Goal: Task Accomplishment & Management: Complete application form

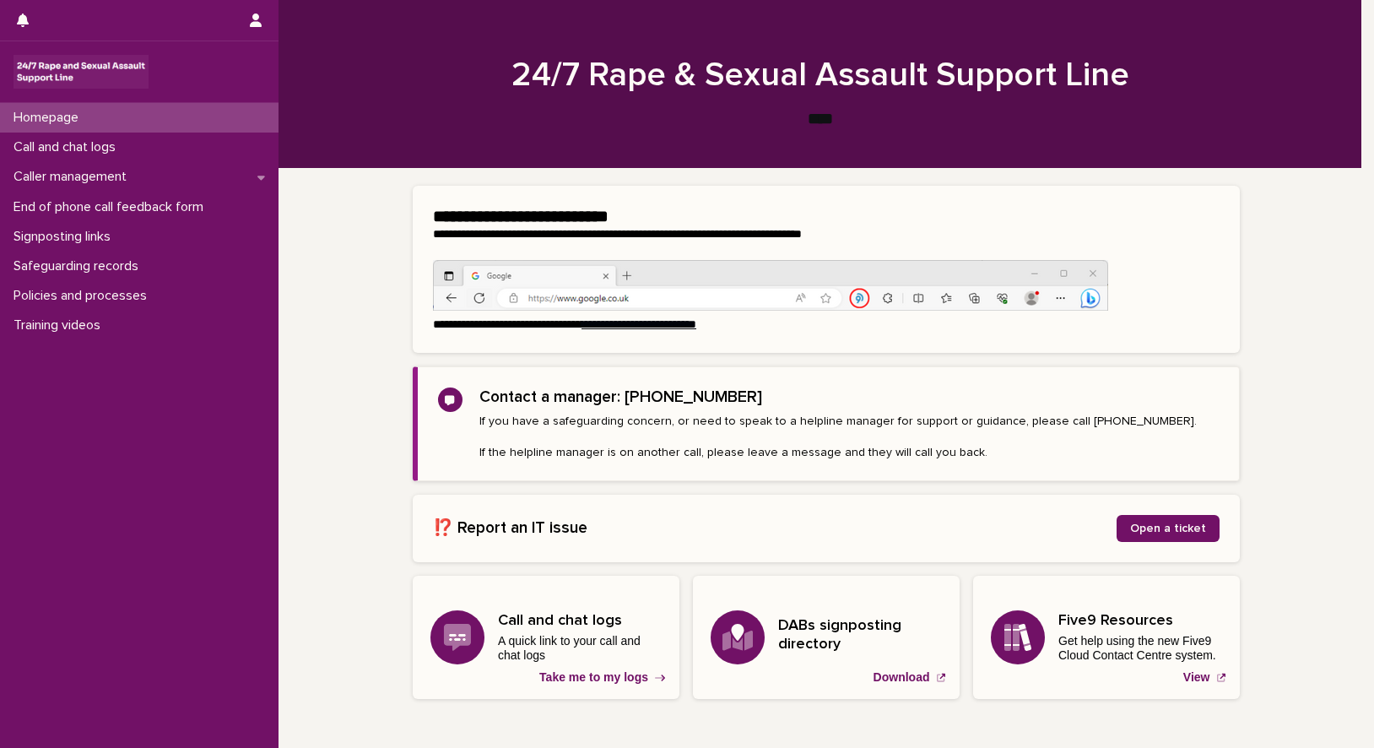
click at [1290, 381] on div "**********" at bounding box center [825, 483] width 1095 height 628
click at [16, 144] on p "Call and chat logs" at bounding box center [68, 147] width 122 height 16
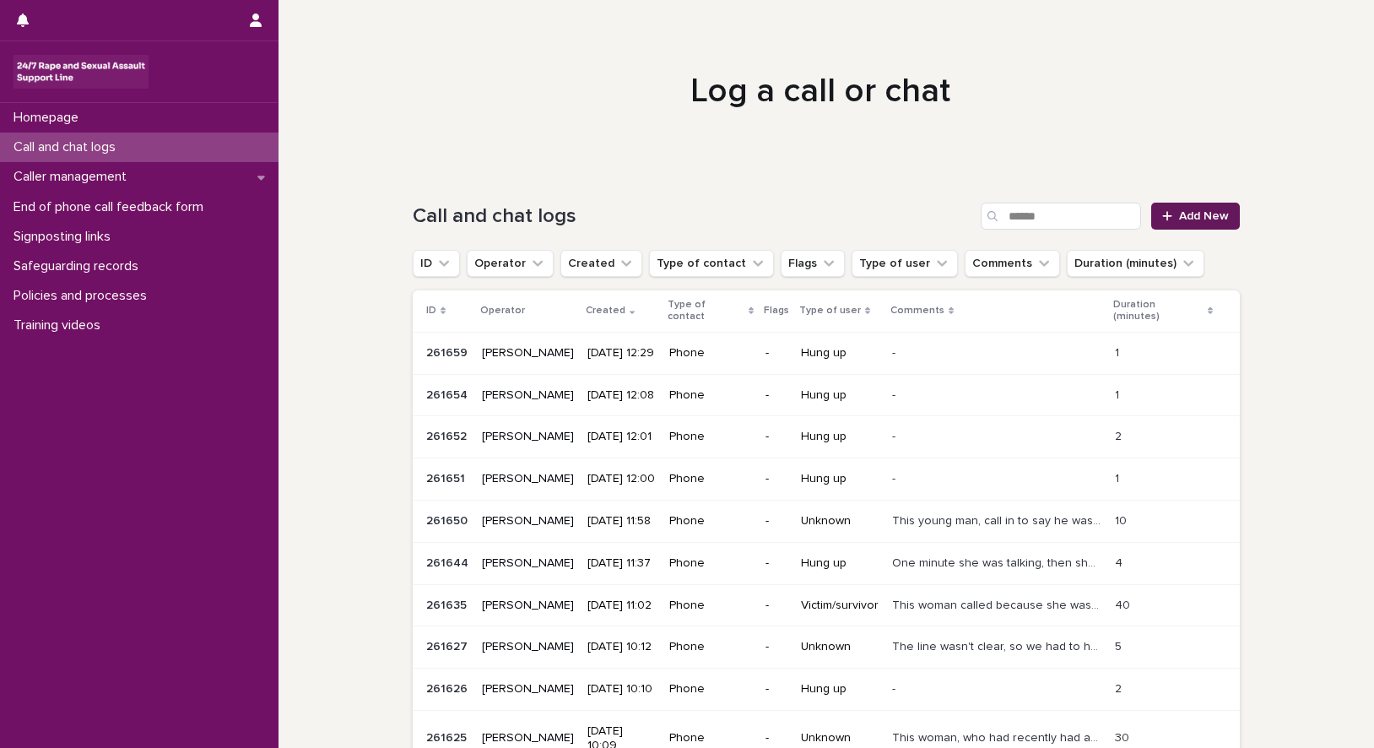
click at [1193, 213] on span "Add New" at bounding box center [1204, 216] width 50 height 12
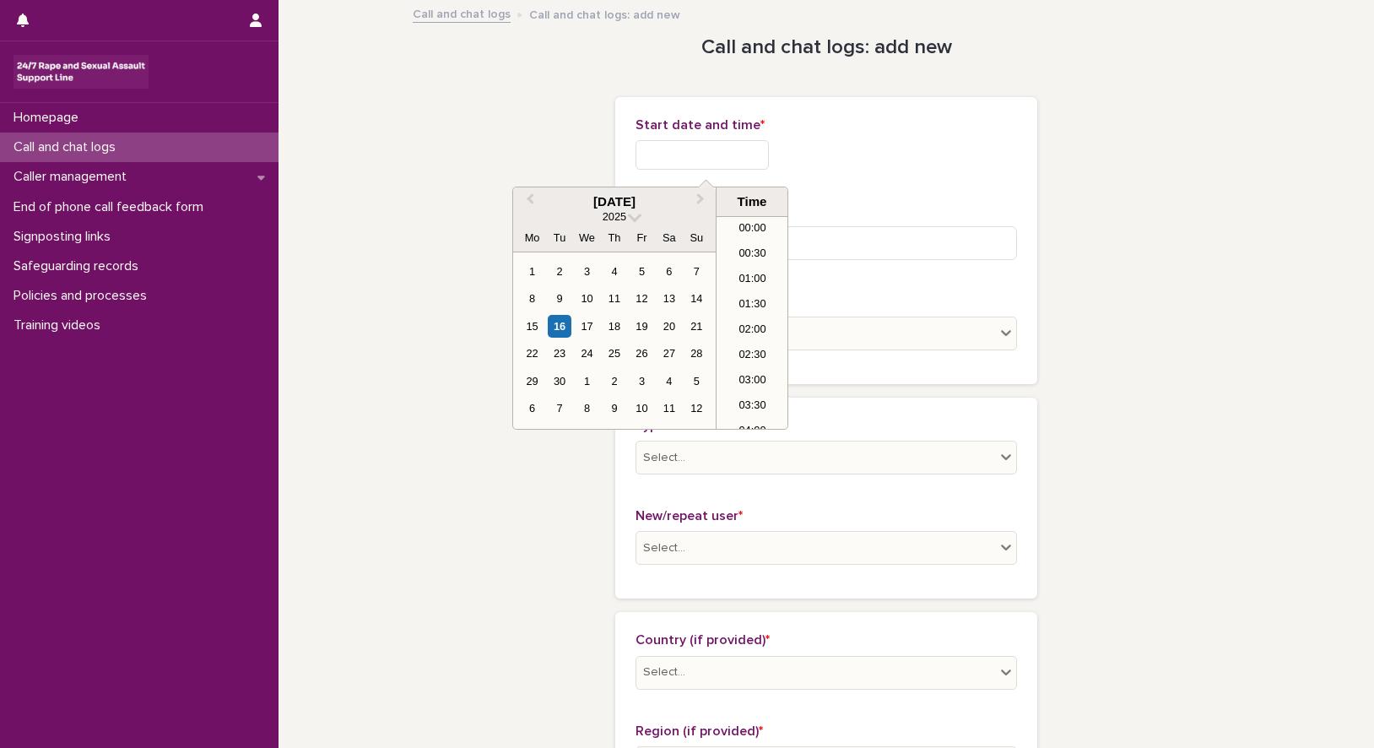
click at [690, 143] on input "text" at bounding box center [701, 155] width 133 height 30
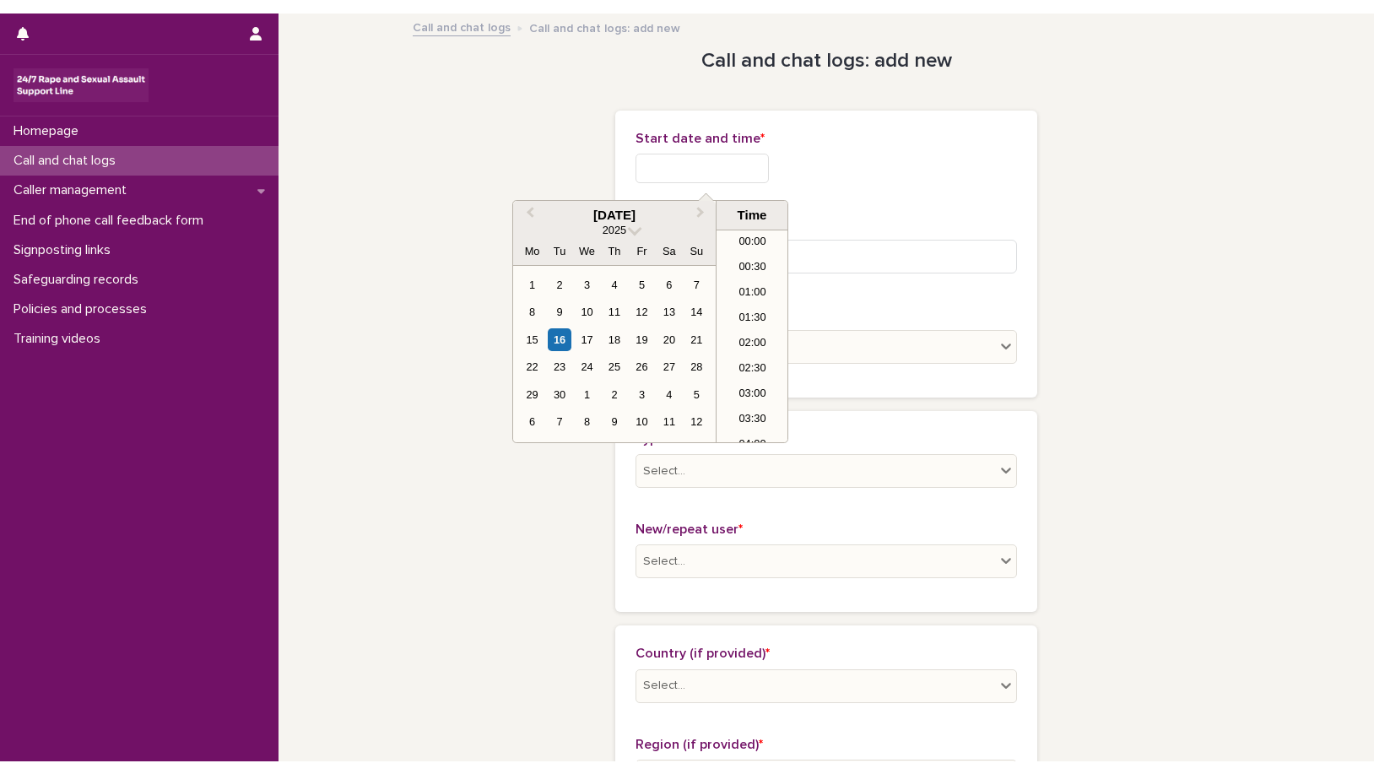
scroll to position [388, 0]
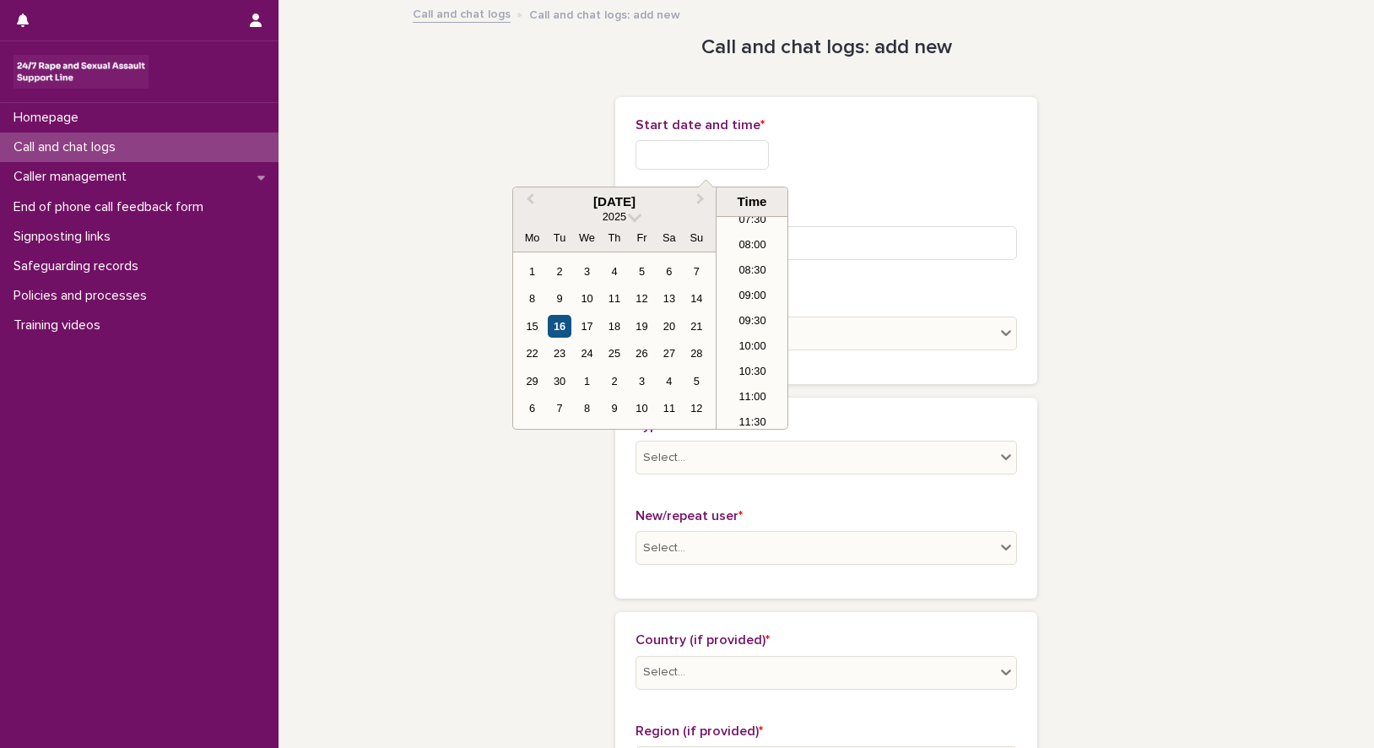
click at [566, 328] on div "16" at bounding box center [559, 326] width 23 height 23
type input "**********"
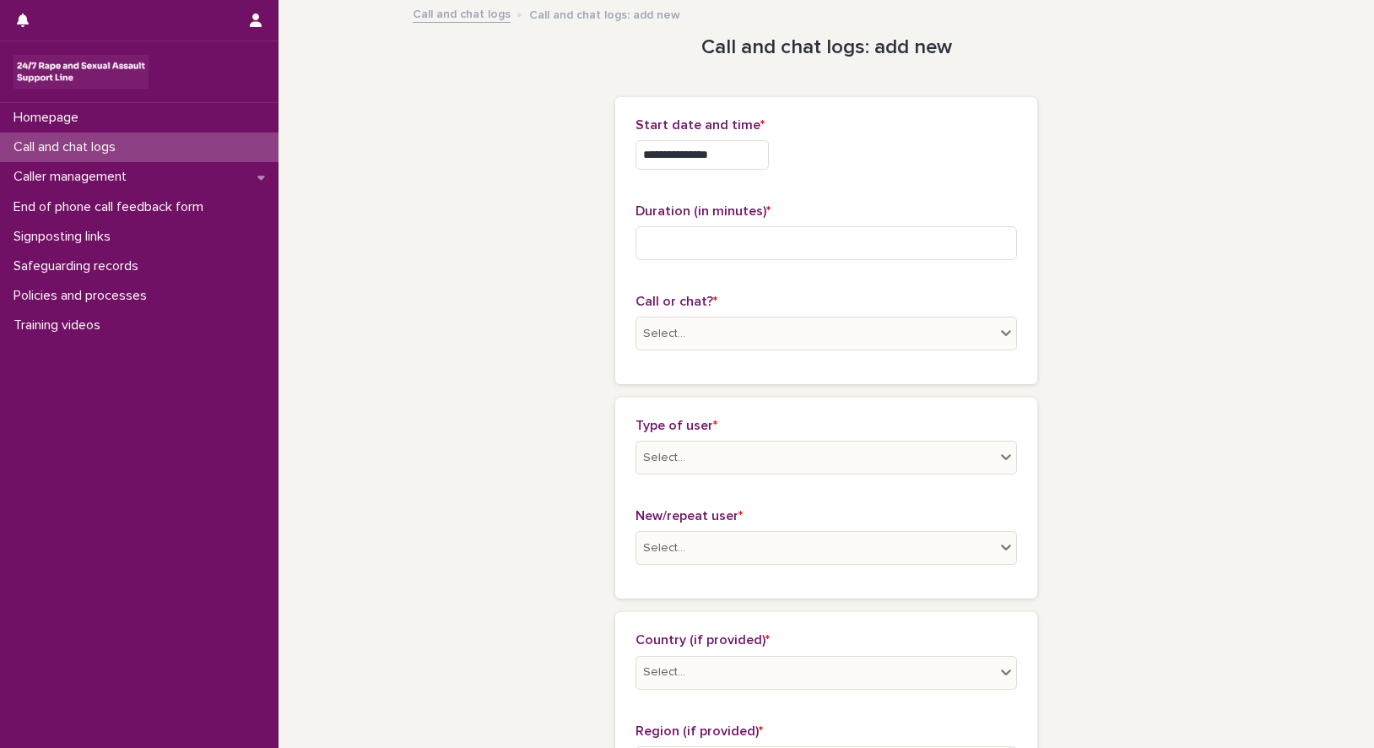
click at [702, 231] on input at bounding box center [825, 243] width 381 height 34
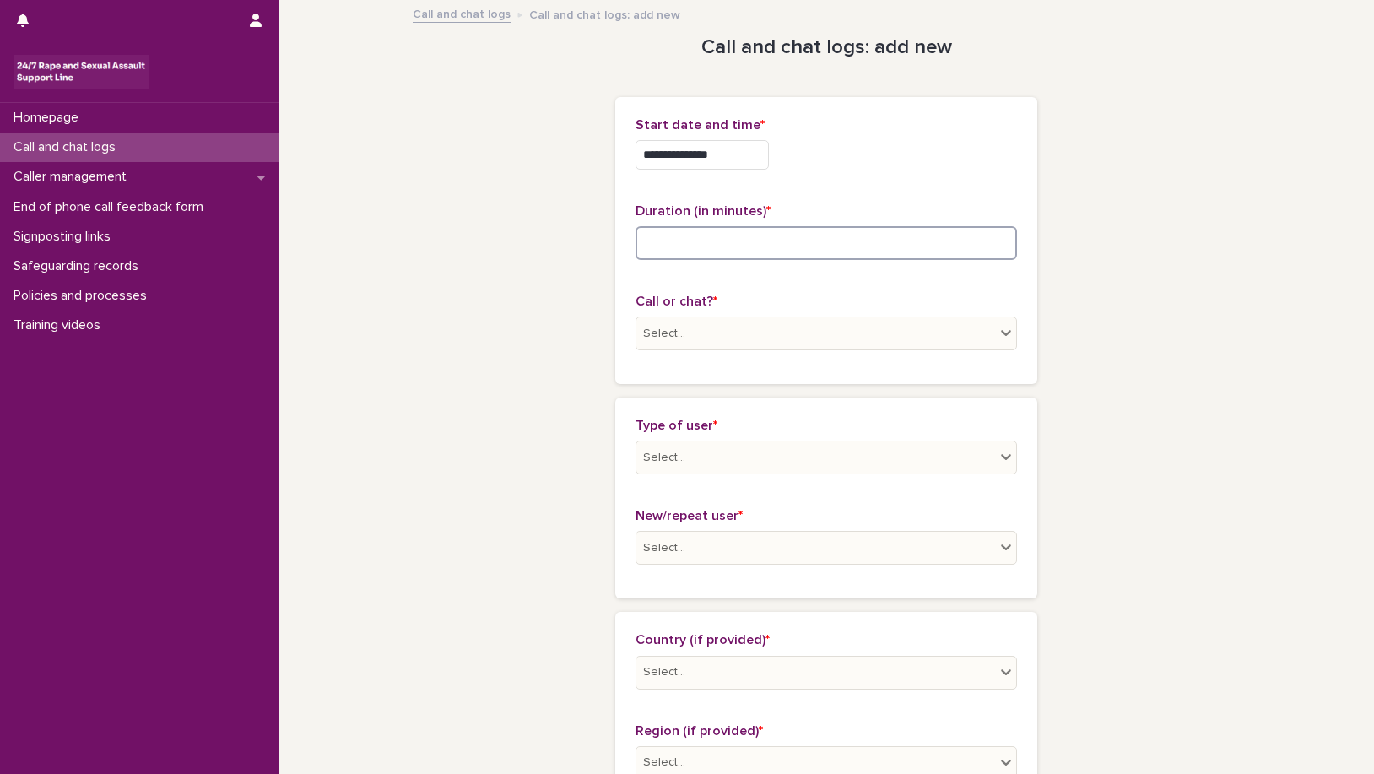
click at [671, 247] on input at bounding box center [825, 243] width 381 height 34
click at [707, 242] on input at bounding box center [825, 243] width 381 height 34
type input "**"
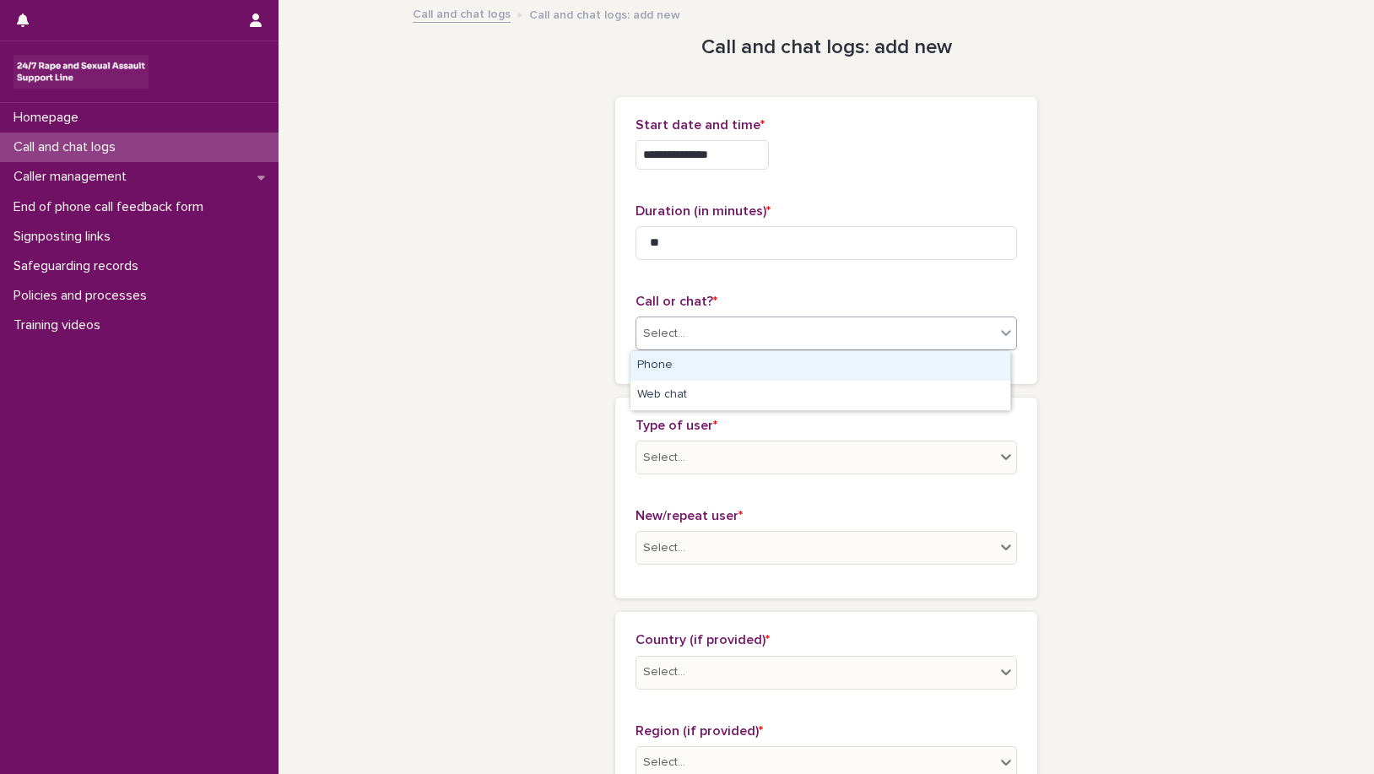
click at [997, 329] on icon at bounding box center [1005, 332] width 17 height 17
click at [840, 362] on div "Phone" at bounding box center [820, 366] width 380 height 30
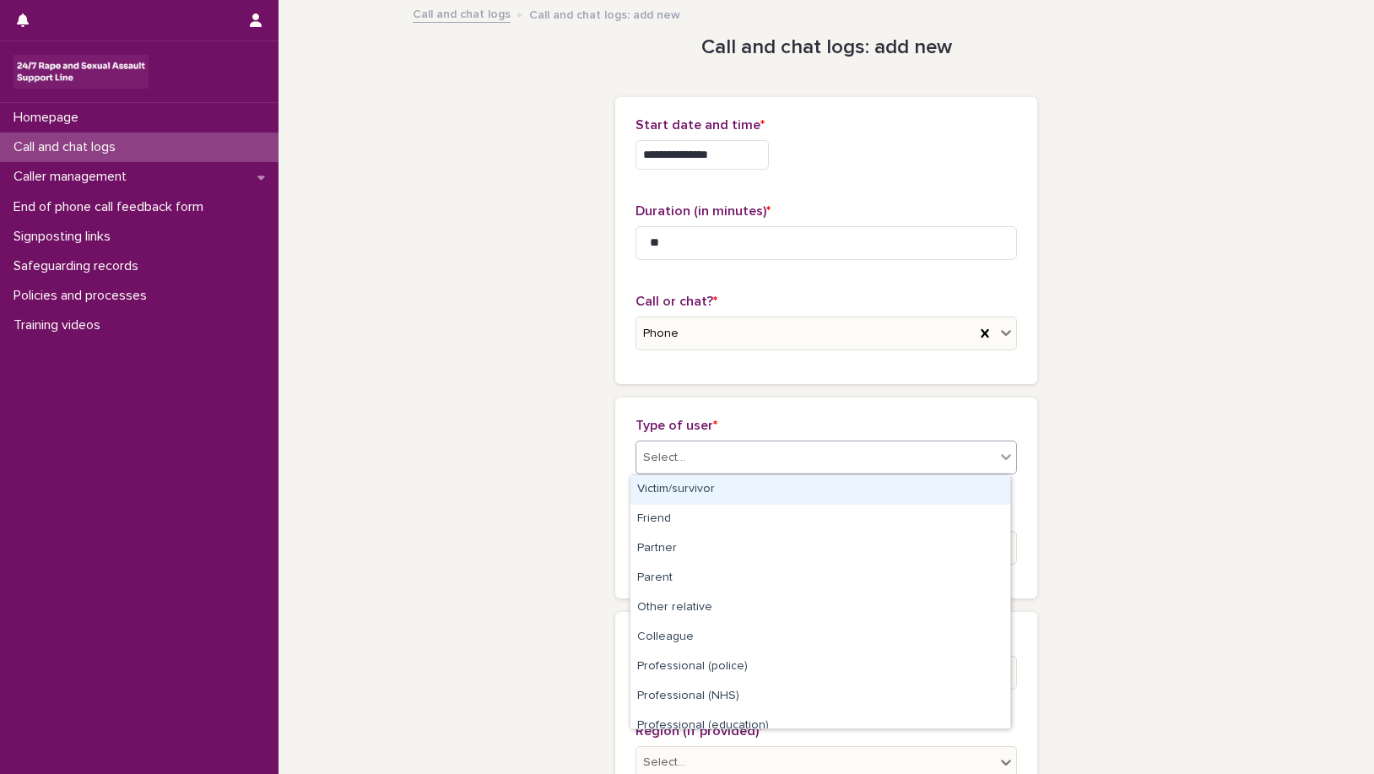
click at [997, 451] on icon at bounding box center [1005, 456] width 17 height 17
click at [741, 490] on div "Victim/survivor" at bounding box center [820, 490] width 380 height 30
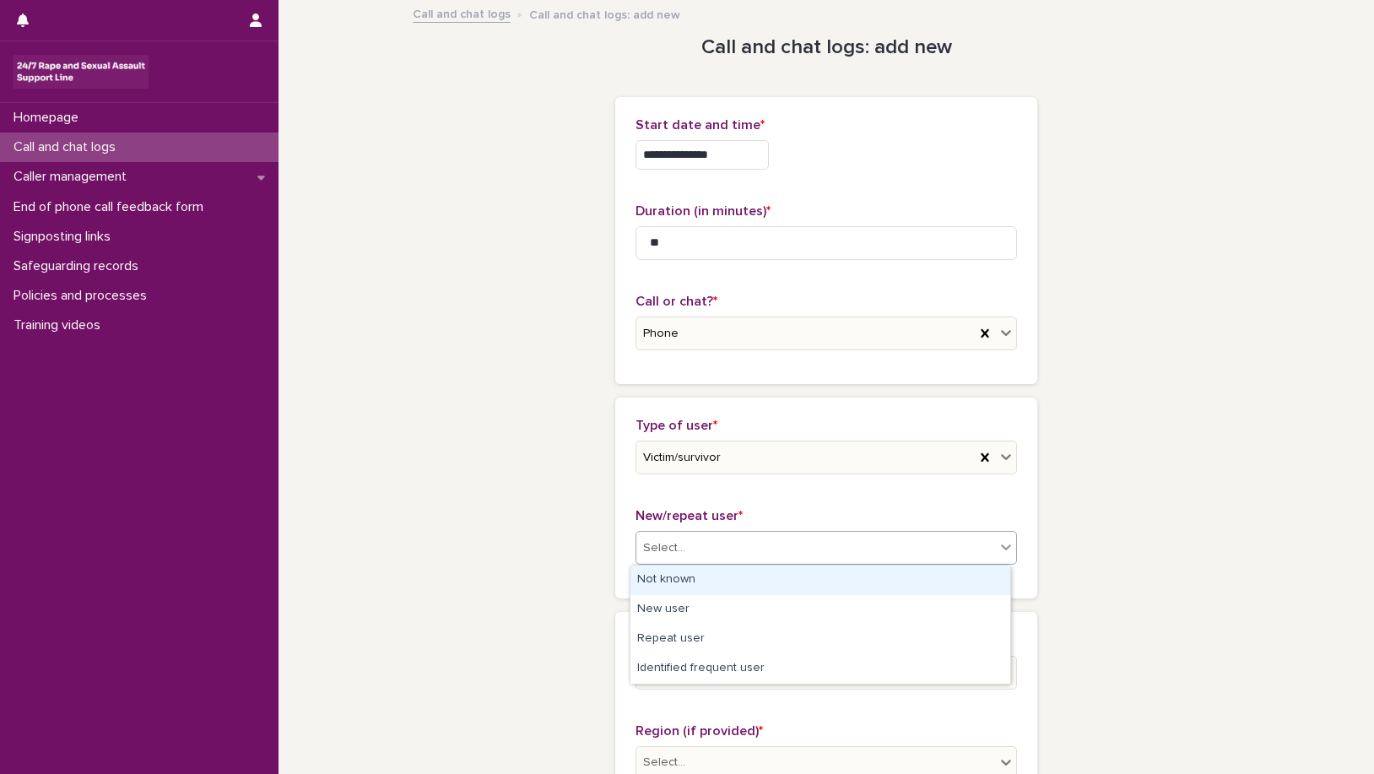
click at [1001, 545] on icon at bounding box center [1005, 546] width 17 height 17
click at [899, 580] on div "Not known" at bounding box center [820, 580] width 380 height 30
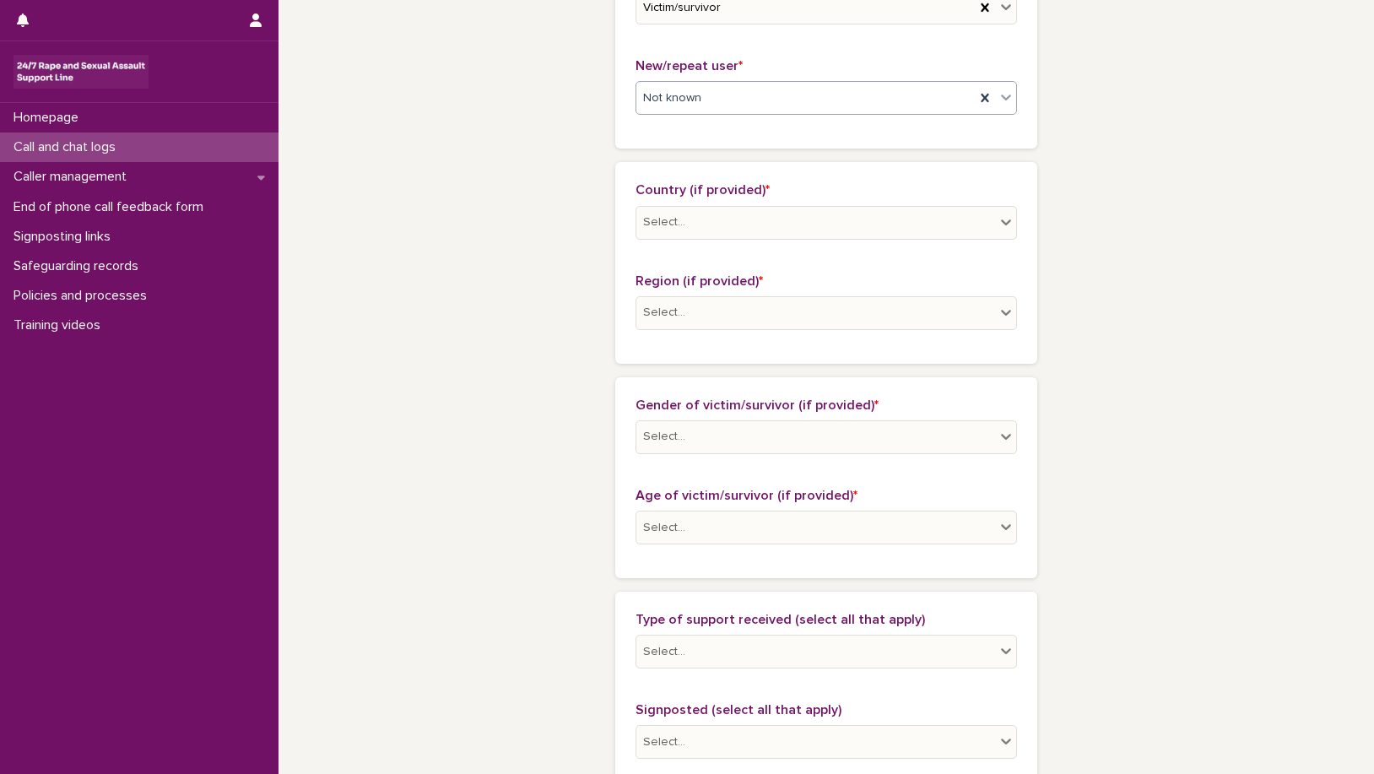
scroll to position [506, 0]
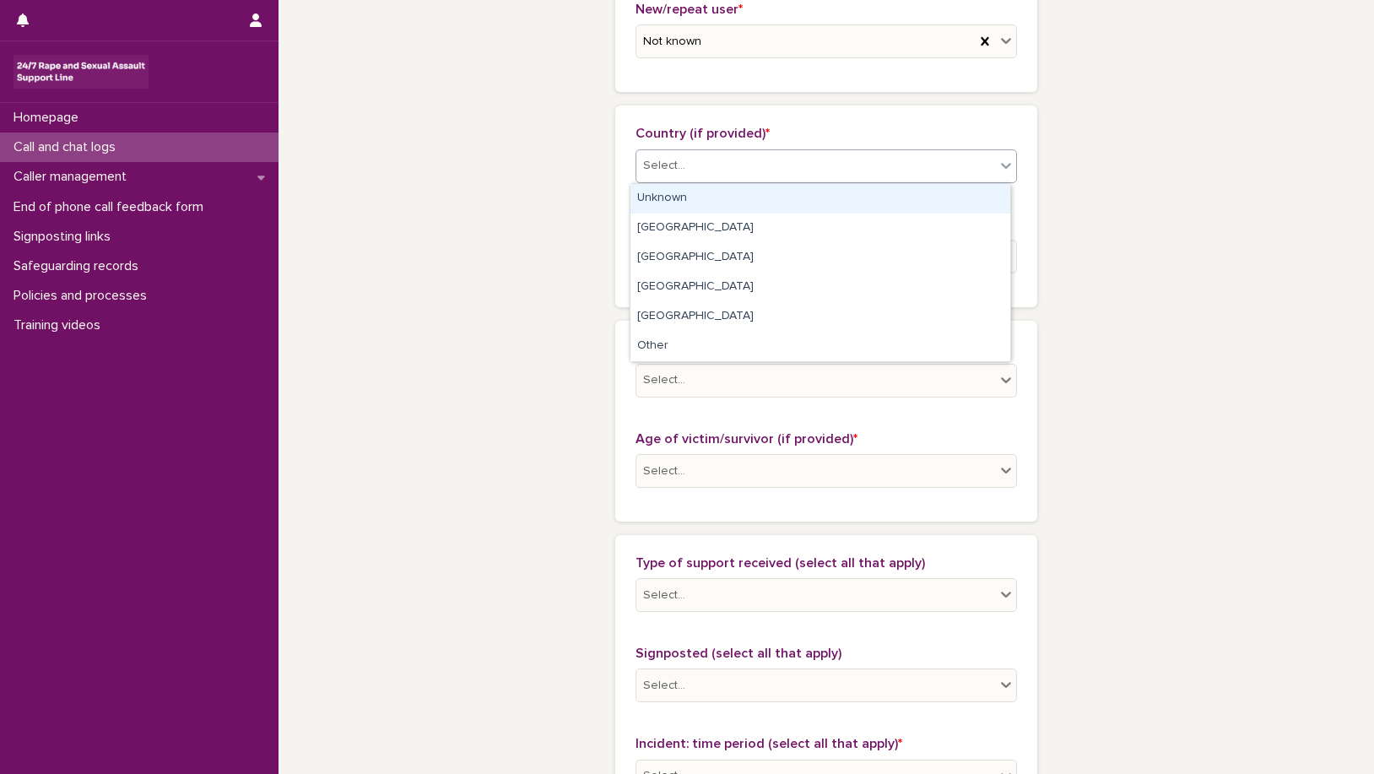
click at [999, 165] on icon at bounding box center [1005, 165] width 17 height 17
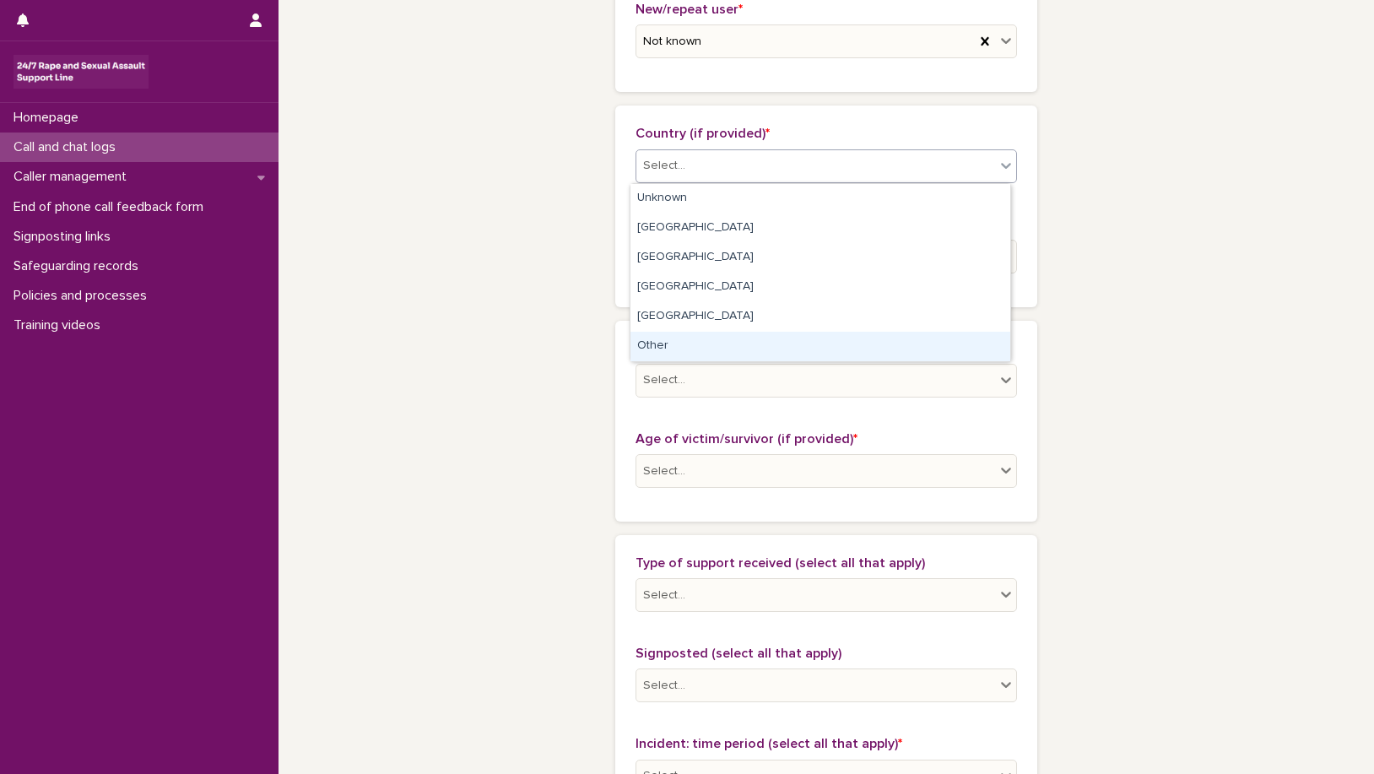
click at [656, 348] on div "Other" at bounding box center [820, 347] width 380 height 30
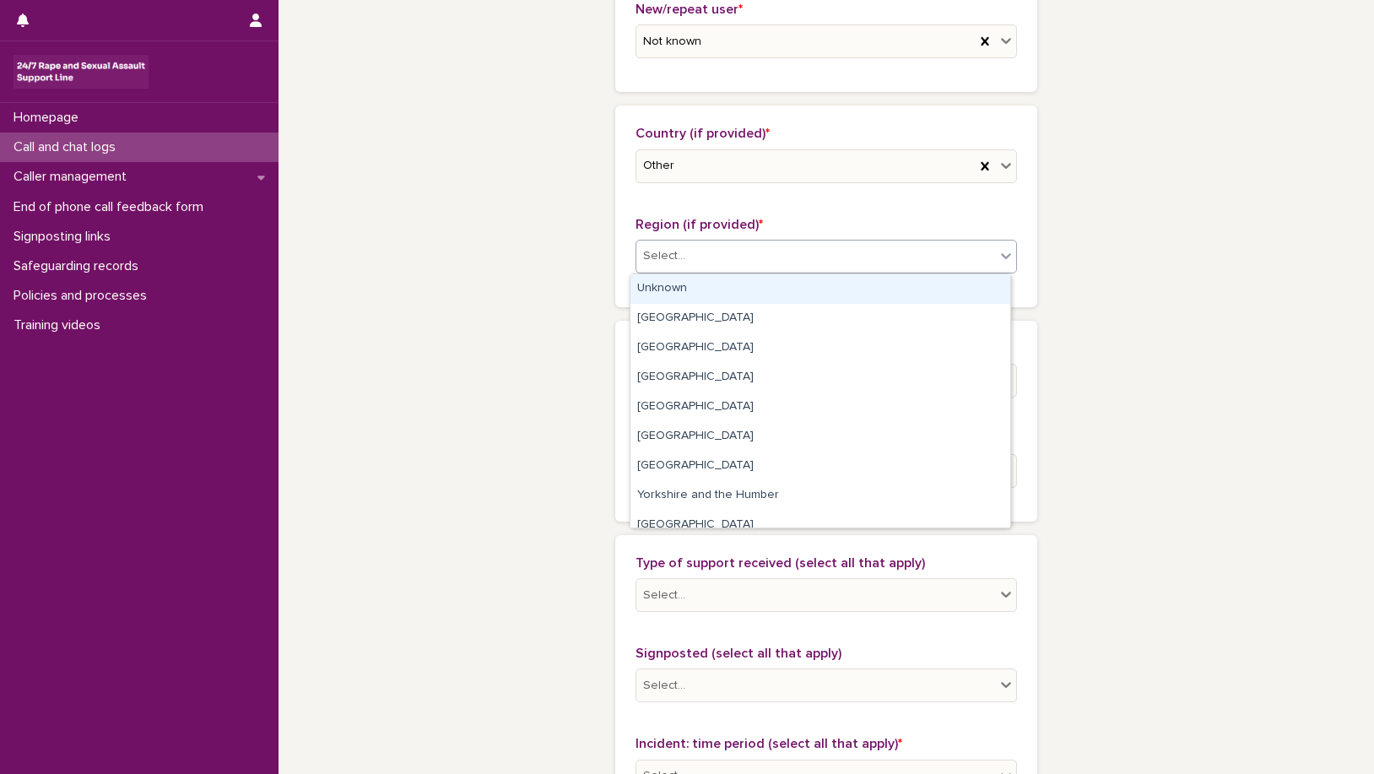
click at [997, 256] on icon at bounding box center [1005, 255] width 17 height 17
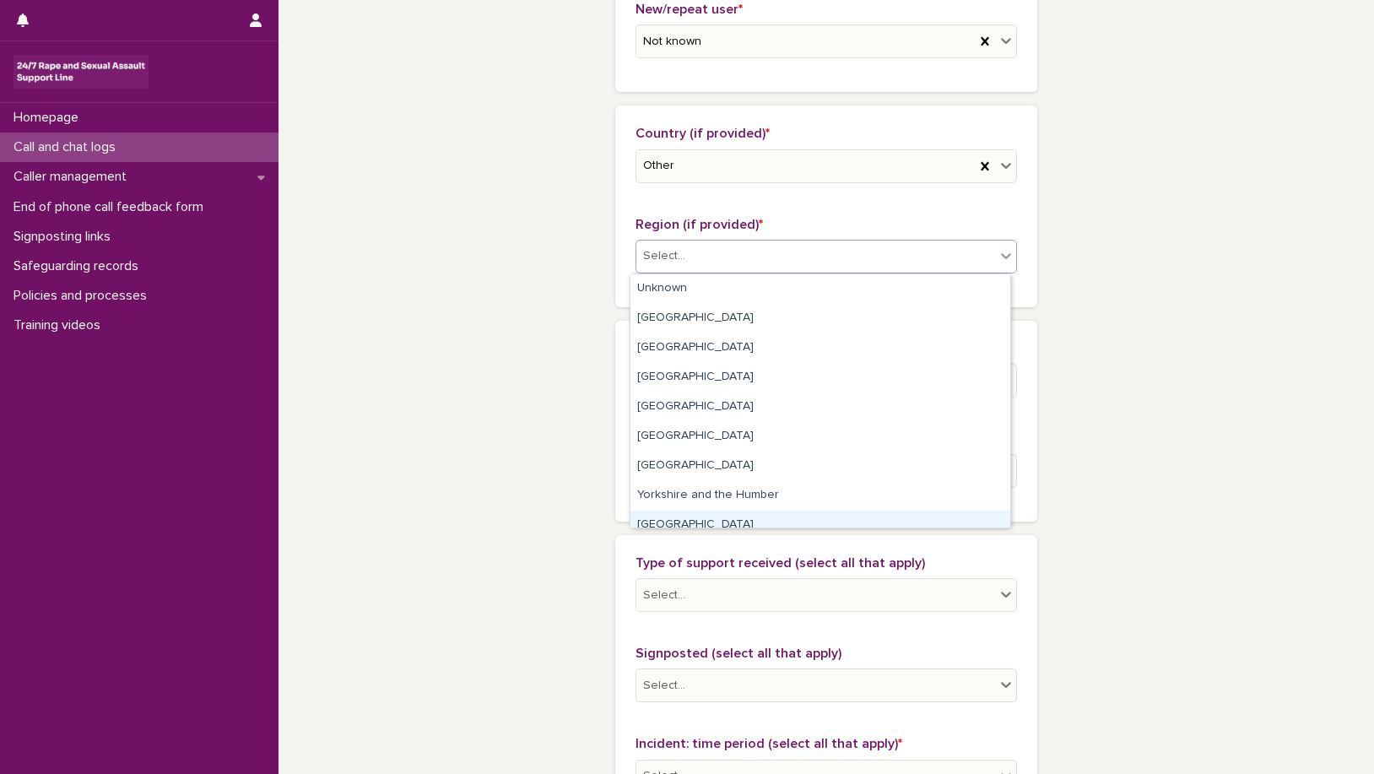
click at [996, 513] on div "[GEOGRAPHIC_DATA]" at bounding box center [820, 525] width 380 height 30
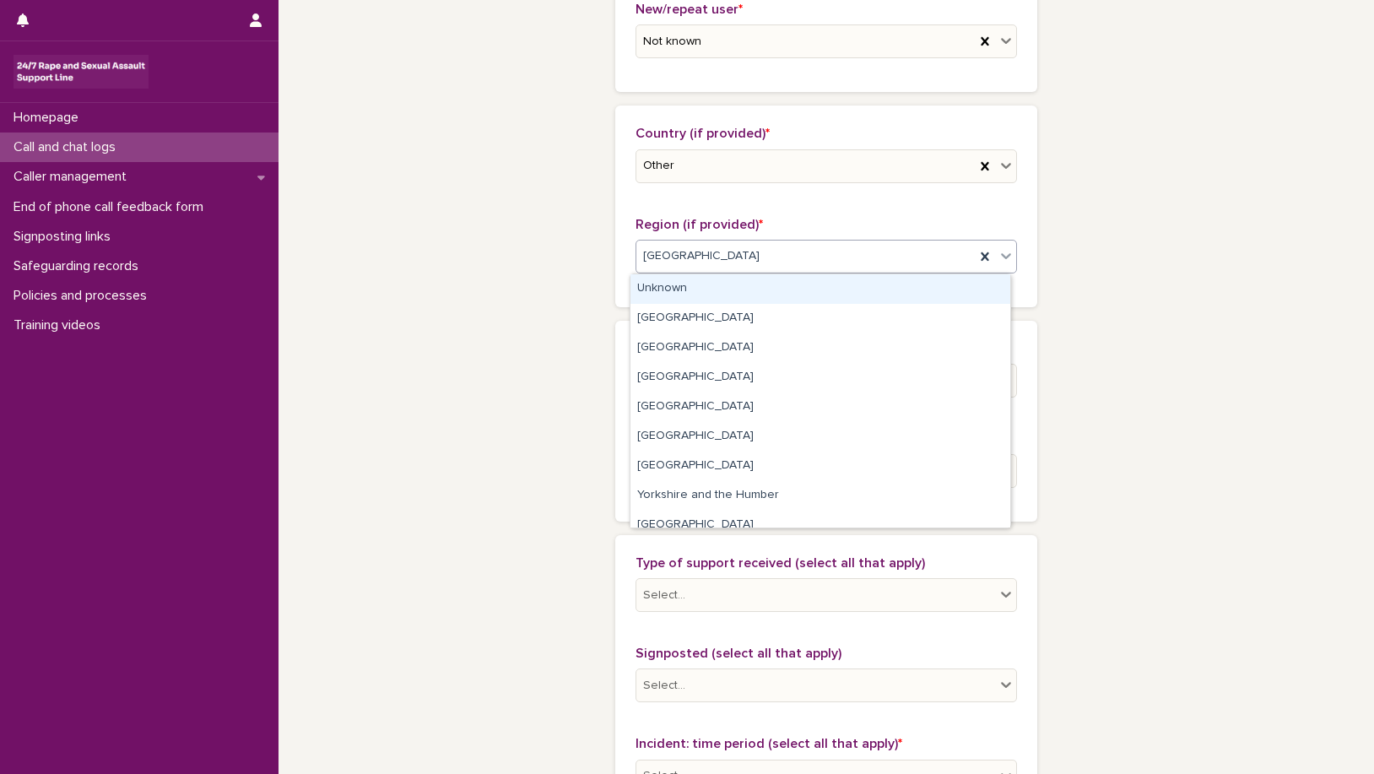
click at [1001, 251] on icon at bounding box center [1005, 255] width 17 height 17
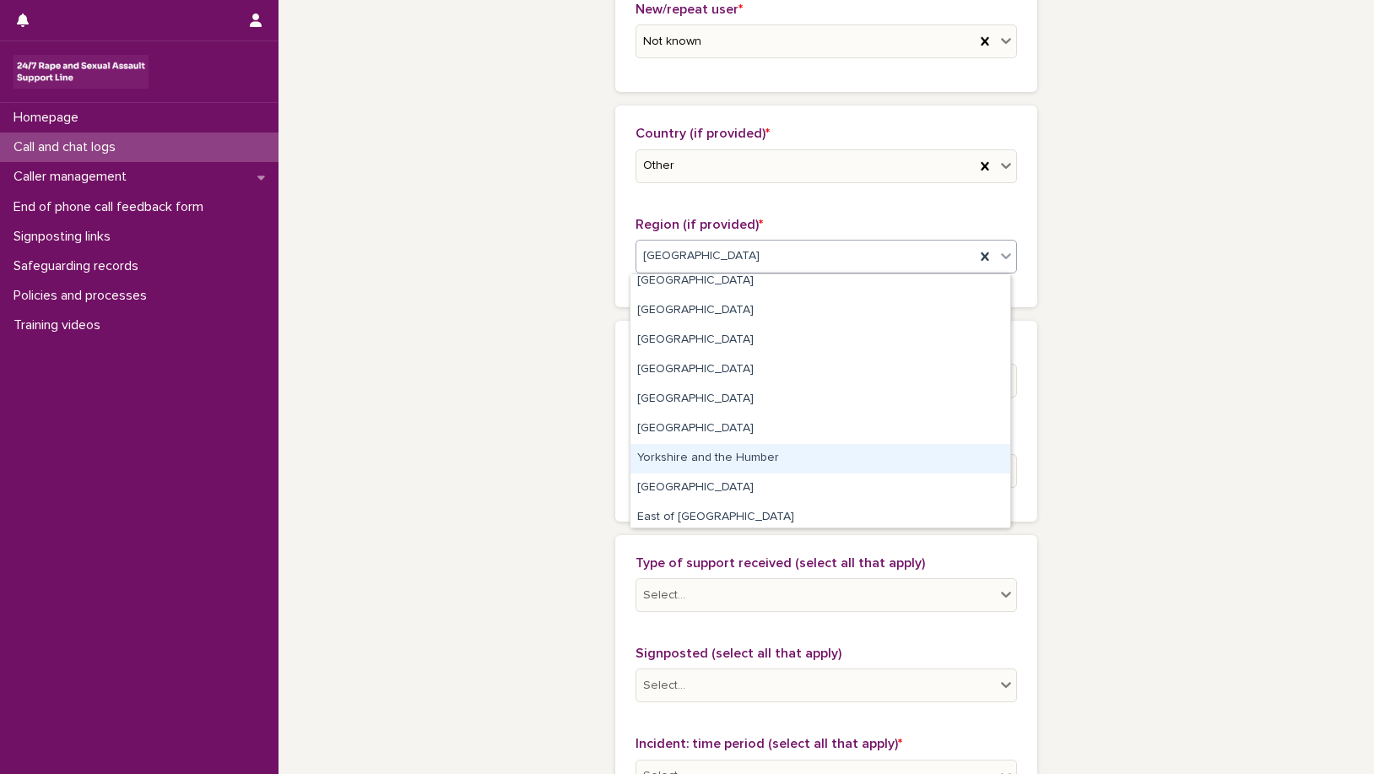
scroll to position [72, 0]
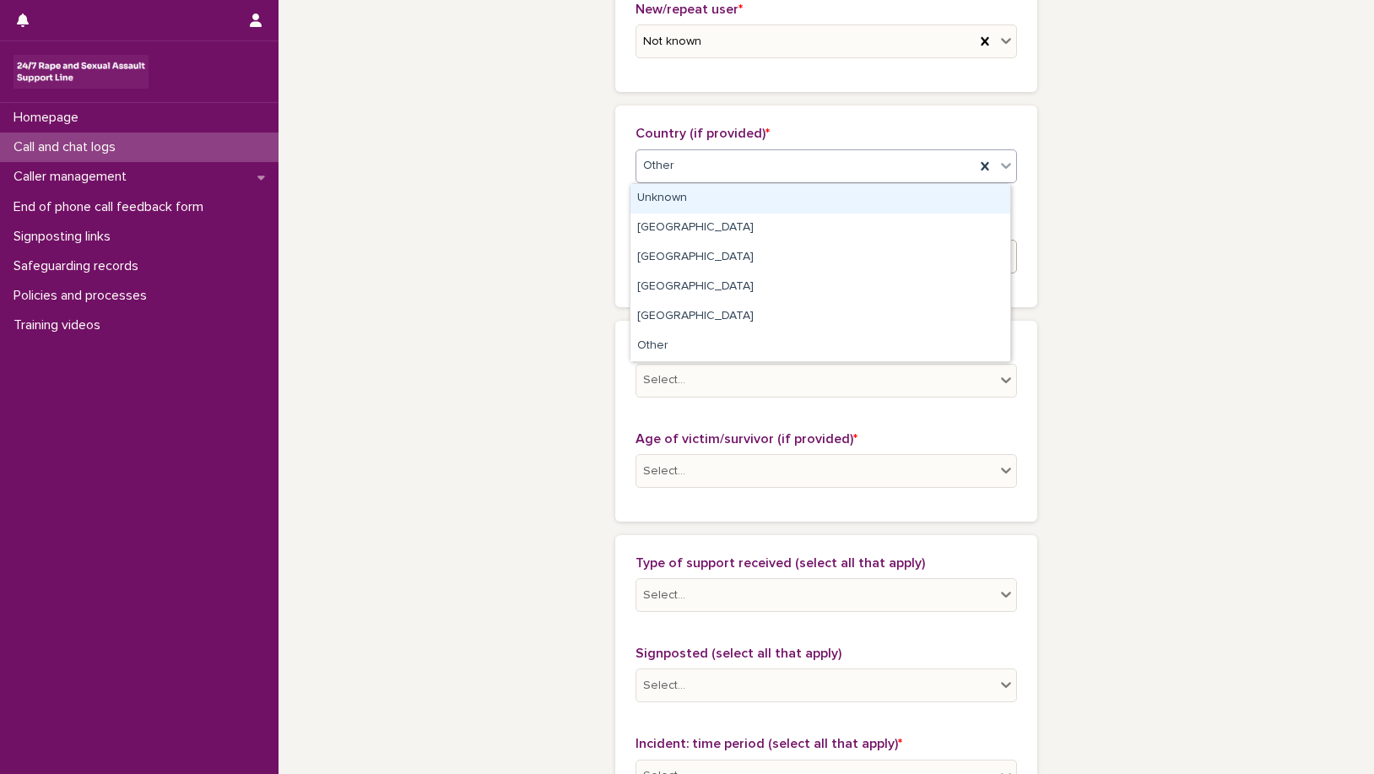
click at [1001, 164] on icon at bounding box center [1006, 166] width 10 height 6
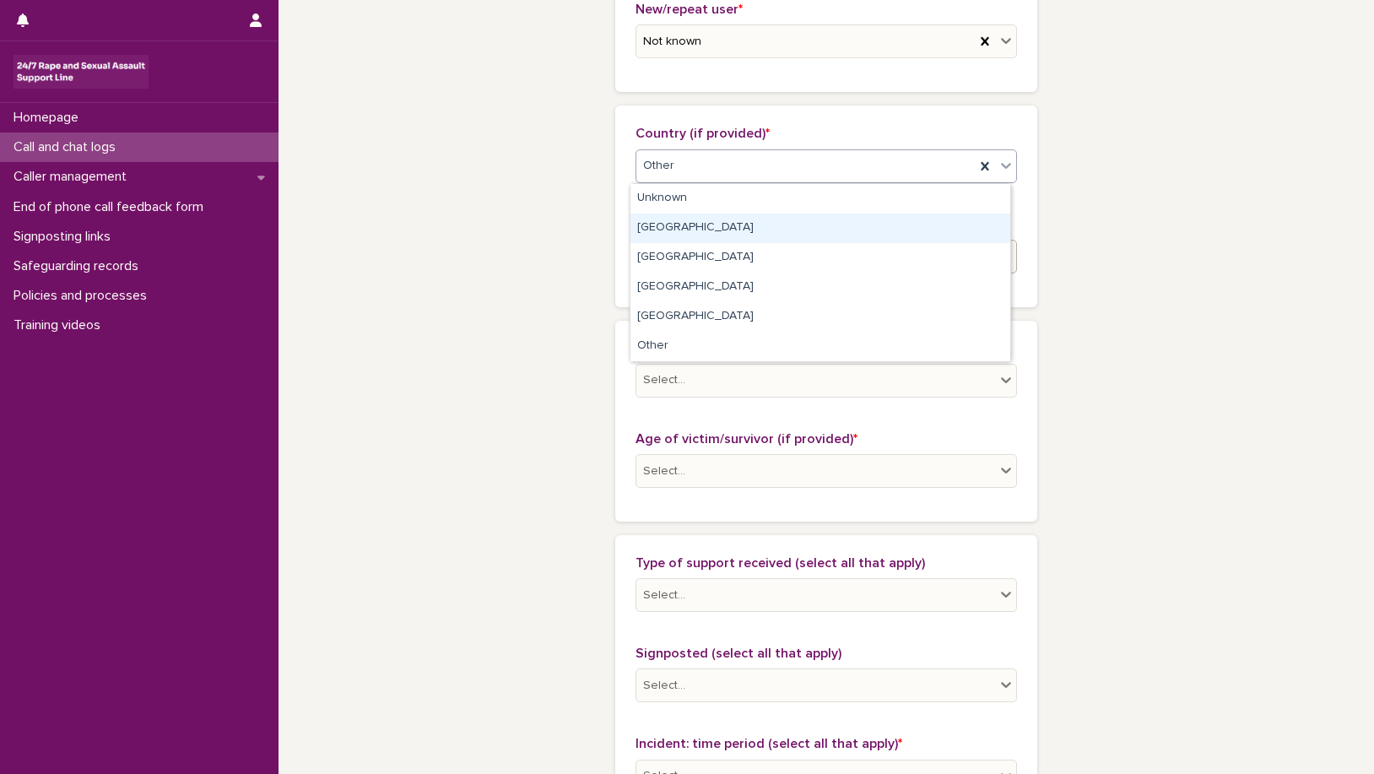
click at [732, 234] on div "[GEOGRAPHIC_DATA]" at bounding box center [820, 228] width 380 height 30
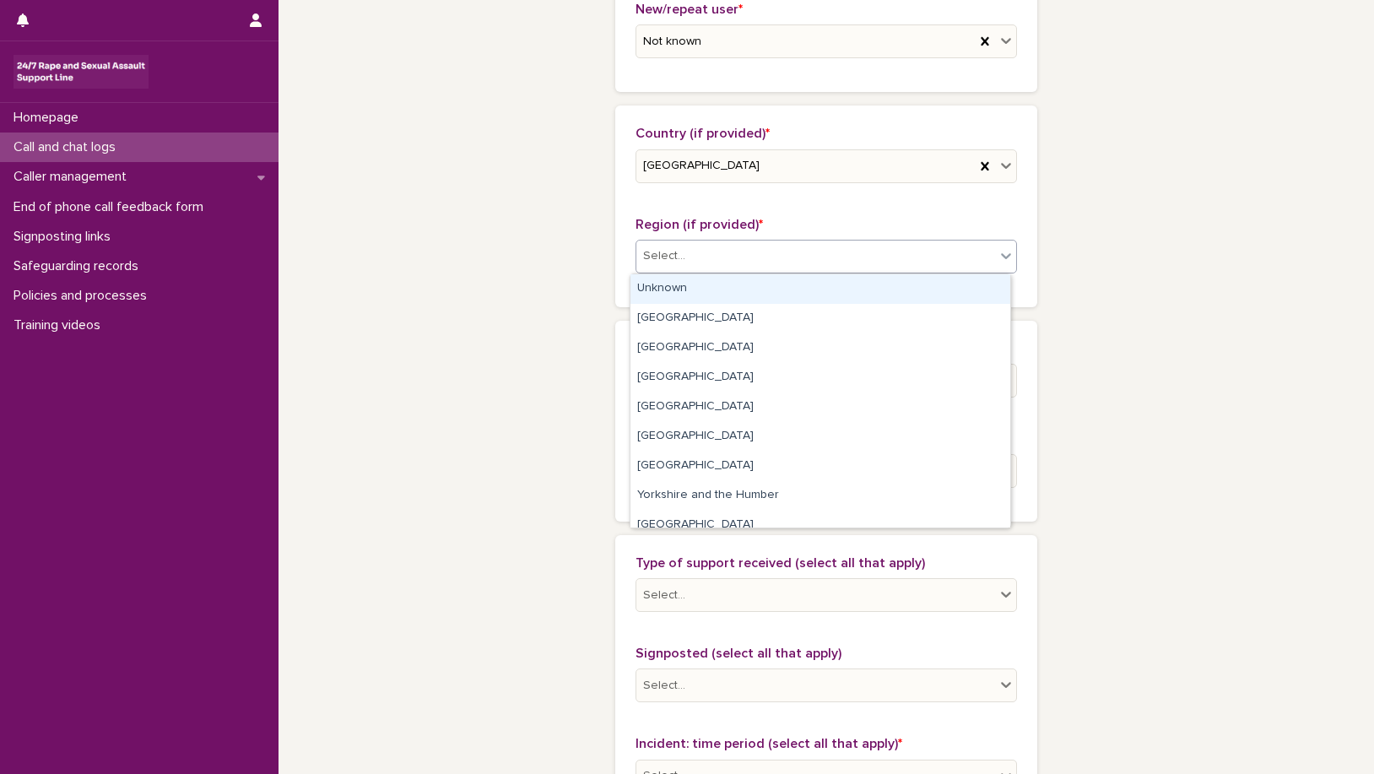
click at [1001, 256] on icon at bounding box center [1006, 256] width 10 height 6
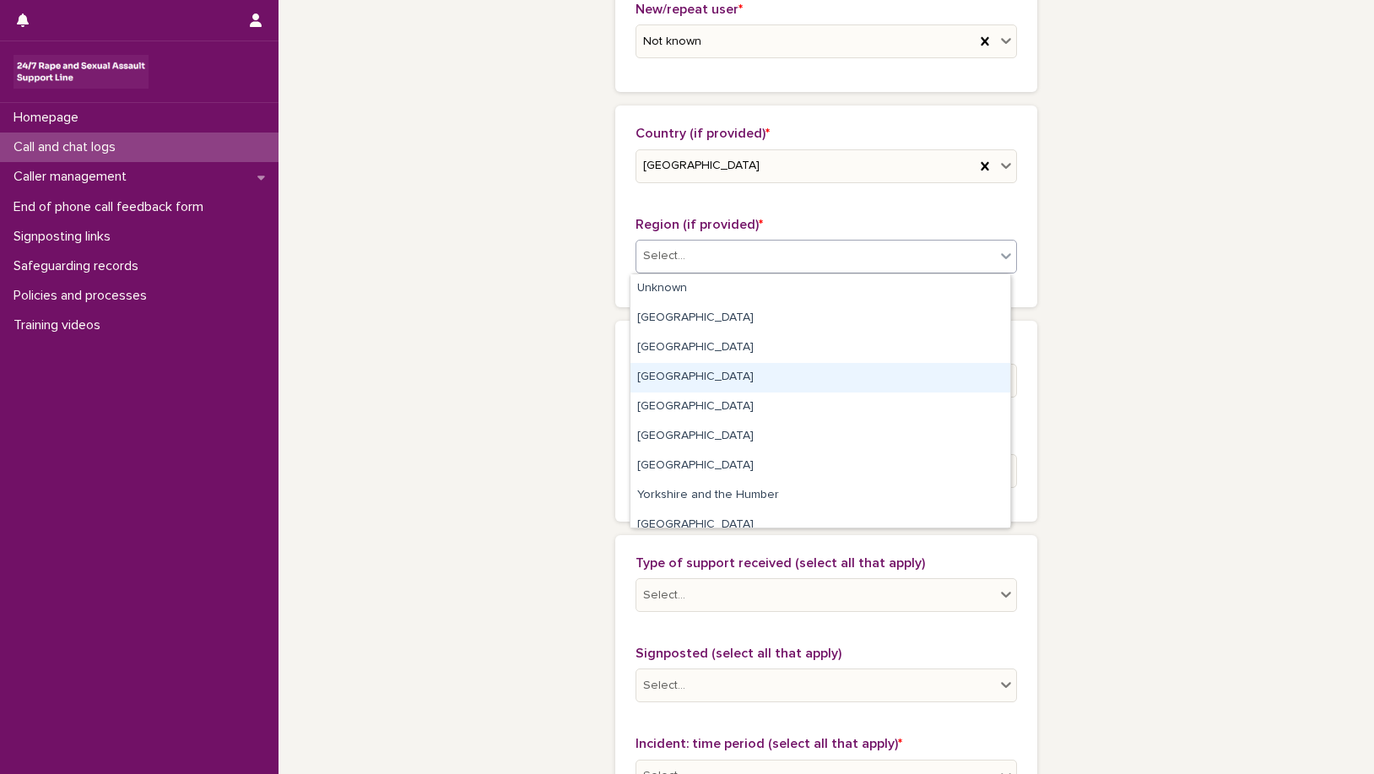
click at [748, 377] on div "[GEOGRAPHIC_DATA]" at bounding box center [820, 378] width 380 height 30
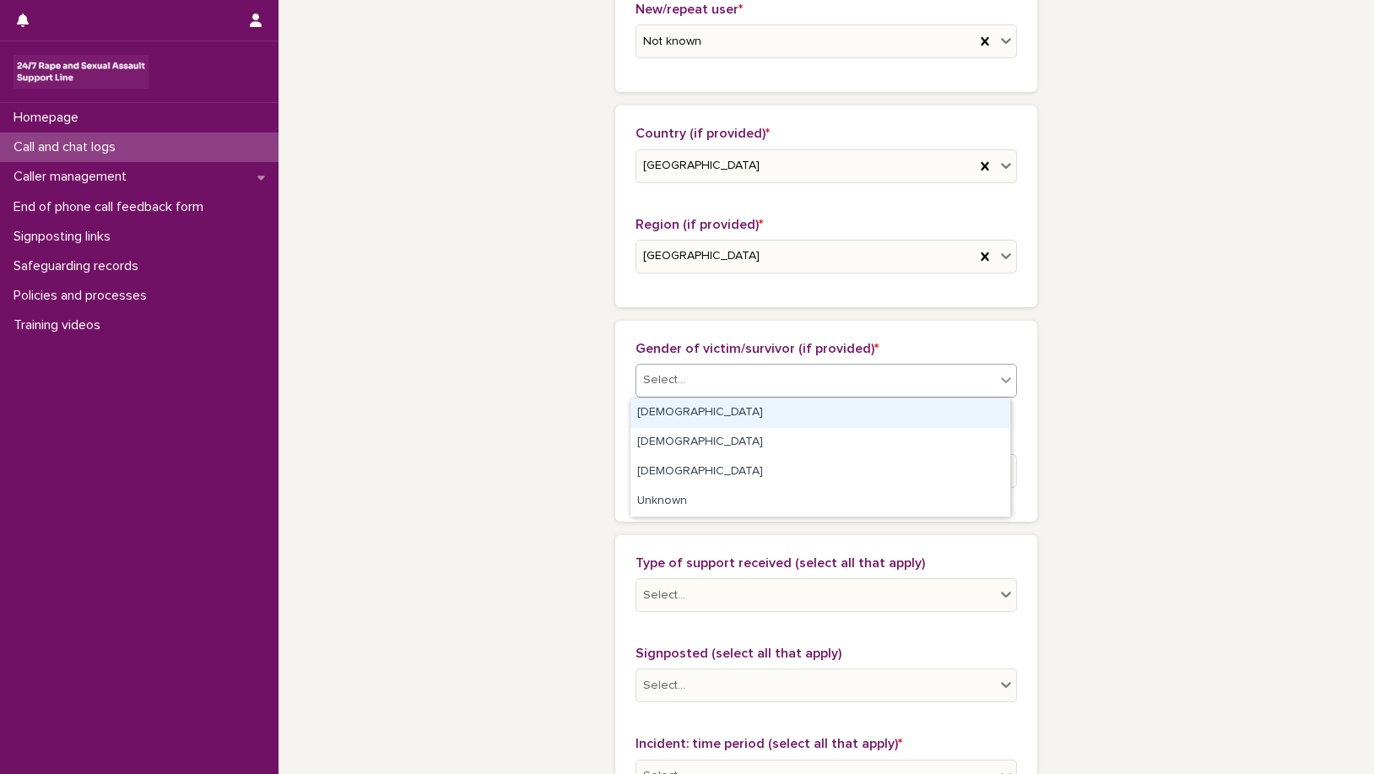
click at [1001, 376] on icon at bounding box center [1005, 379] width 17 height 17
click at [921, 416] on div "[DEMOGRAPHIC_DATA]" at bounding box center [820, 413] width 380 height 30
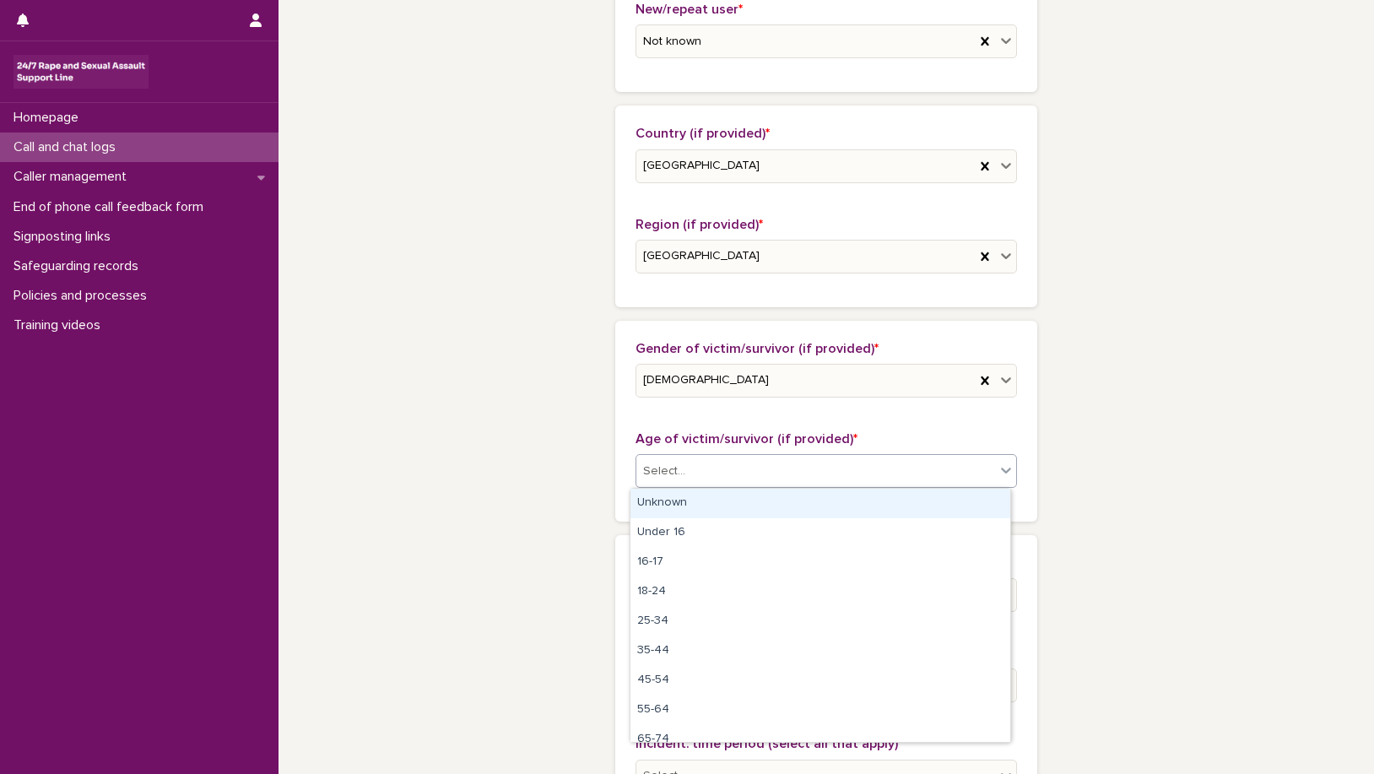
click at [1001, 471] on icon at bounding box center [1006, 470] width 10 height 6
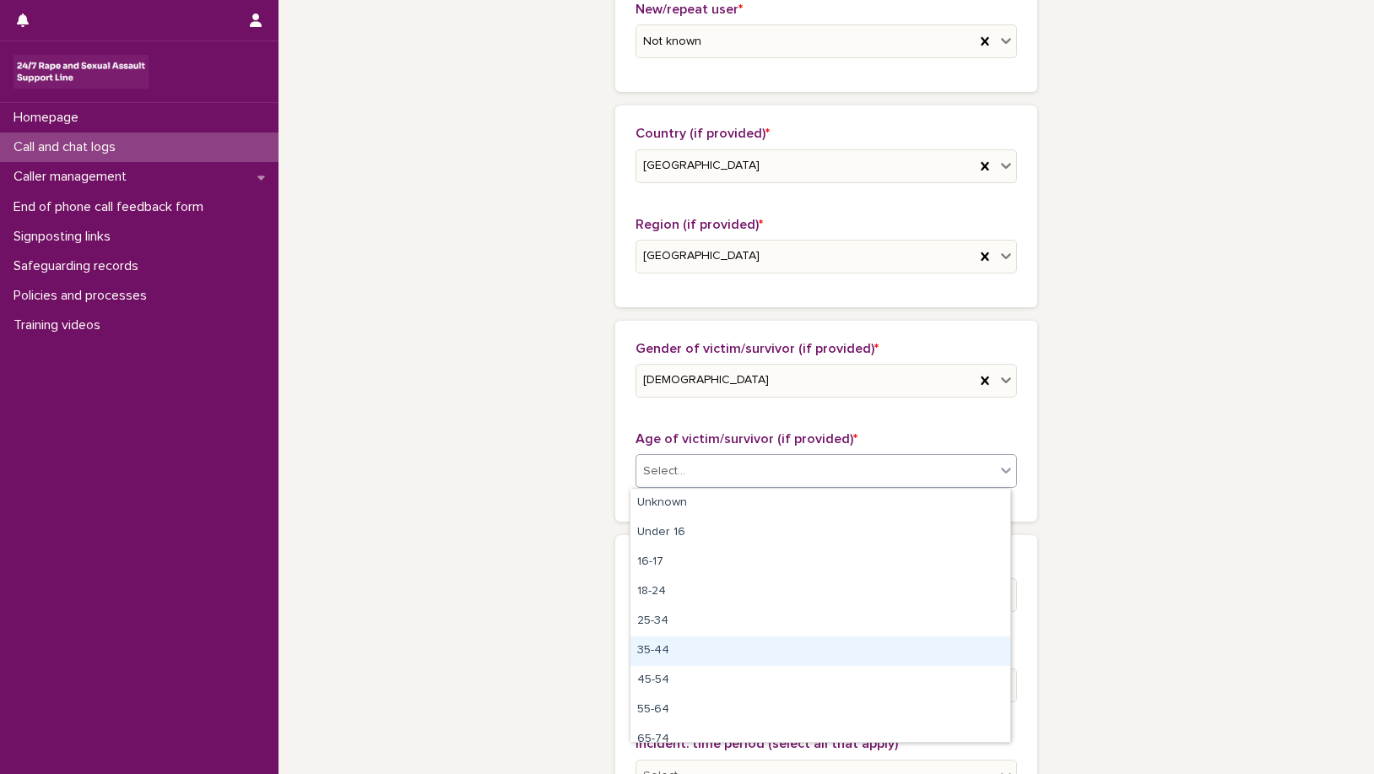
click at [807, 652] on div "35-44" at bounding box center [820, 651] width 380 height 30
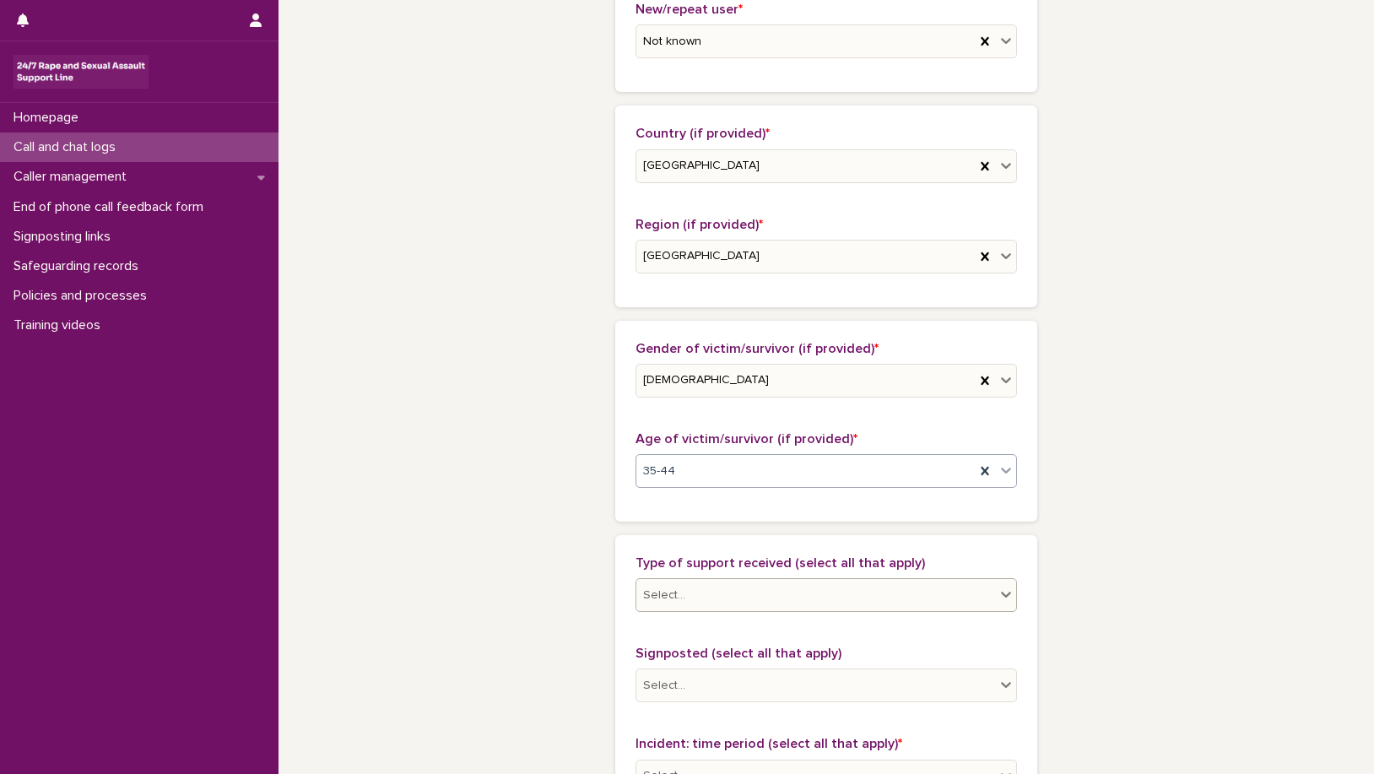
click at [997, 589] on icon at bounding box center [1005, 594] width 17 height 17
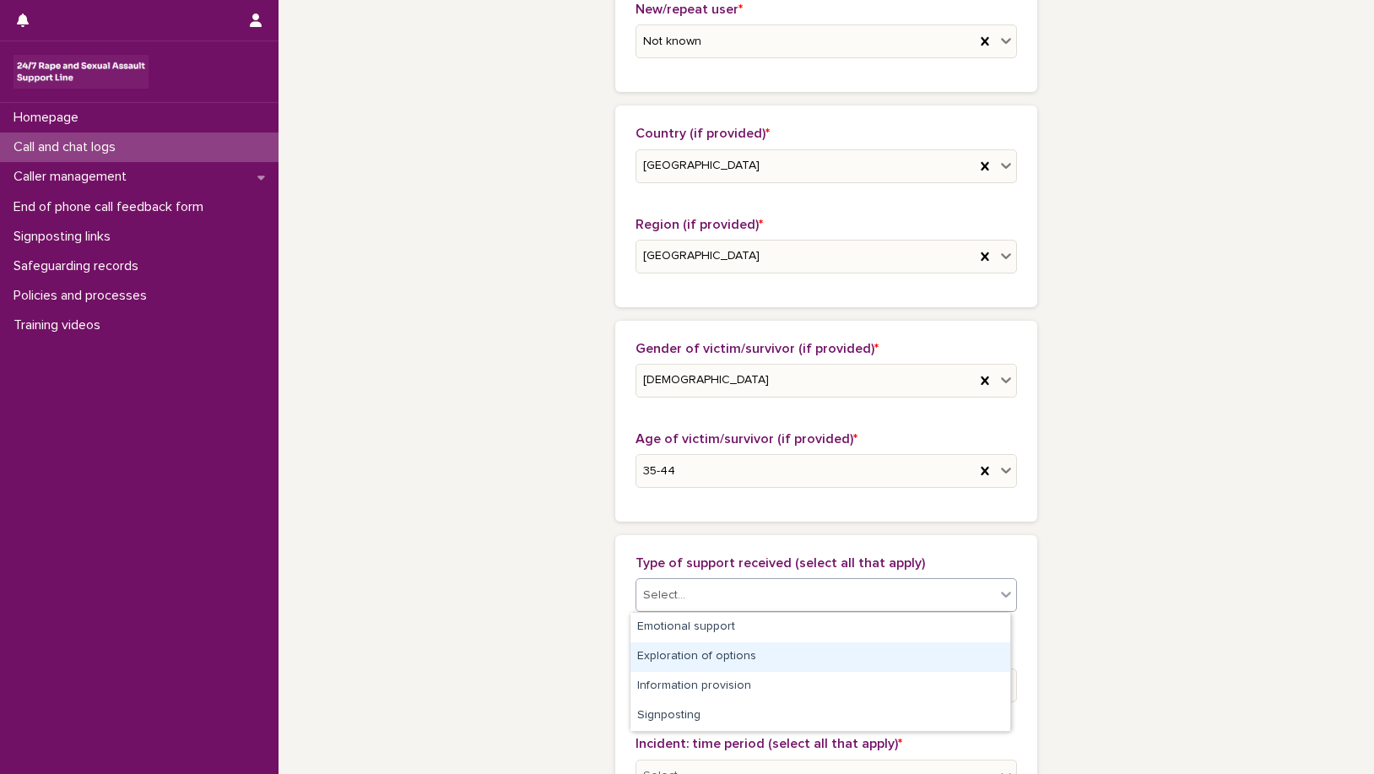
click at [930, 649] on div "Exploration of options" at bounding box center [820, 657] width 380 height 30
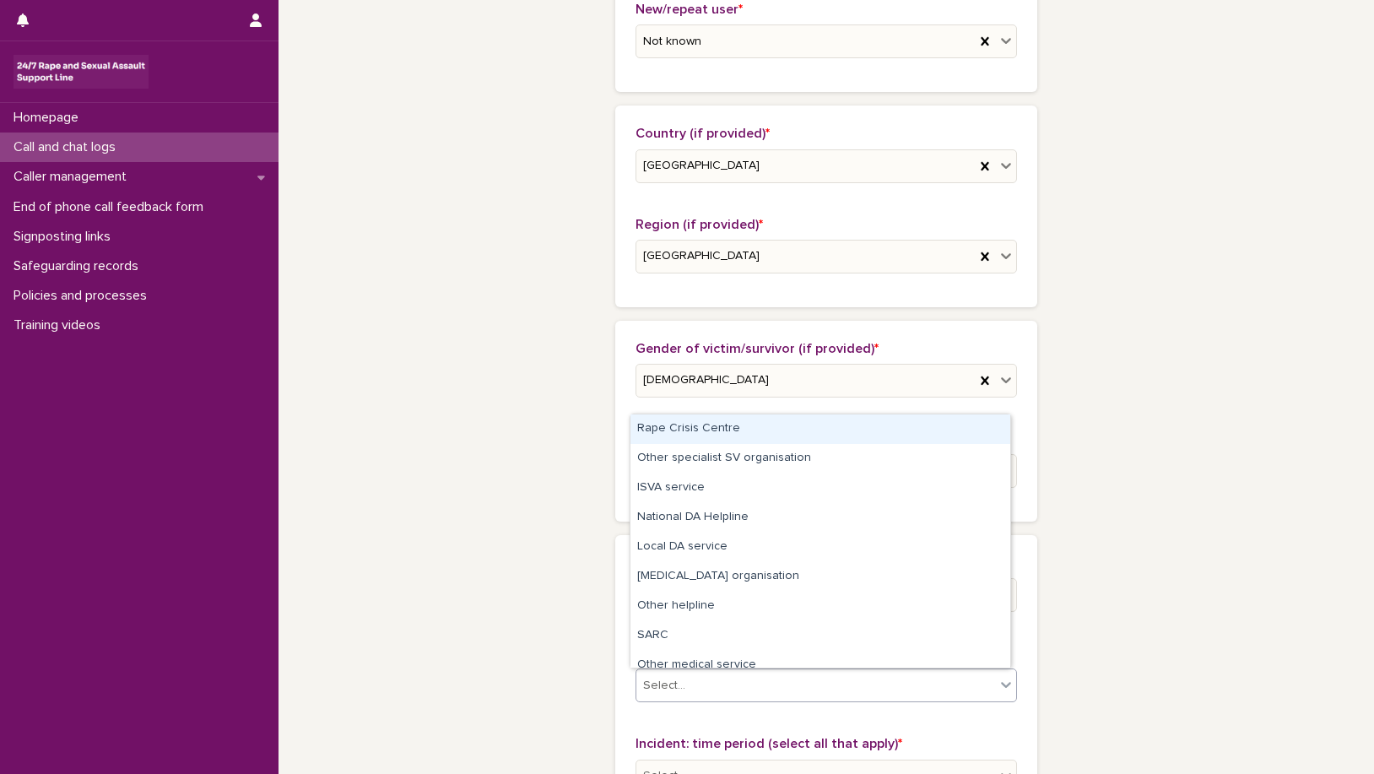
click at [1001, 687] on icon at bounding box center [1005, 684] width 17 height 17
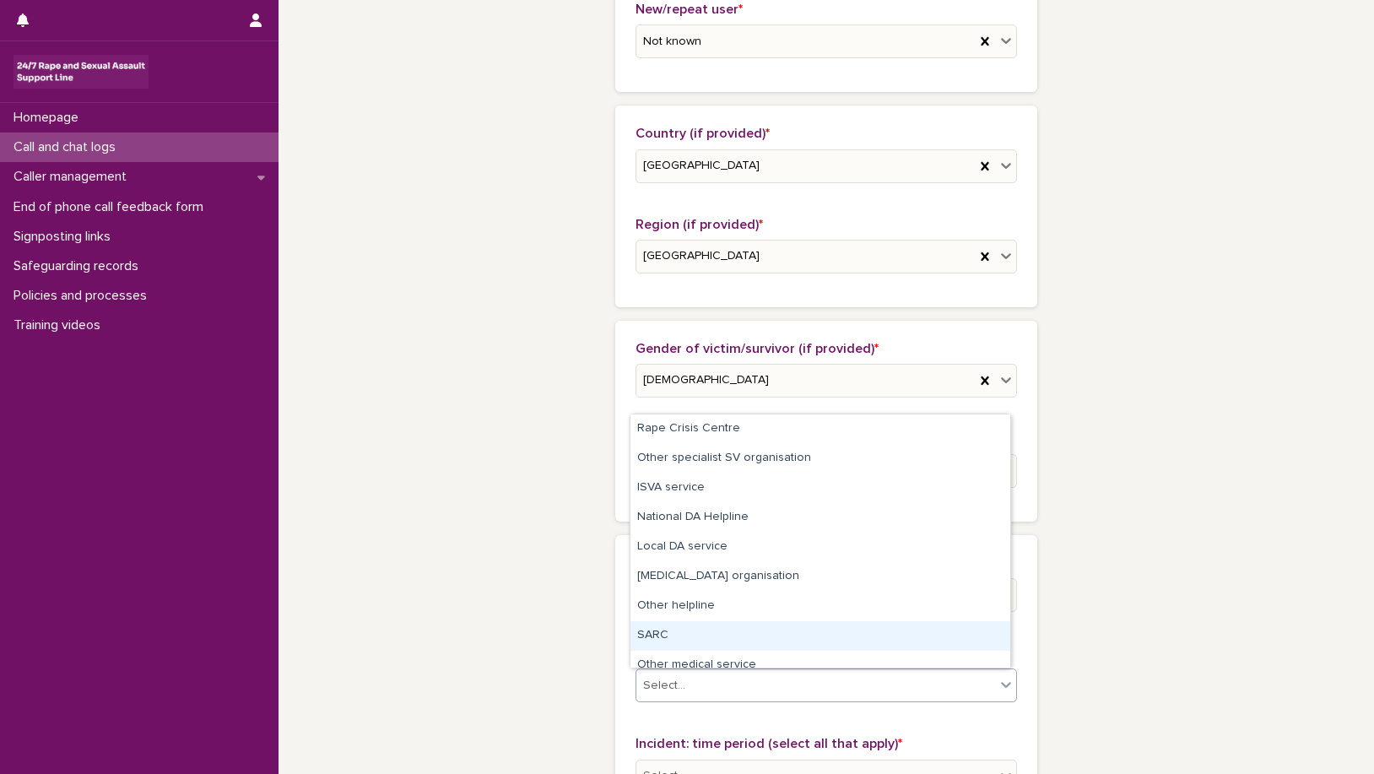
click at [775, 629] on div "SARC" at bounding box center [820, 636] width 380 height 30
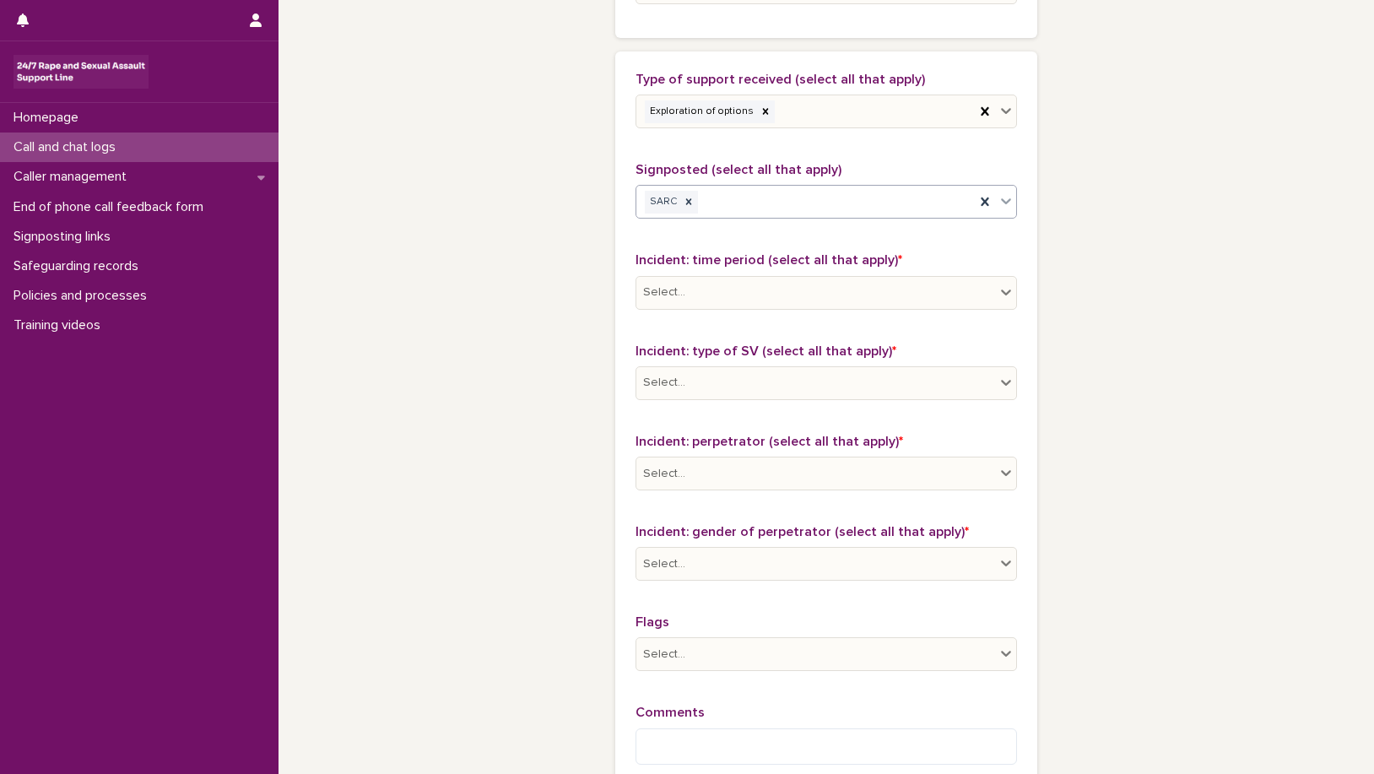
scroll to position [1057, 0]
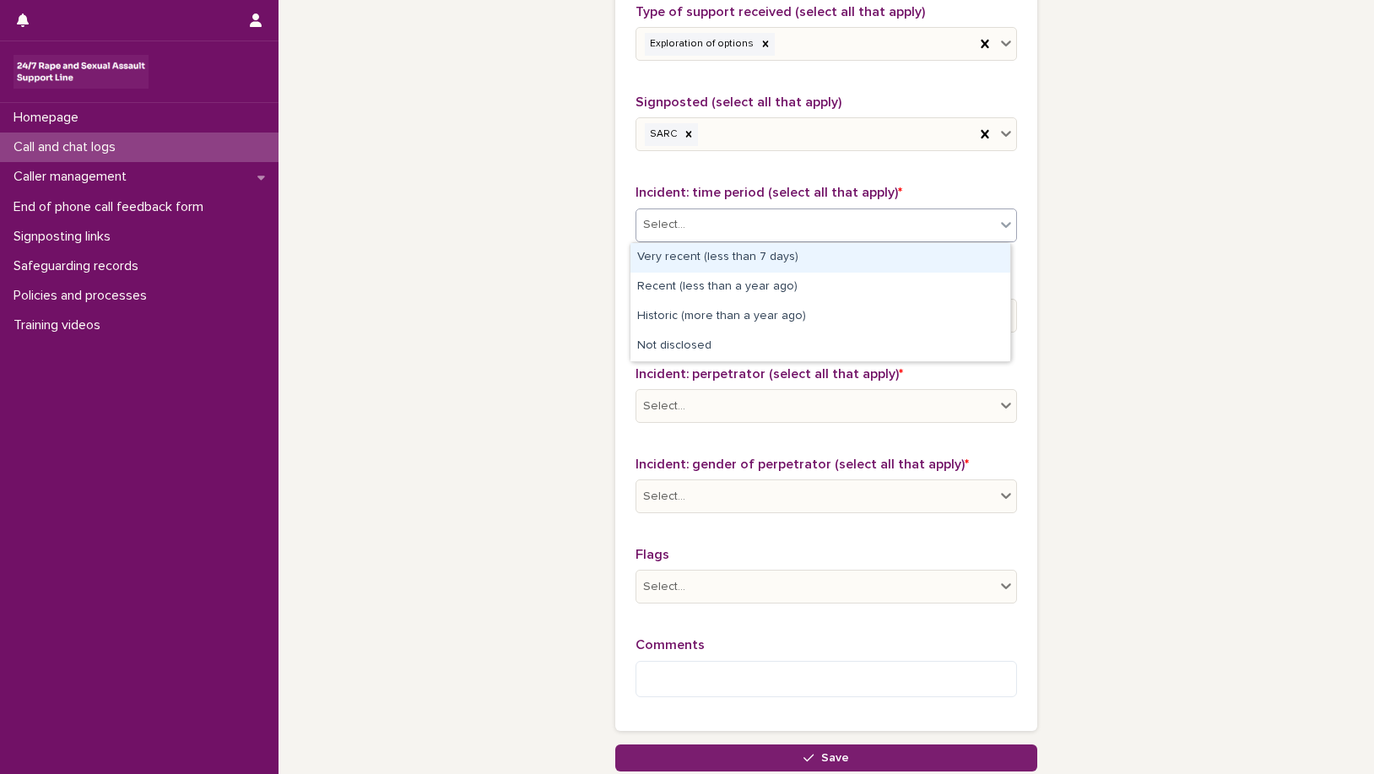
click at [1002, 224] on icon at bounding box center [1006, 225] width 10 height 6
click at [888, 259] on div "Very recent (less than 7 days)" at bounding box center [820, 258] width 380 height 30
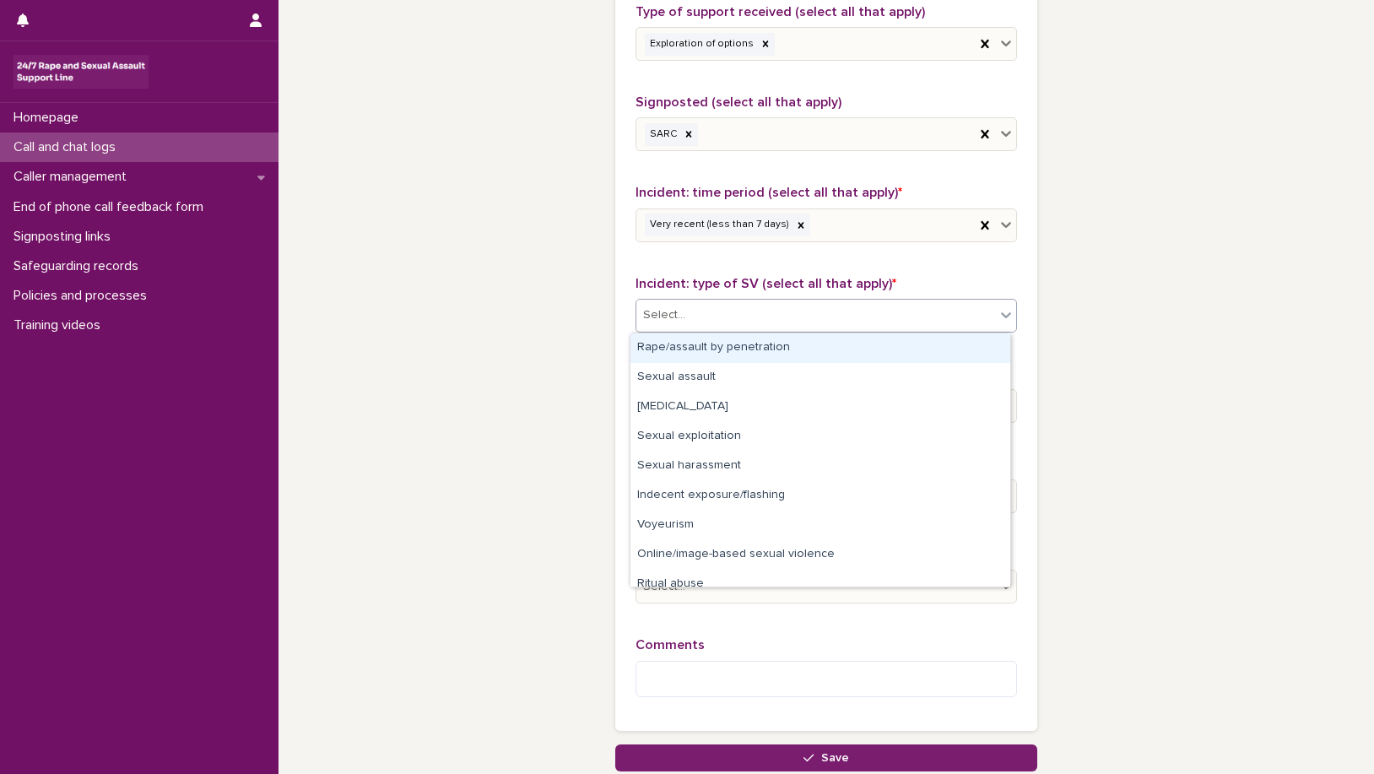
click at [998, 309] on icon at bounding box center [1005, 314] width 17 height 17
click at [938, 348] on div "Rape/assault by penetration" at bounding box center [820, 348] width 380 height 30
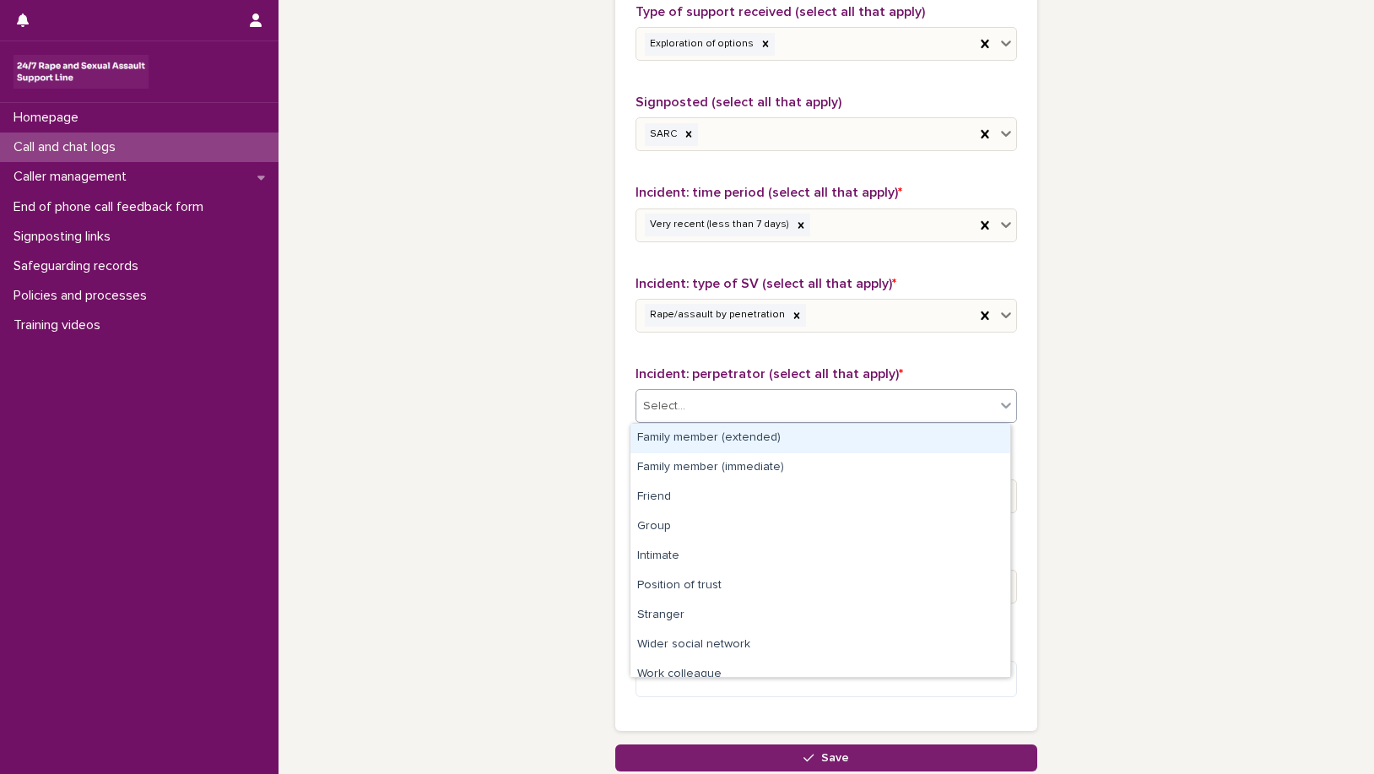
click at [997, 397] on icon at bounding box center [1005, 405] width 17 height 17
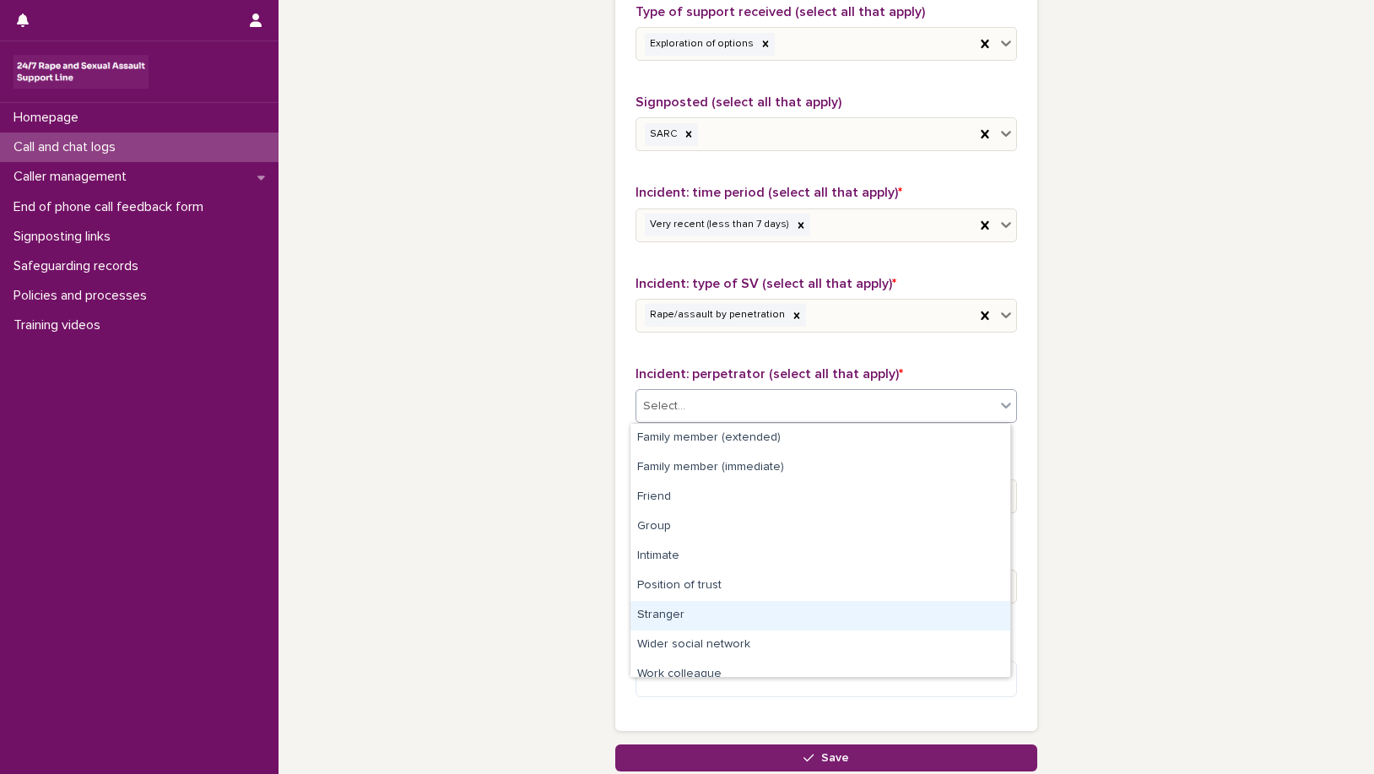
click at [753, 611] on div "Stranger" at bounding box center [820, 616] width 380 height 30
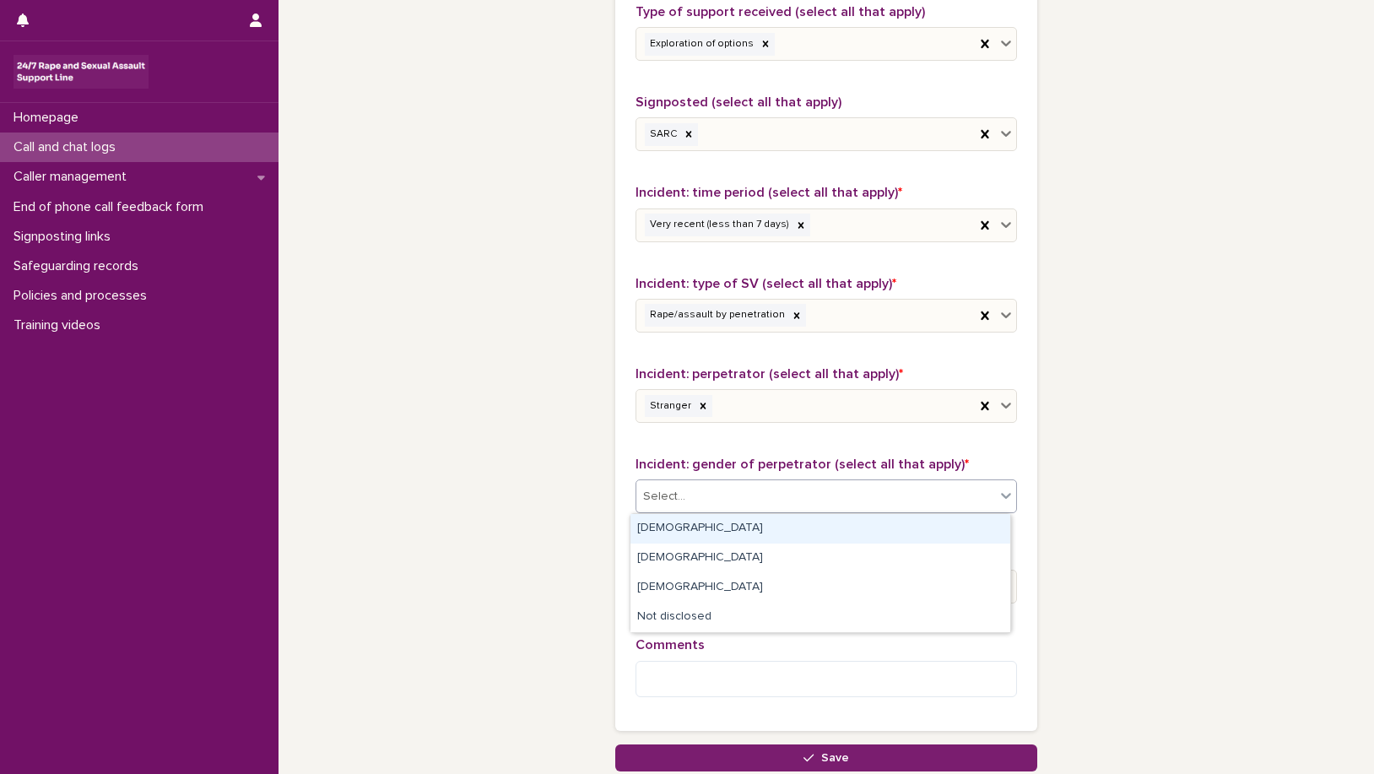
click at [1001, 495] on icon at bounding box center [1006, 496] width 10 height 6
click at [931, 523] on div "[DEMOGRAPHIC_DATA]" at bounding box center [820, 529] width 380 height 30
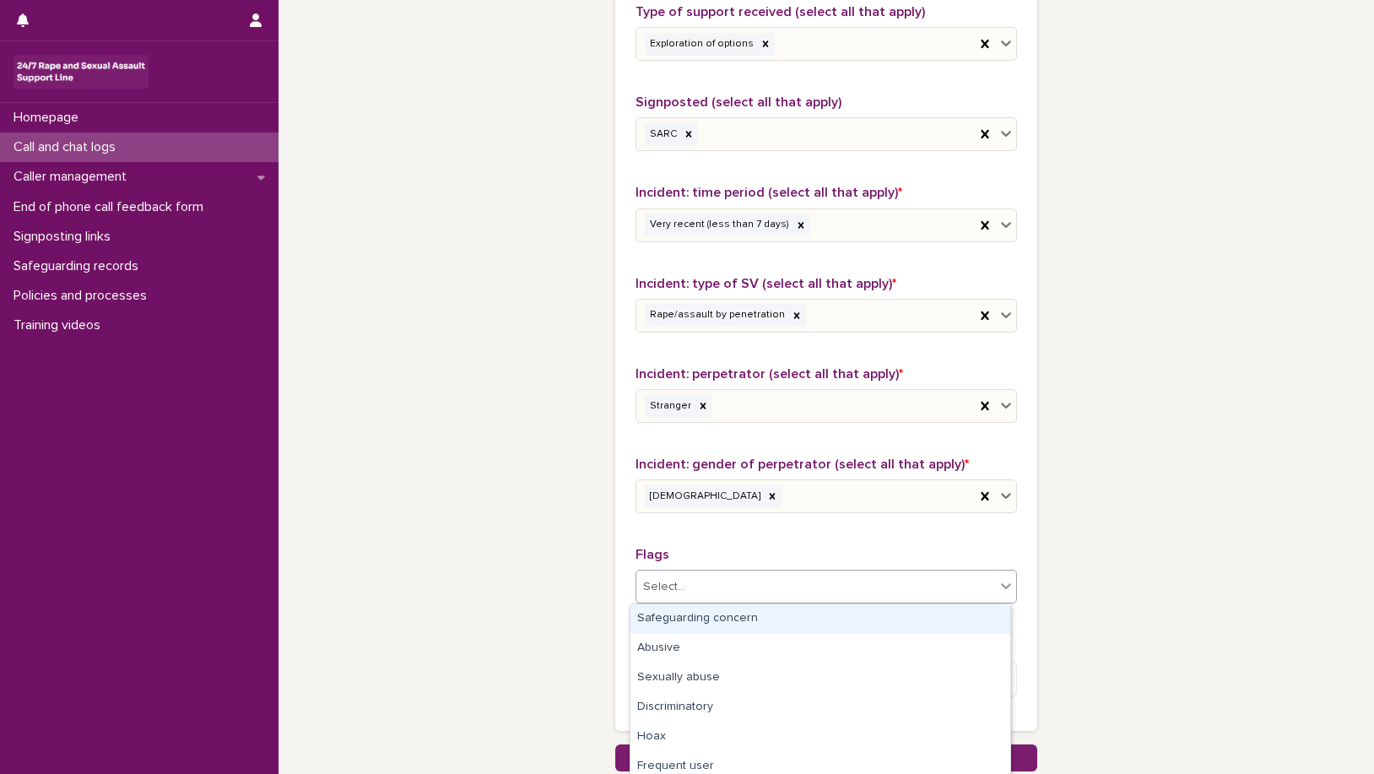
click at [997, 580] on icon at bounding box center [1005, 585] width 17 height 17
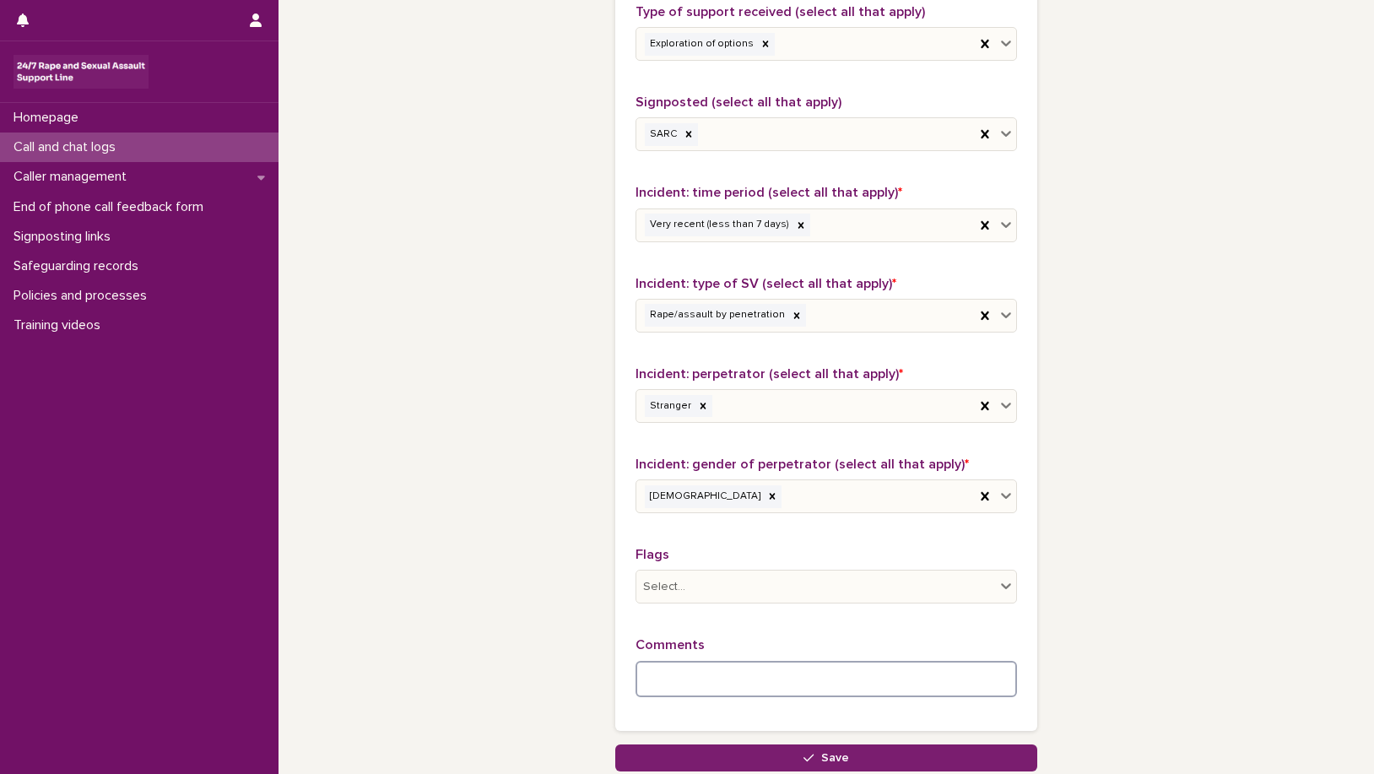
click at [654, 677] on textarea at bounding box center [825, 679] width 381 height 36
type textarea "*"
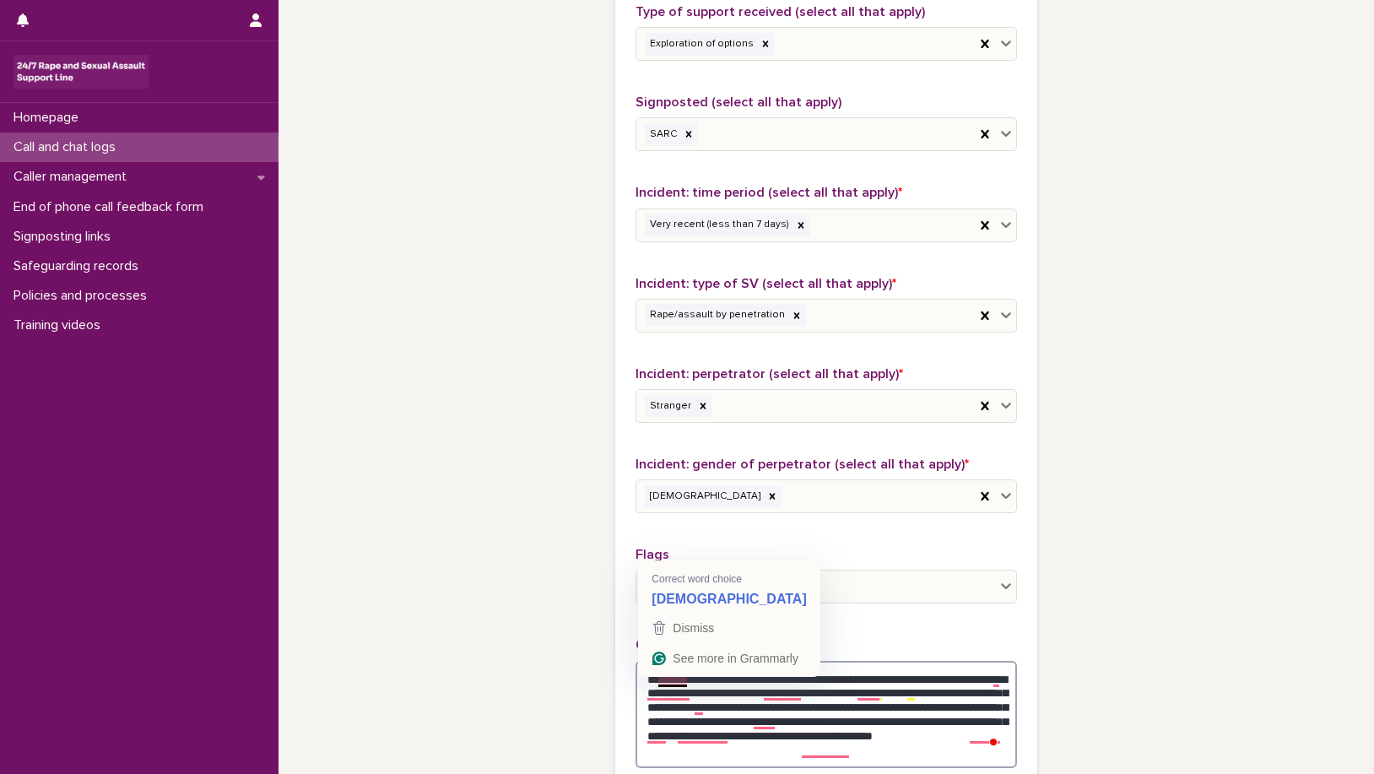
click at [658, 685] on textarea "**********" at bounding box center [825, 714] width 381 height 107
click at [660, 684] on textarea "**********" at bounding box center [825, 714] width 381 height 107
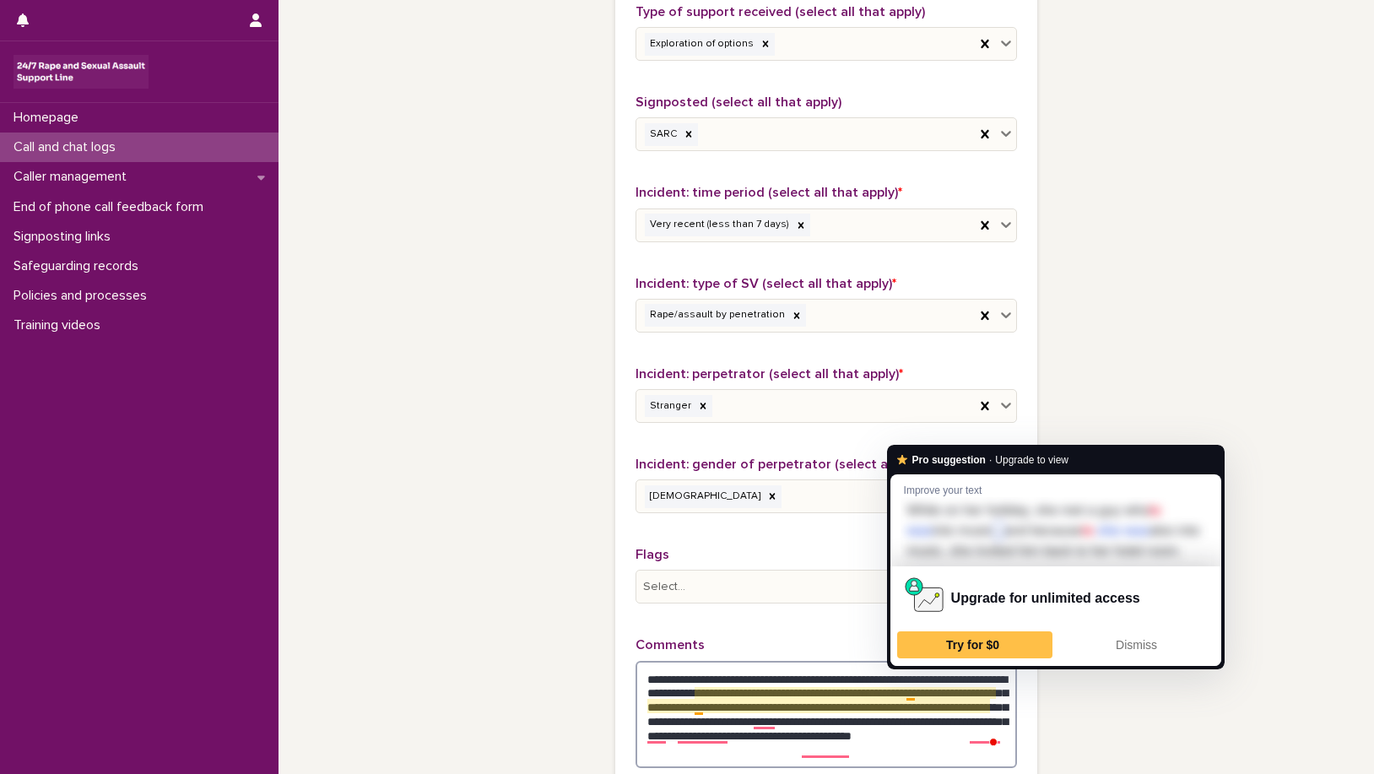
click at [903, 698] on textarea "**********" at bounding box center [825, 714] width 381 height 107
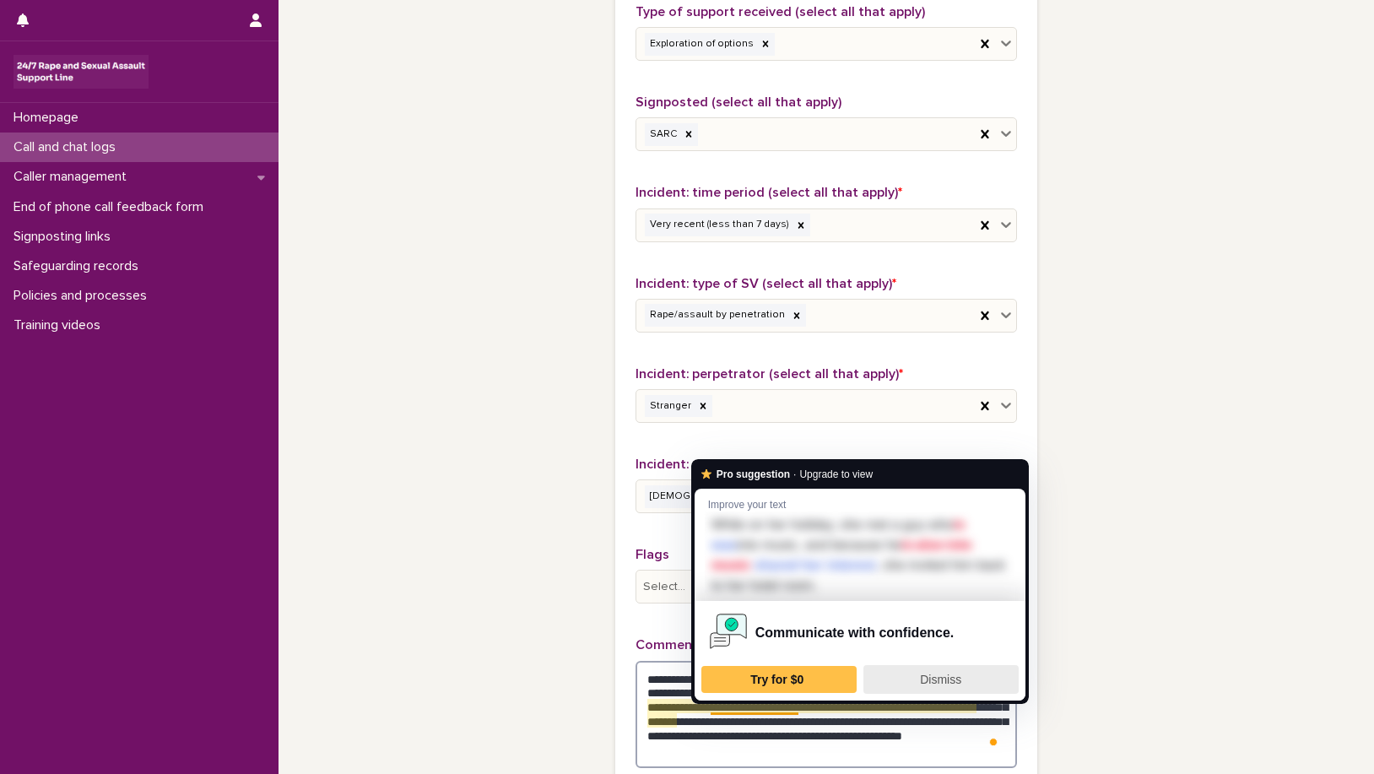
click at [936, 672] on span "Dismiss" at bounding box center [940, 678] width 41 height 13
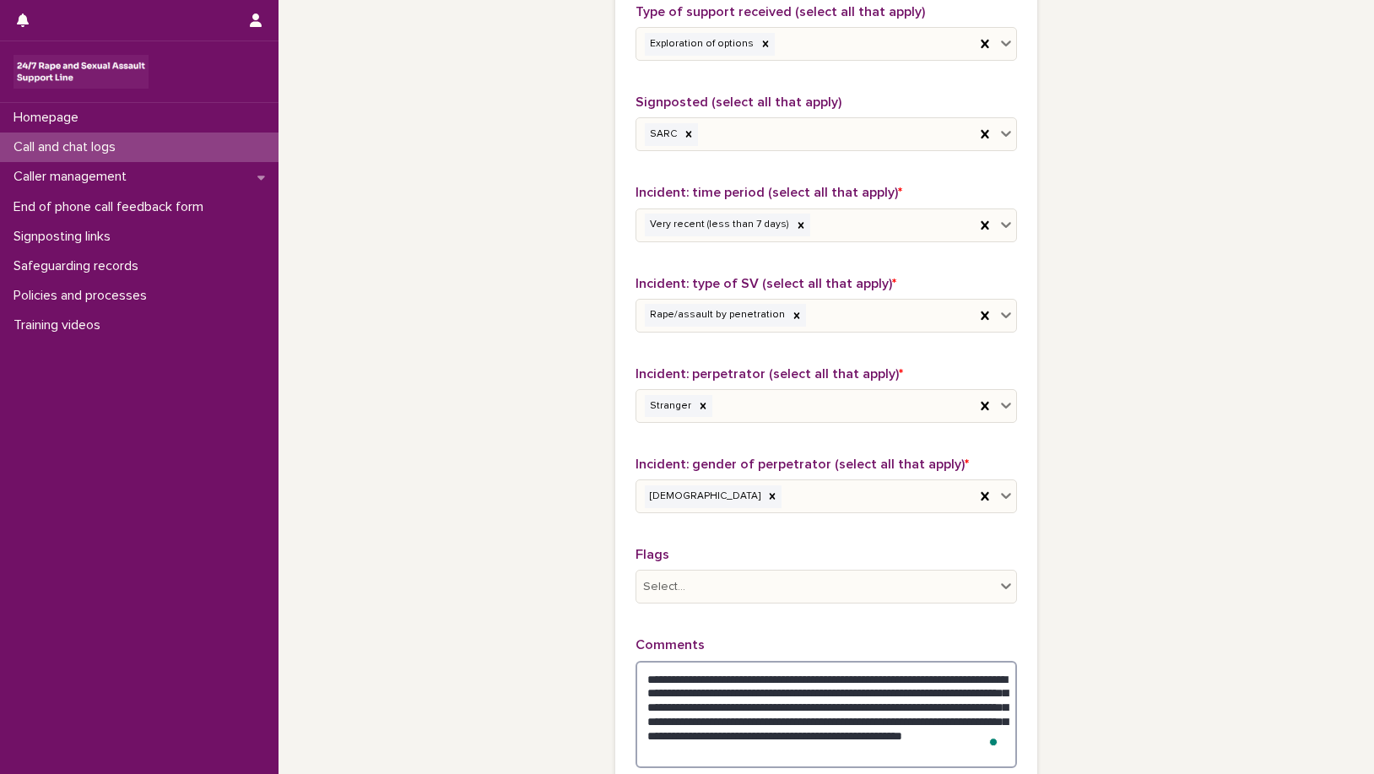
type textarea "**********"
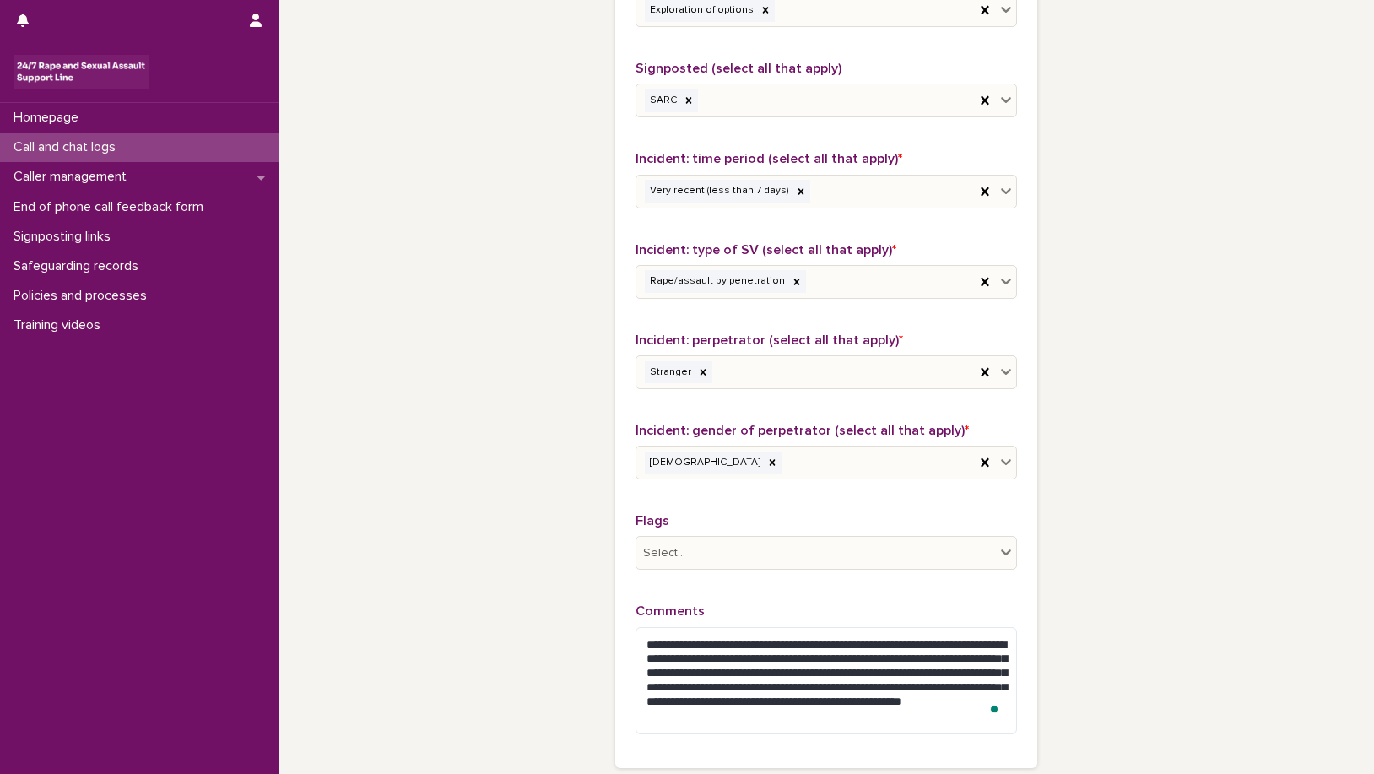
scroll to position [1103, 0]
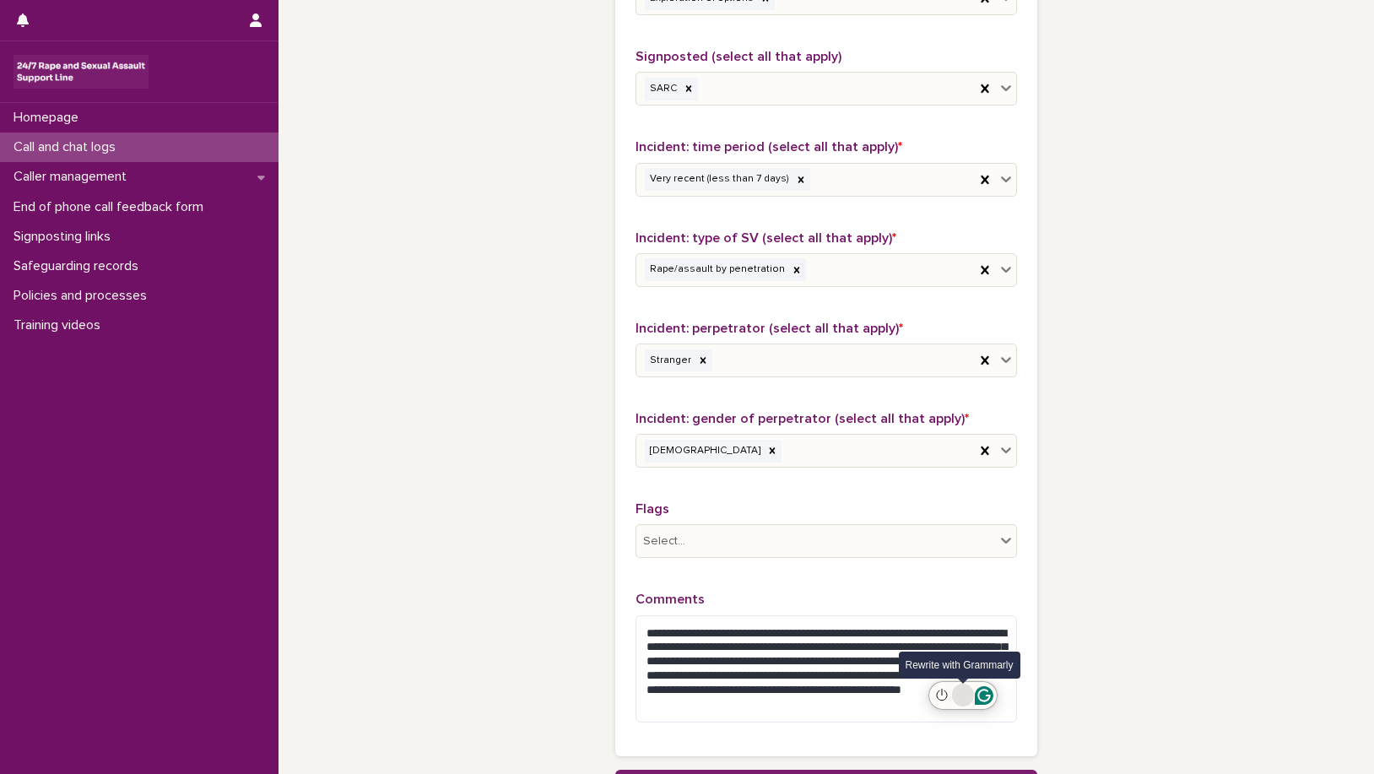
click at [962, 696] on div "Rewrite with Grammarly" at bounding box center [962, 694] width 19 height 19
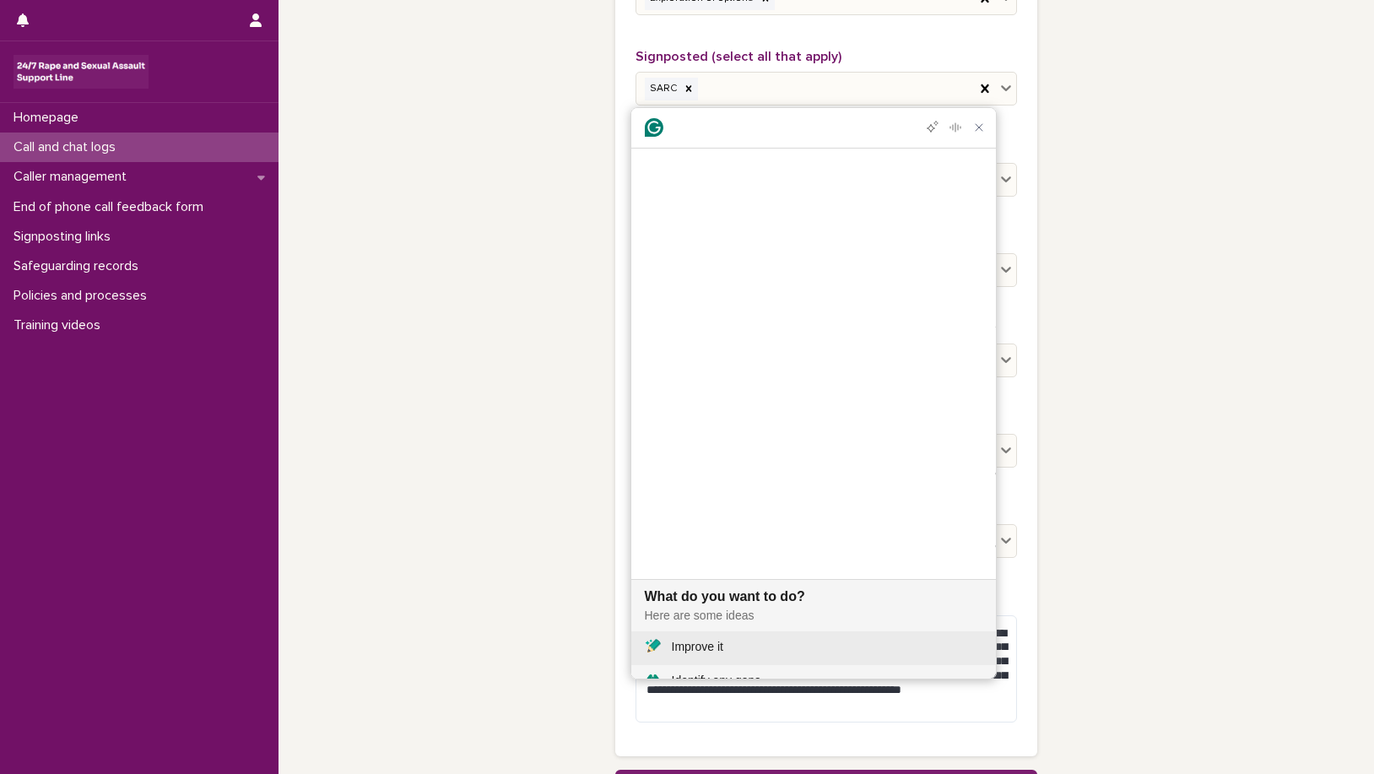
click at [693, 638] on div "Improve it" at bounding box center [697, 647] width 51 height 18
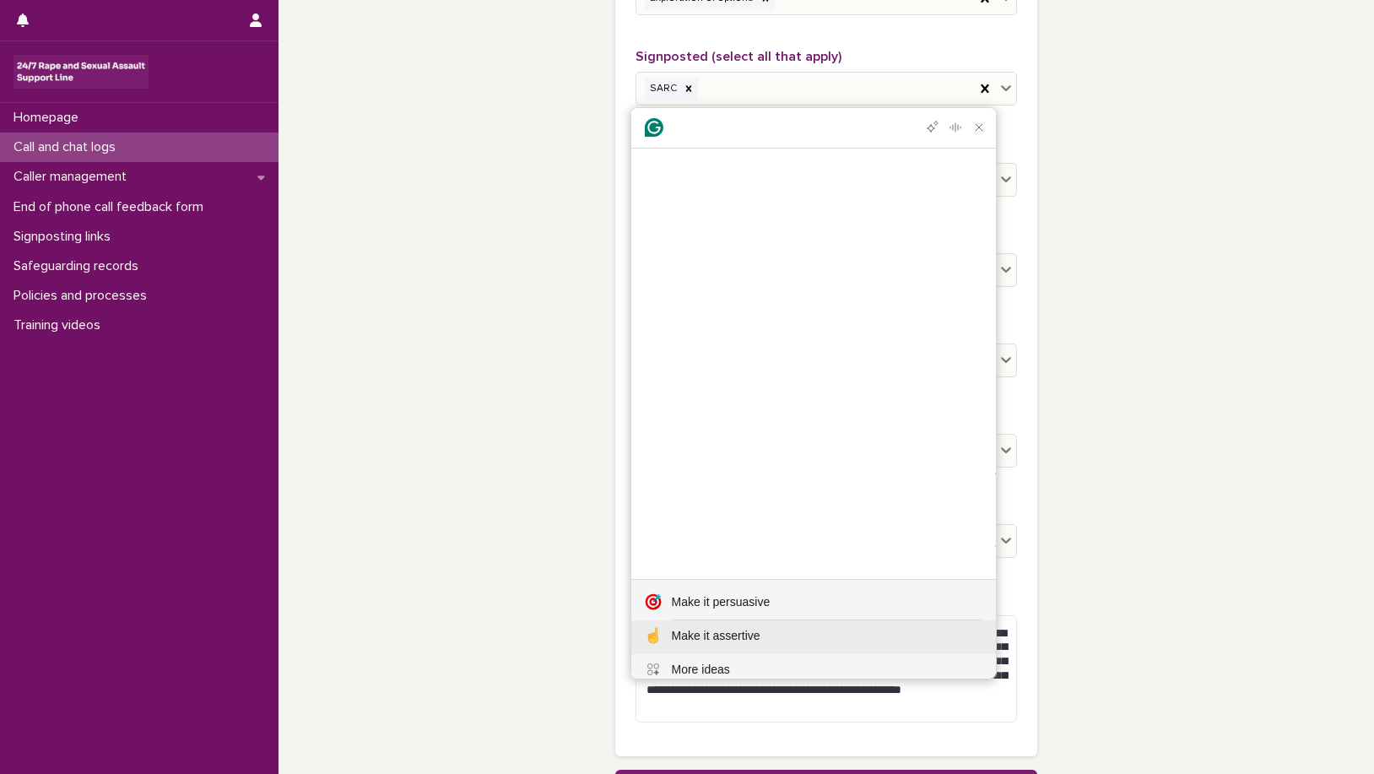
click at [736, 627] on div "Make it assertive" at bounding box center [716, 636] width 89 height 18
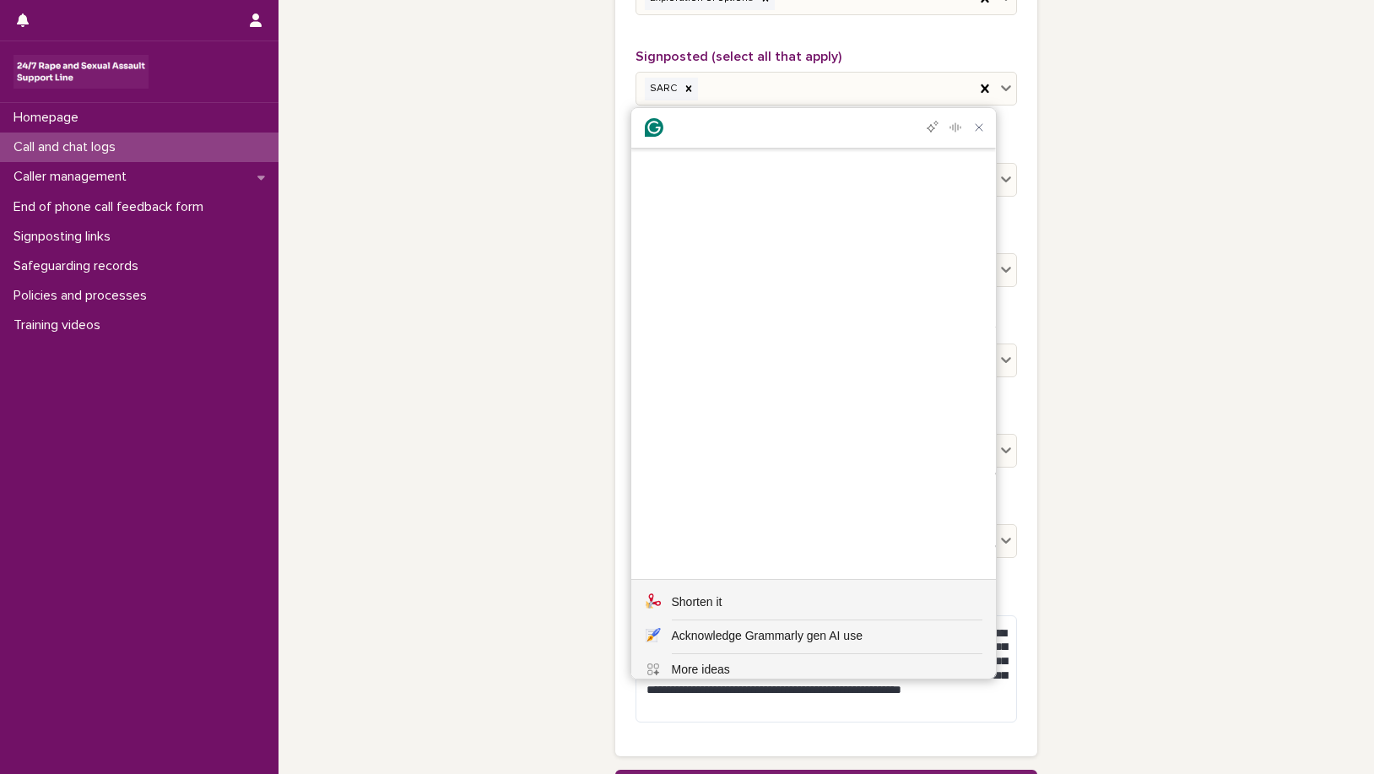
click at [653, 661] on div "Insert" at bounding box center [667, 674] width 32 height 27
drag, startPoint x: 645, startPoint y: 316, endPoint x: 917, endPoint y: 451, distance: 304.1
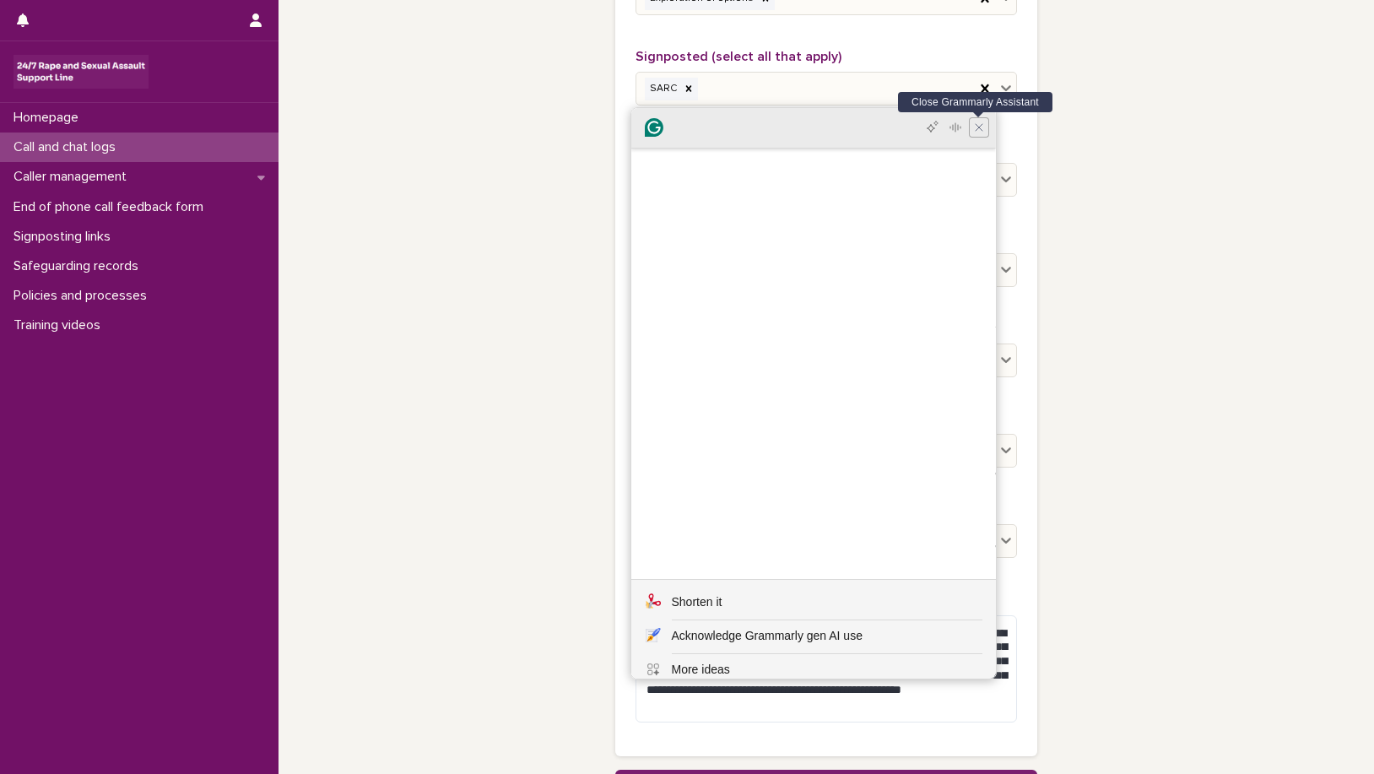
click at [973, 125] on icon "Close Grammarly Assistant" at bounding box center [978, 127] width 13 height 13
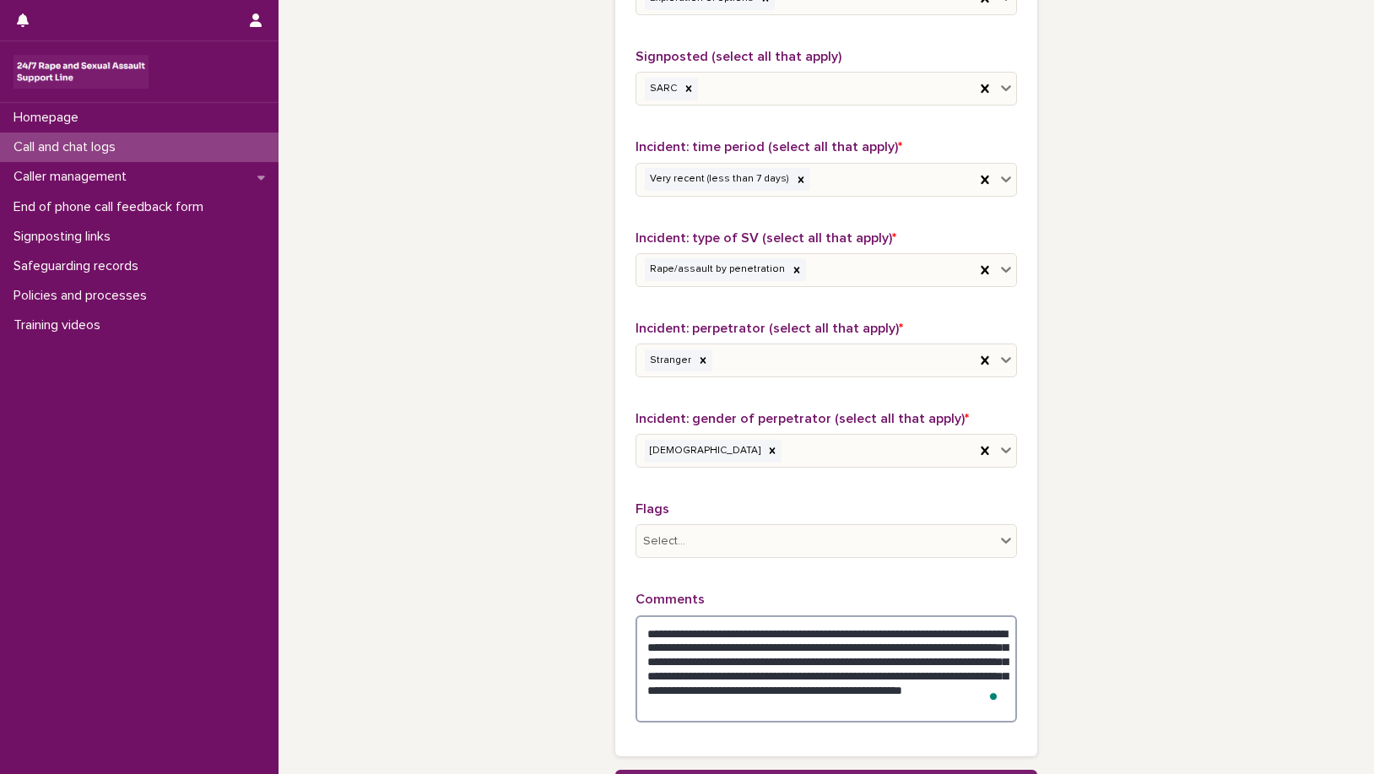
drag, startPoint x: 635, startPoint y: 632, endPoint x: 1006, endPoint y: 713, distance: 379.1
click at [1006, 713] on textarea "**********" at bounding box center [825, 668] width 381 height 107
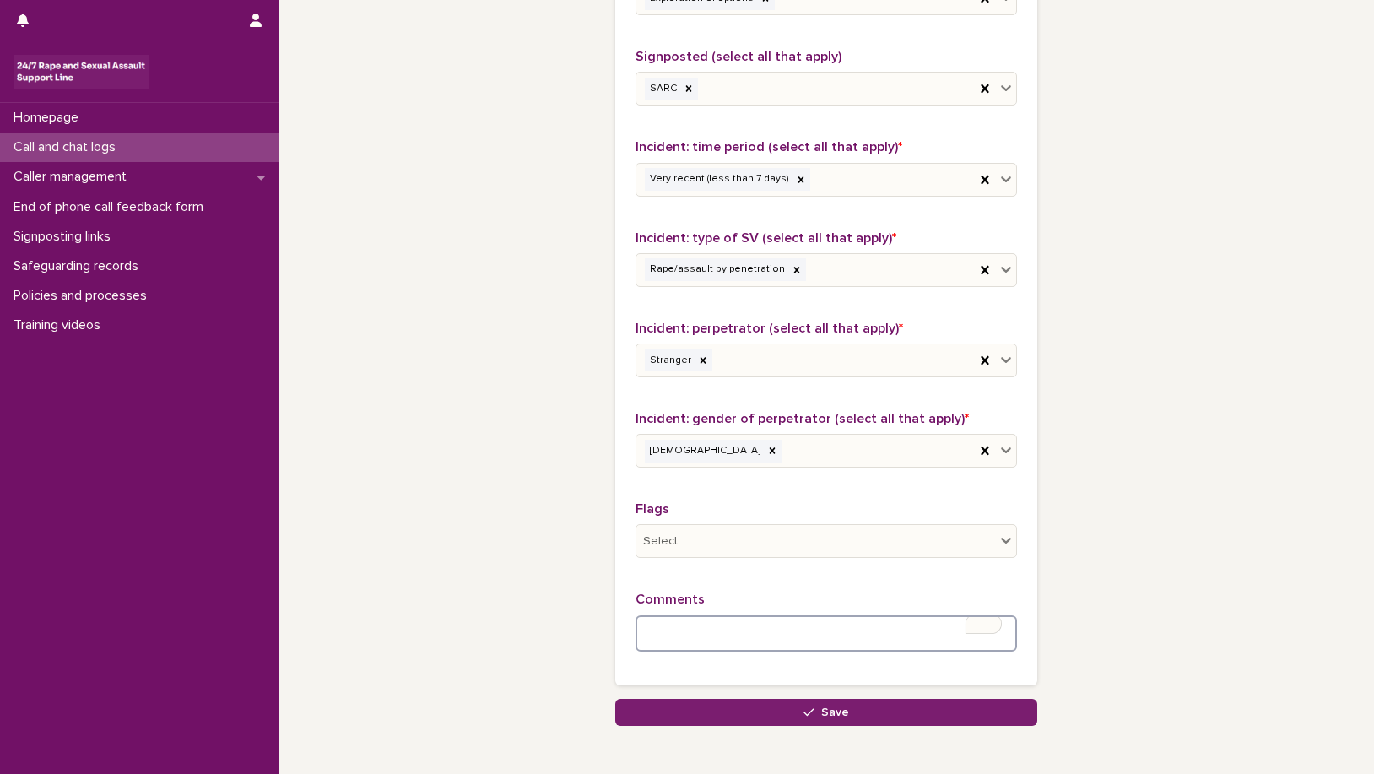
click at [650, 634] on textarea "To enrich screen reader interactions, please activate Accessibility in Grammarl…" at bounding box center [825, 633] width 381 height 36
paste textarea "**********"
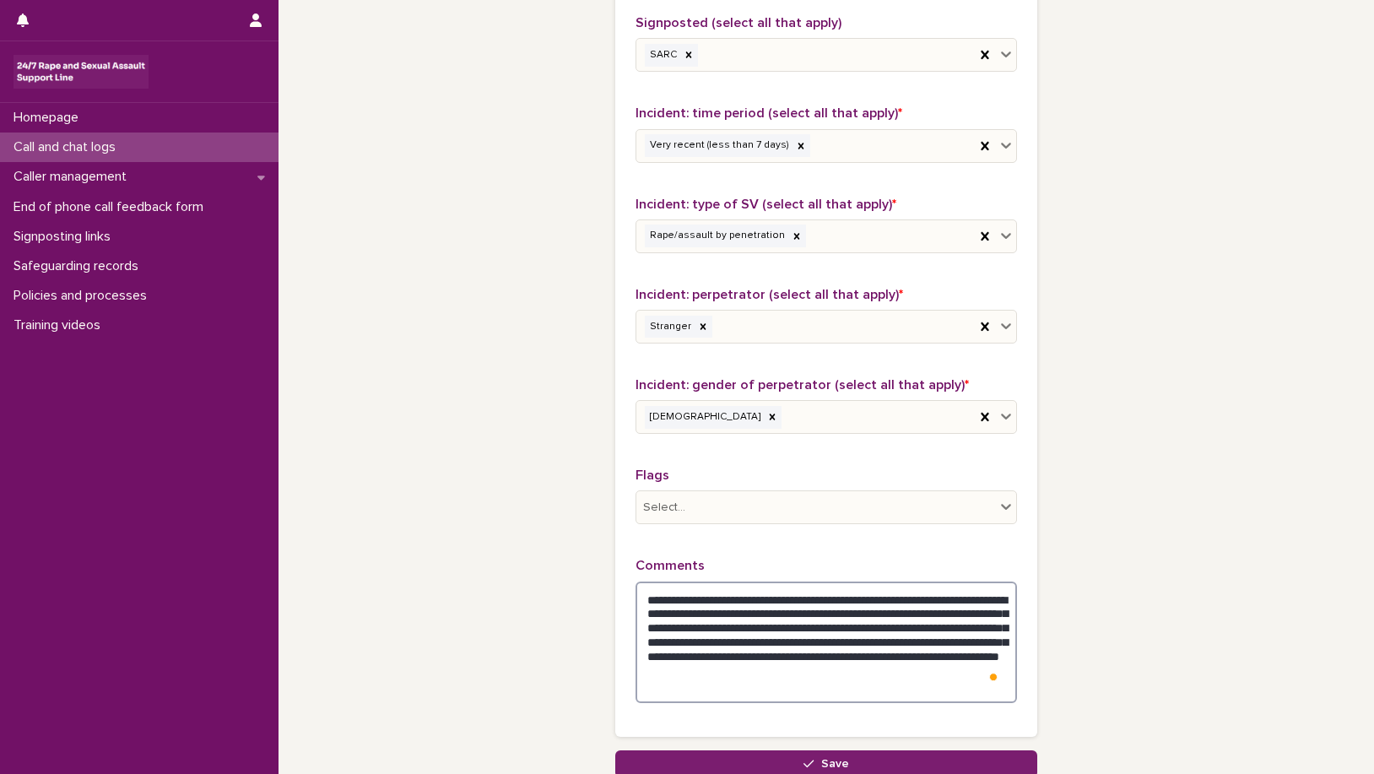
scroll to position [1215, 0]
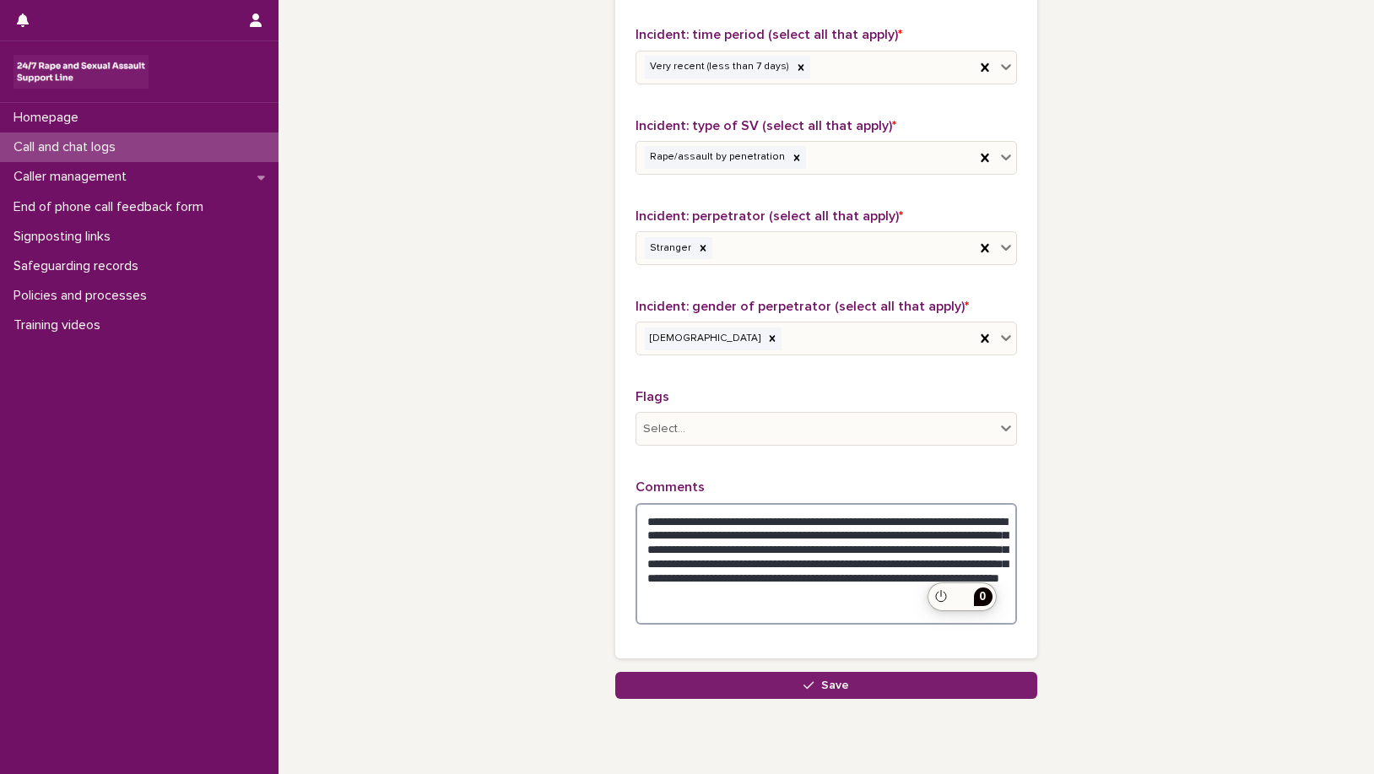
type textarea "**********"
click at [987, 601] on div "0" at bounding box center [983, 597] width 19 height 19
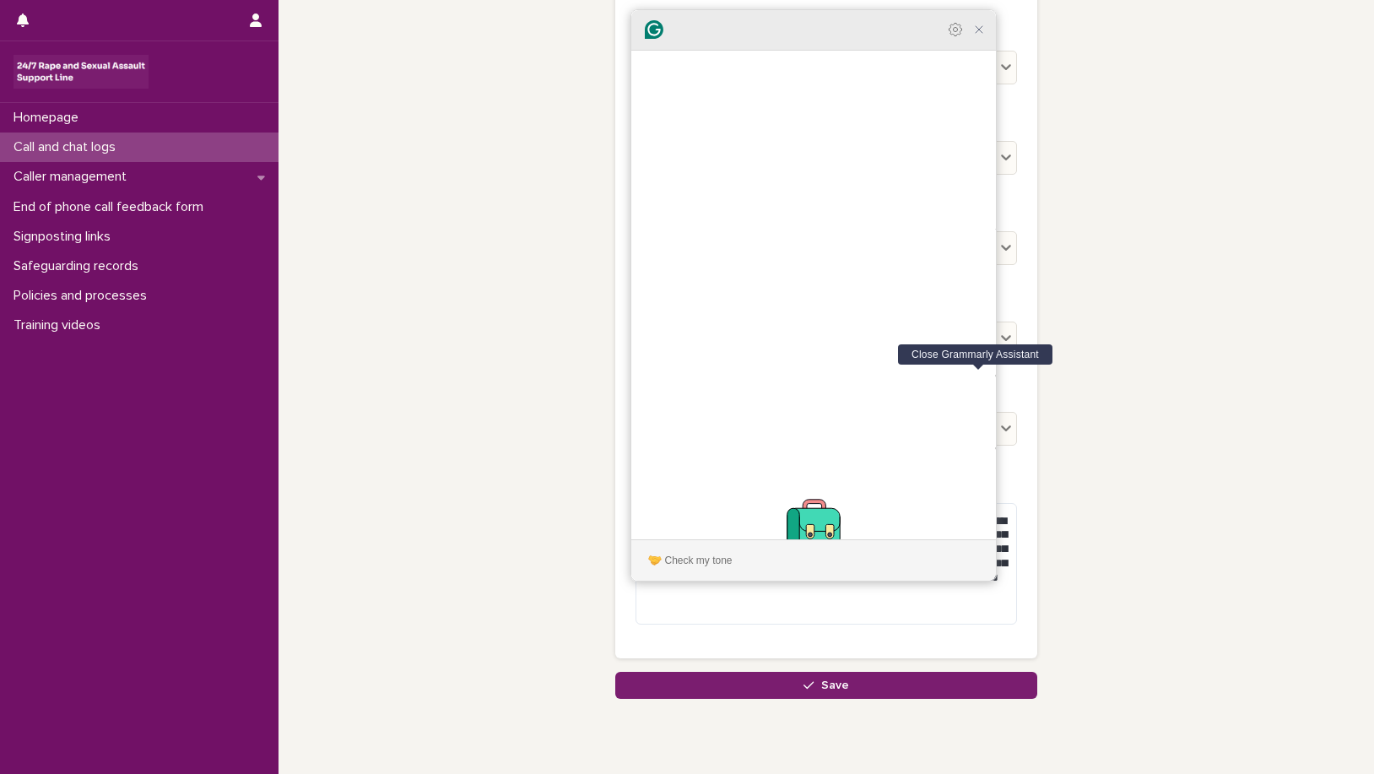
click at [978, 36] on icon "Close Grammarly Assistant" at bounding box center [978, 29] width 13 height 13
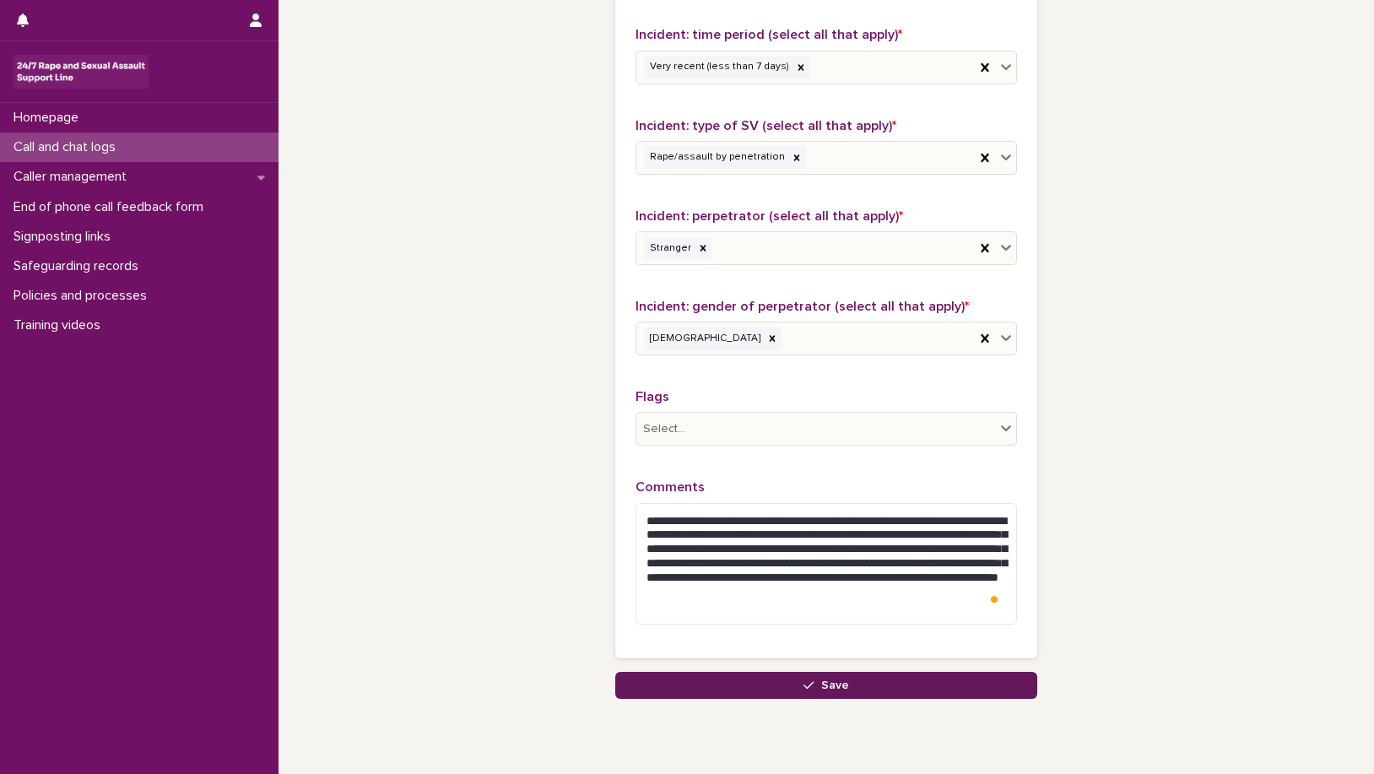
click at [837, 682] on span "Save" at bounding box center [835, 685] width 28 height 12
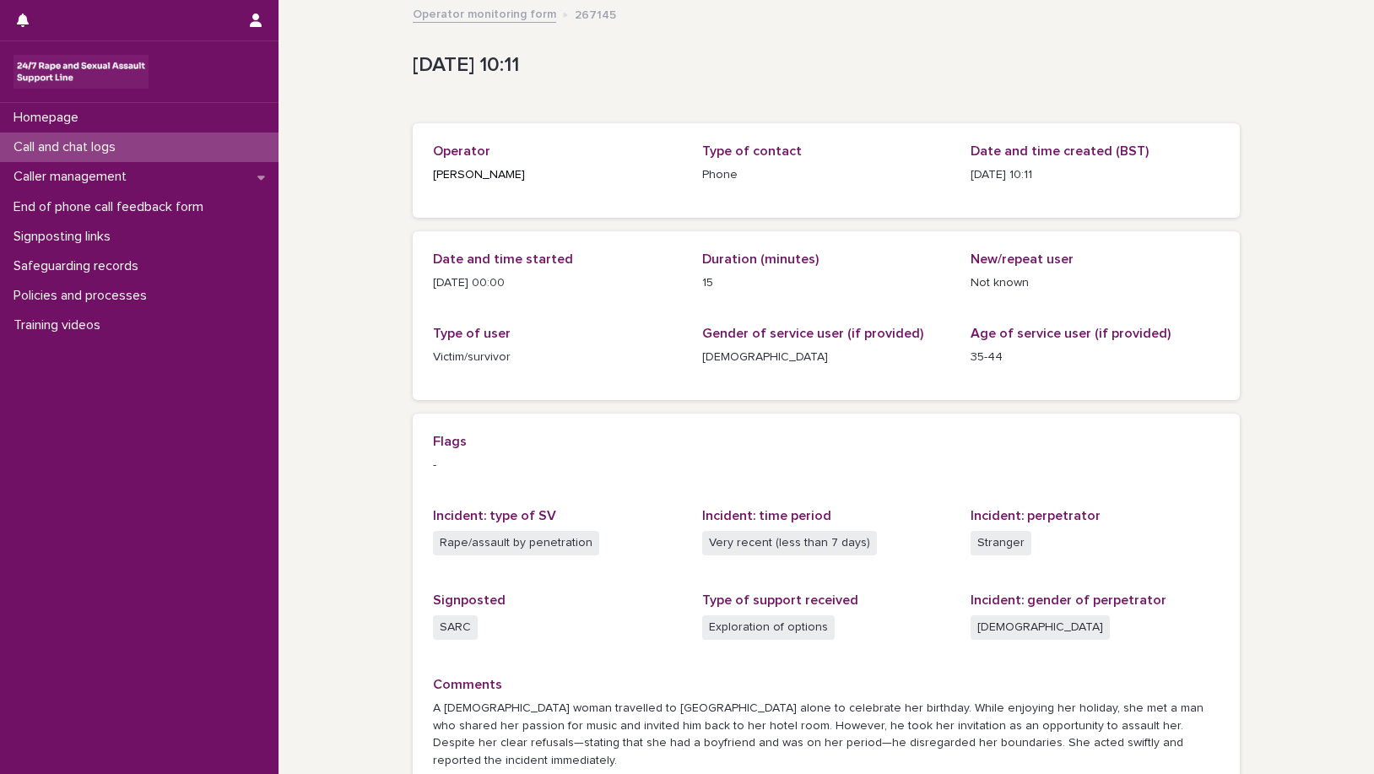
click at [102, 145] on p "Call and chat logs" at bounding box center [68, 147] width 122 height 16
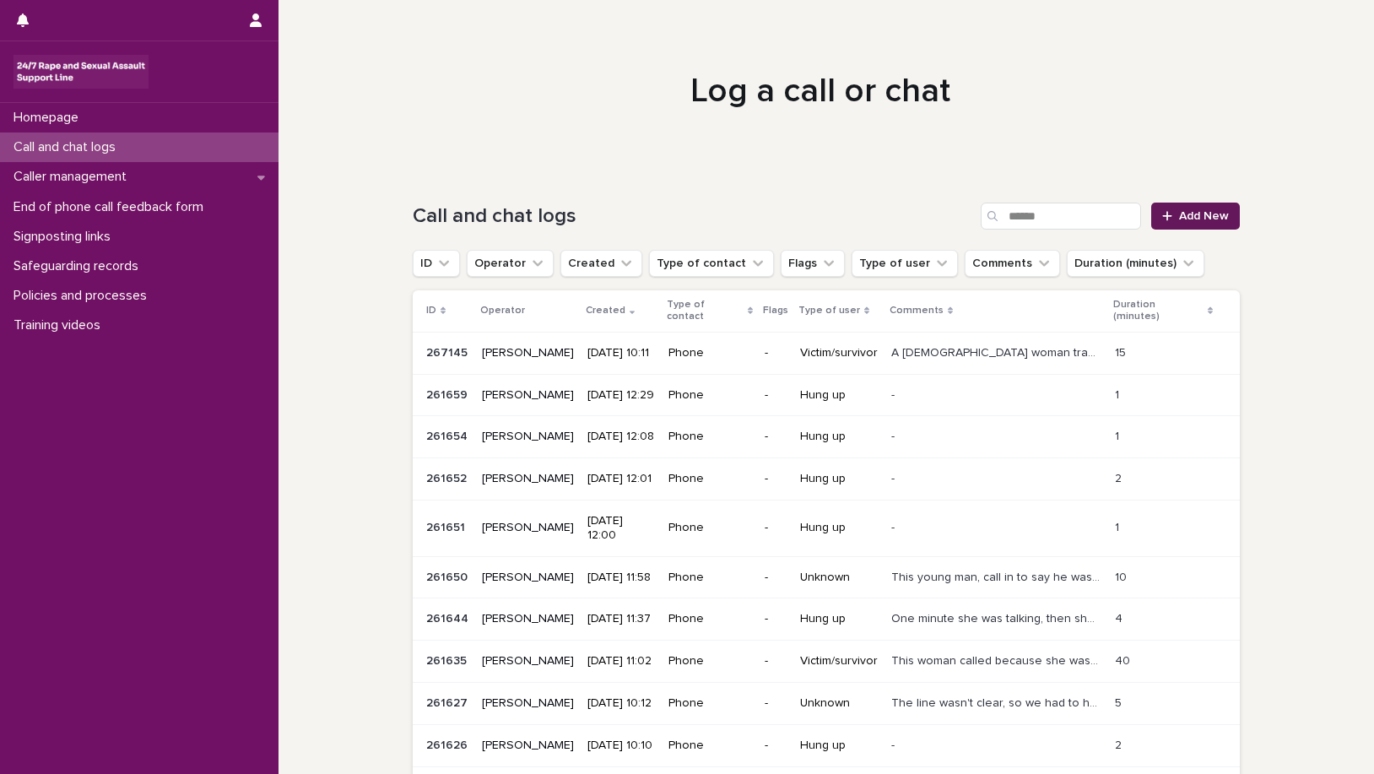
click at [1182, 209] on link "Add New" at bounding box center [1195, 215] width 89 height 27
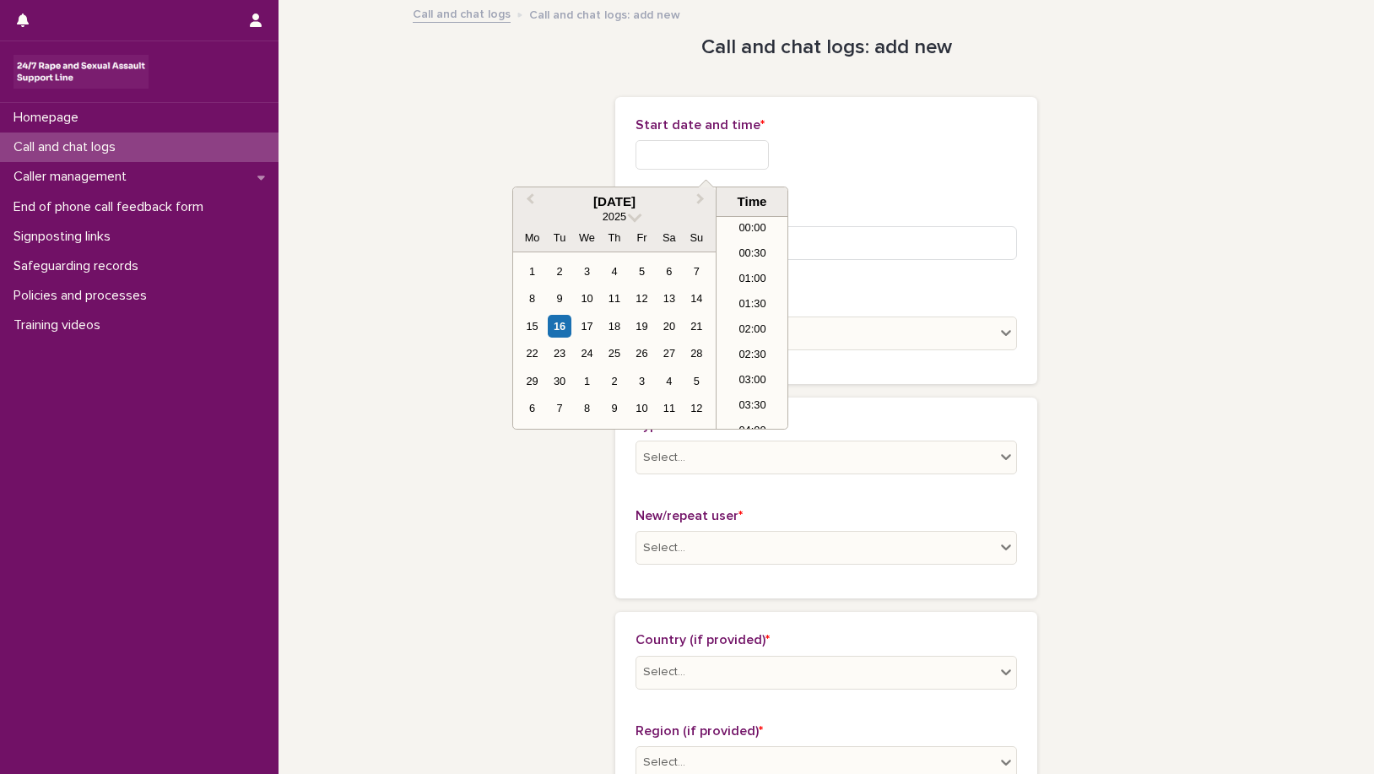
click at [682, 154] on input "text" at bounding box center [701, 155] width 133 height 30
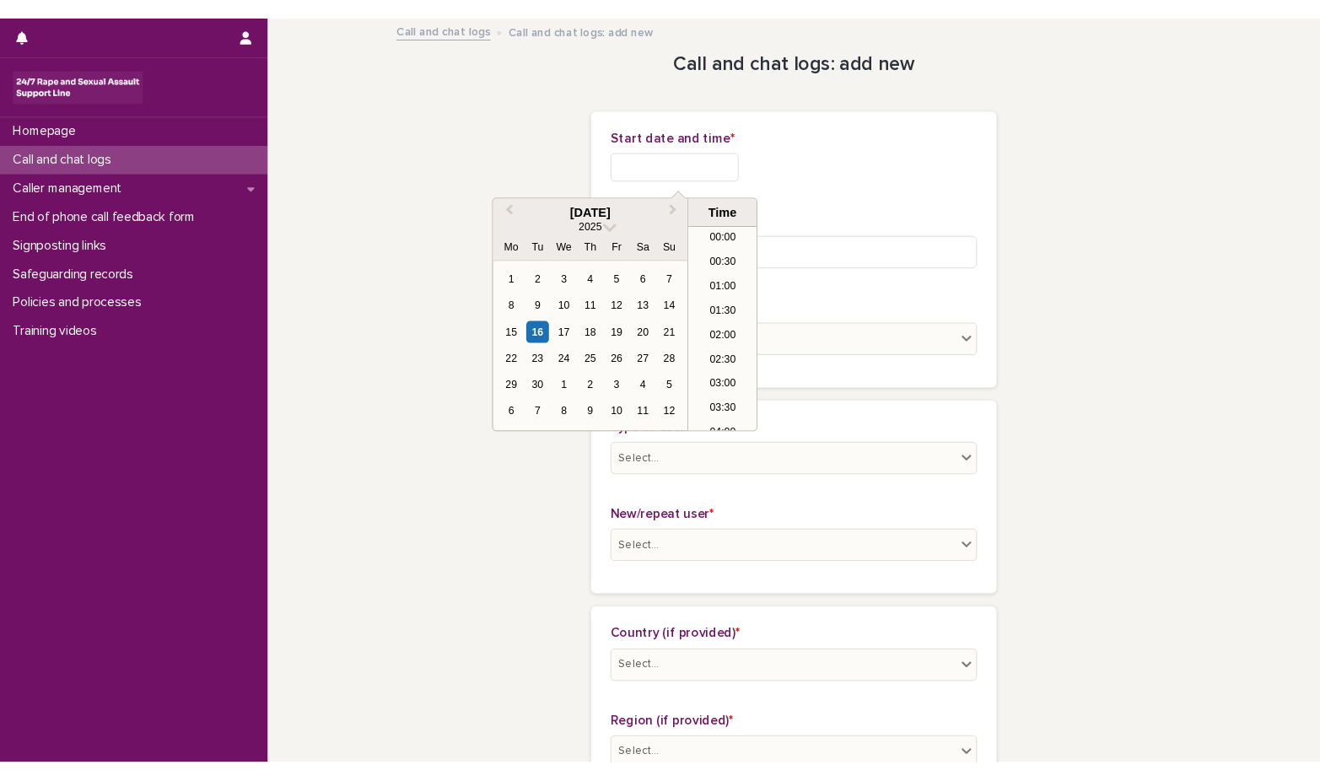
scroll to position [413, 0]
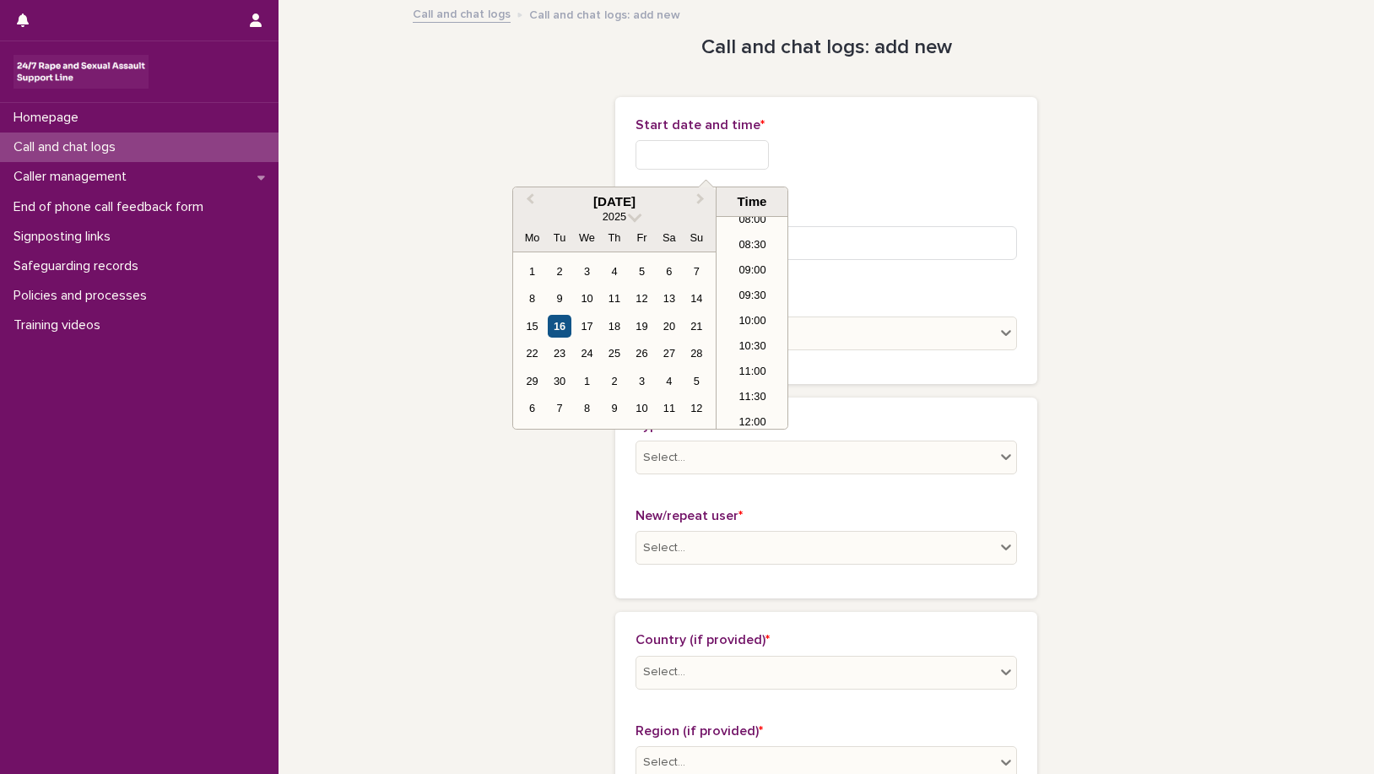
click at [556, 331] on div "16" at bounding box center [559, 326] width 23 height 23
type input "**********"
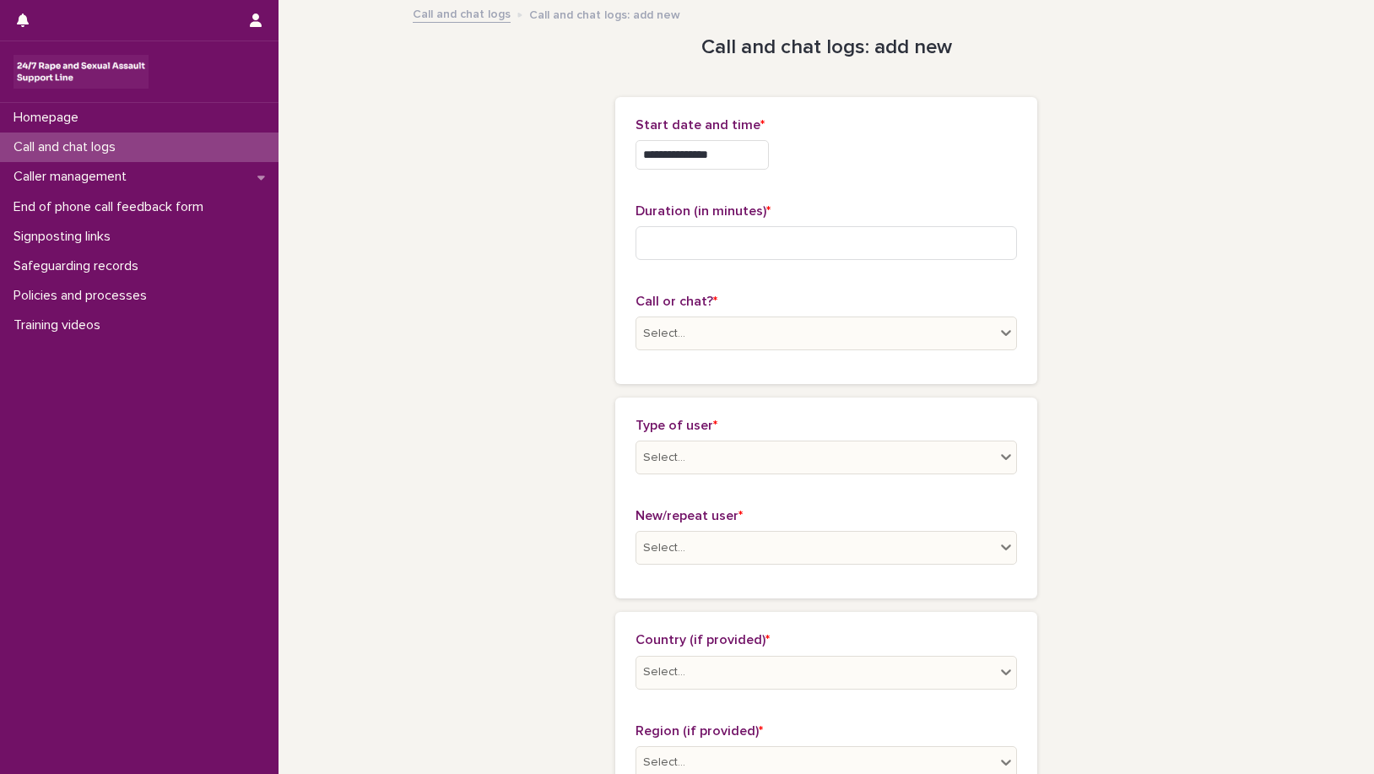
click at [664, 251] on input at bounding box center [825, 243] width 381 height 34
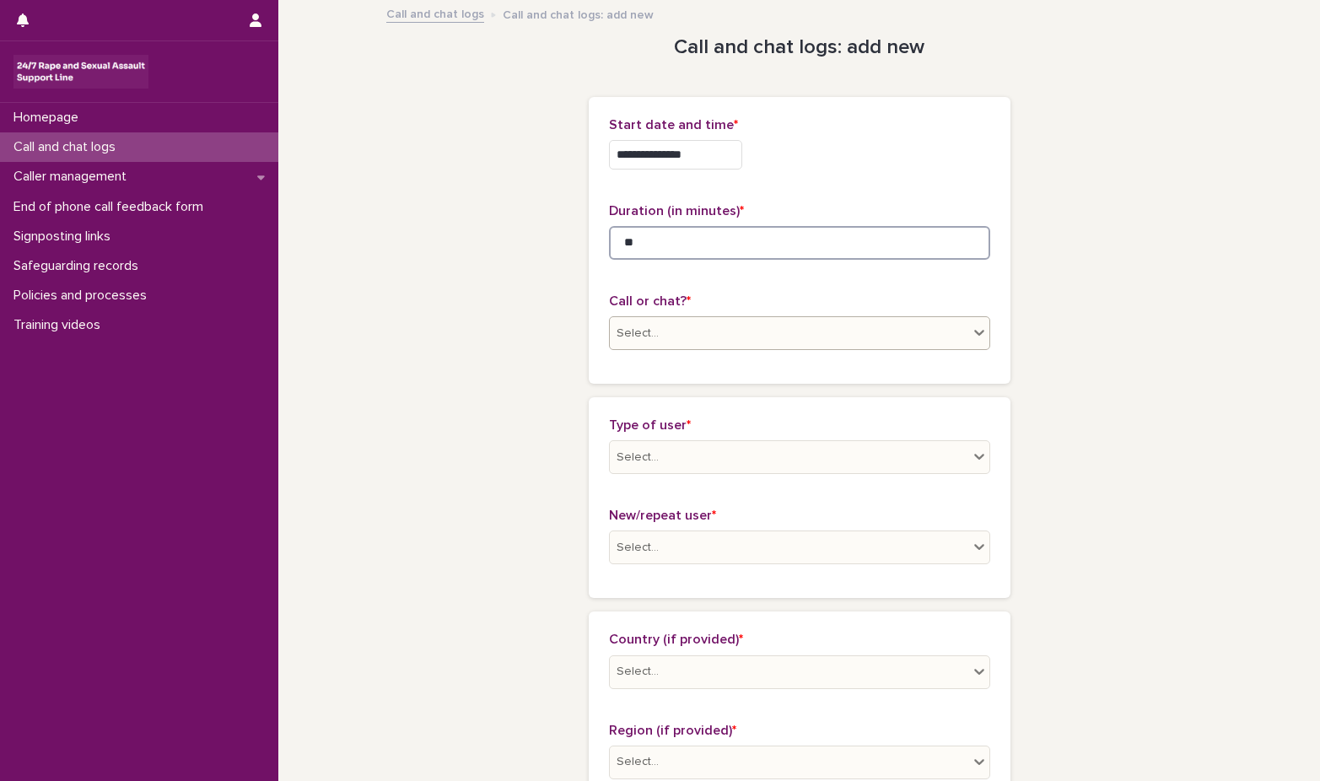
type input "**"
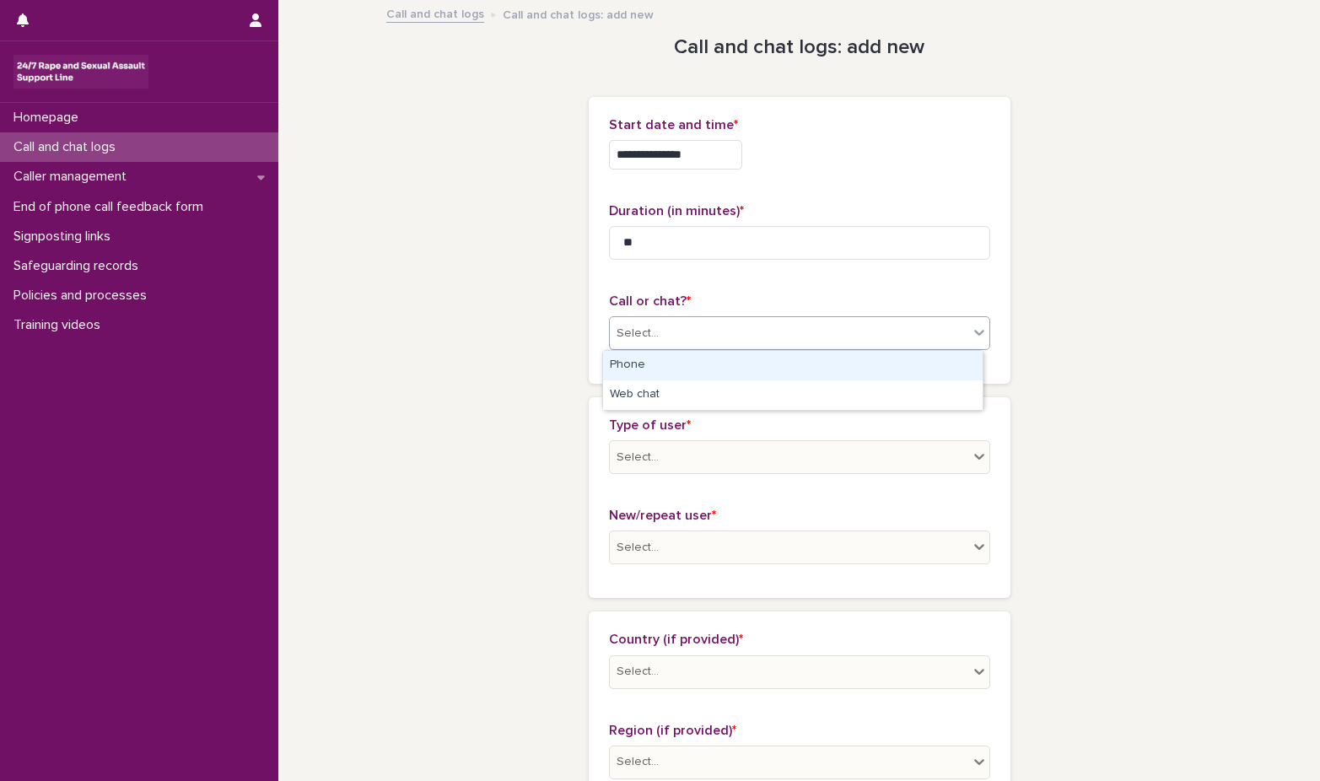
click at [971, 334] on icon at bounding box center [979, 332] width 17 height 17
click at [654, 364] on div "Phone" at bounding box center [793, 366] width 380 height 30
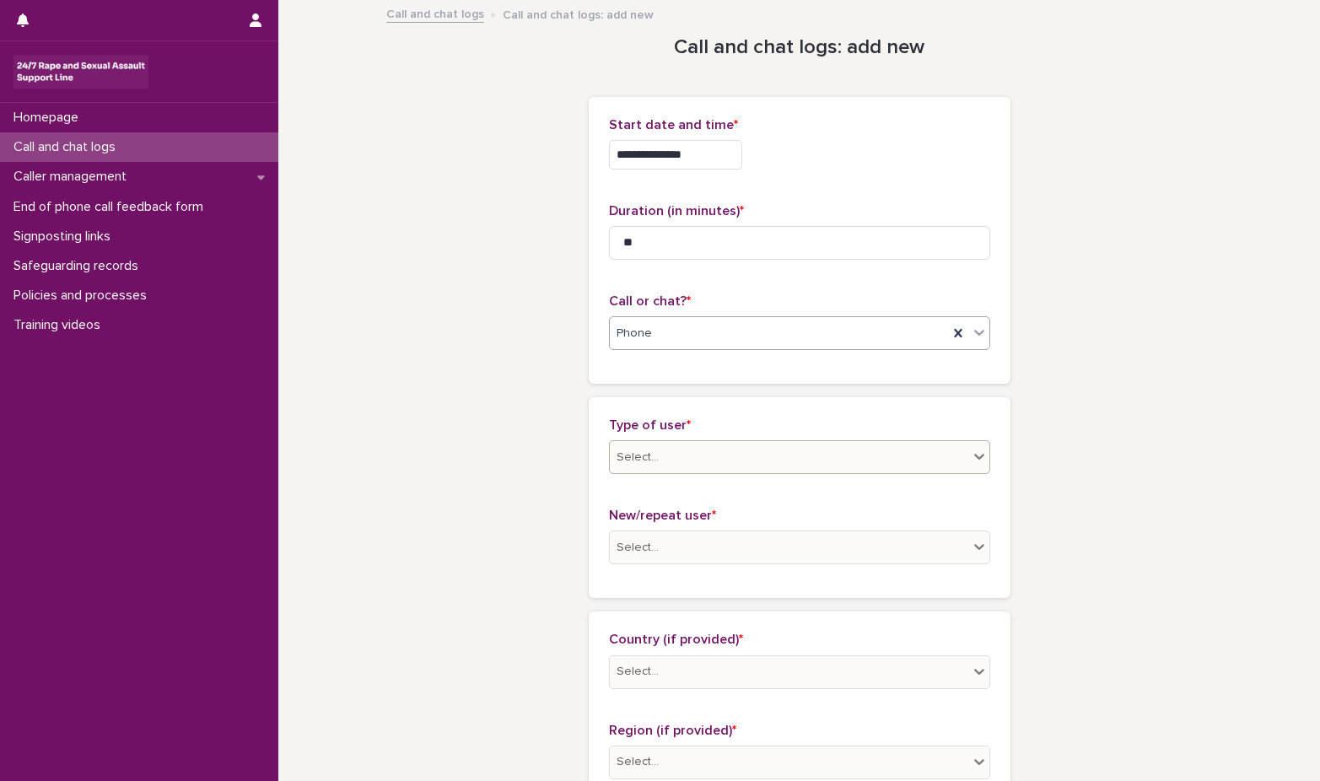
click at [978, 458] on icon at bounding box center [979, 456] width 17 height 17
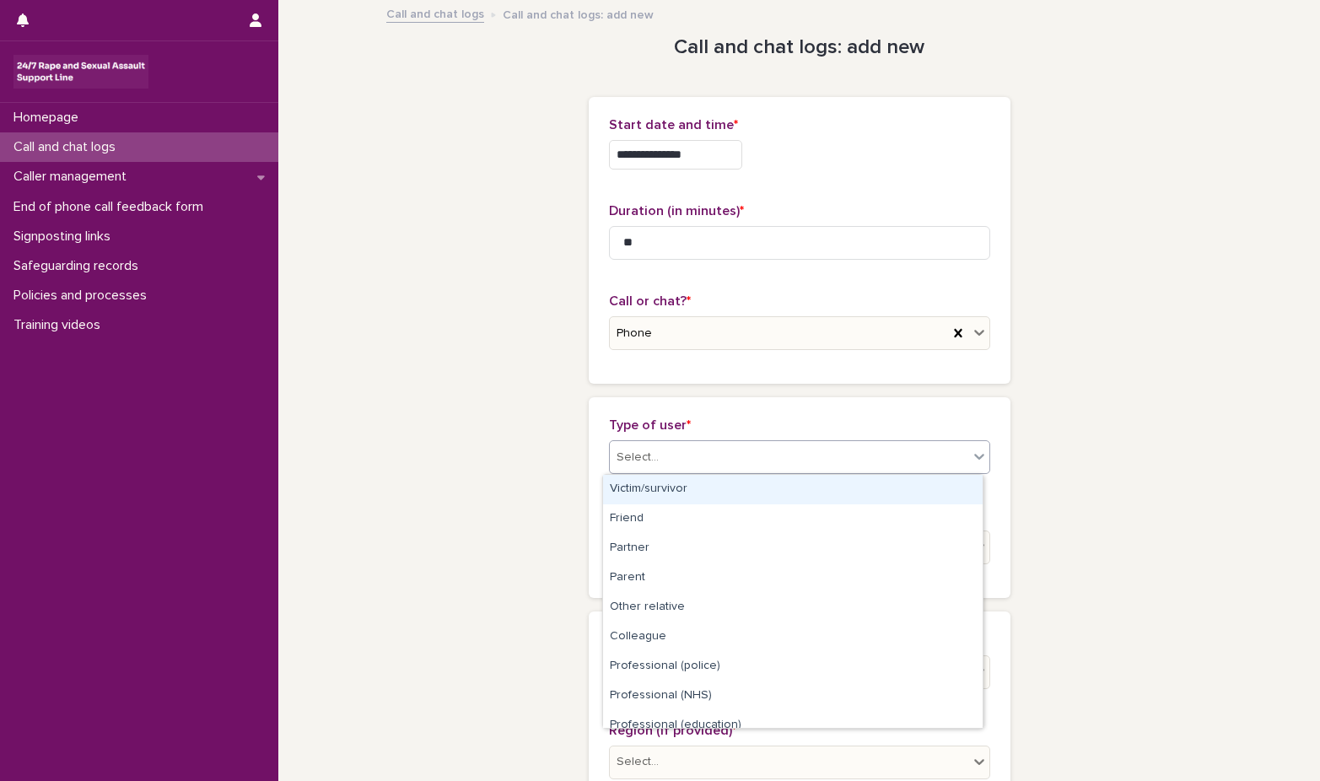
click at [701, 494] on div "Victim/survivor" at bounding box center [793, 490] width 380 height 30
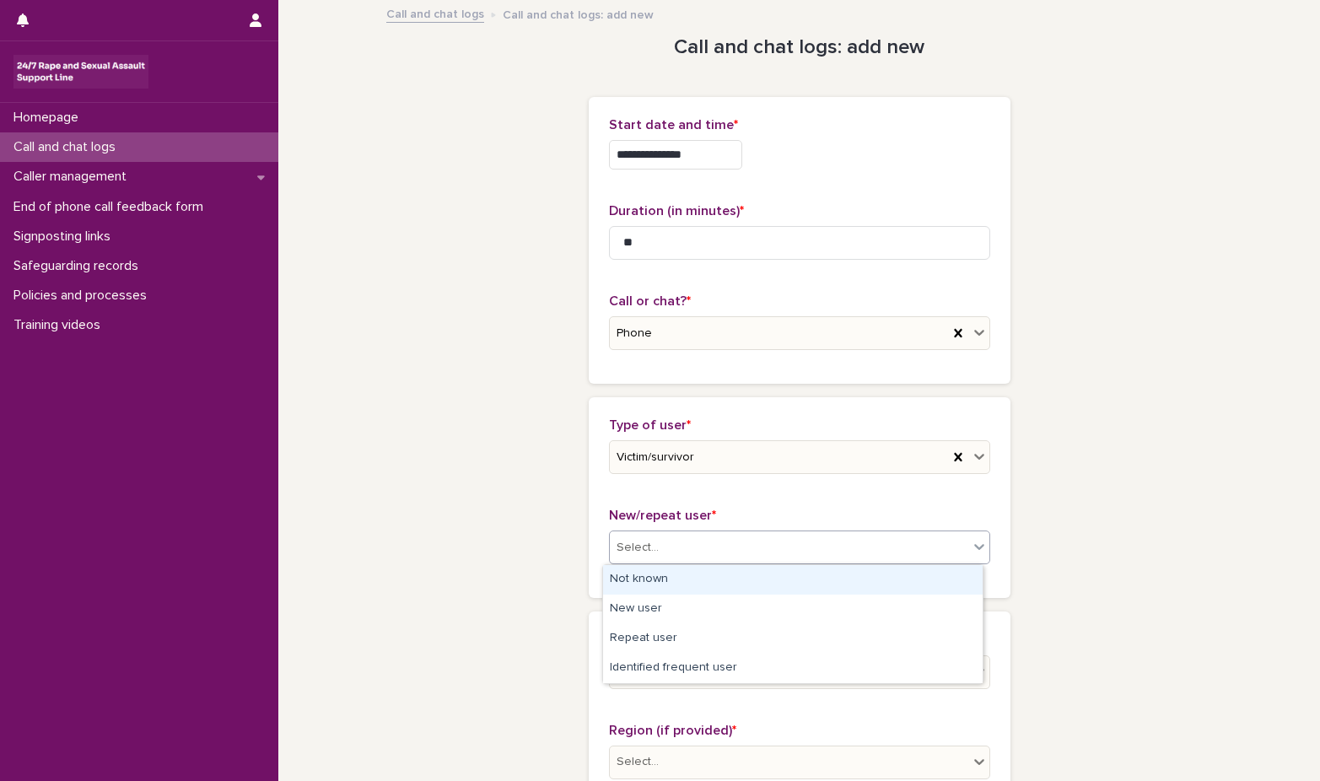
click at [975, 542] on icon at bounding box center [979, 546] width 17 height 17
click at [674, 576] on div "Not known" at bounding box center [793, 580] width 380 height 30
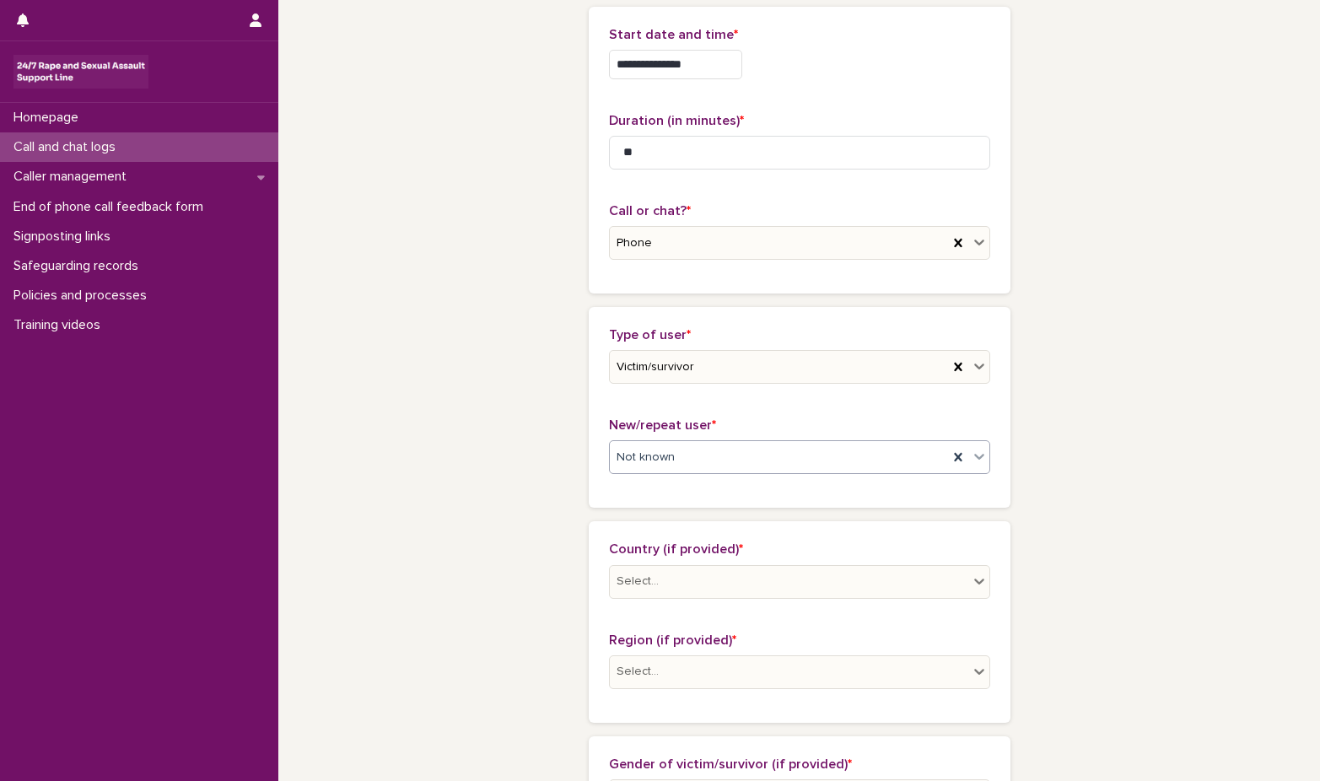
scroll to position [124, 0]
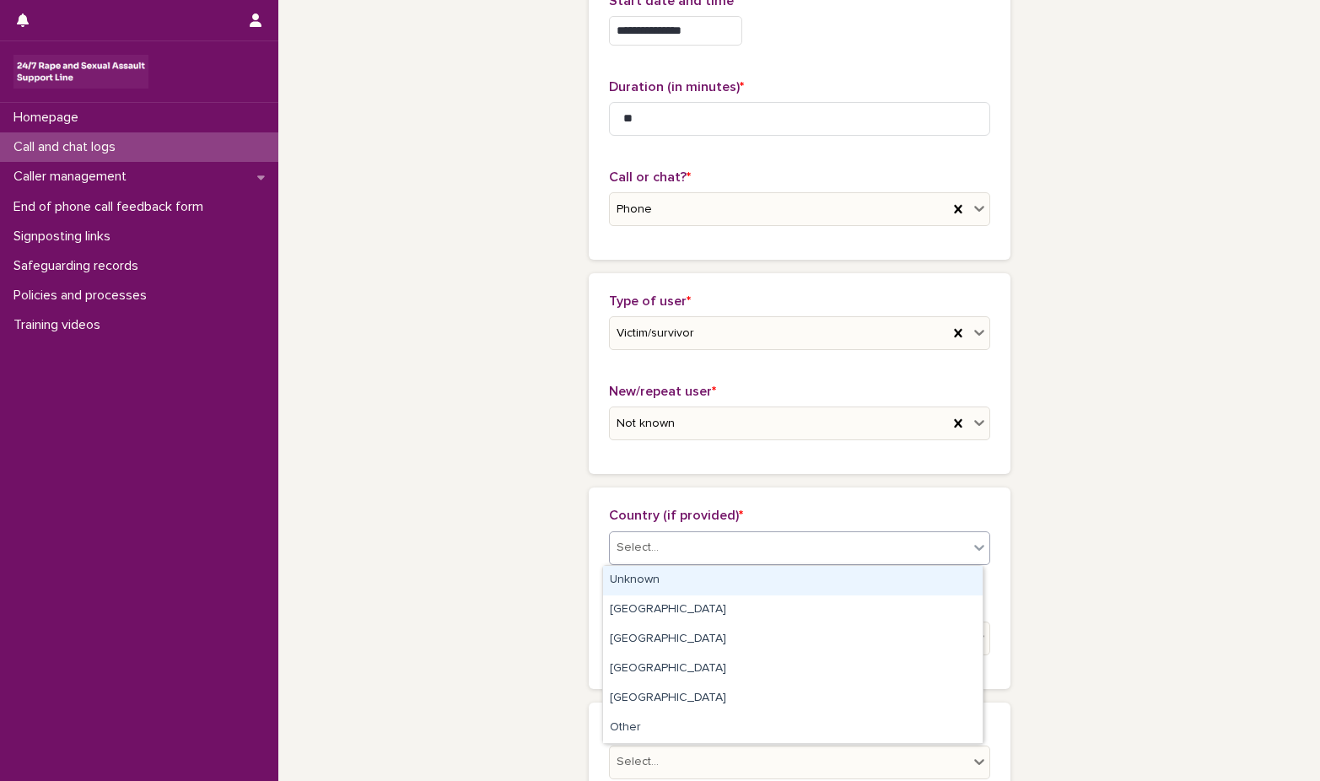
click at [974, 548] on icon at bounding box center [979, 548] width 10 height 6
click at [753, 575] on div "Unknown" at bounding box center [793, 581] width 380 height 30
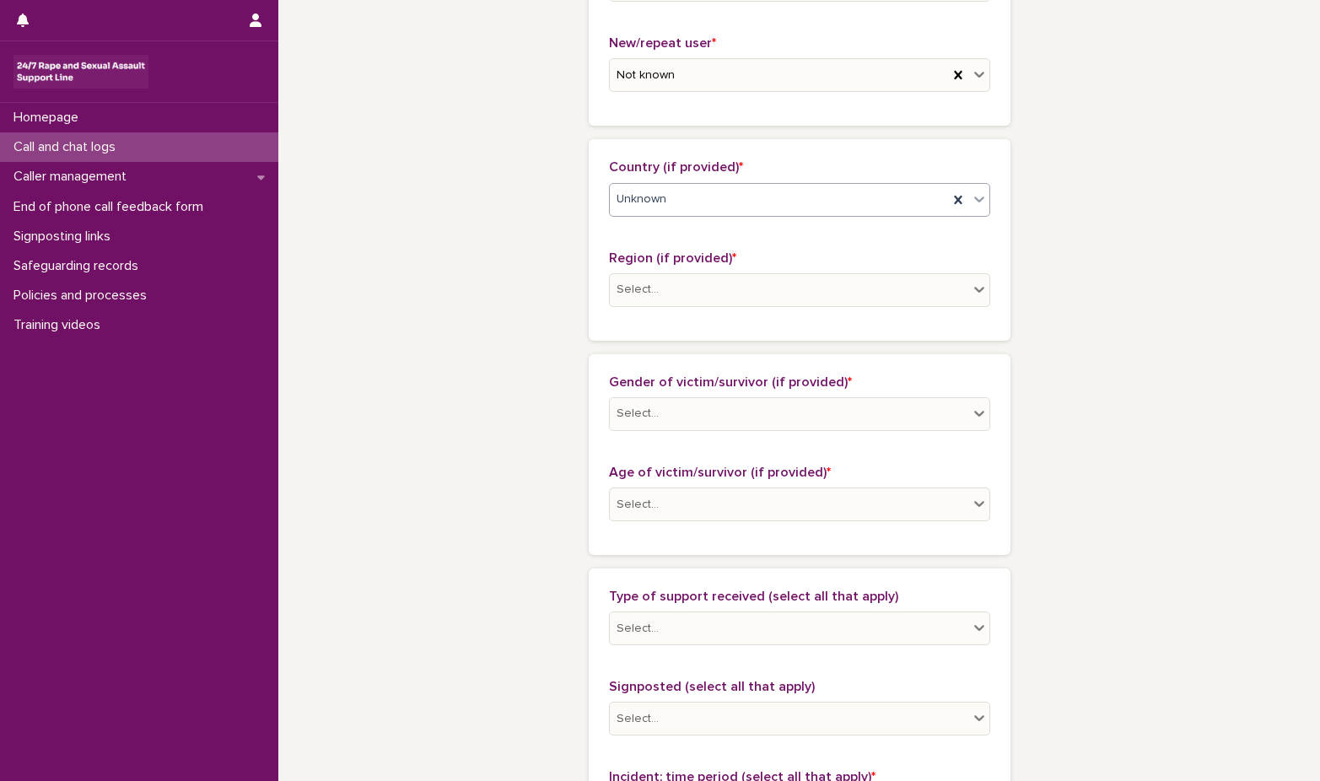
scroll to position [495, 0]
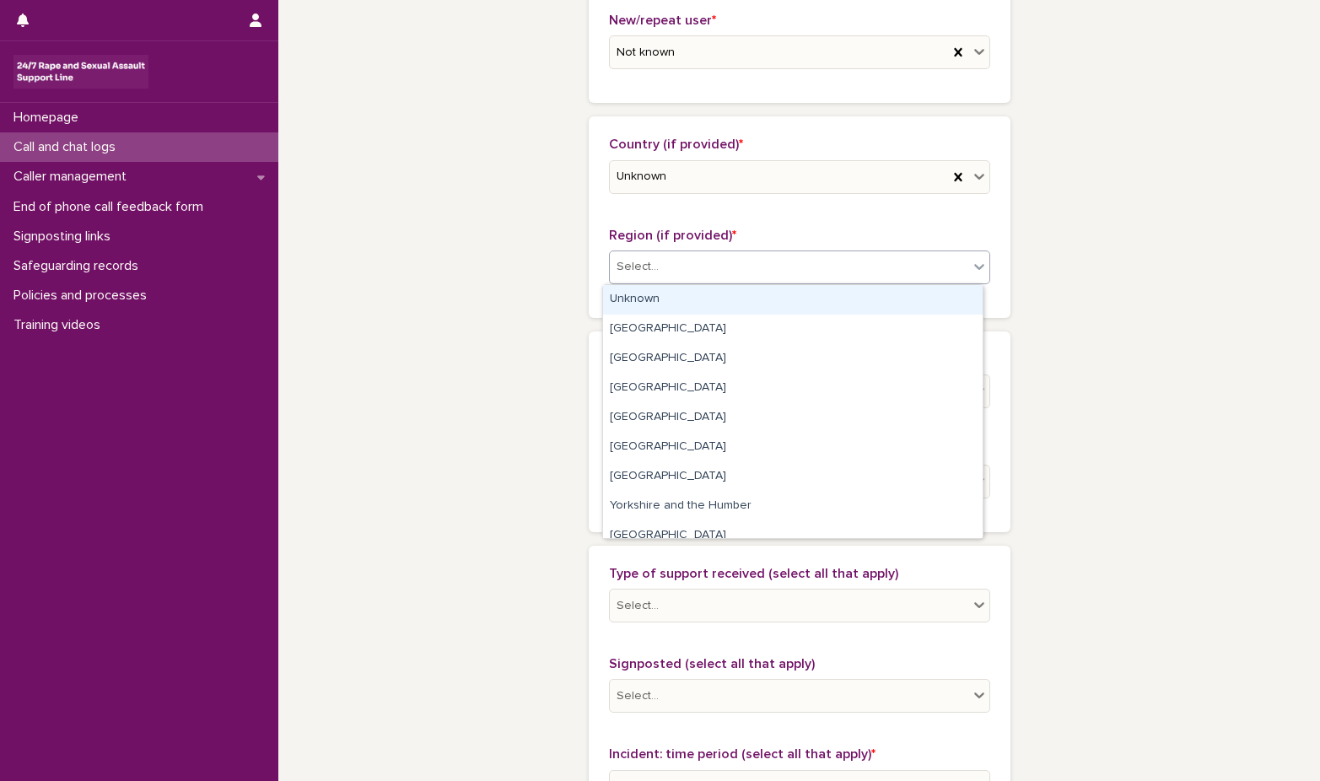
click at [971, 262] on icon at bounding box center [979, 266] width 17 height 17
click at [779, 301] on div "Unknown" at bounding box center [793, 300] width 380 height 30
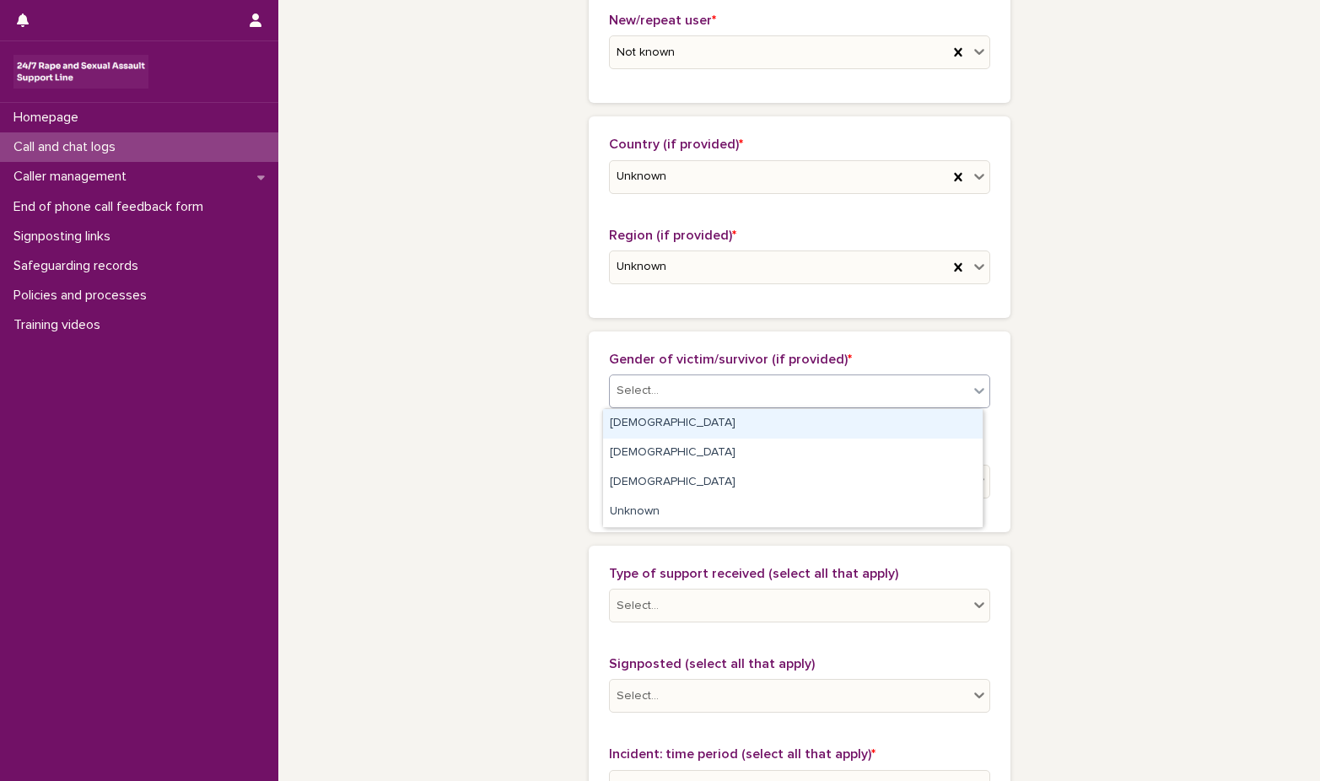
click at [971, 386] on icon at bounding box center [979, 390] width 17 height 17
click at [849, 430] on div "[DEMOGRAPHIC_DATA]" at bounding box center [793, 424] width 380 height 30
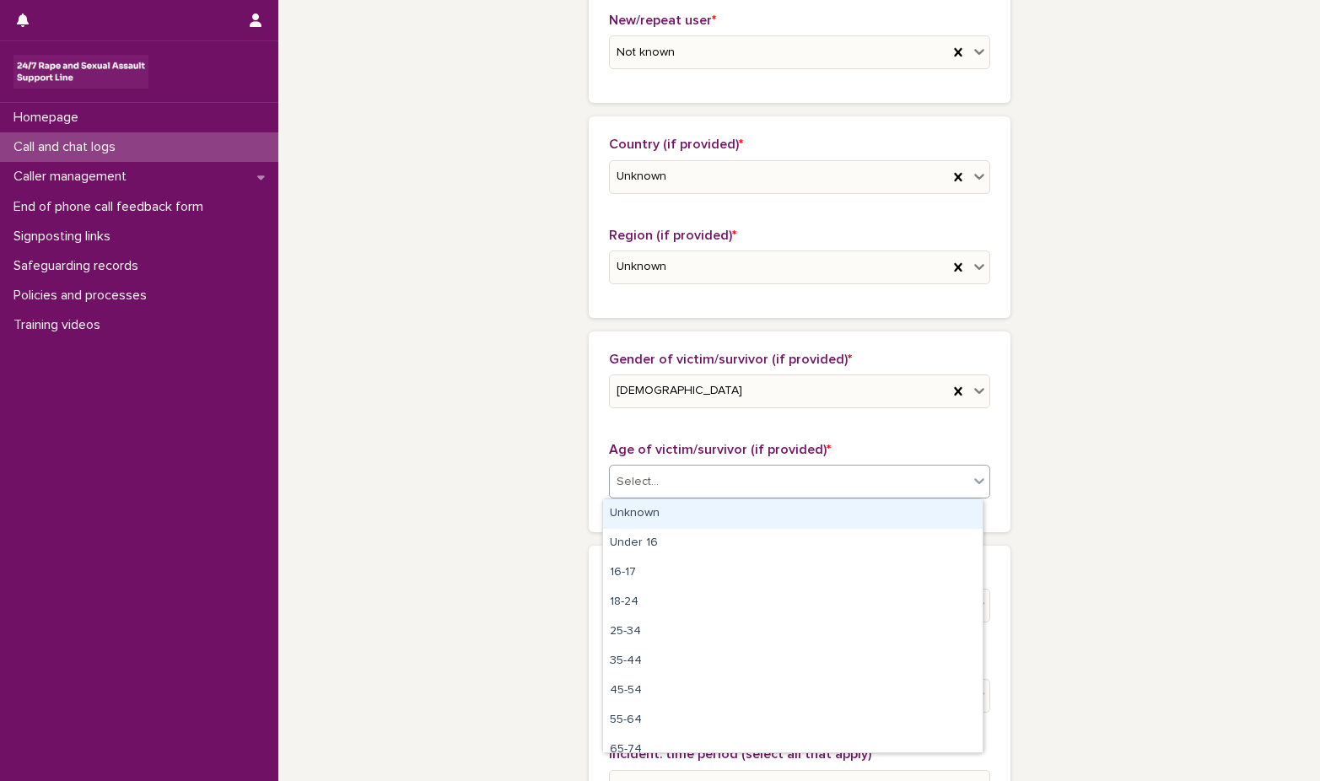
click at [974, 480] on icon at bounding box center [979, 480] width 17 height 17
click at [938, 510] on div "Unknown" at bounding box center [793, 514] width 380 height 30
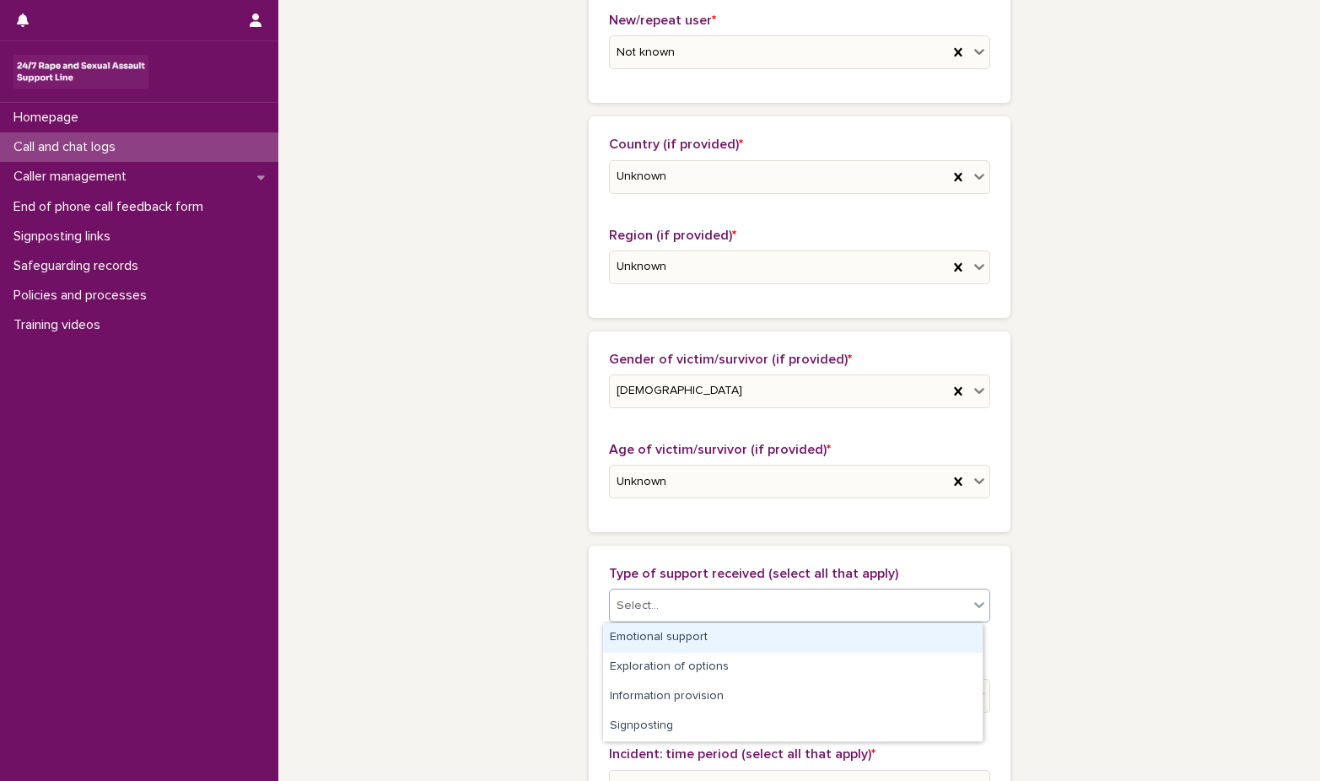
click at [975, 605] on icon at bounding box center [979, 605] width 10 height 6
click at [938, 638] on div "Emotional support" at bounding box center [793, 638] width 380 height 30
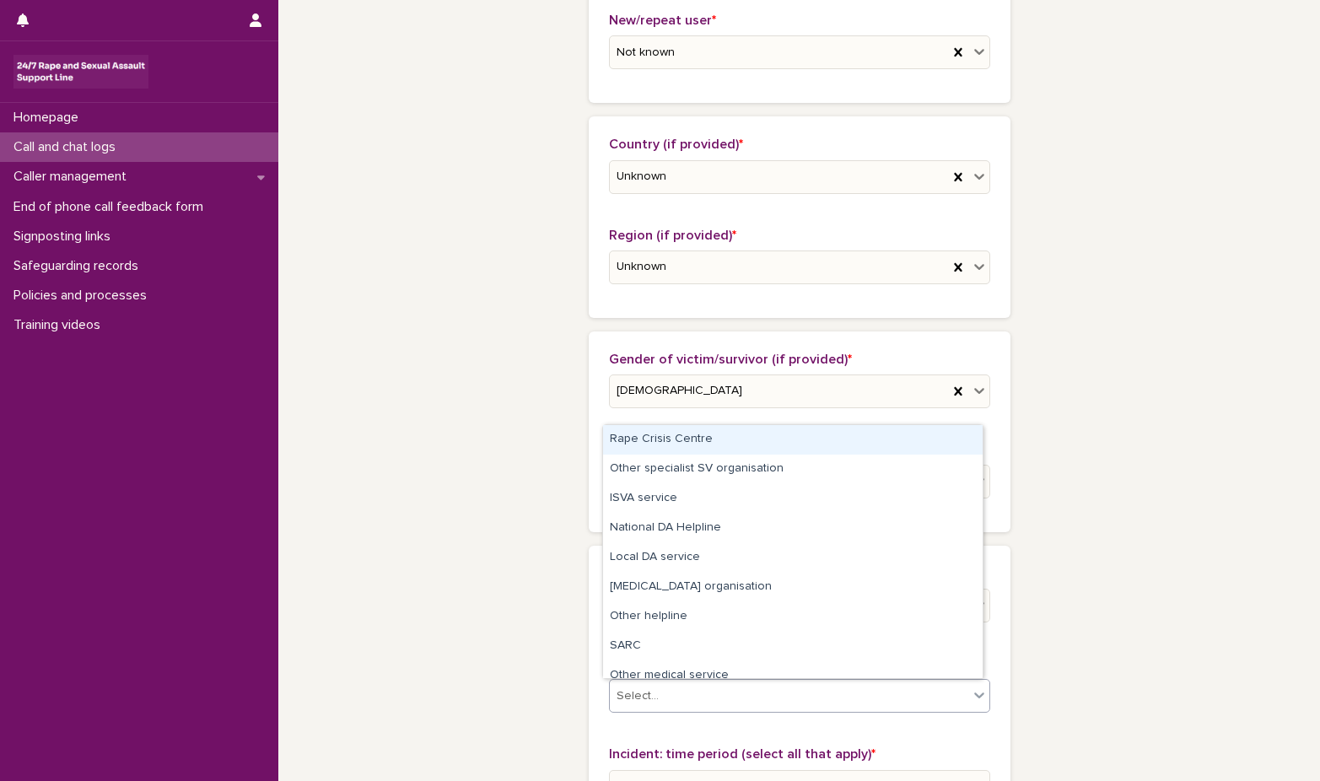
click at [975, 699] on icon at bounding box center [979, 695] width 17 height 17
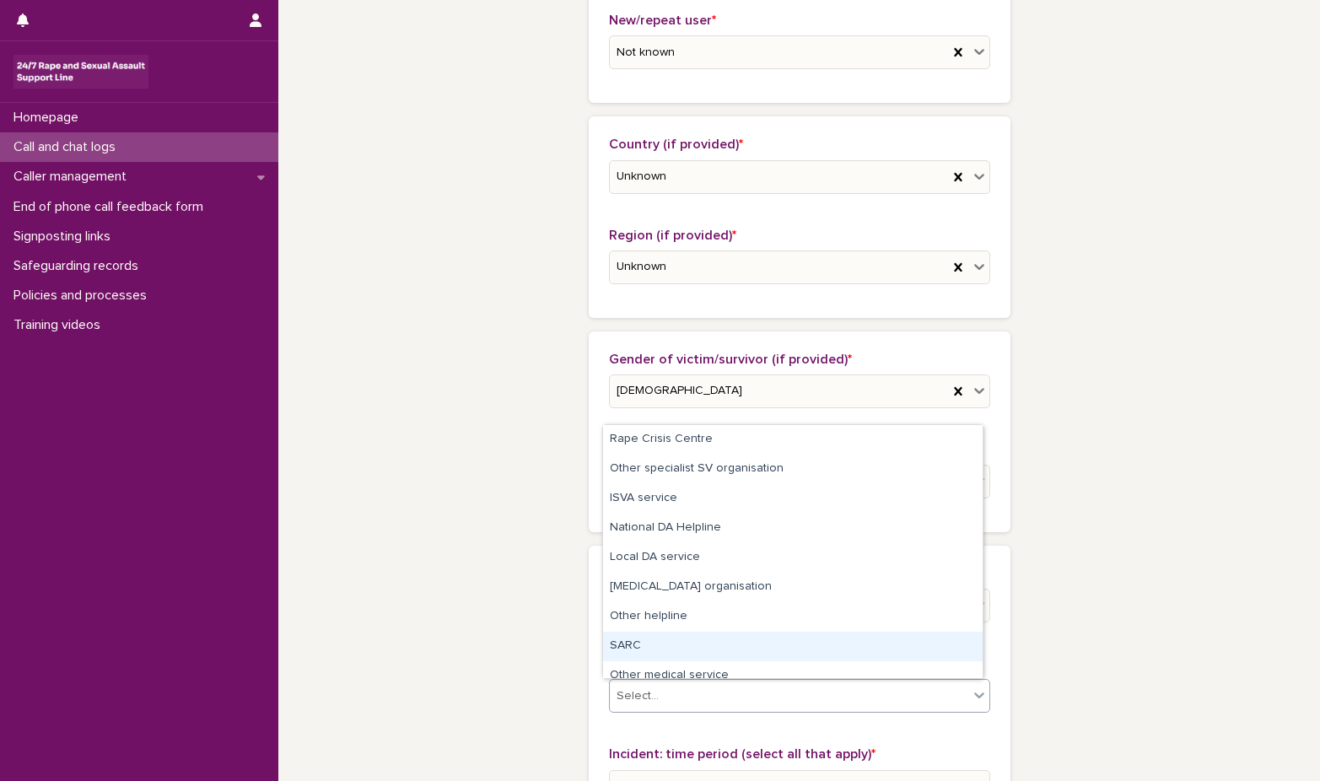
click at [850, 645] on div "SARC" at bounding box center [793, 647] width 380 height 30
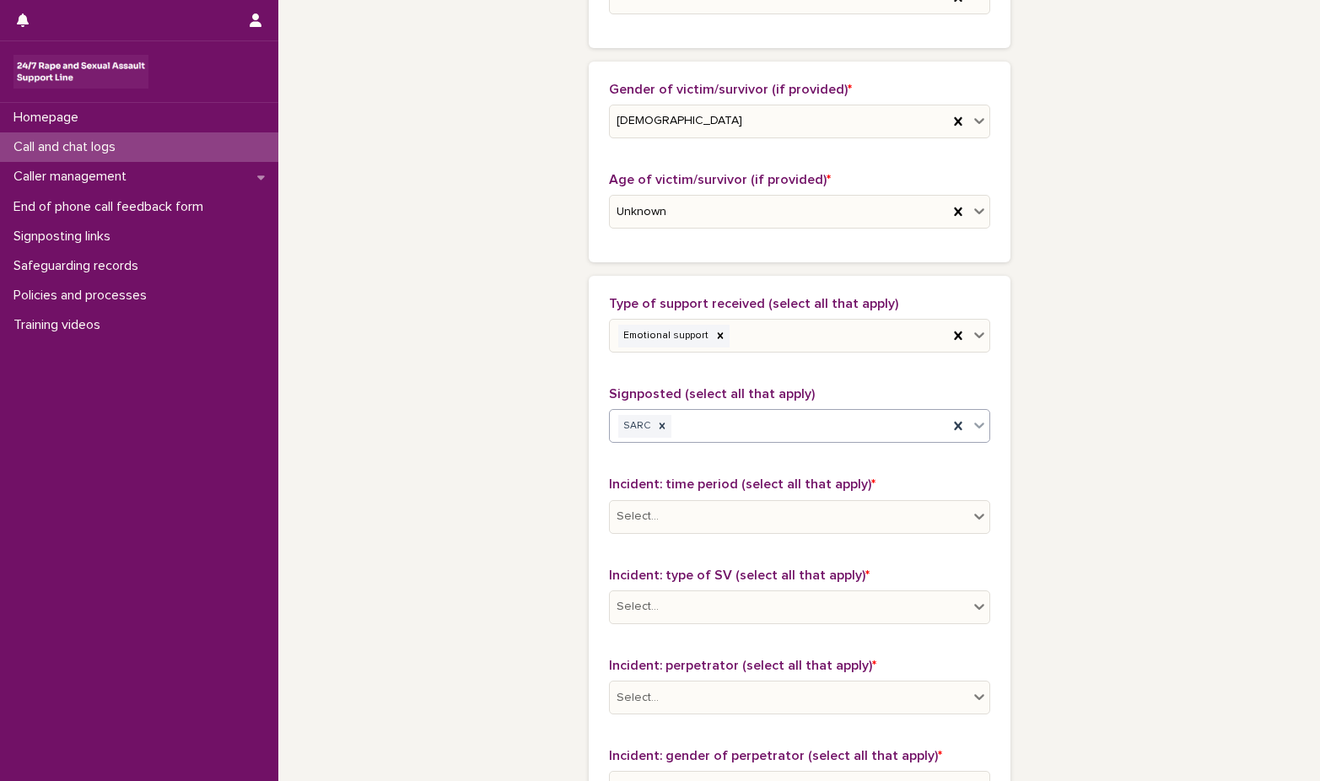
scroll to position [787, 0]
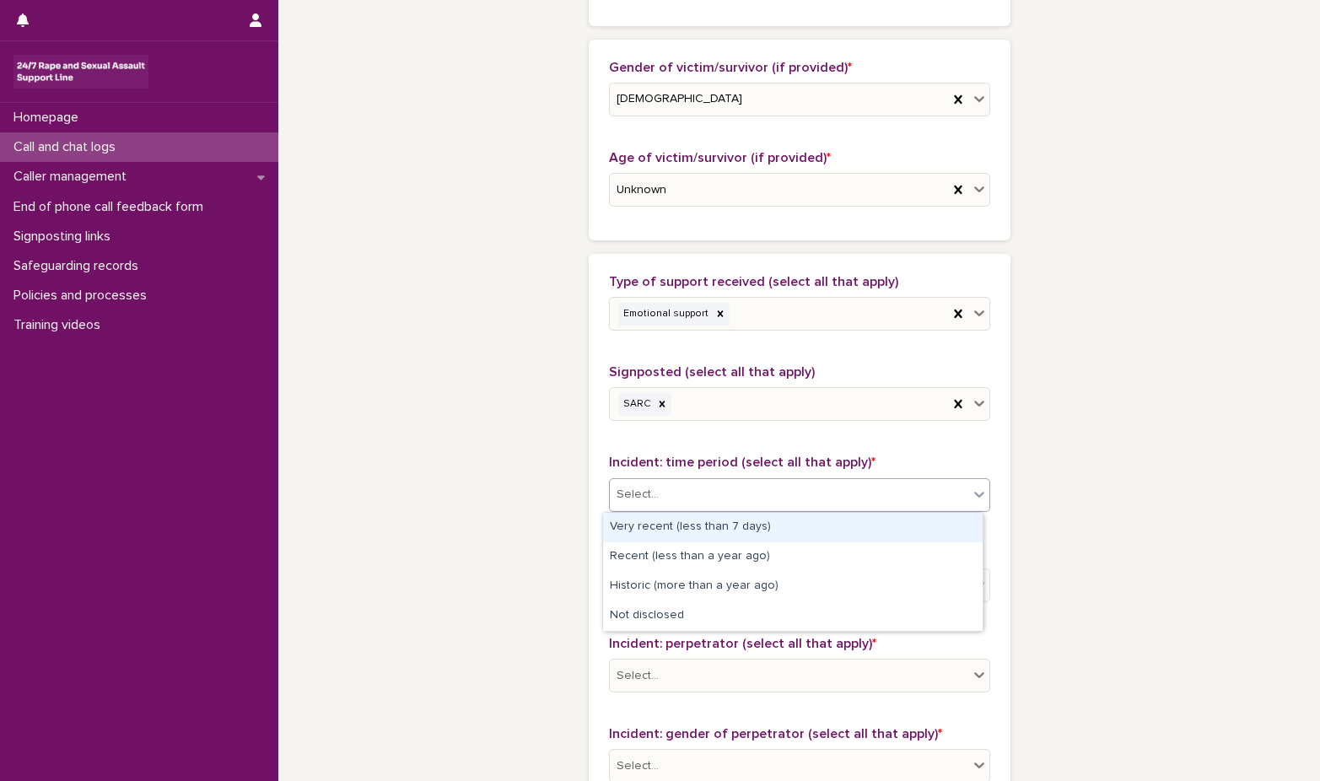
click at [971, 491] on icon at bounding box center [979, 494] width 17 height 17
click at [919, 523] on div "Very recent (less than 7 days)" at bounding box center [793, 528] width 380 height 30
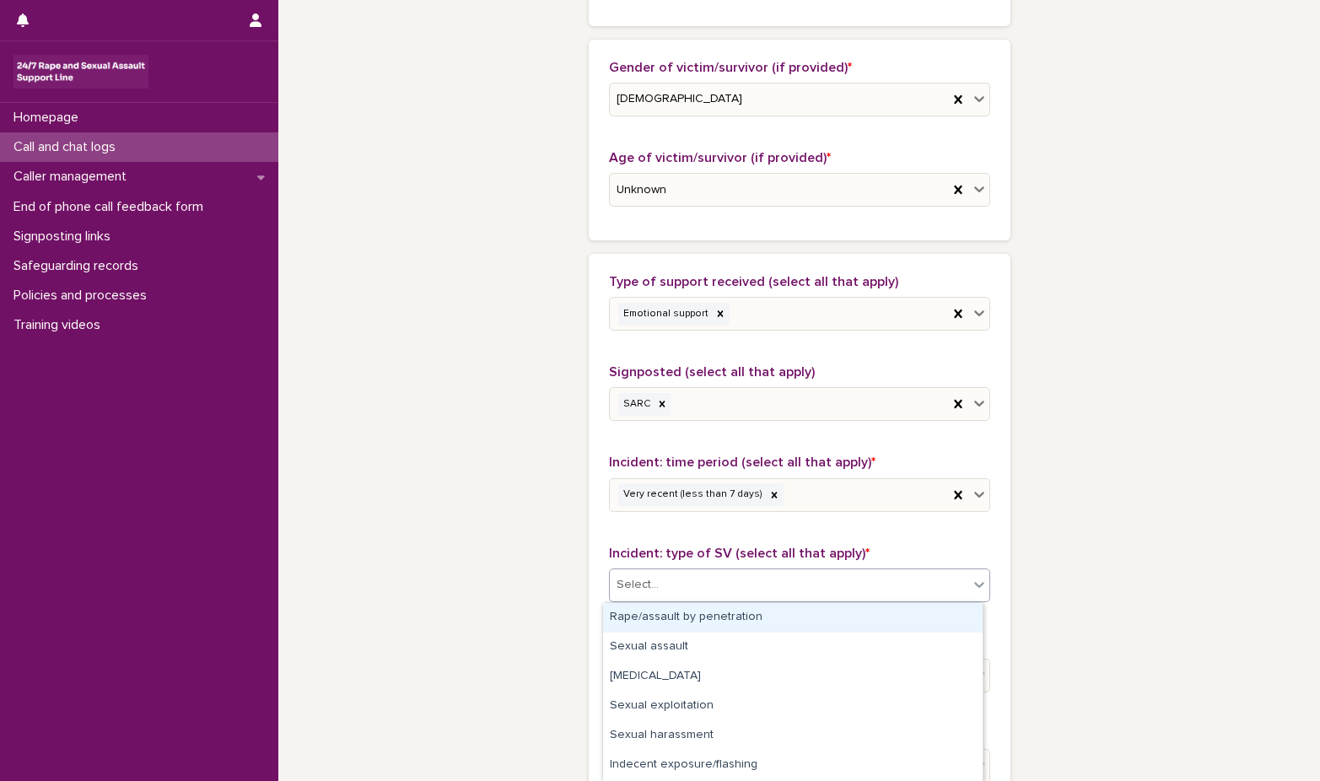
click at [974, 587] on icon at bounding box center [979, 585] width 10 height 6
click at [924, 618] on div "Rape/assault by penetration" at bounding box center [793, 618] width 380 height 30
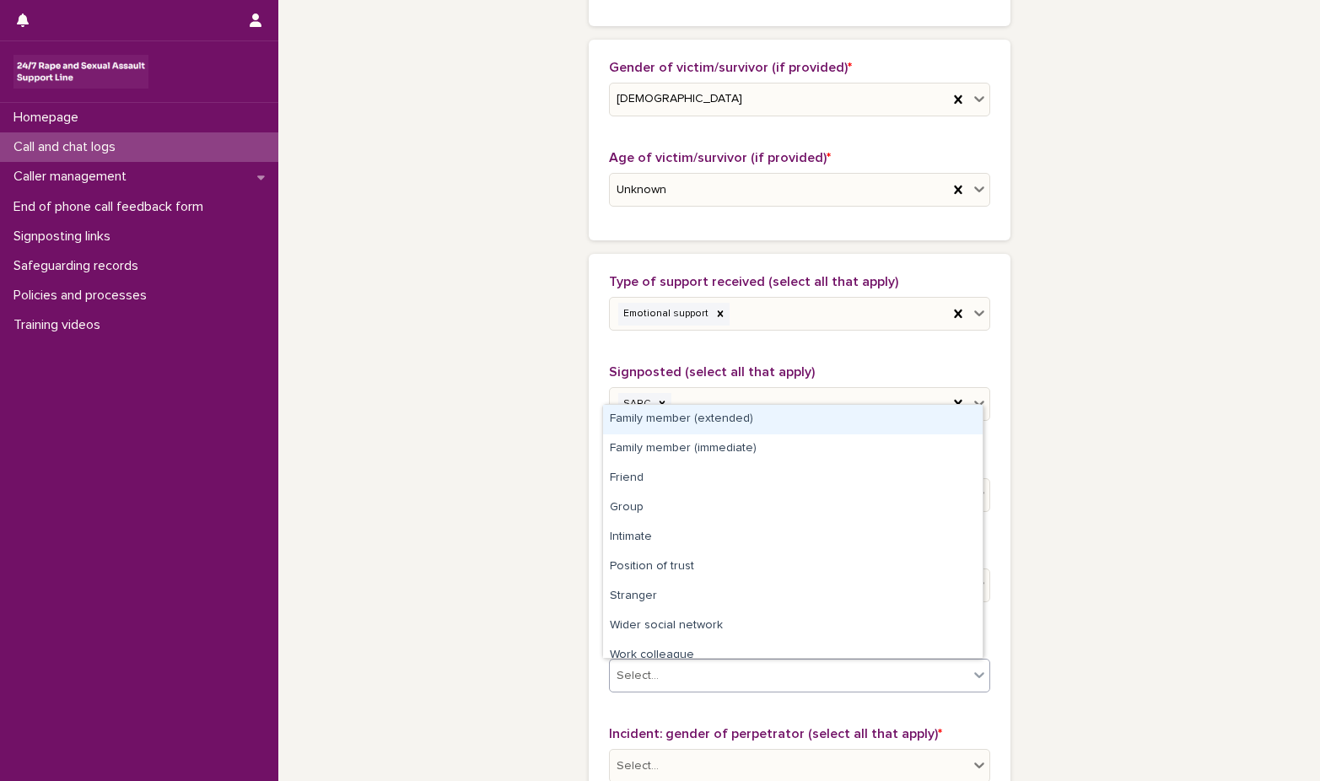
click at [971, 673] on icon at bounding box center [979, 675] width 17 height 17
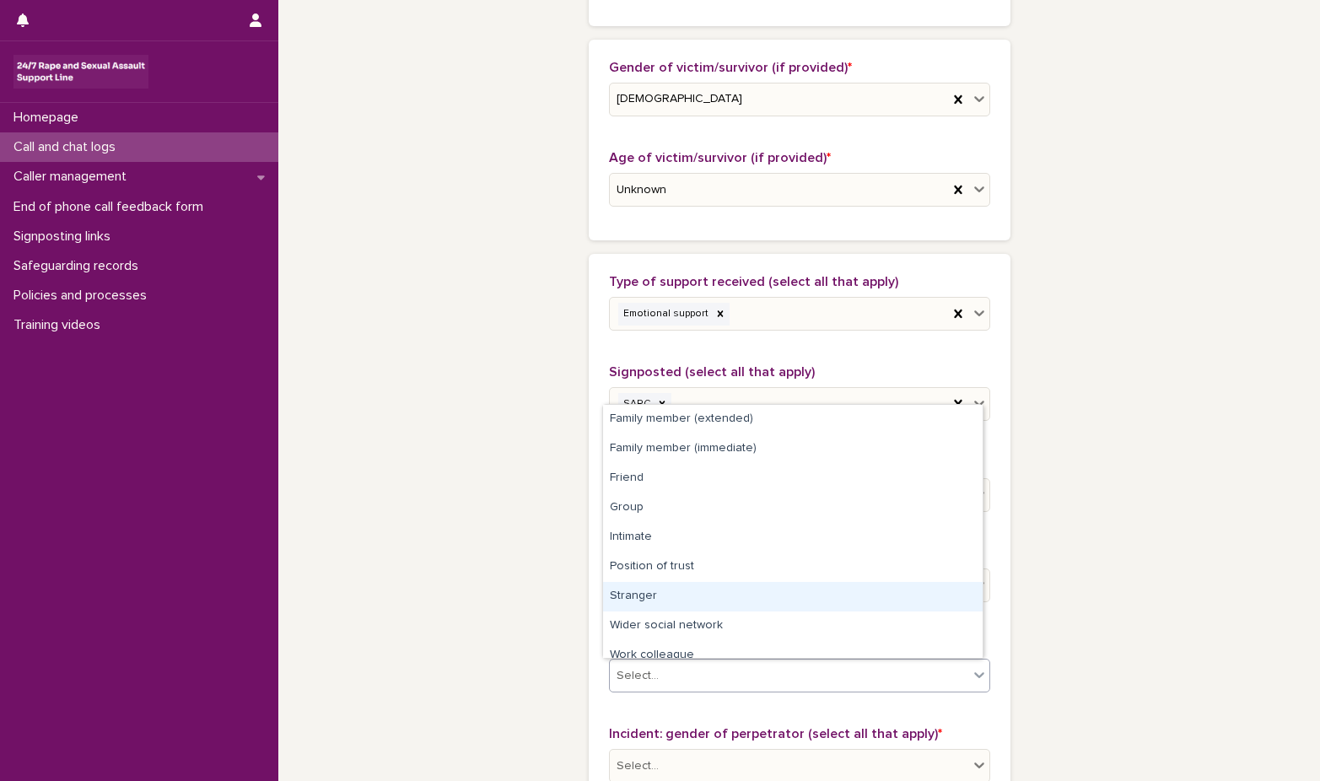
click at [830, 591] on div "Stranger" at bounding box center [793, 597] width 380 height 30
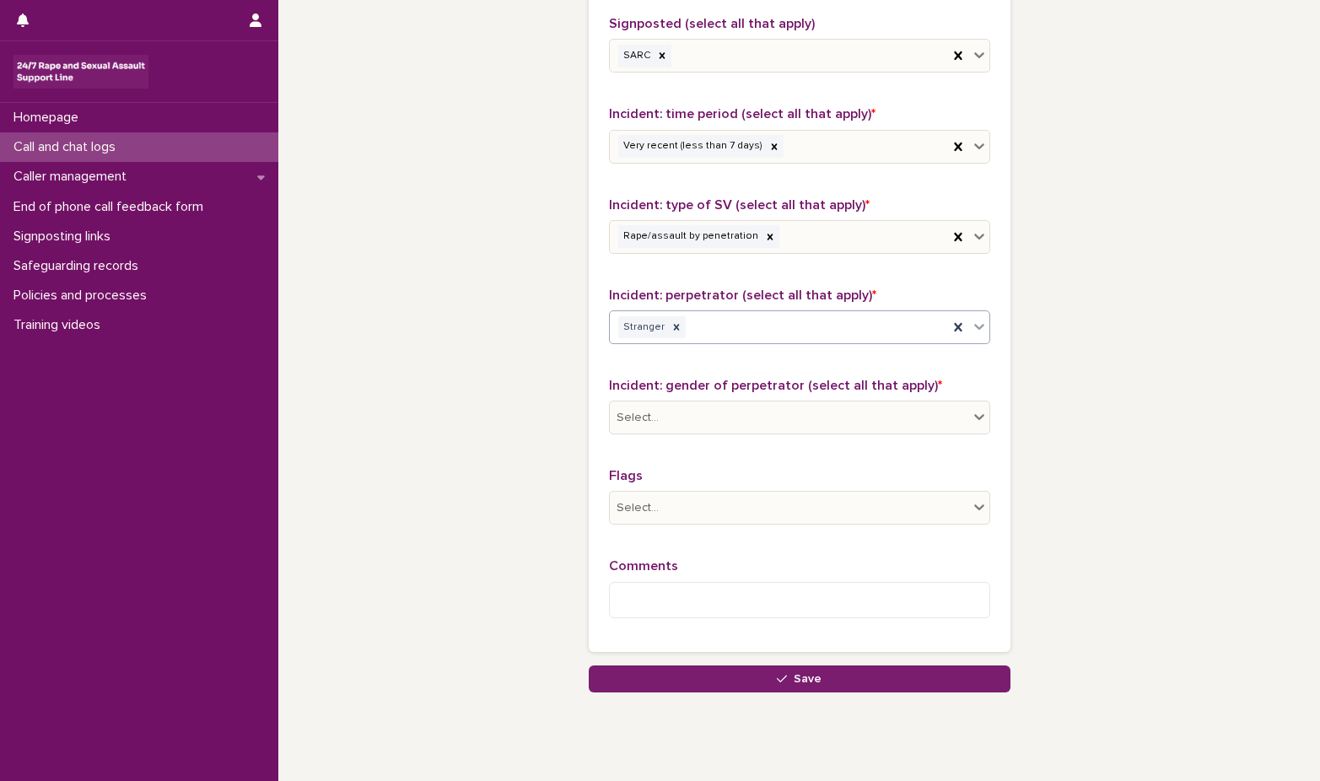
scroll to position [1179, 0]
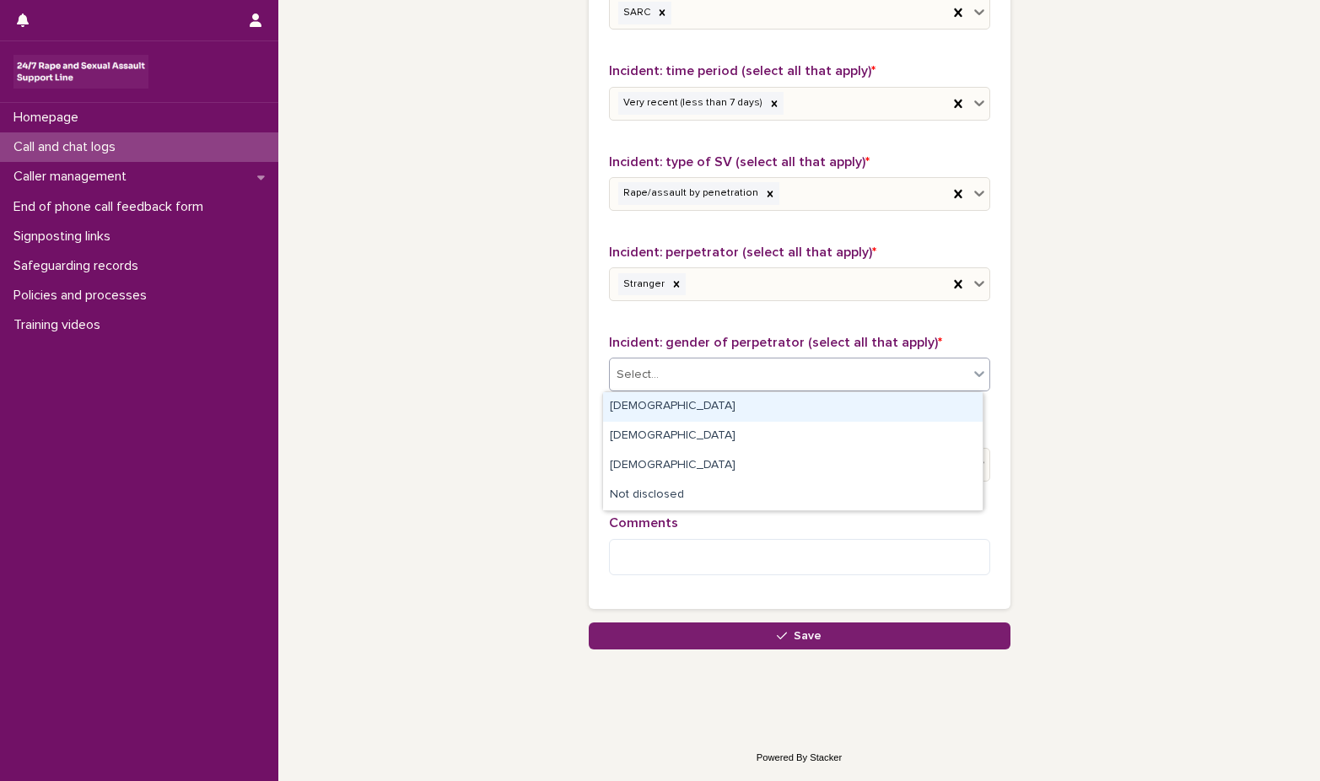
click at [974, 372] on icon at bounding box center [979, 374] width 10 height 6
click at [920, 411] on div "[DEMOGRAPHIC_DATA]" at bounding box center [793, 407] width 380 height 30
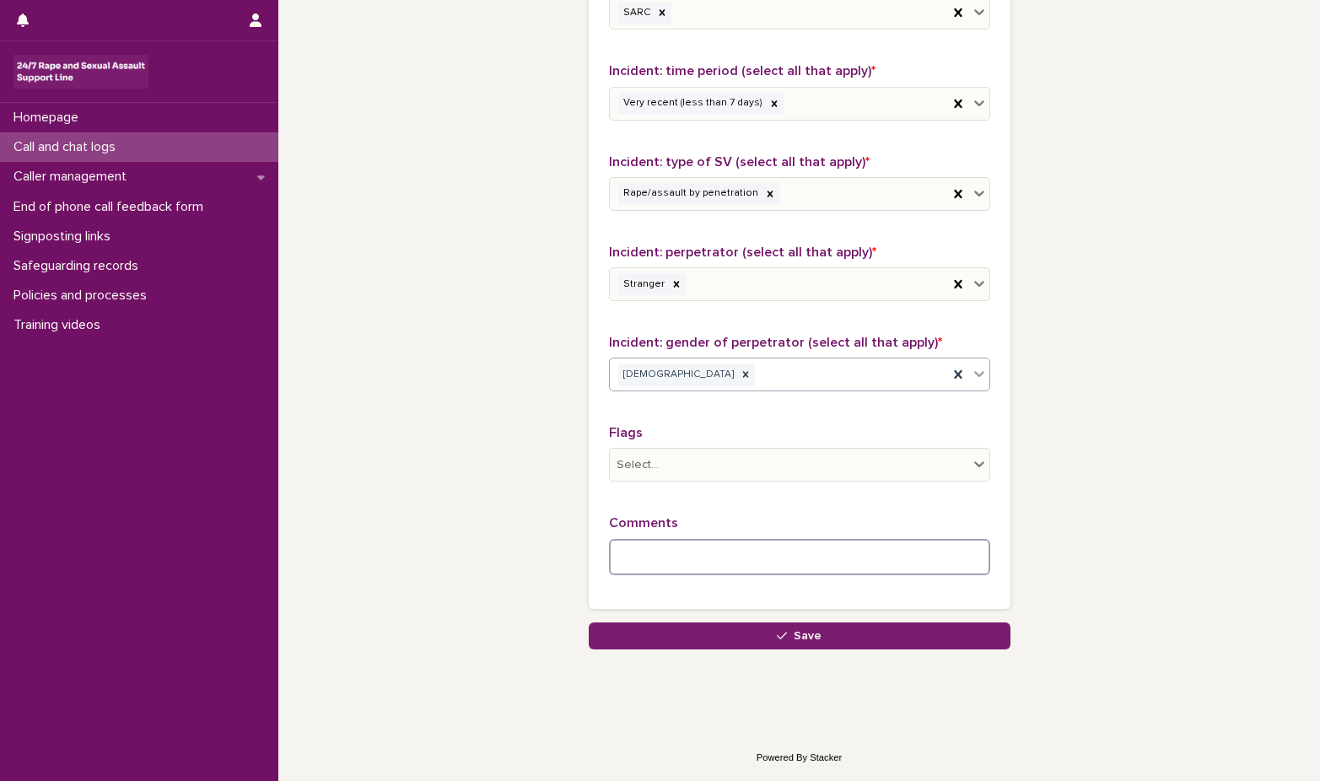
click at [615, 565] on textarea at bounding box center [799, 557] width 381 height 36
type textarea "**********"
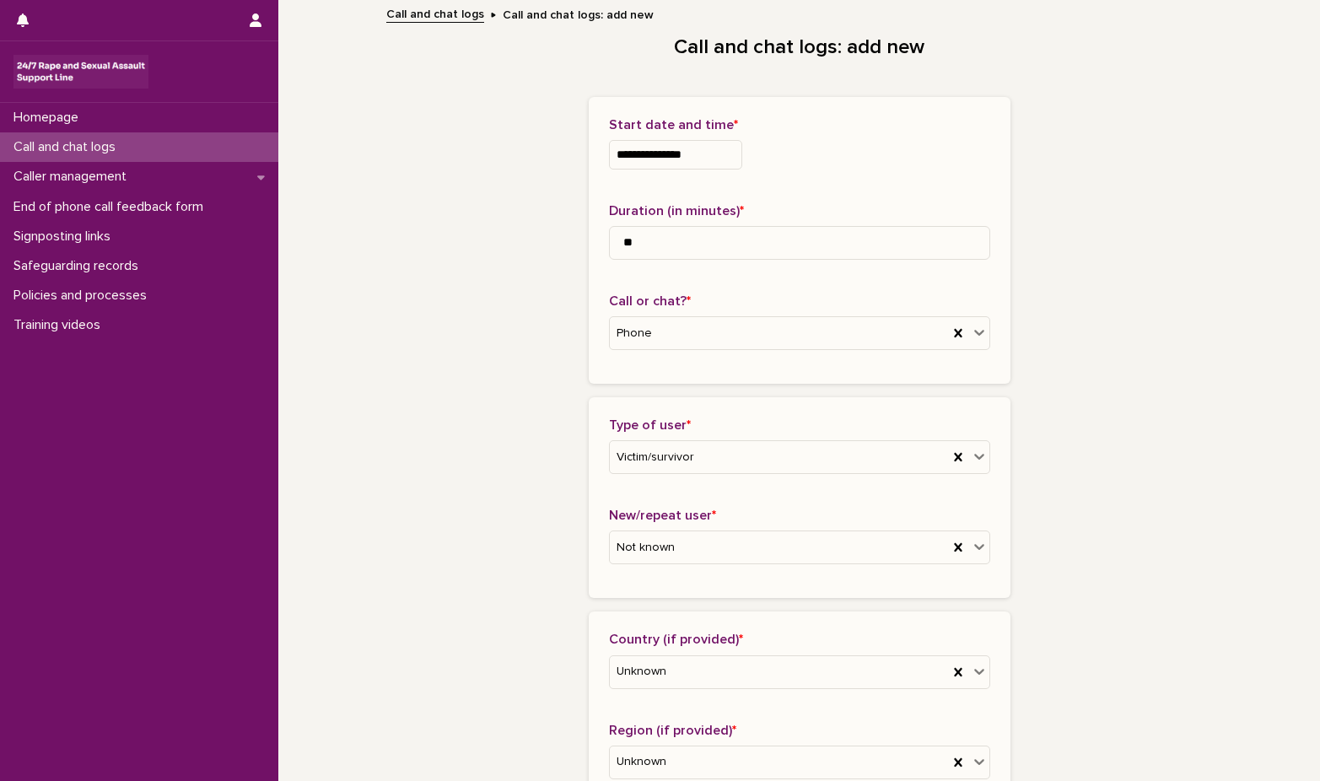
scroll to position [1179, 0]
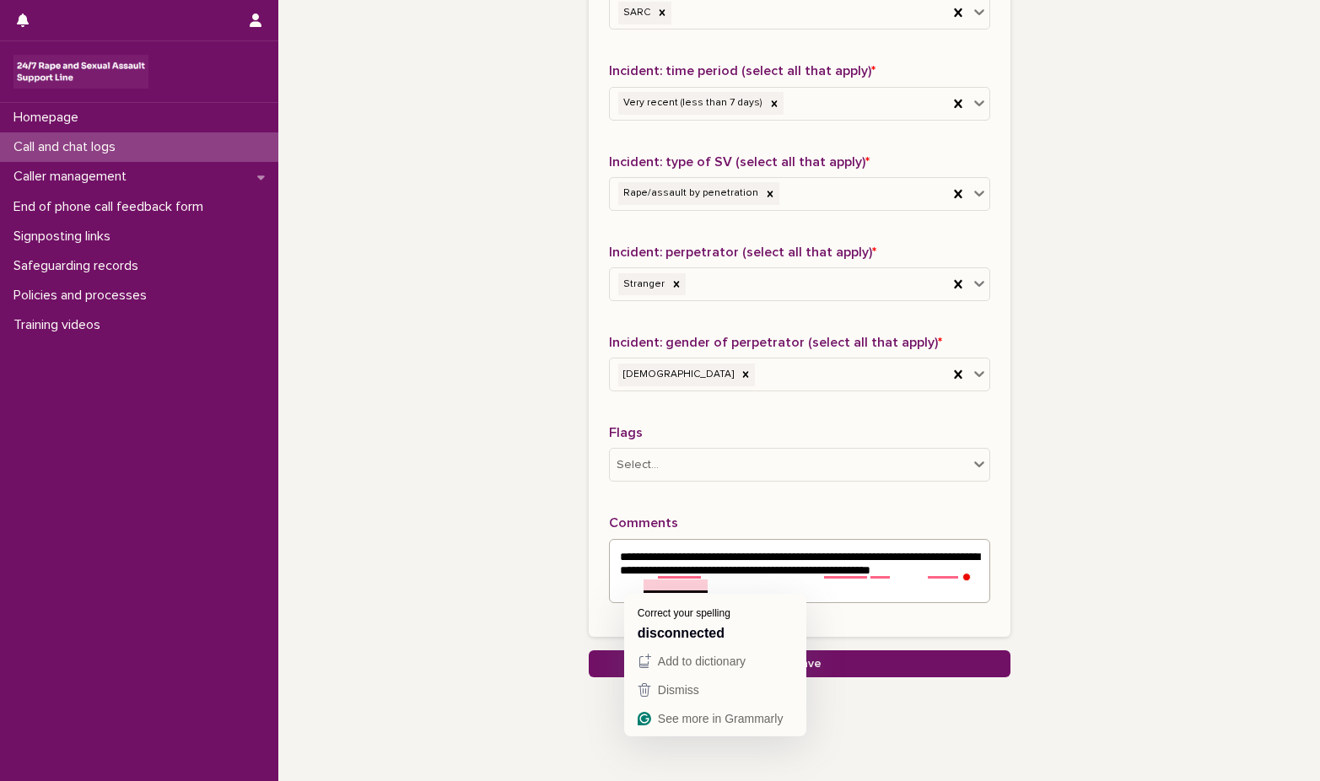
click at [658, 584] on textarea "**********" at bounding box center [799, 571] width 381 height 64
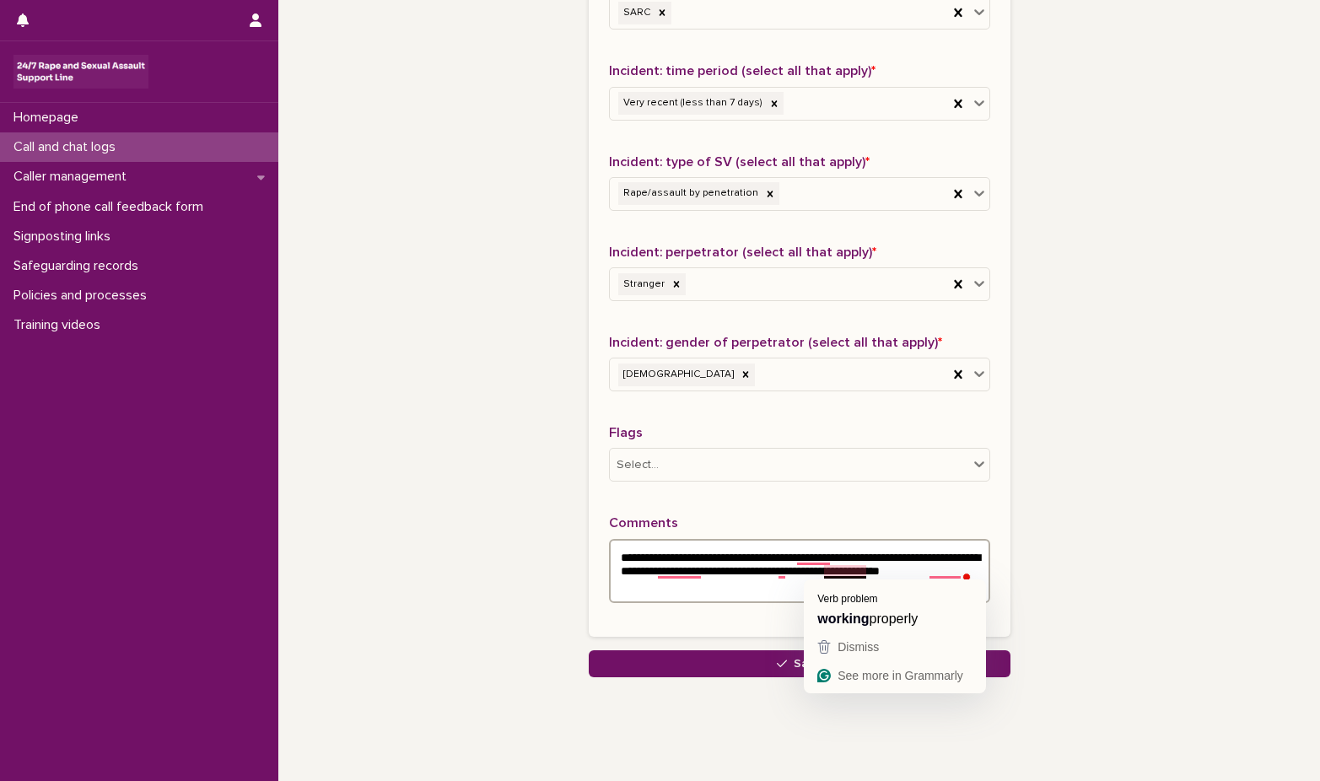
click at [842, 572] on textarea "**********" at bounding box center [799, 571] width 381 height 64
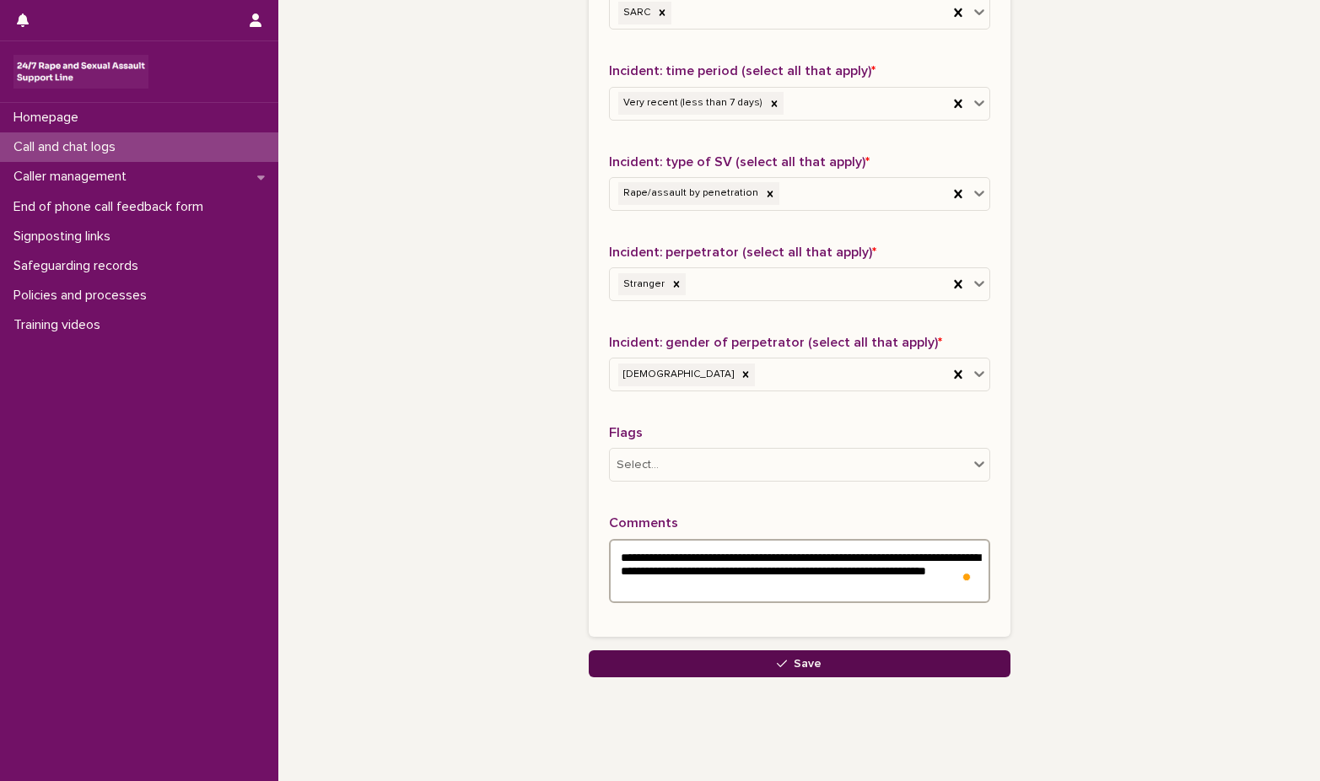
type textarea "**********"
click at [804, 660] on span "Save" at bounding box center [808, 664] width 28 height 12
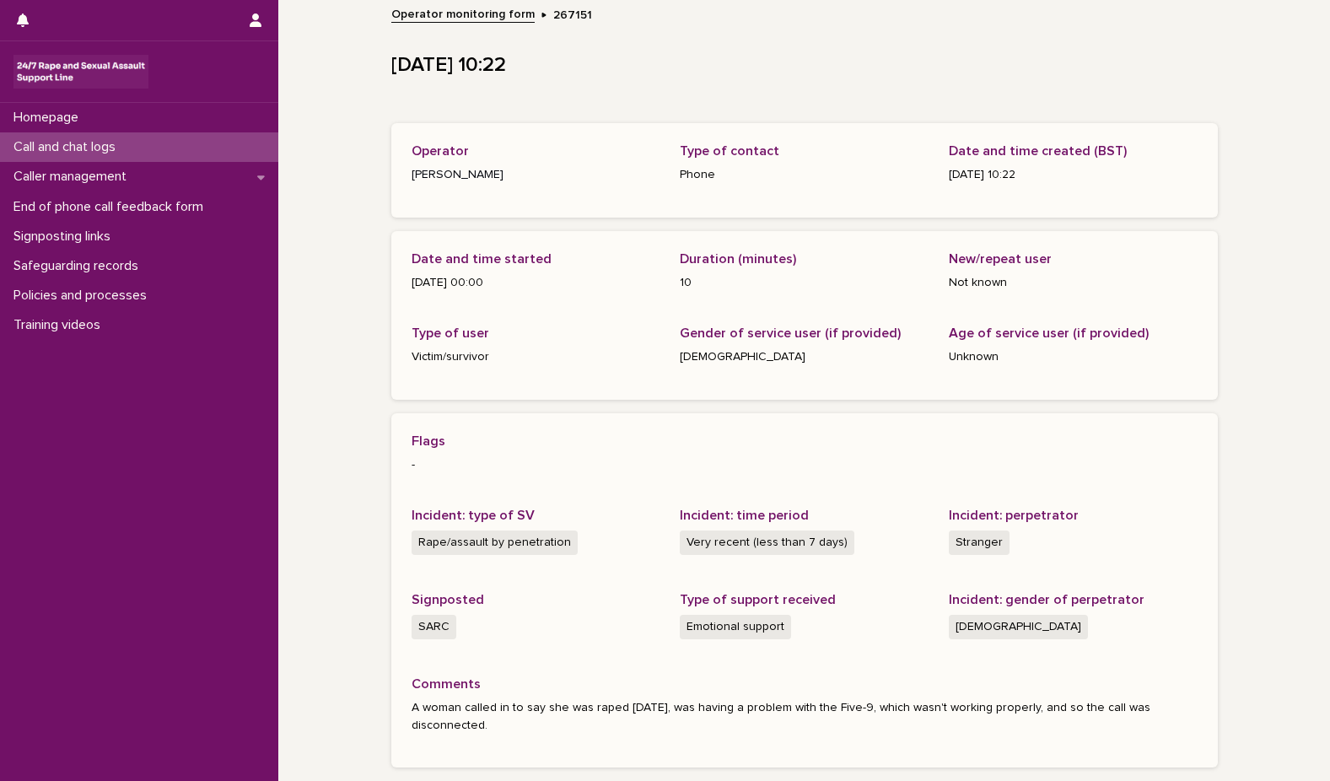
click at [57, 147] on p "Call and chat logs" at bounding box center [68, 147] width 122 height 16
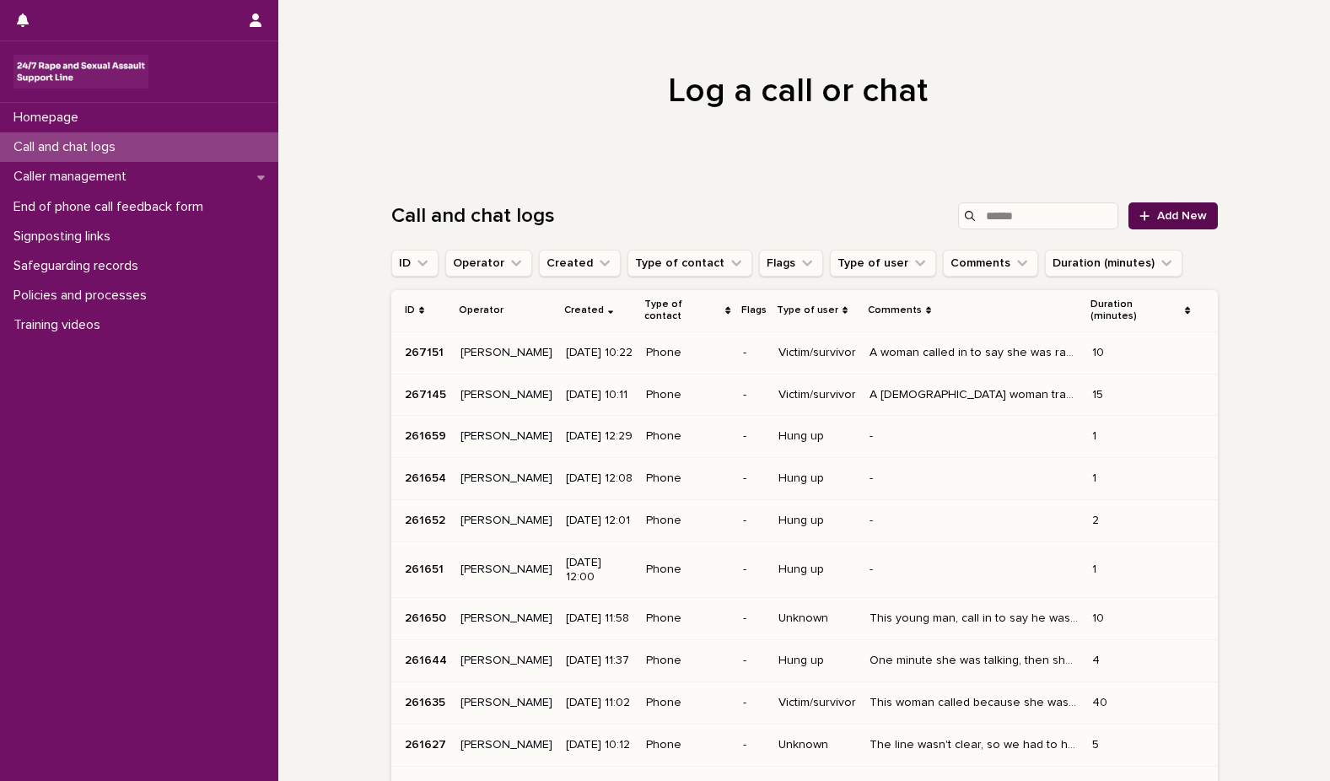
click at [1158, 213] on span "Add New" at bounding box center [1183, 216] width 50 height 12
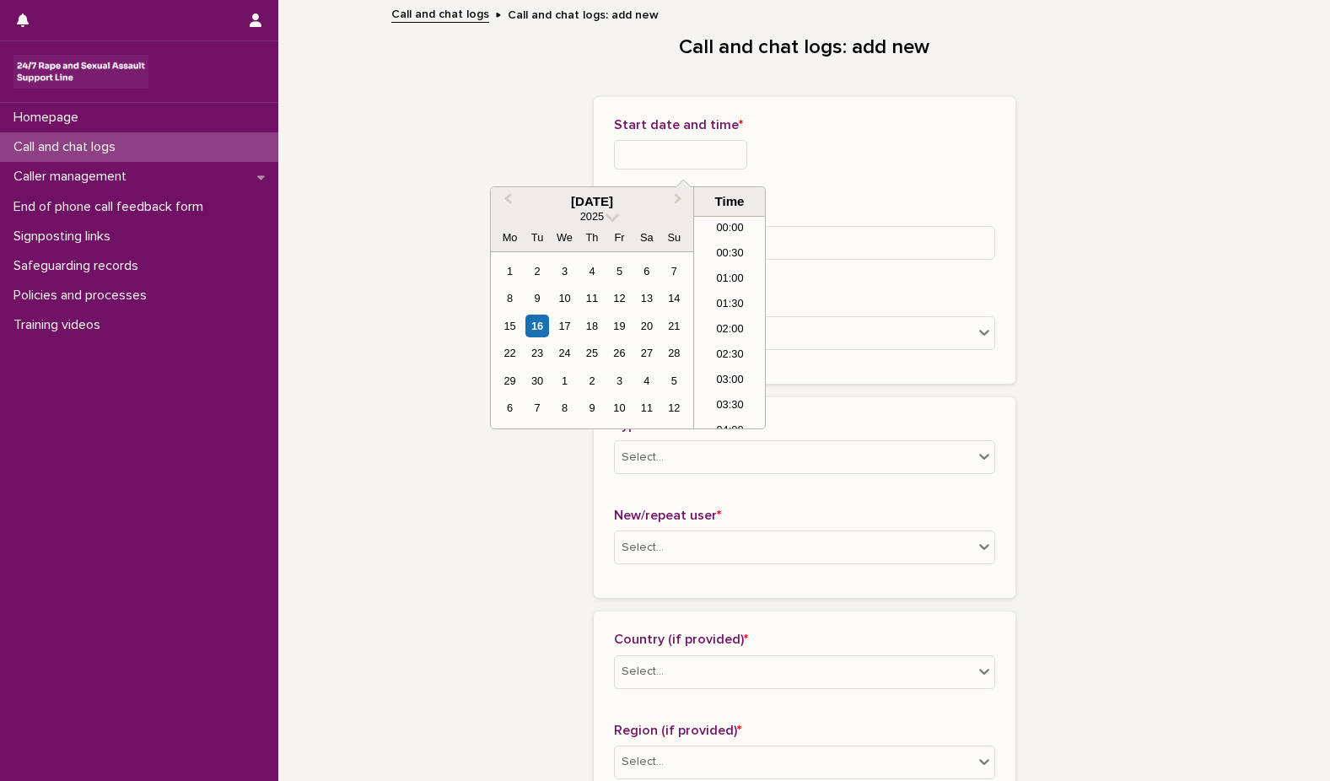
click at [694, 153] on input "text" at bounding box center [680, 155] width 133 height 30
click at [532, 324] on div "16" at bounding box center [537, 326] width 23 height 23
type input "**********"
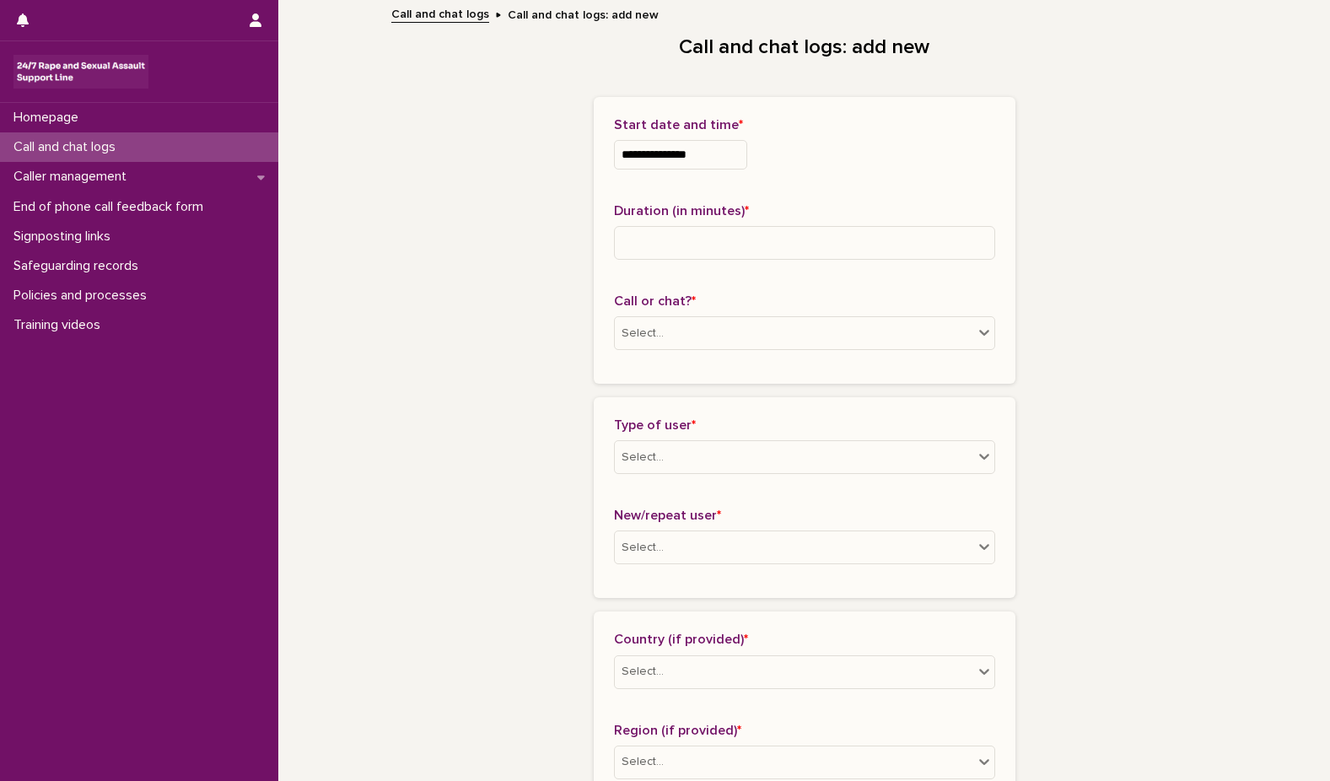
click at [667, 235] on input at bounding box center [804, 243] width 381 height 34
click at [978, 331] on icon at bounding box center [984, 332] width 17 height 17
click at [727, 370] on div "Phone" at bounding box center [798, 366] width 380 height 30
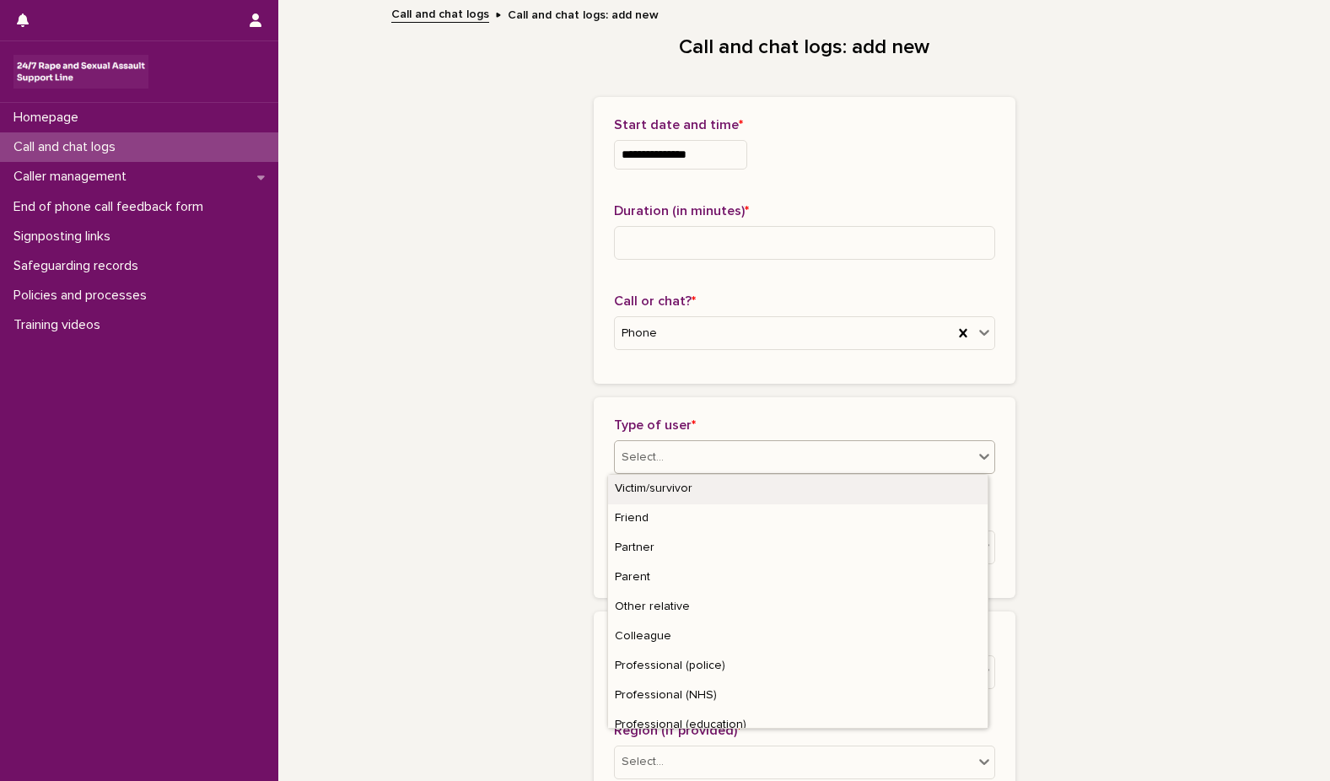
click at [980, 457] on icon at bounding box center [985, 457] width 10 height 6
click at [659, 483] on div "Victim/survivor" at bounding box center [798, 490] width 380 height 30
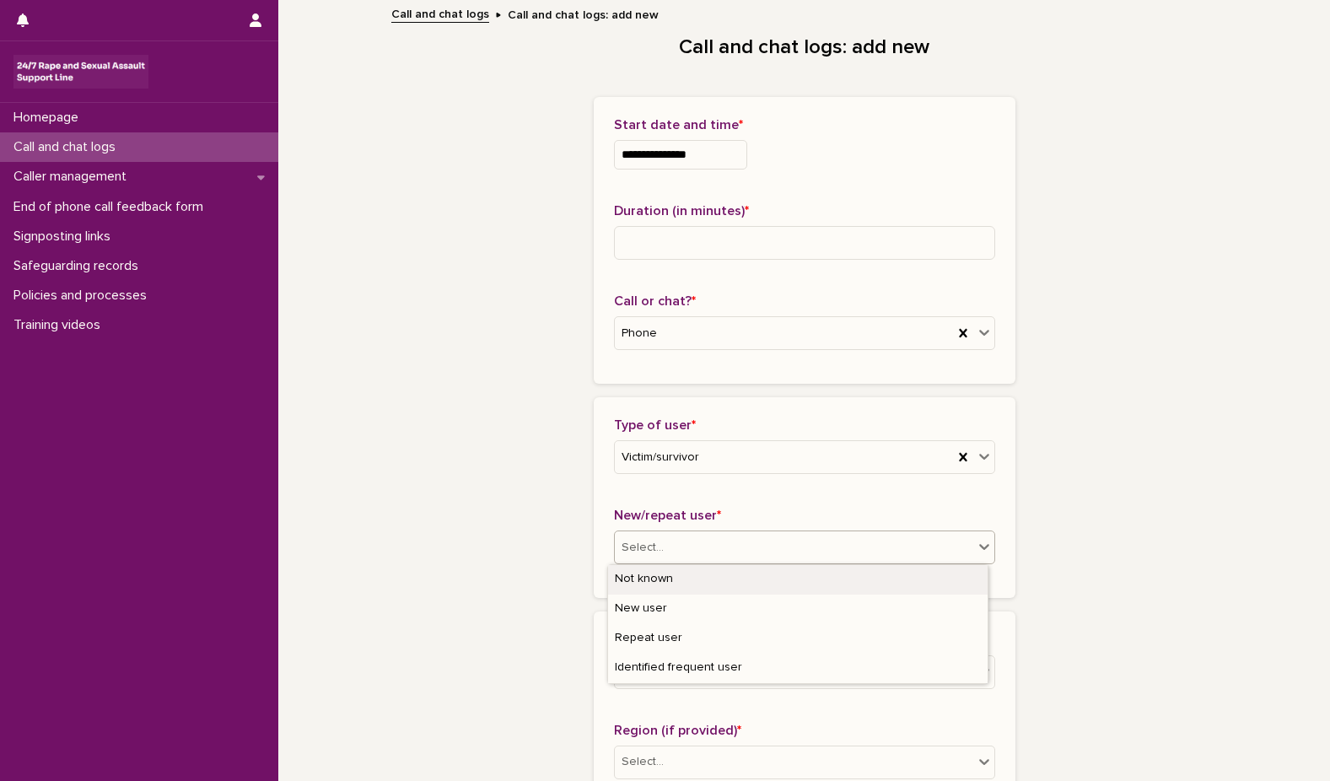
click at [977, 542] on icon at bounding box center [984, 546] width 17 height 17
click at [880, 604] on div "New user" at bounding box center [798, 610] width 380 height 30
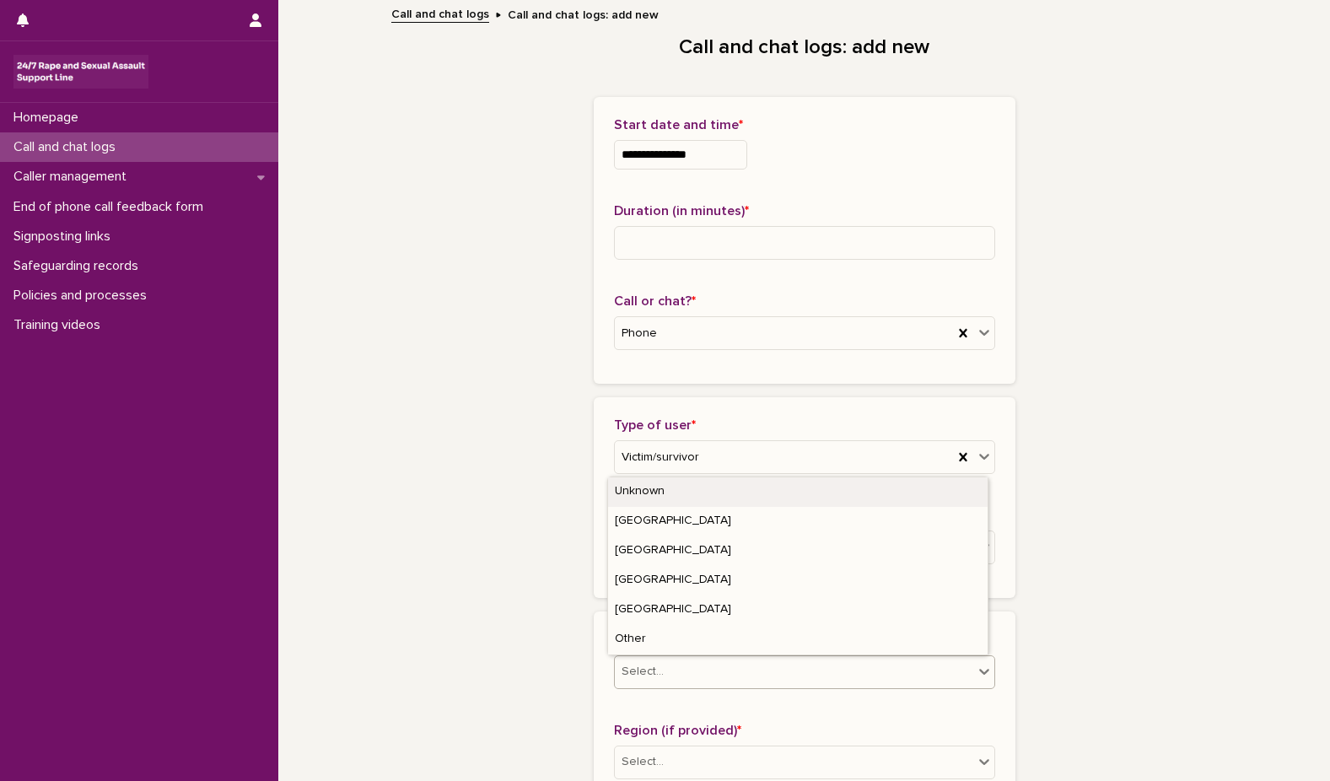
click at [980, 672] on icon at bounding box center [985, 672] width 10 height 6
click at [798, 494] on div "Unknown" at bounding box center [798, 493] width 380 height 30
click at [976, 667] on icon at bounding box center [984, 671] width 17 height 17
click at [734, 553] on div "[GEOGRAPHIC_DATA]" at bounding box center [798, 552] width 380 height 30
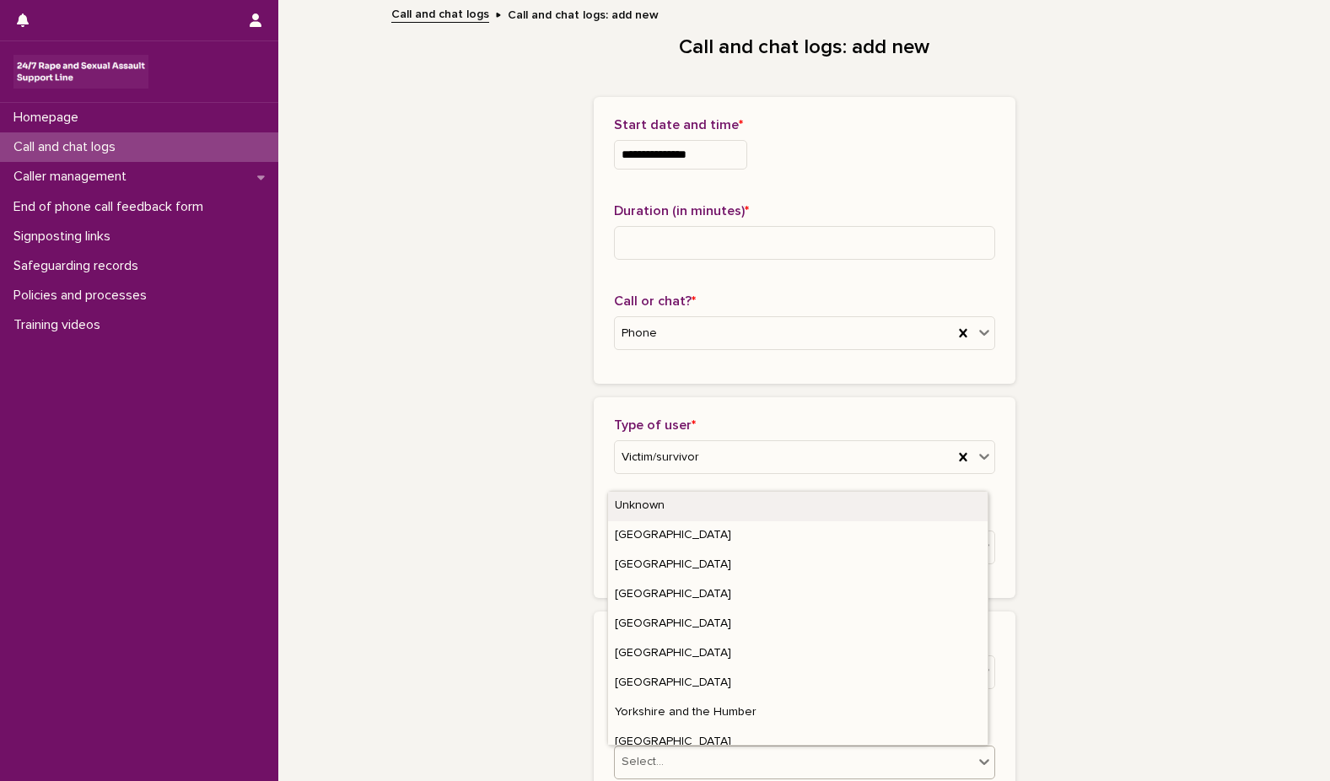
click at [979, 761] on icon at bounding box center [984, 761] width 17 height 17
click at [823, 651] on div "[GEOGRAPHIC_DATA]" at bounding box center [798, 655] width 380 height 30
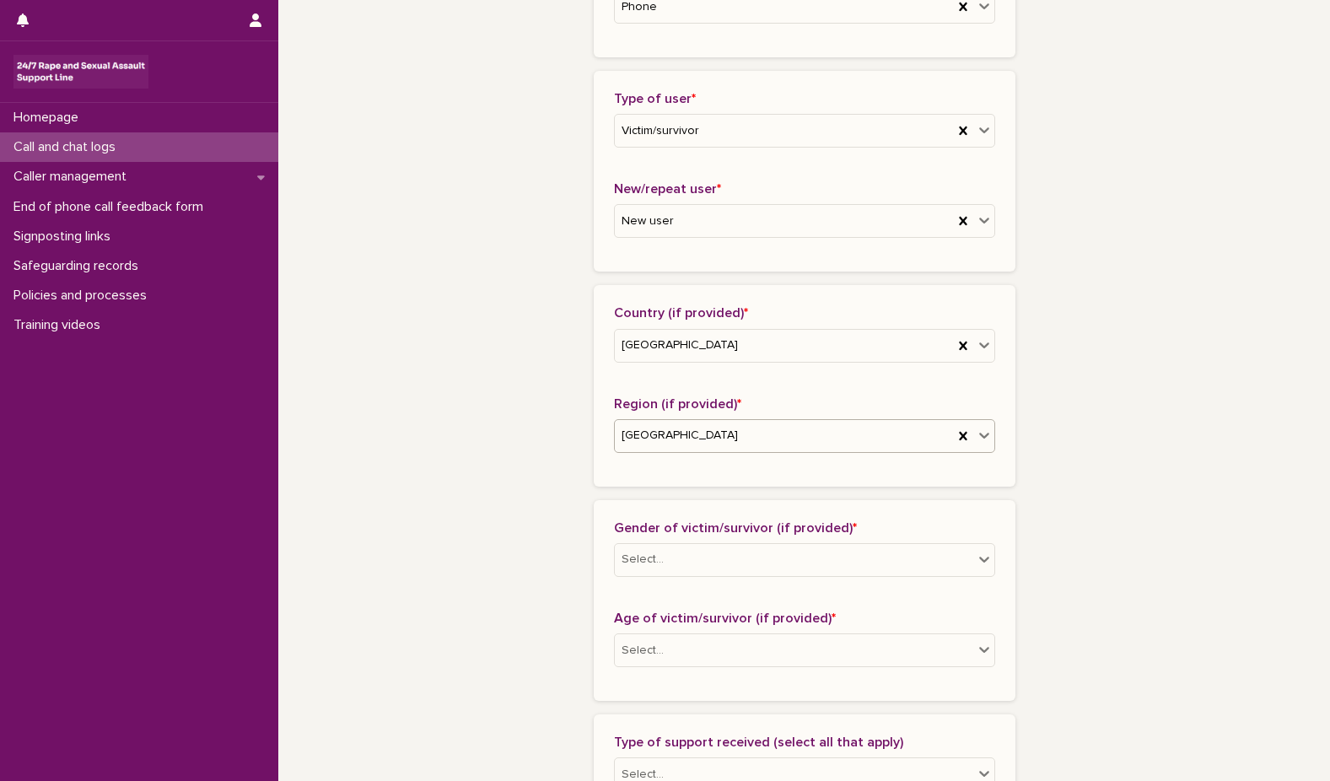
scroll to position [394, 0]
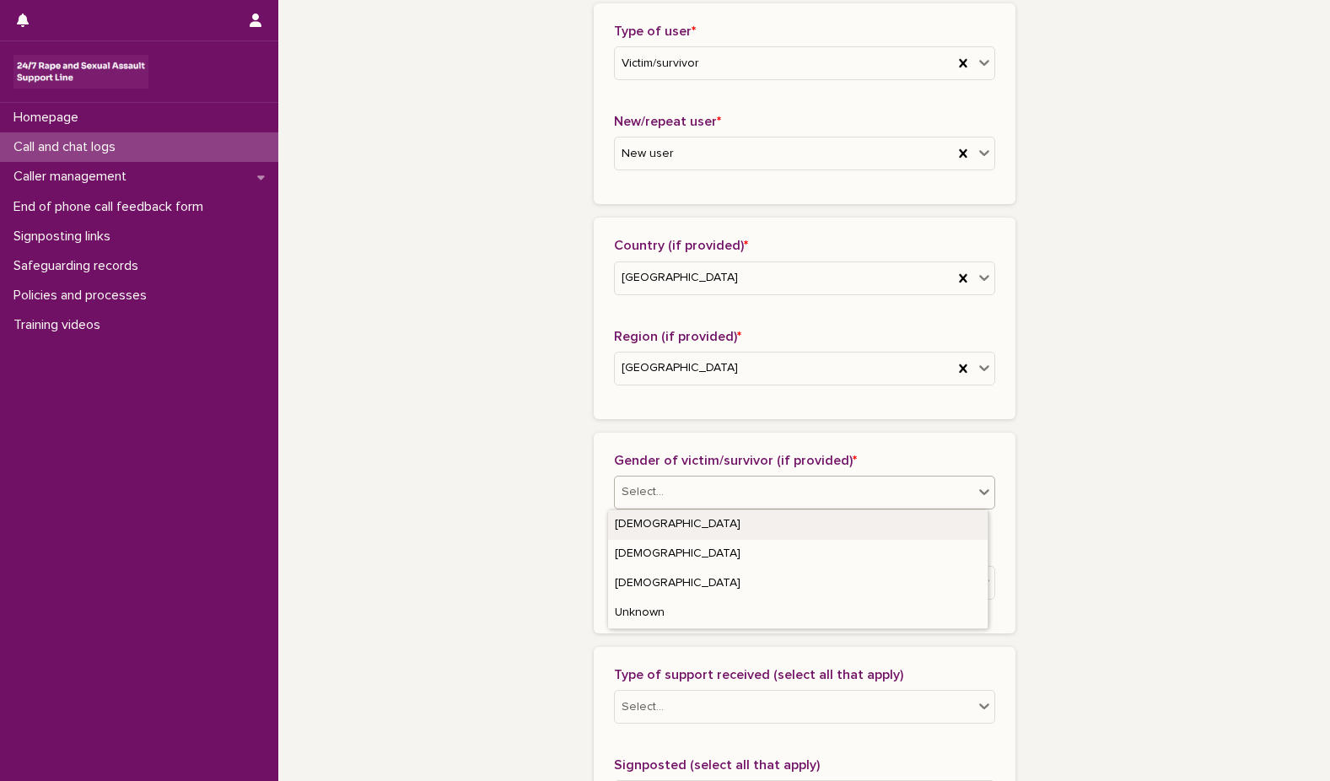
click at [980, 491] on icon at bounding box center [985, 492] width 10 height 6
click at [922, 525] on div "[DEMOGRAPHIC_DATA]" at bounding box center [798, 525] width 380 height 30
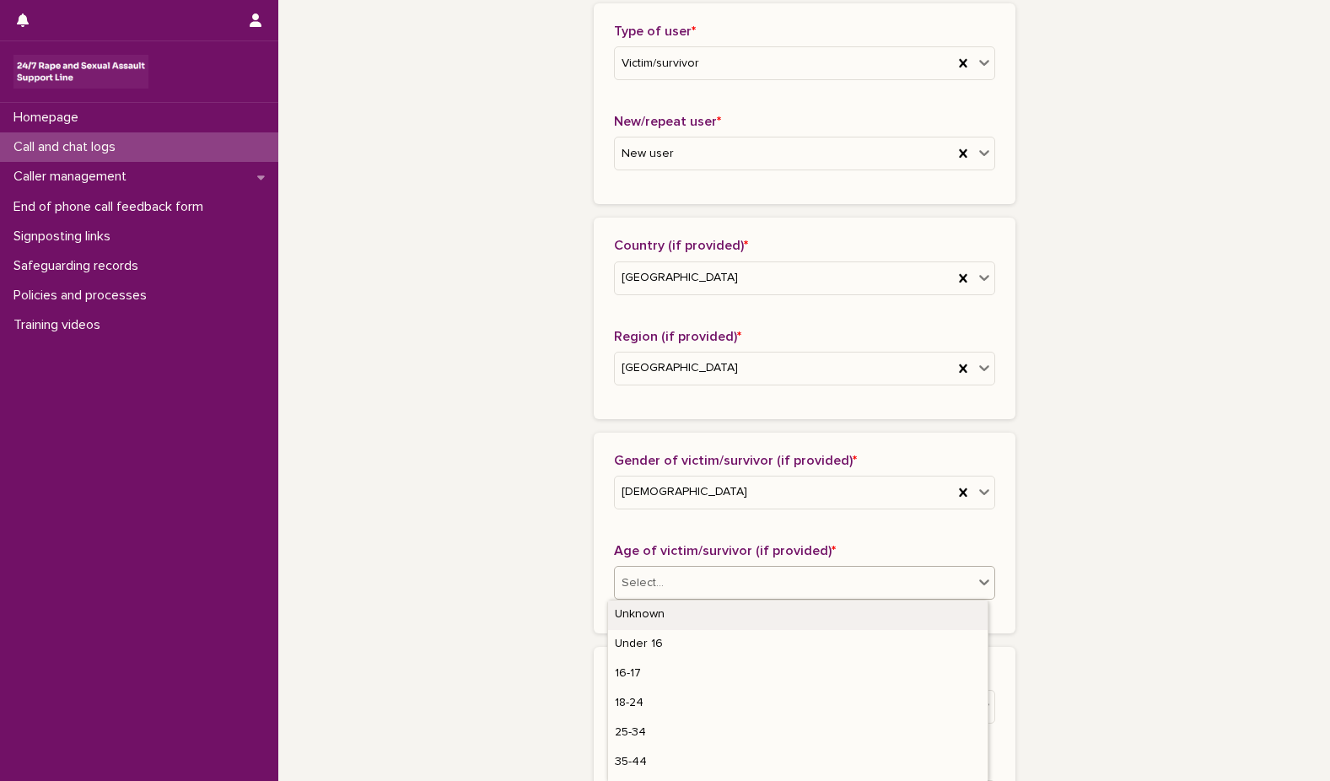
click at [977, 580] on icon at bounding box center [984, 582] width 17 height 17
click at [899, 728] on div "25-34" at bounding box center [798, 734] width 380 height 30
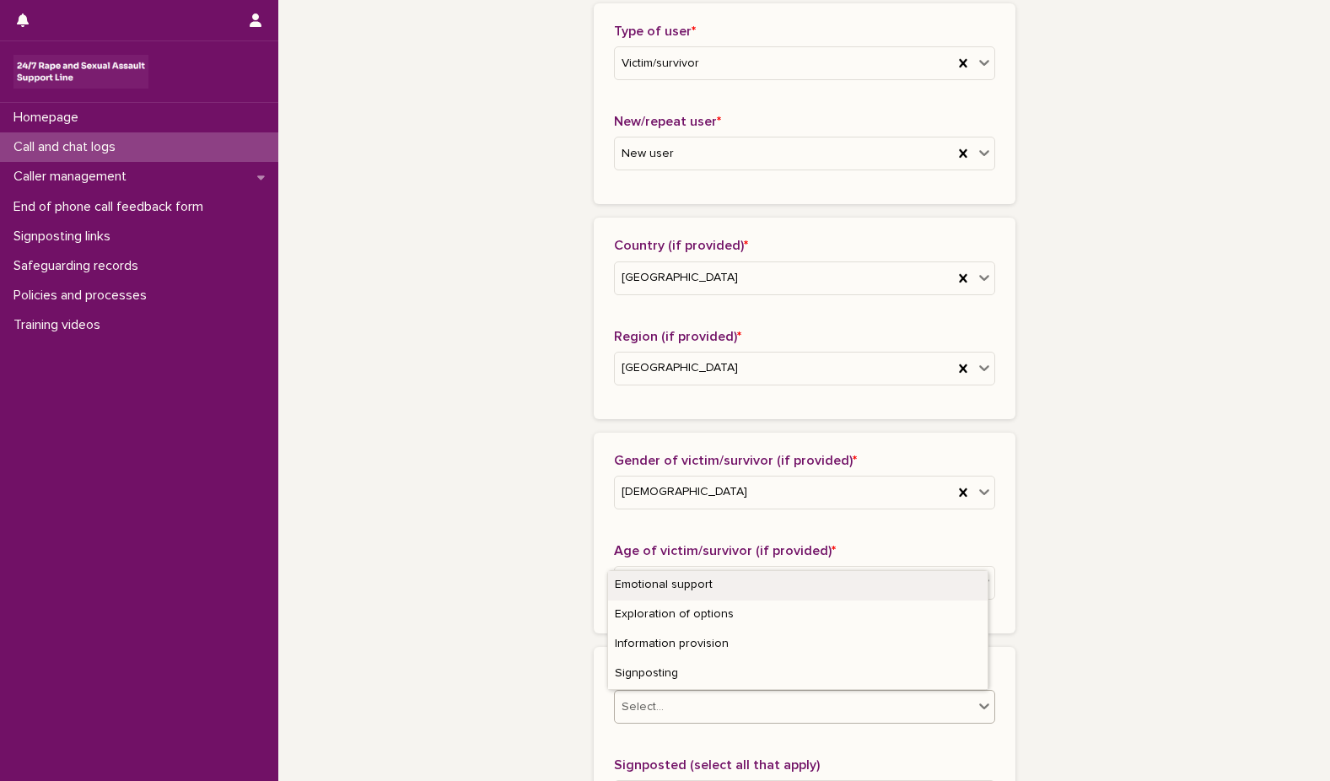
click at [979, 702] on icon at bounding box center [984, 706] width 17 height 17
click at [919, 591] on div "Emotional support" at bounding box center [798, 586] width 380 height 30
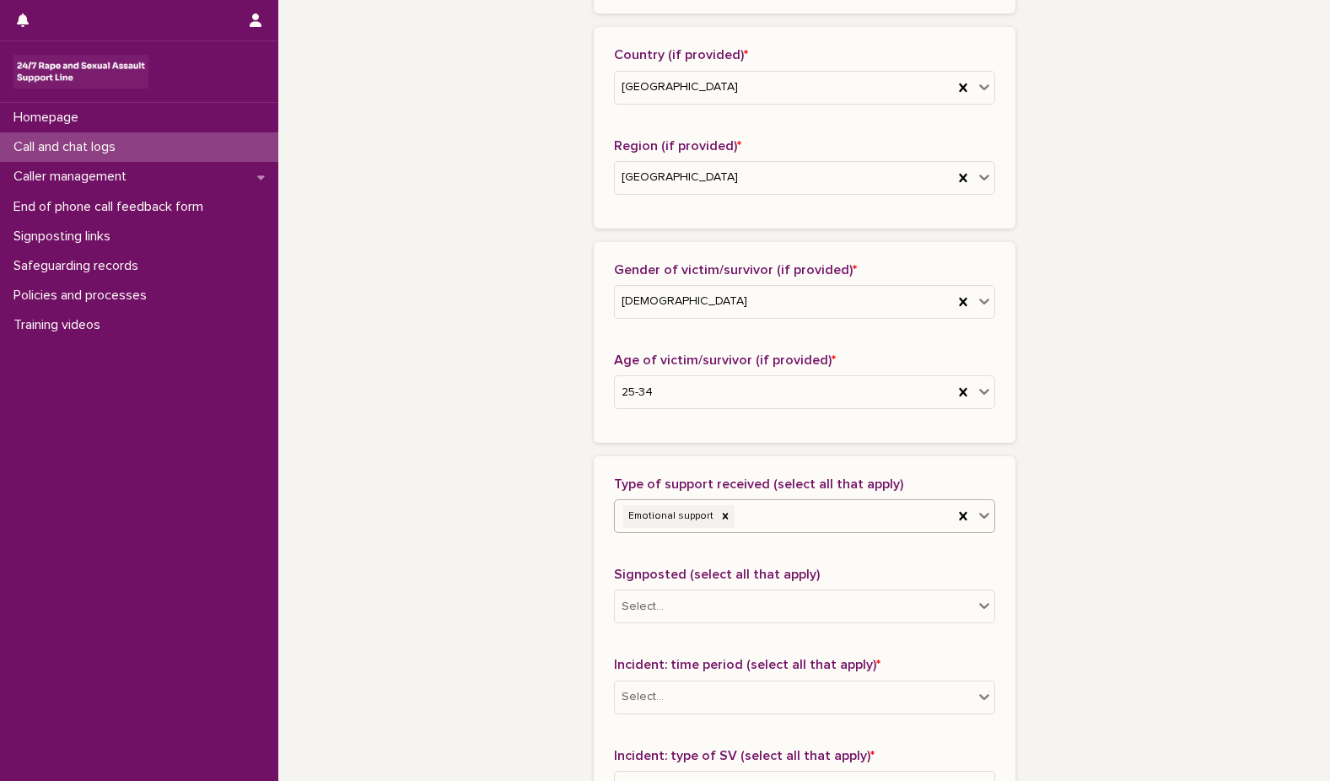
scroll to position [629, 0]
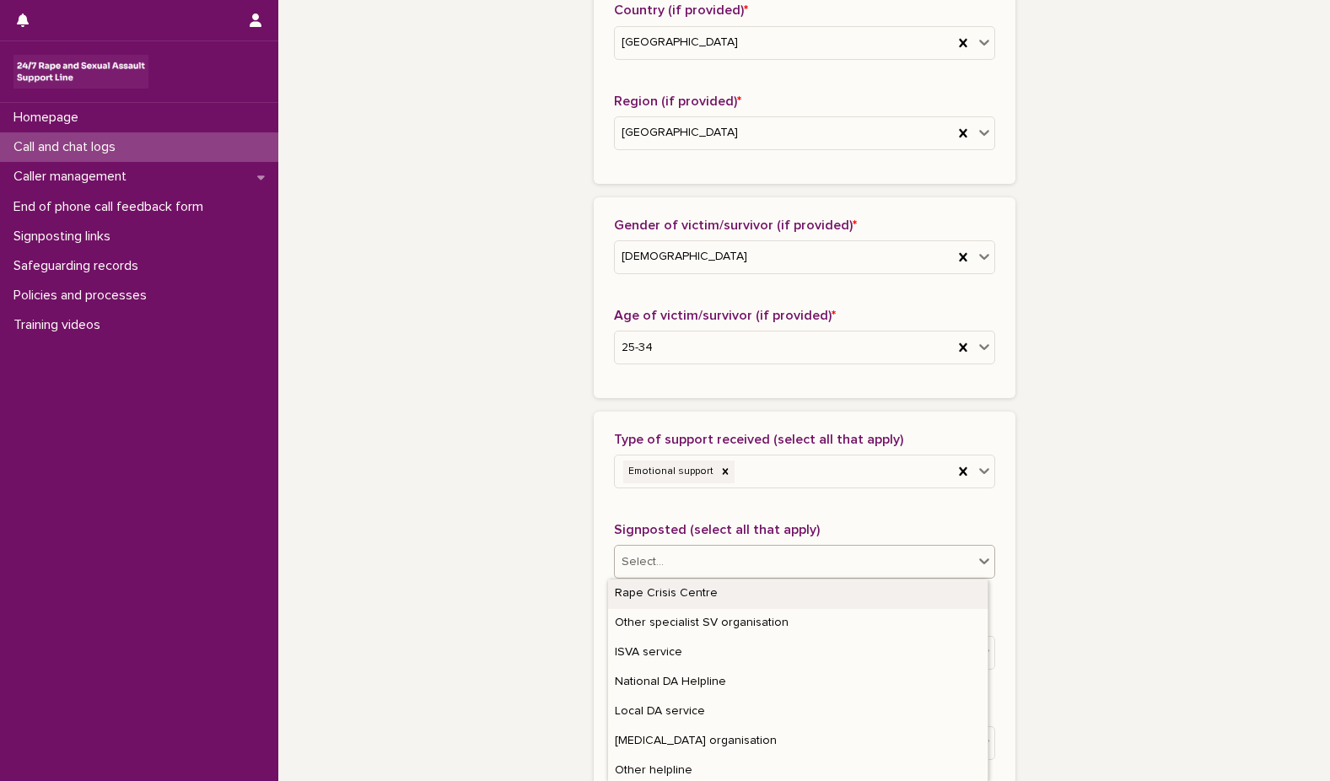
click at [980, 560] on icon at bounding box center [985, 562] width 10 height 6
click at [933, 596] on div "Rape Crisis Centre" at bounding box center [798, 595] width 380 height 30
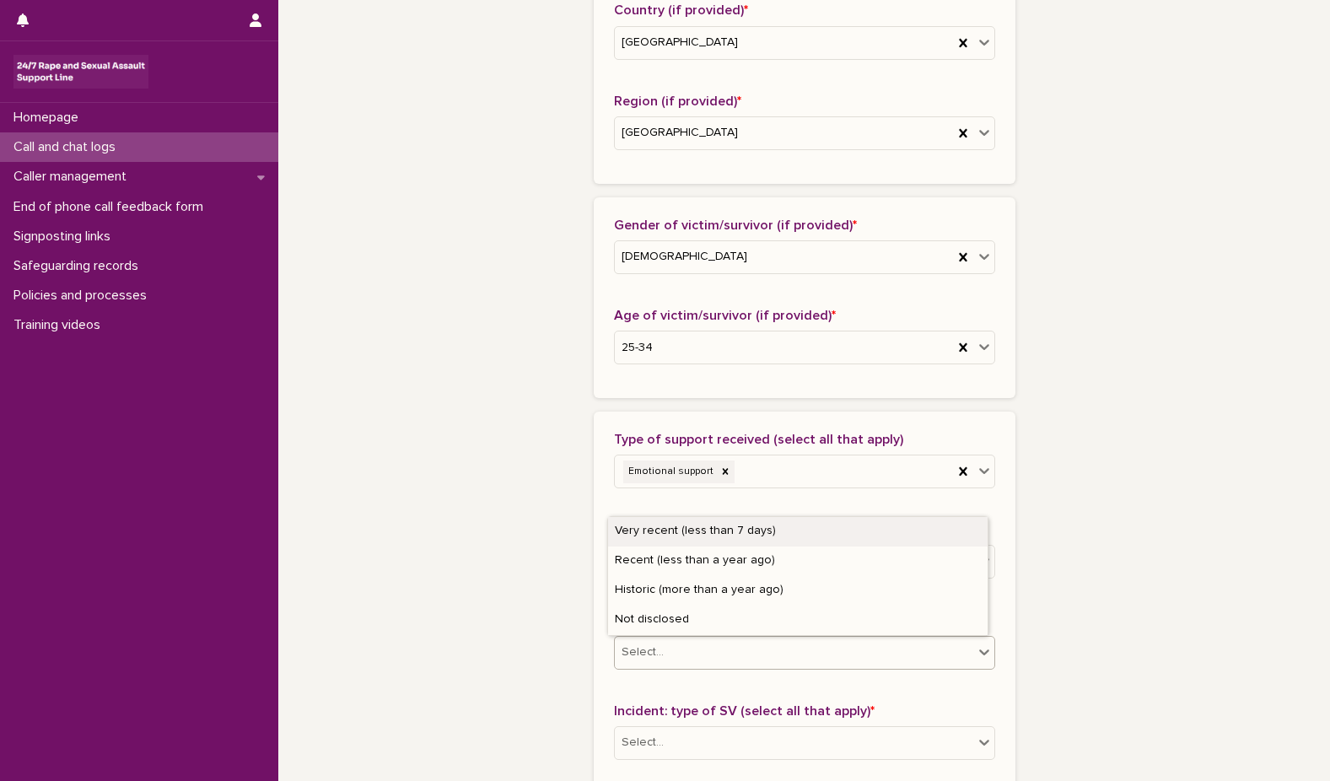
click at [976, 653] on icon at bounding box center [984, 652] width 17 height 17
click at [881, 525] on div "Very recent (less than 7 days)" at bounding box center [798, 532] width 380 height 30
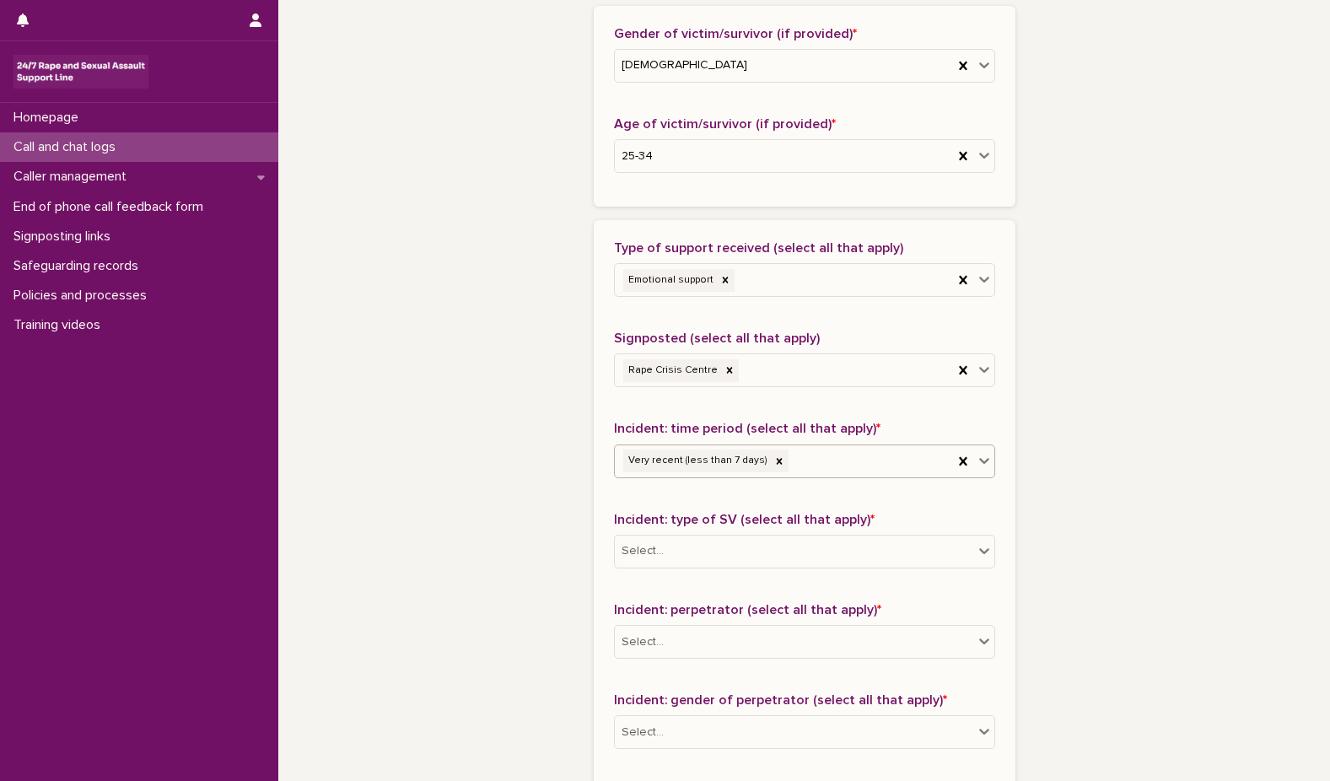
scroll to position [877, 0]
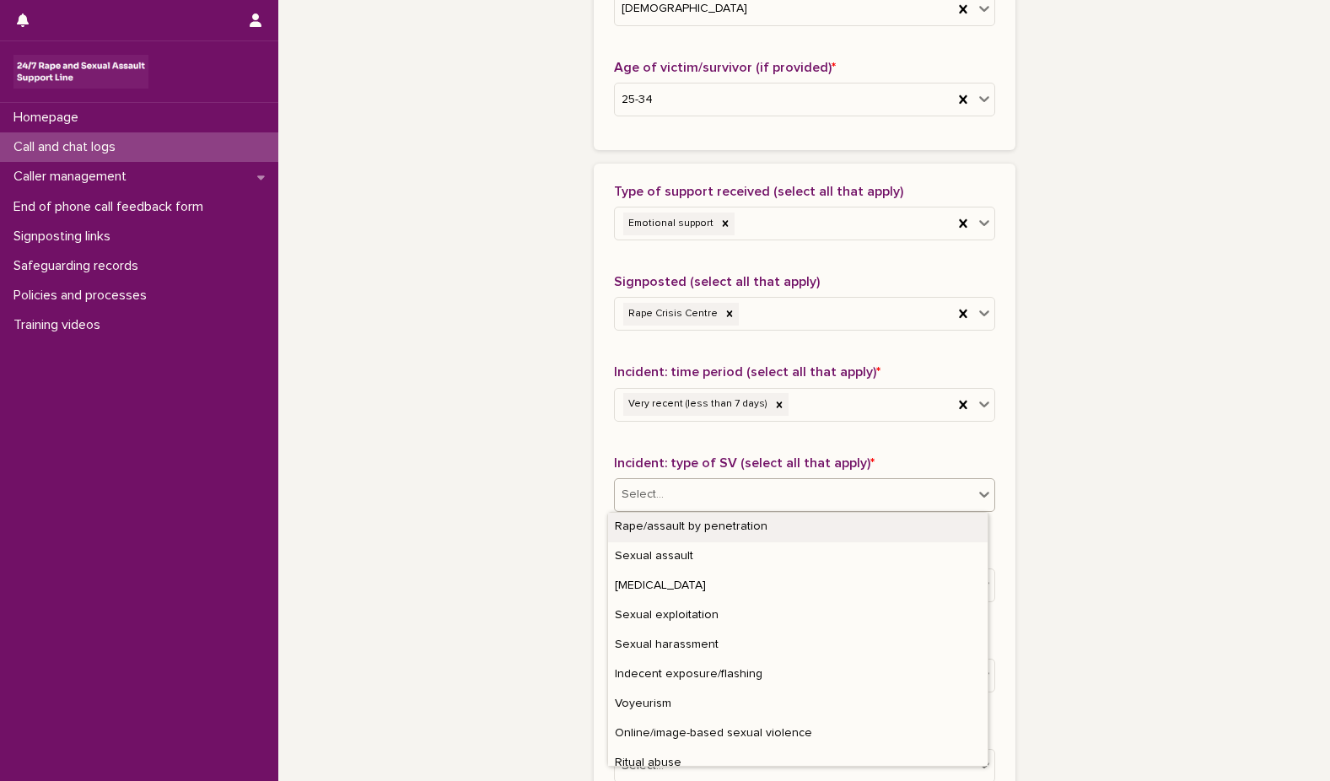
click at [978, 492] on icon at bounding box center [984, 494] width 17 height 17
click at [833, 528] on div "Rape/assault by penetration" at bounding box center [798, 528] width 380 height 30
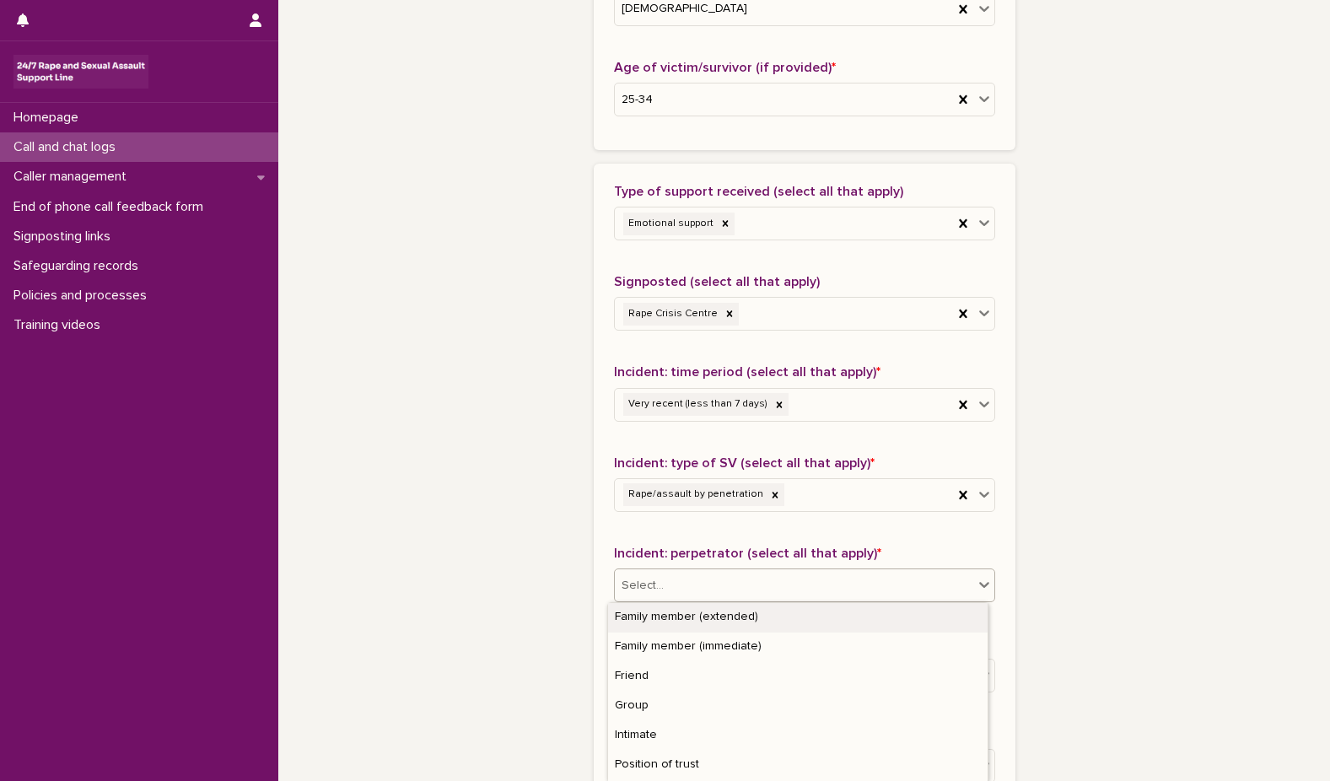
click at [980, 586] on icon at bounding box center [985, 585] width 10 height 6
click at [887, 618] on div "Family member (extended)" at bounding box center [798, 618] width 380 height 30
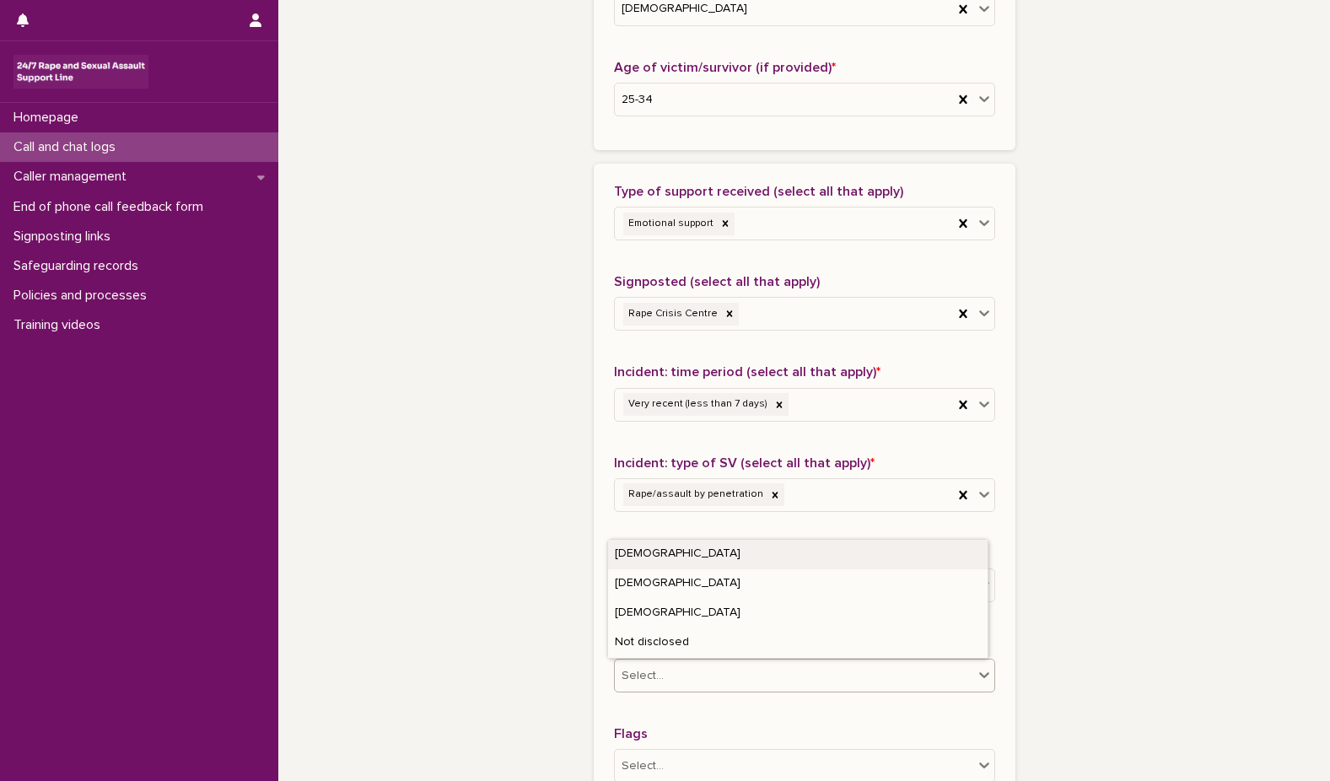
click at [976, 674] on icon at bounding box center [984, 675] width 17 height 17
click at [1115, 632] on div "**********" at bounding box center [804, 37] width 827 height 1827
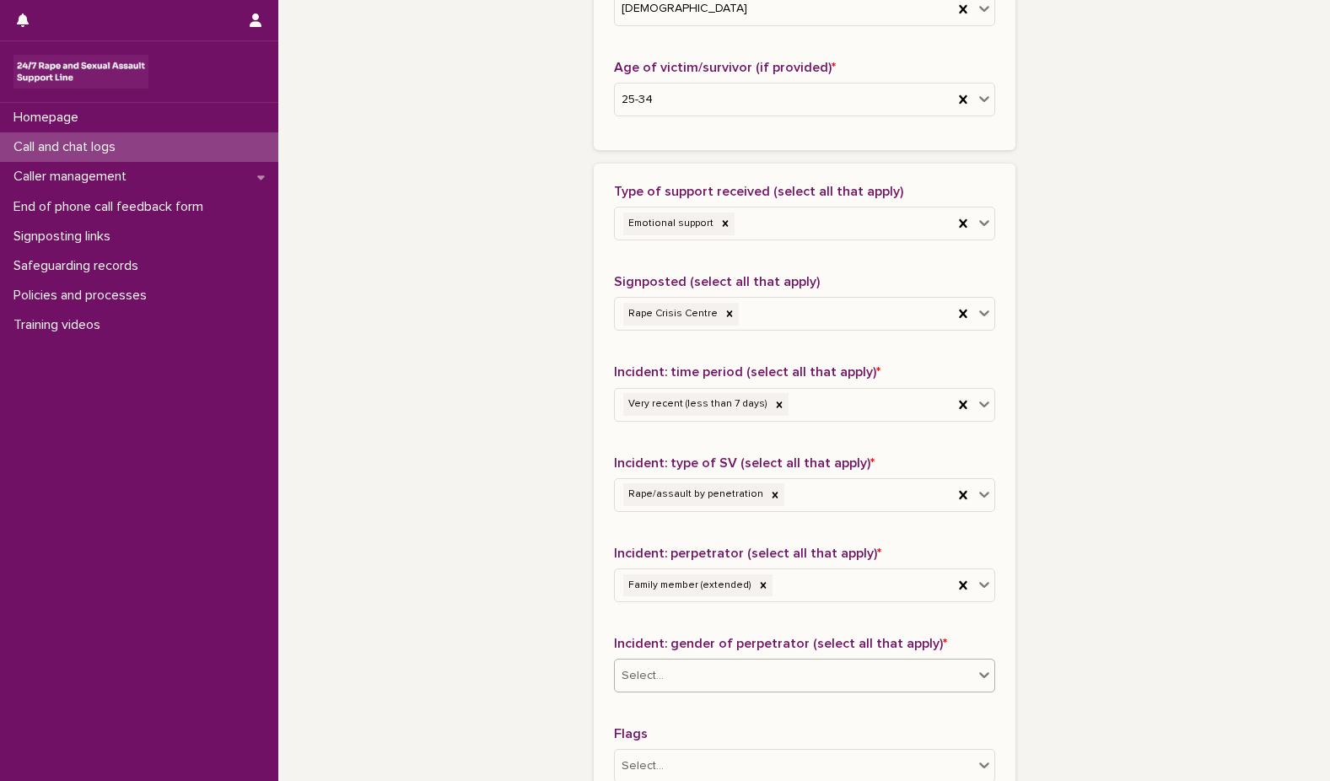
click at [976, 674] on icon at bounding box center [984, 675] width 17 height 17
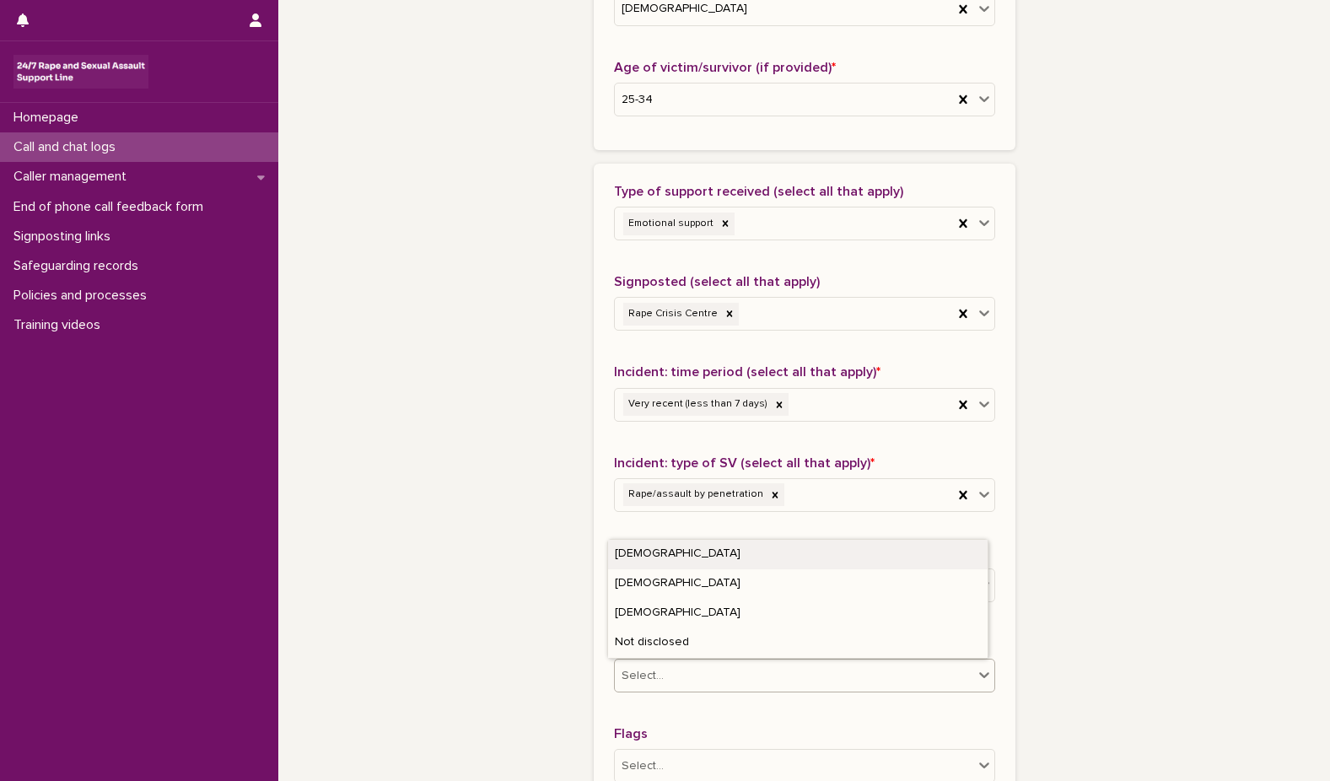
click at [719, 557] on div "[DEMOGRAPHIC_DATA]" at bounding box center [798, 555] width 380 height 30
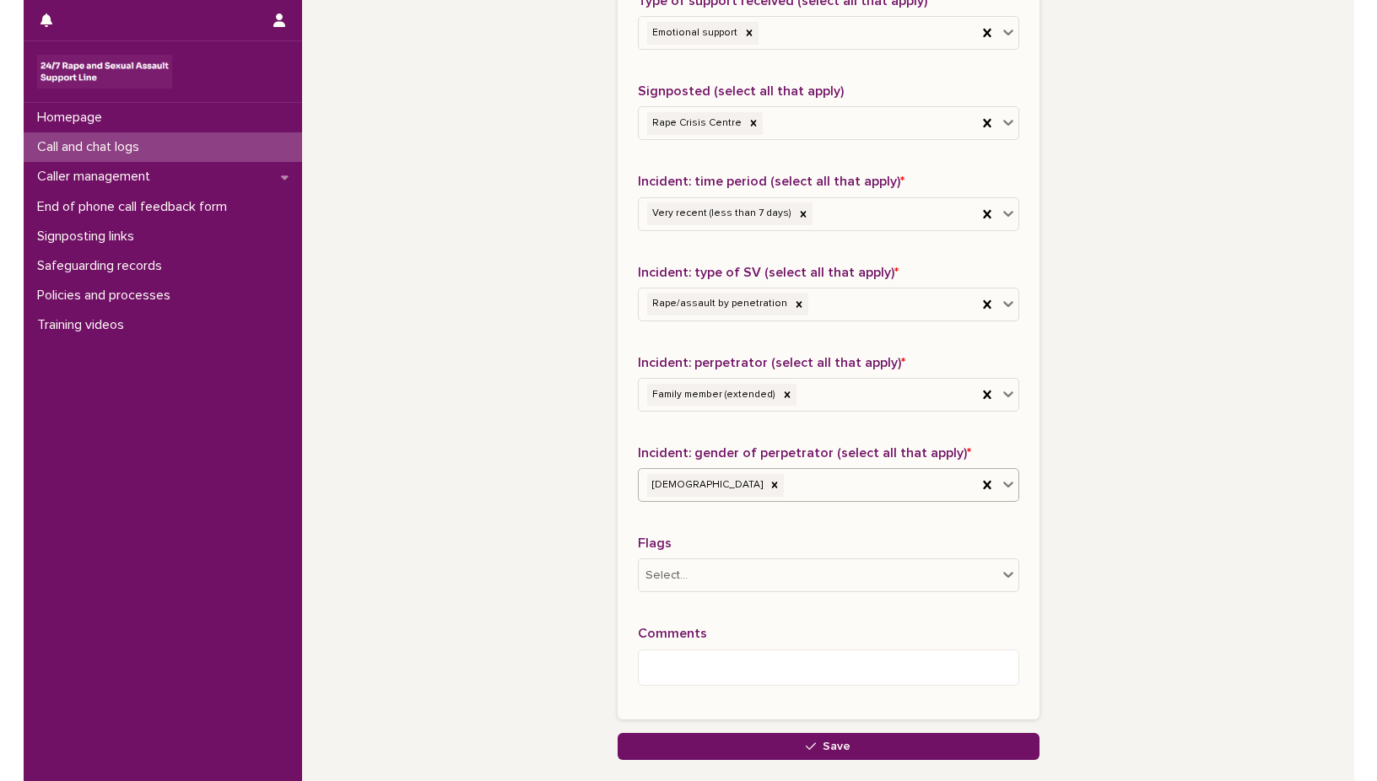
scroll to position [1147, 0]
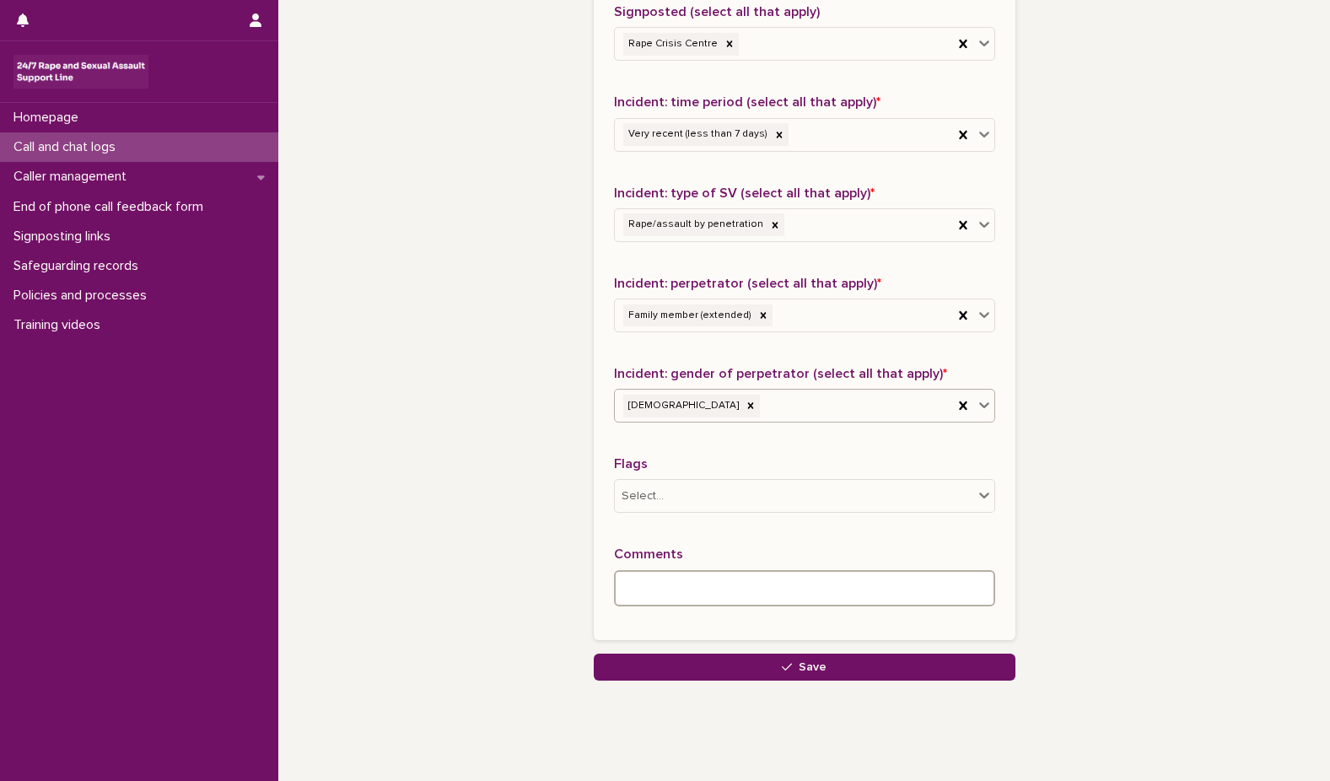
click at [634, 585] on textarea at bounding box center [804, 588] width 381 height 36
click at [634, 585] on textarea "**********" at bounding box center [804, 588] width 381 height 36
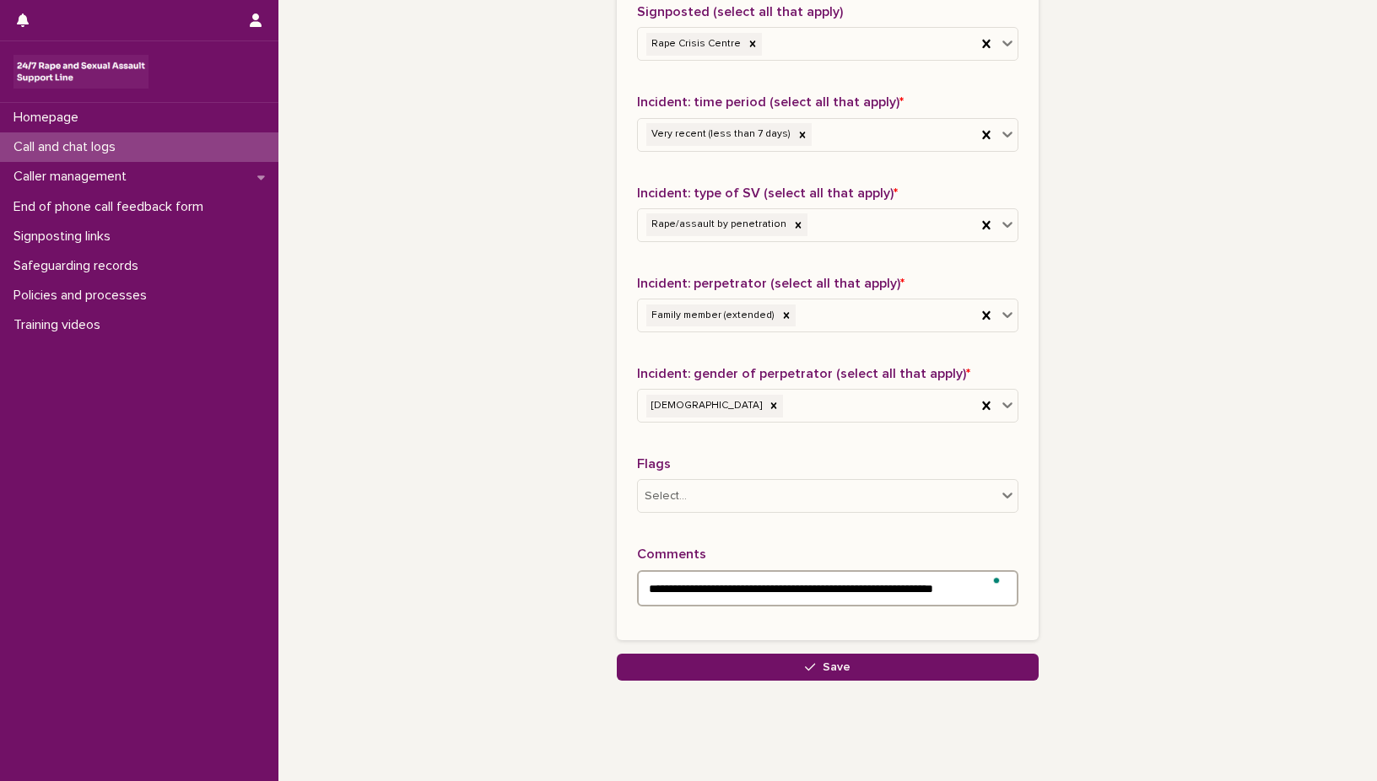
click at [989, 592] on textarea "**********" at bounding box center [827, 588] width 381 height 36
click at [988, 586] on div at bounding box center [995, 580] width 15 height 21
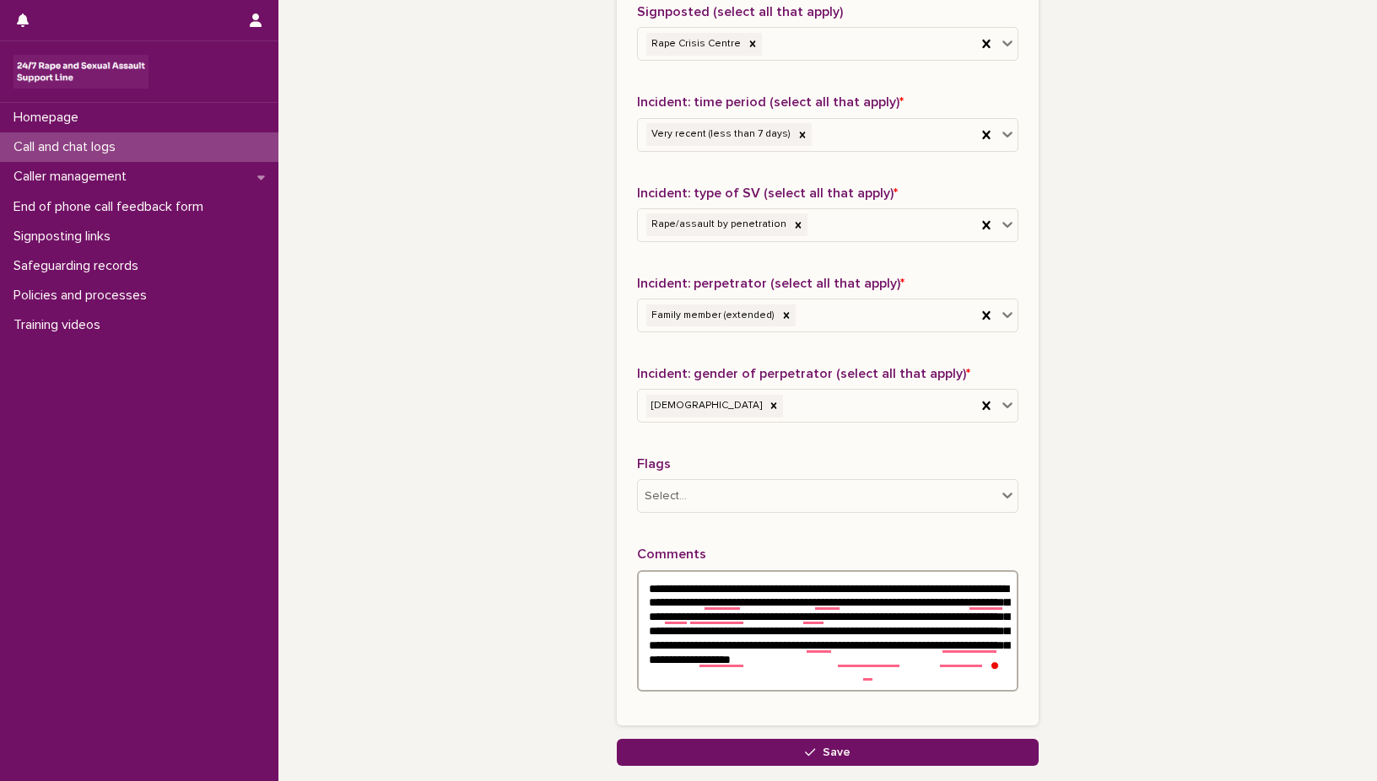
click at [724, 677] on textarea "**********" at bounding box center [827, 630] width 381 height 121
click at [871, 675] on textarea "**********" at bounding box center [827, 630] width 381 height 121
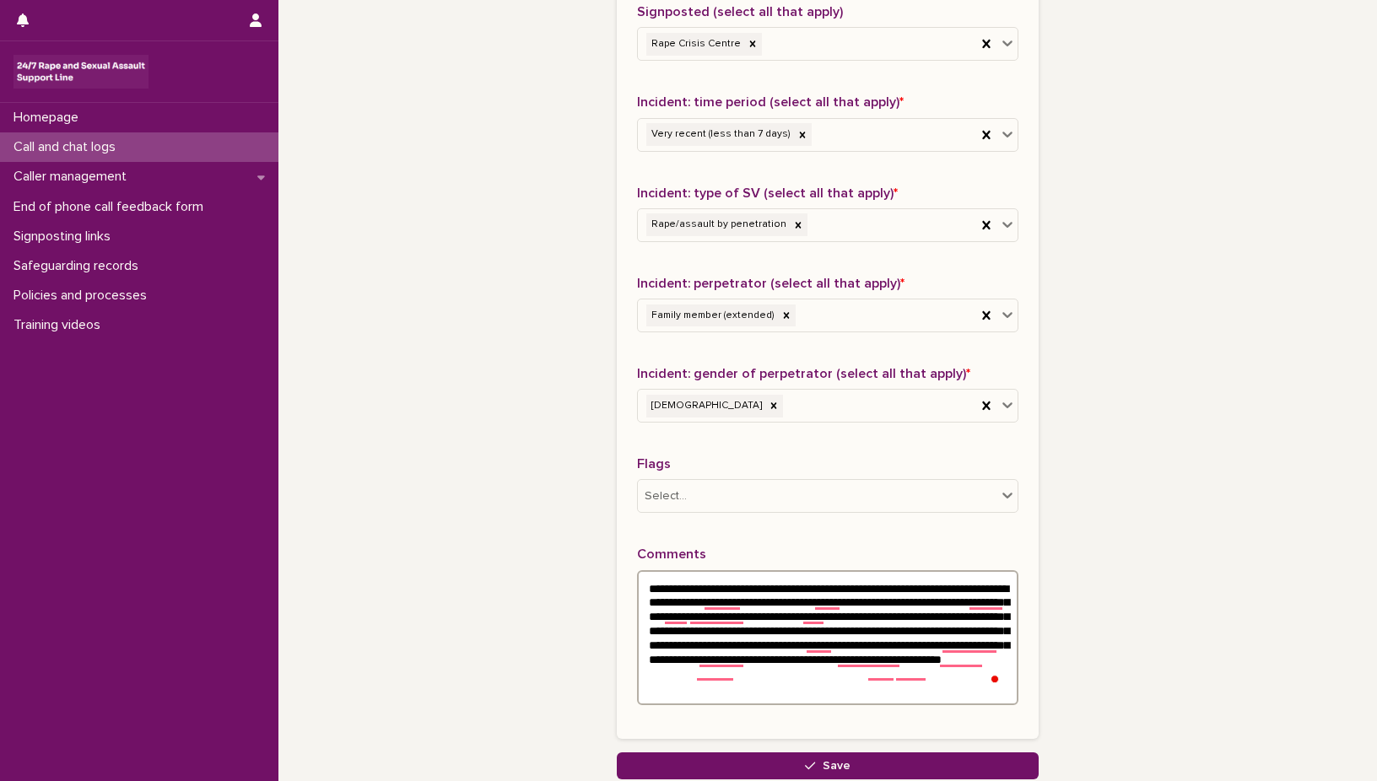
click at [716, 609] on textarea "**********" at bounding box center [827, 637] width 381 height 135
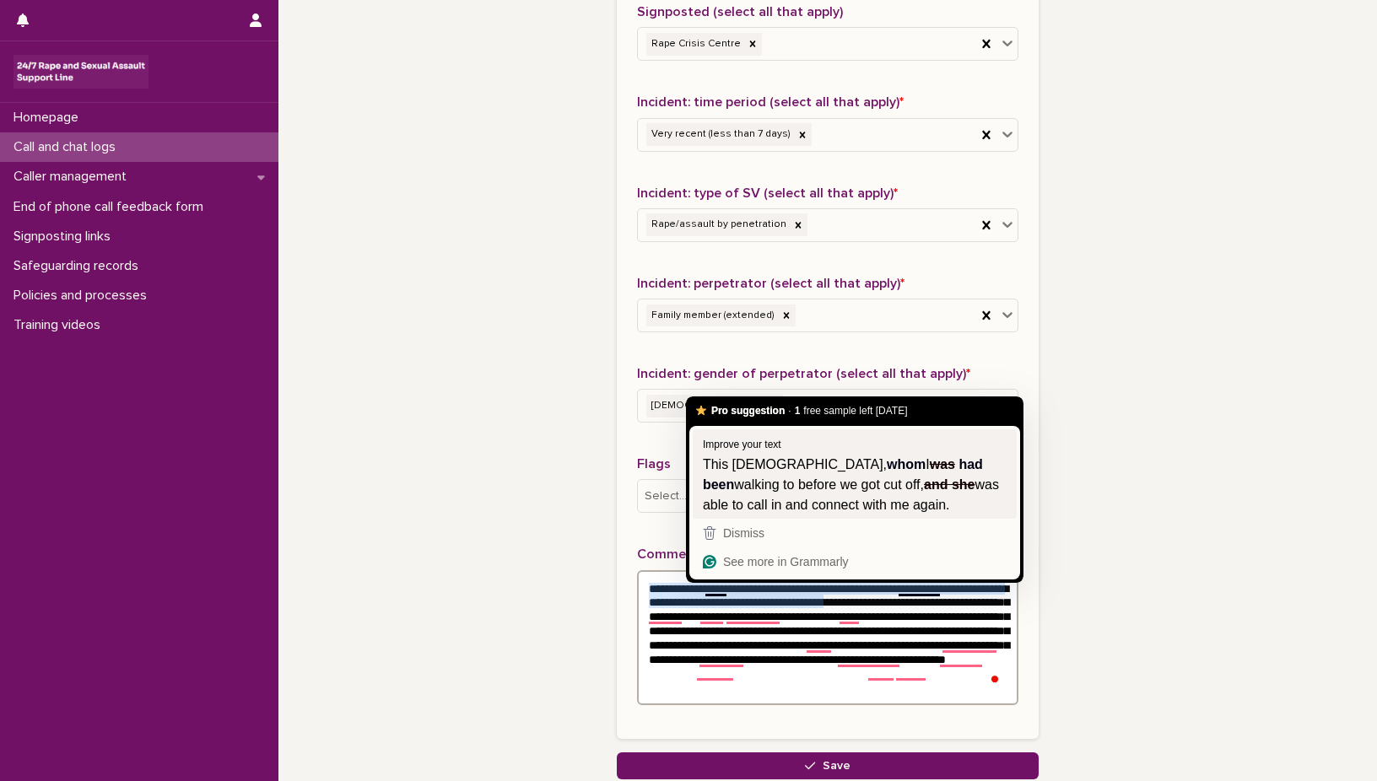
type textarea "**********"
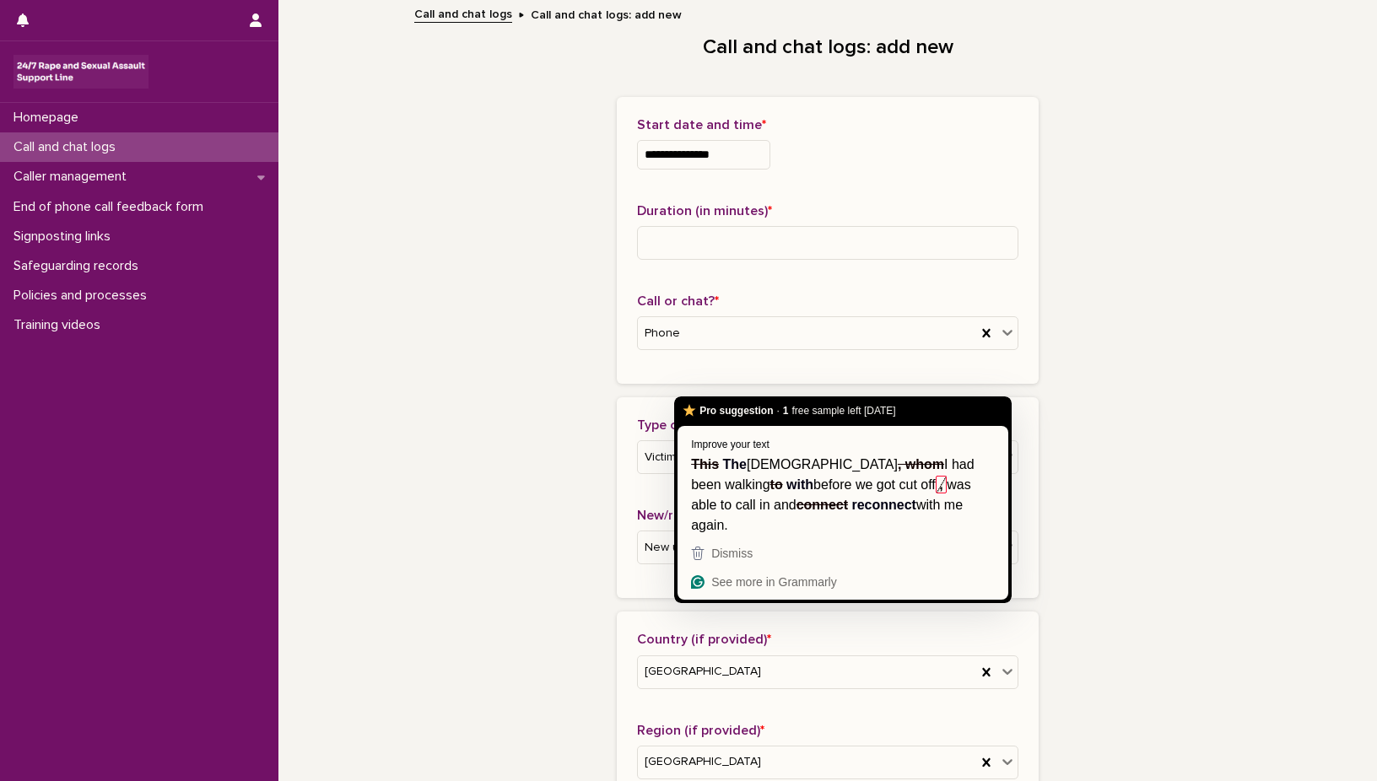
scroll to position [1147, 0]
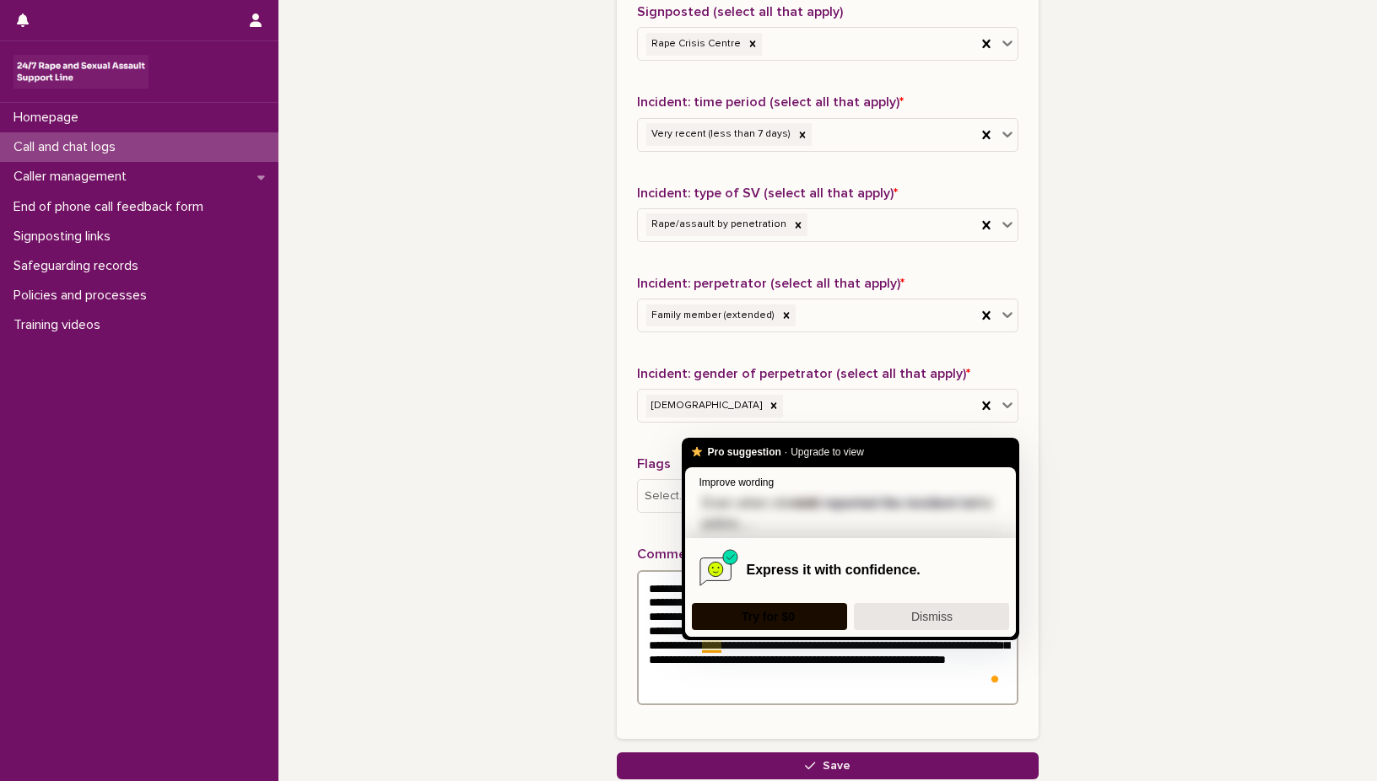
click at [936, 617] on span "Dismiss" at bounding box center [931, 616] width 41 height 13
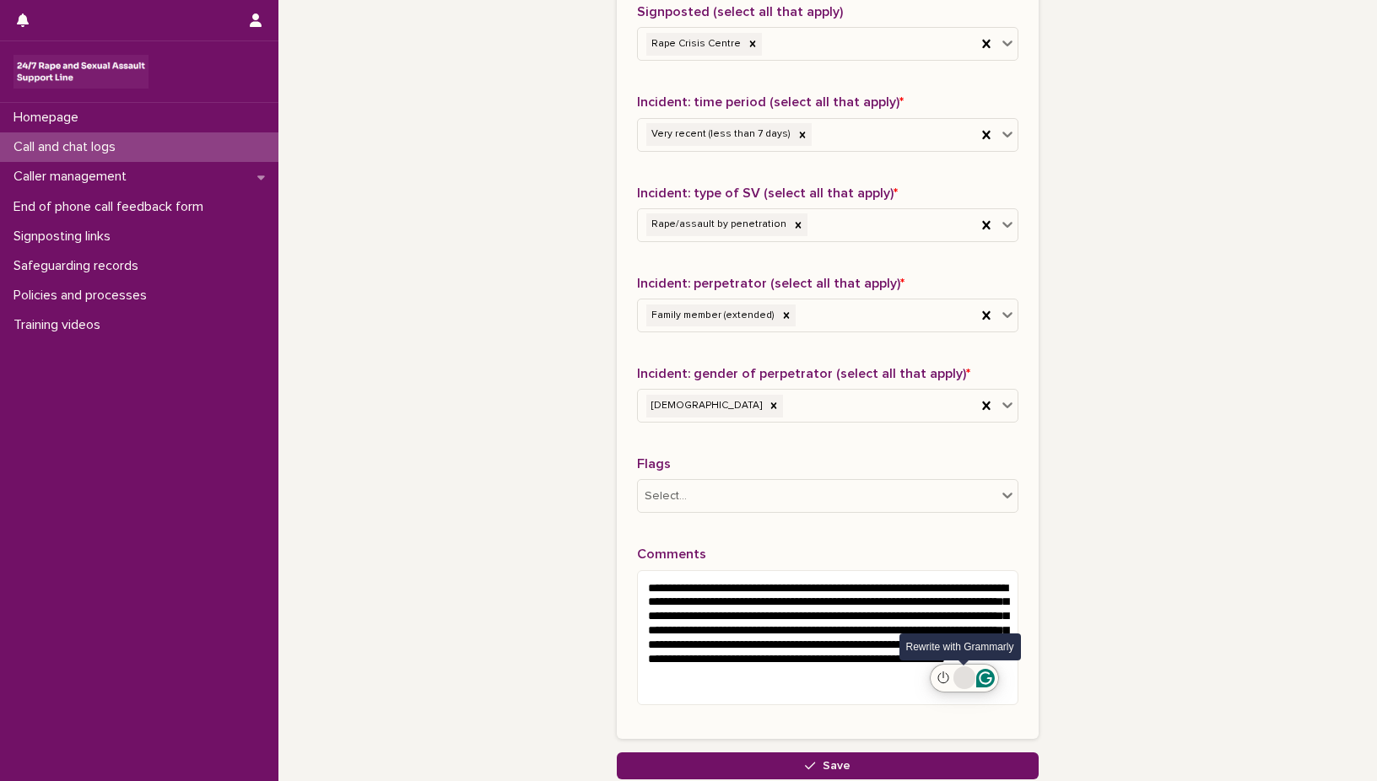
click at [962, 677] on div "Rewrite with Grammarly" at bounding box center [964, 677] width 19 height 19
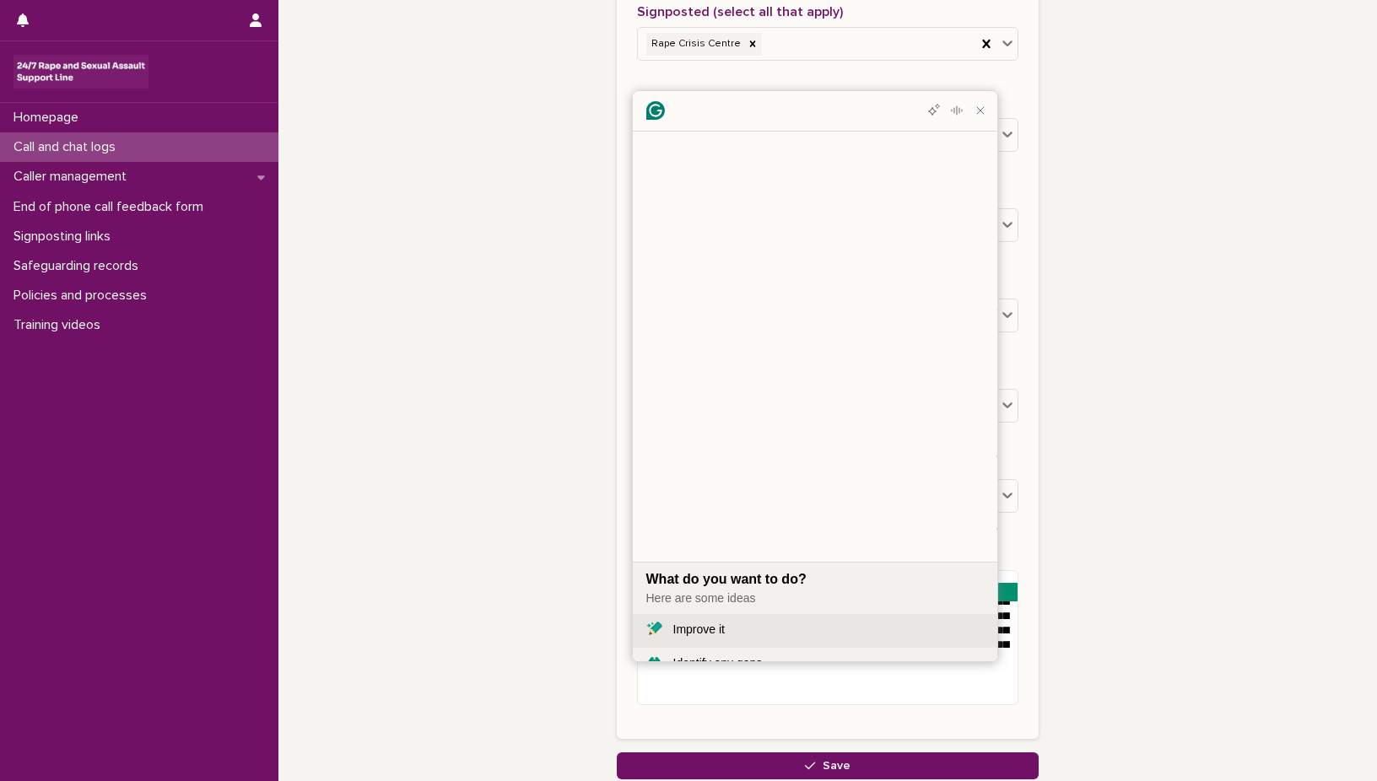
click at [716, 621] on div "Improve it" at bounding box center [698, 630] width 51 height 18
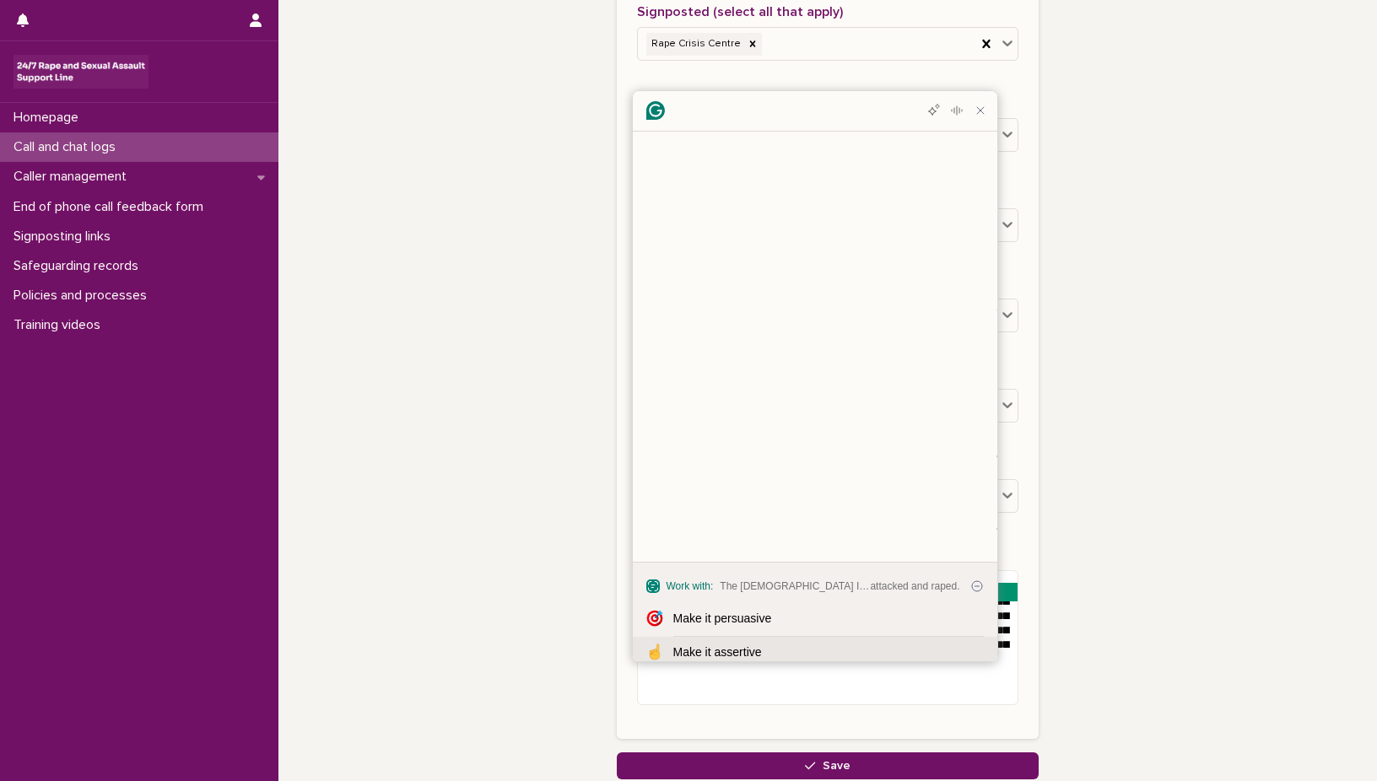
click at [712, 644] on div "Make it assertive" at bounding box center [717, 653] width 89 height 18
click at [730, 576] on div "Shorten it" at bounding box center [828, 585] width 310 height 18
click at [730, 576] on div "Make it assertive" at bounding box center [717, 585] width 89 height 18
click at [719, 576] on div "Shorten it" at bounding box center [698, 585] width 51 height 18
click at [716, 644] on div "More ideas" at bounding box center [702, 653] width 58 height 18
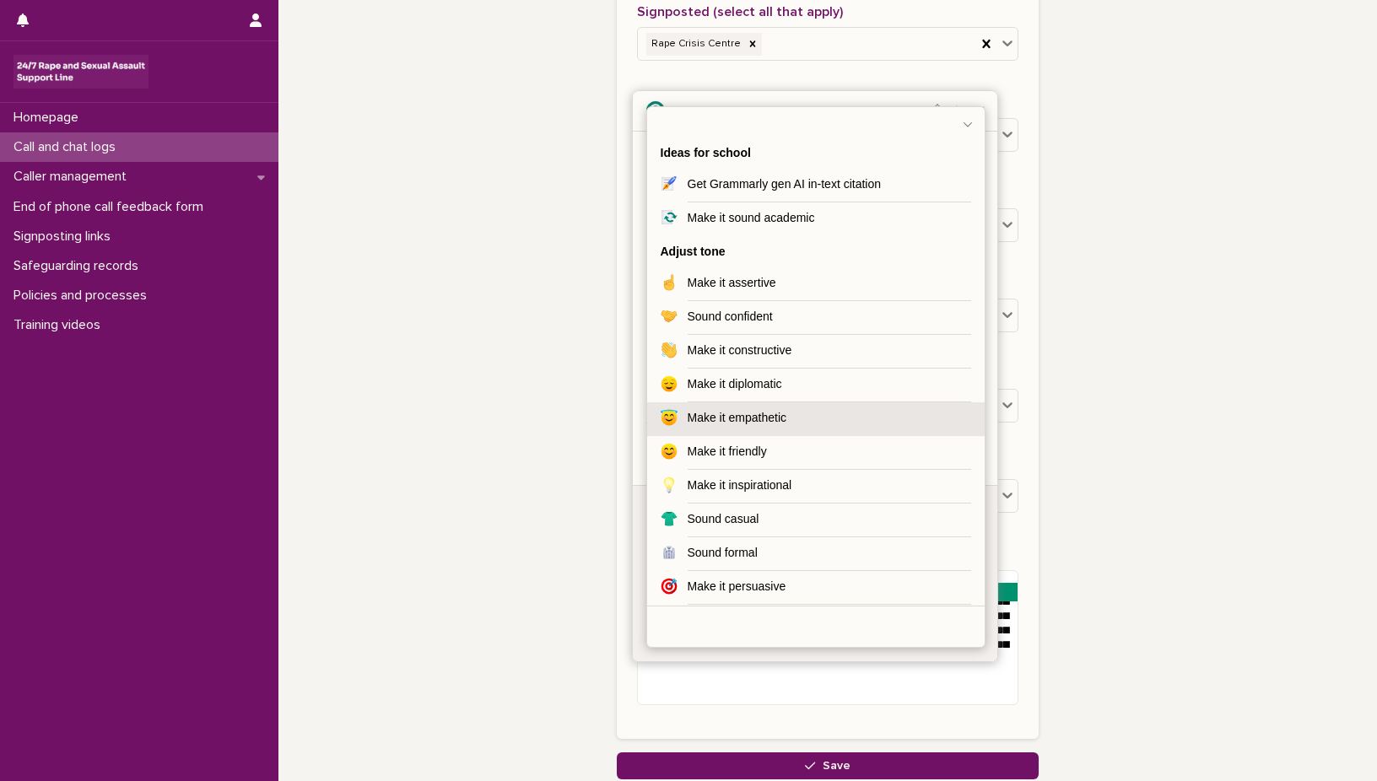
click at [732, 418] on div "Make it empathetic" at bounding box center [738, 418] width 100 height 18
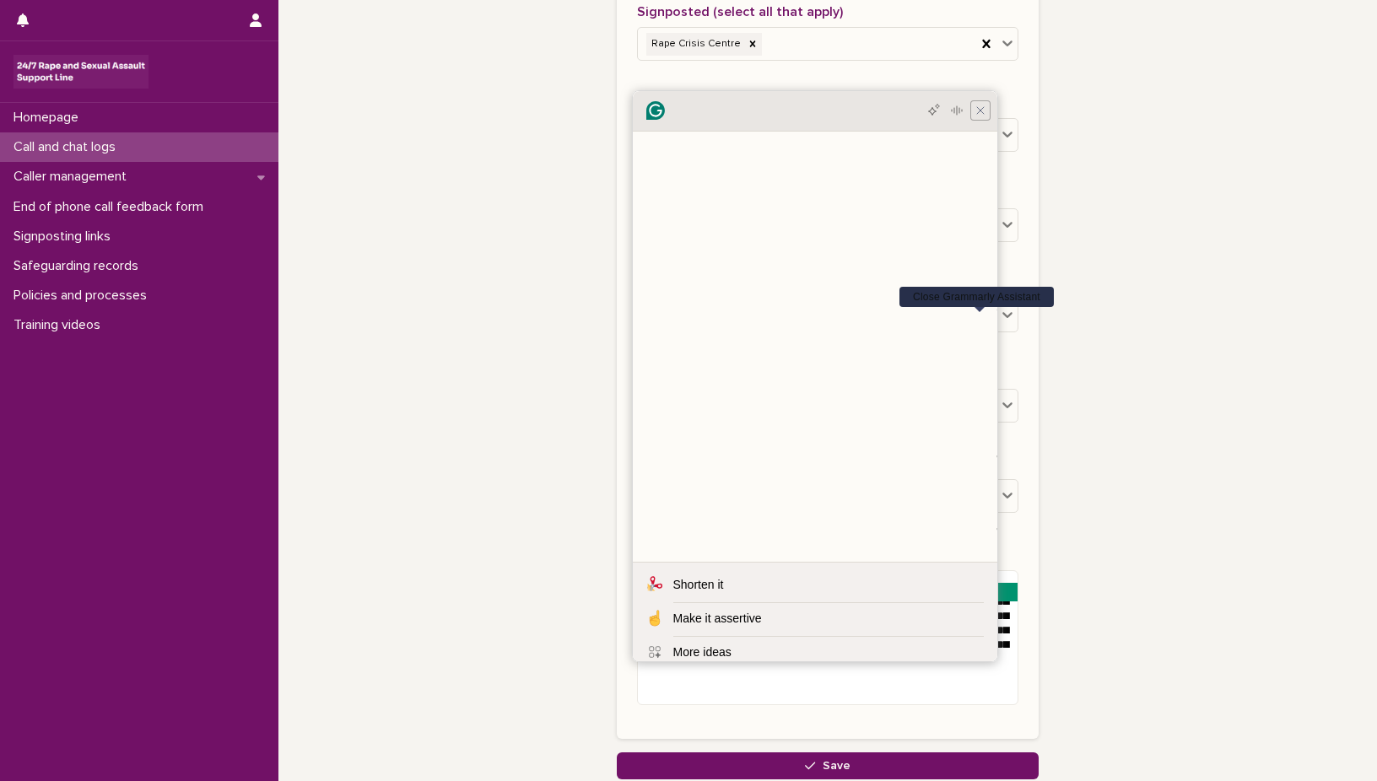
click at [985, 121] on icon "Close Grammarly Assistant" at bounding box center [980, 110] width 20 height 20
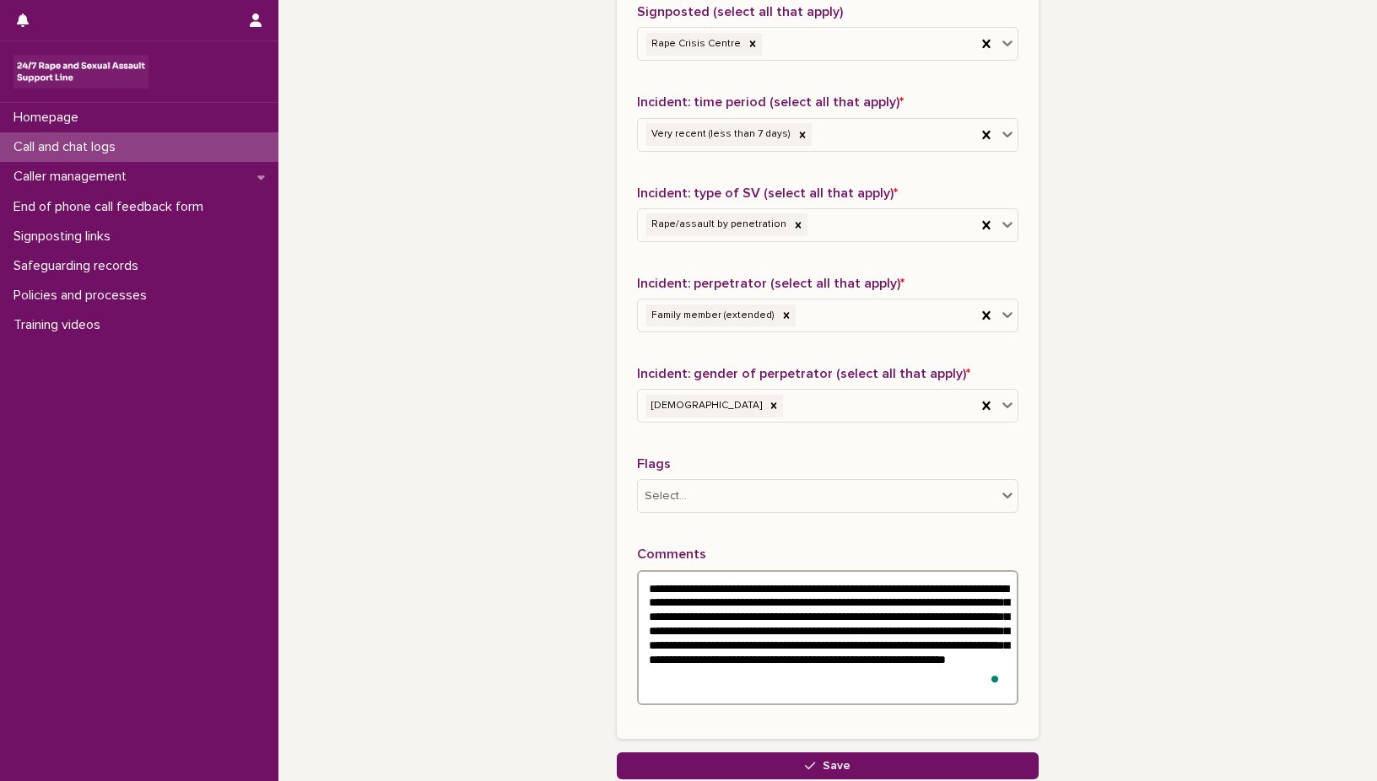
click at [755, 587] on textarea "**********" at bounding box center [827, 637] width 381 height 135
click at [918, 591] on textarea "**********" at bounding box center [827, 637] width 381 height 135
click at [910, 590] on textarea "**********" at bounding box center [827, 637] width 381 height 135
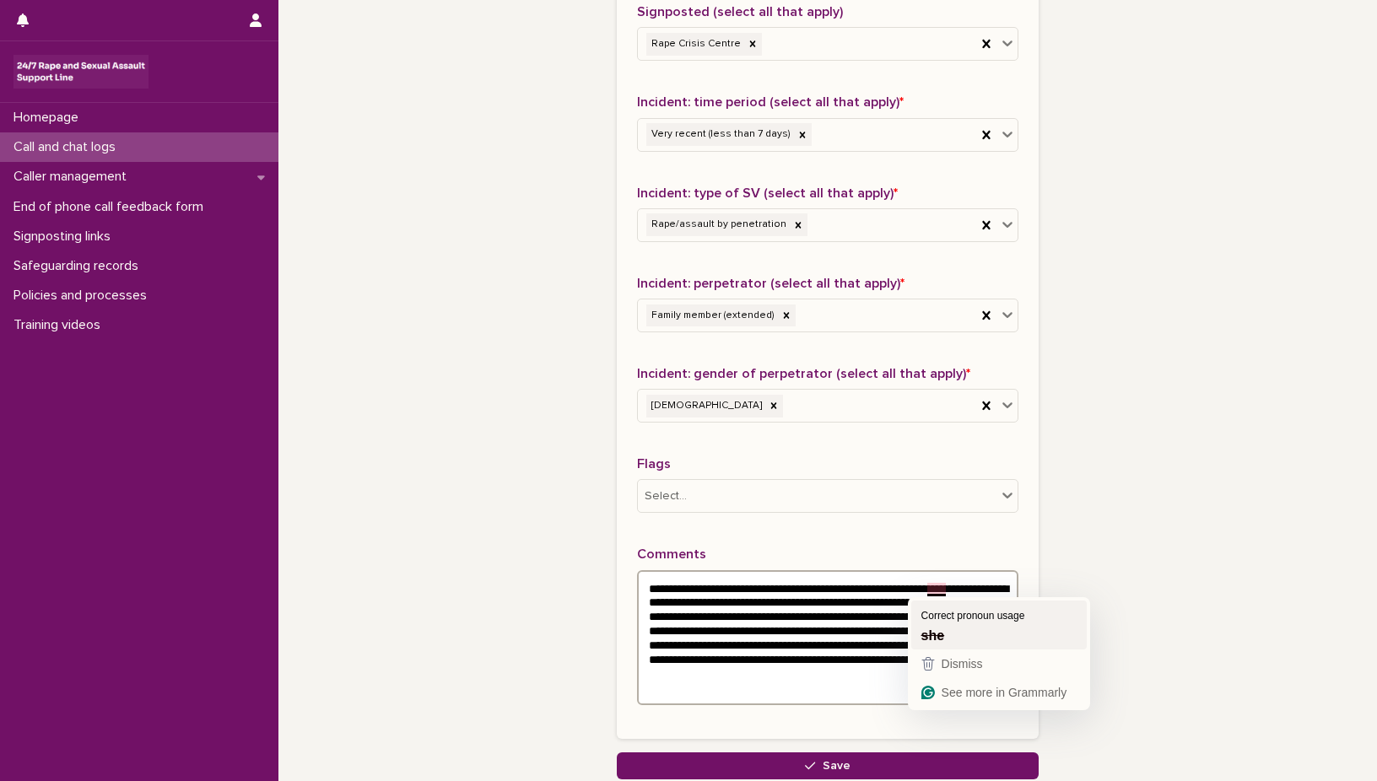
type textarea "**********"
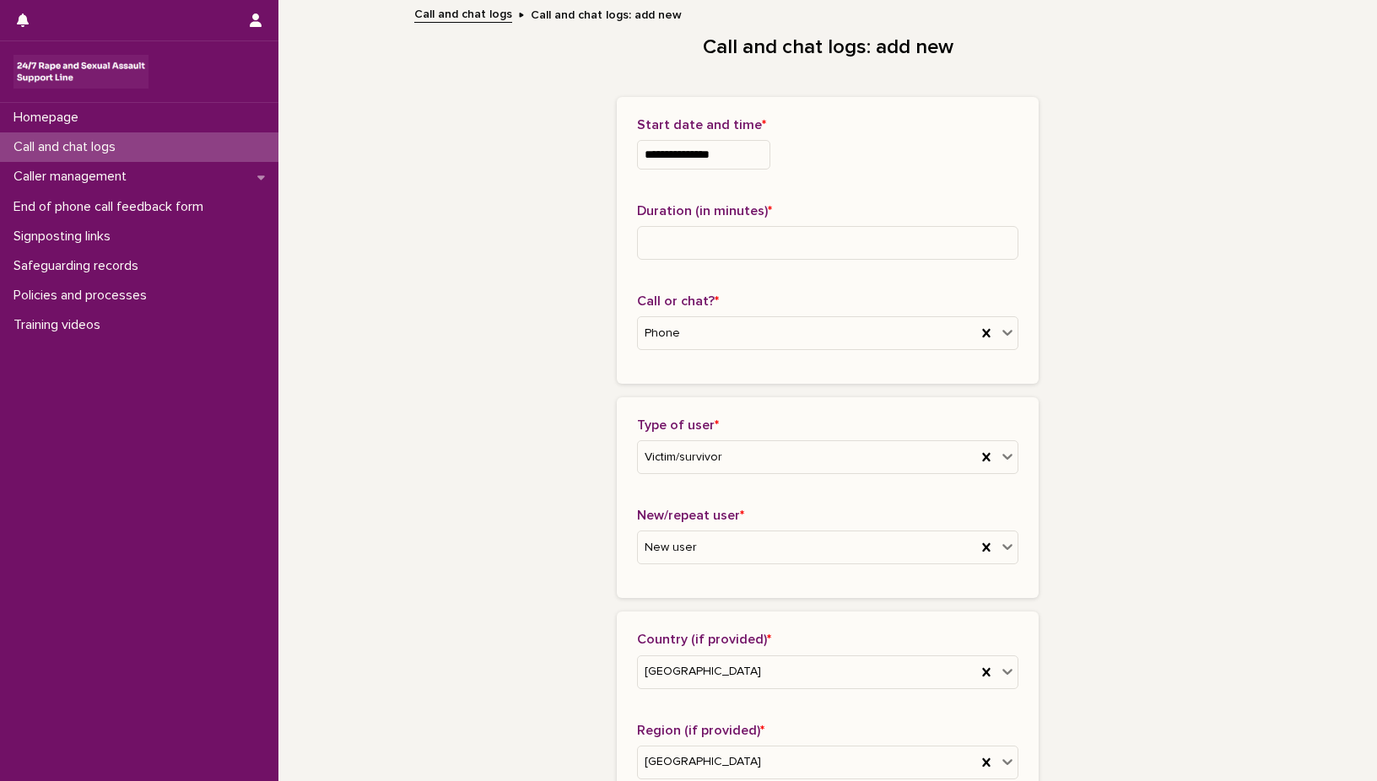
scroll to position [1147, 0]
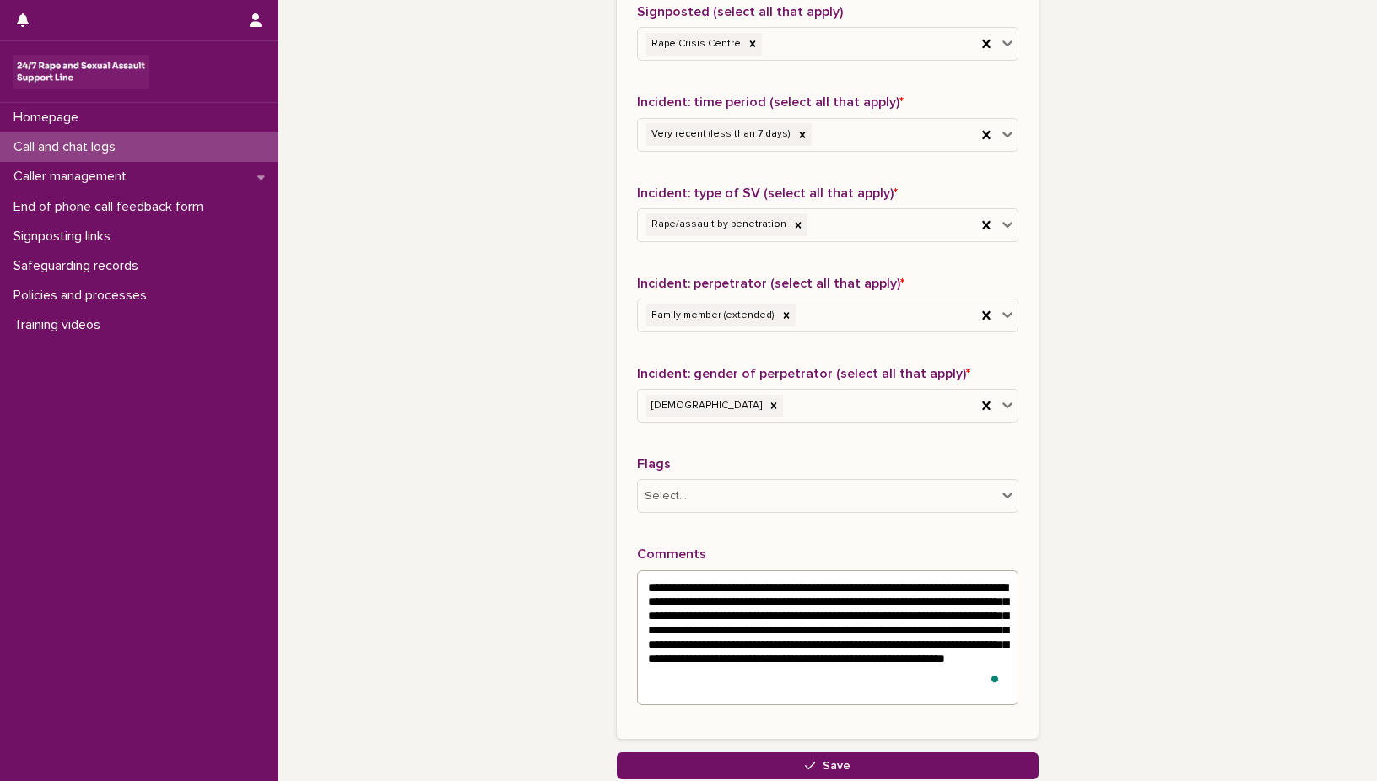
click at [831, 617] on textarea "**********" at bounding box center [827, 637] width 381 height 135
type textarea "**********"
click at [823, 760] on span "Save" at bounding box center [837, 766] width 28 height 12
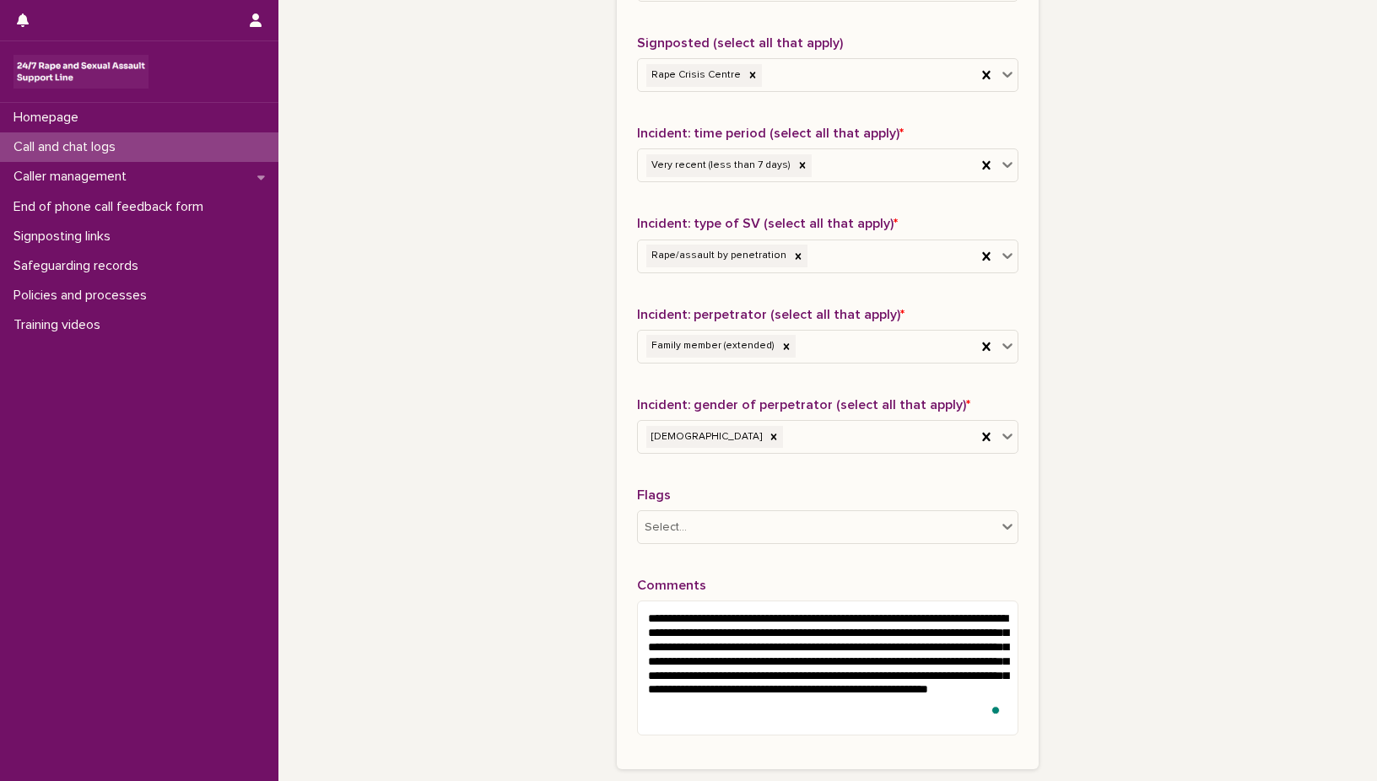
scroll to position [203, 0]
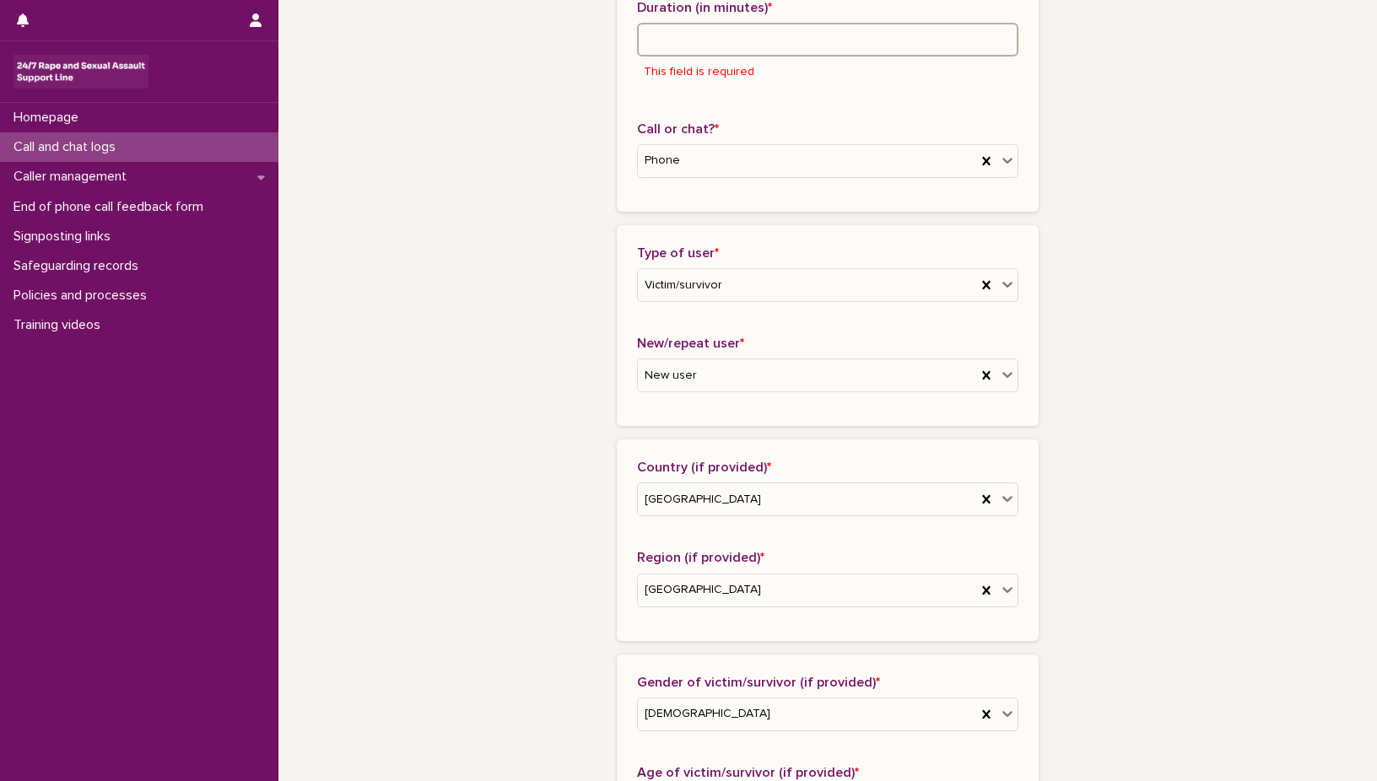
click at [728, 36] on input at bounding box center [827, 40] width 381 height 34
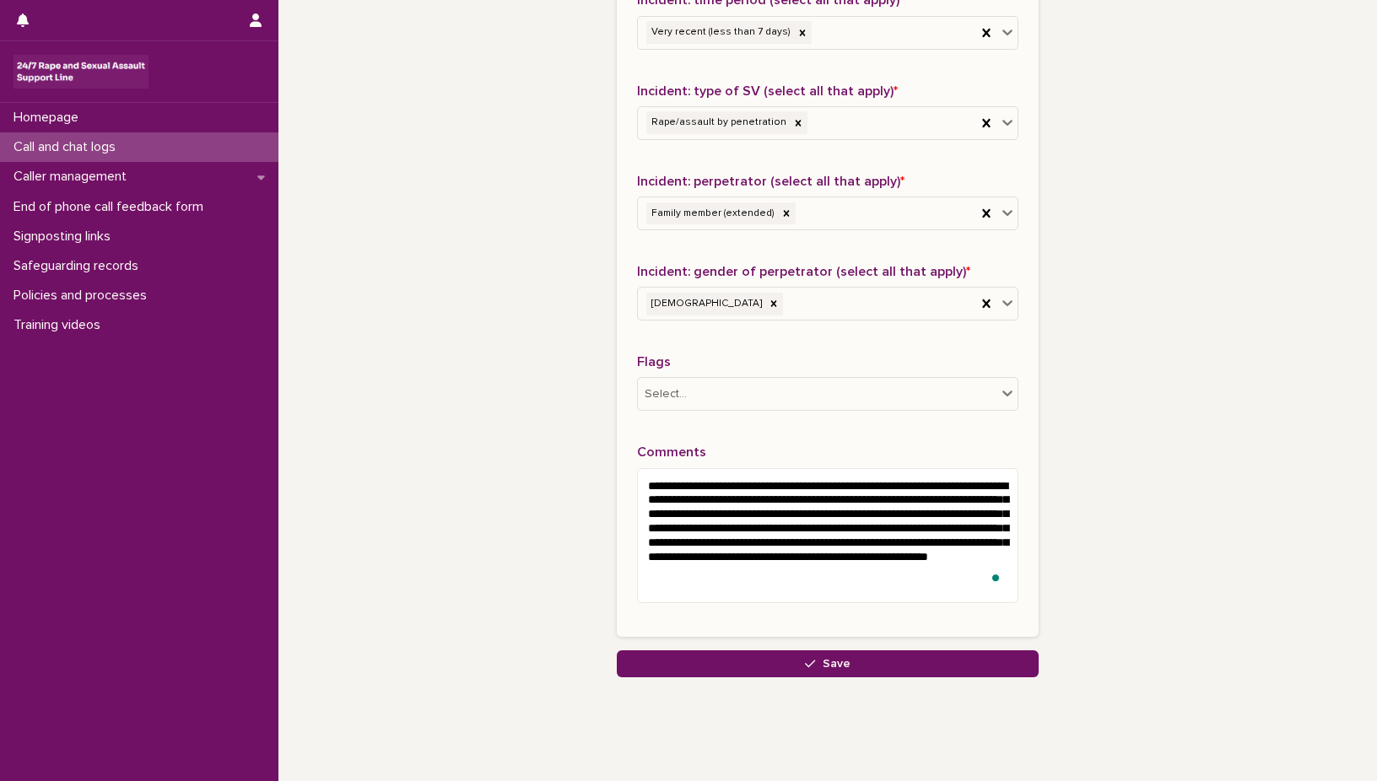
scroll to position [1277, 0]
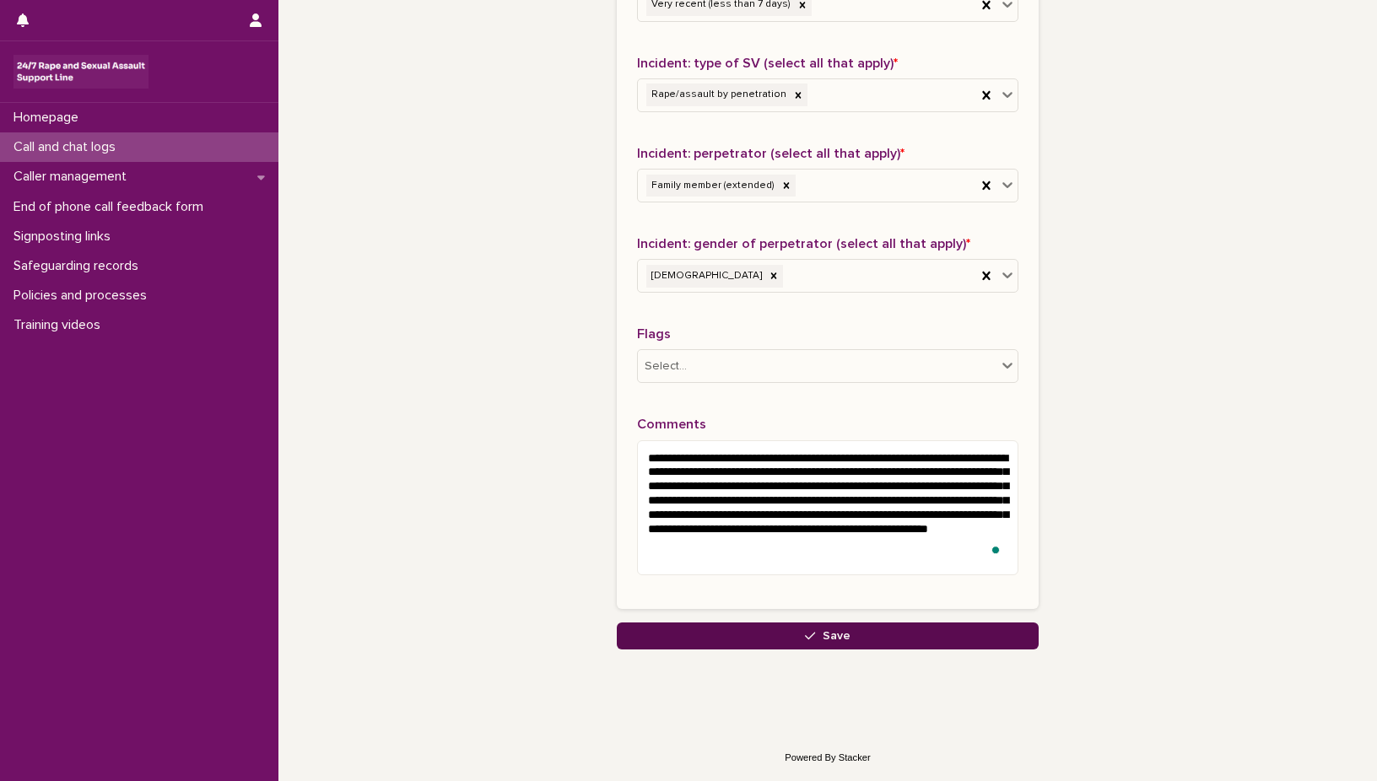
type input "**"
click at [823, 631] on span "Save" at bounding box center [837, 636] width 28 height 12
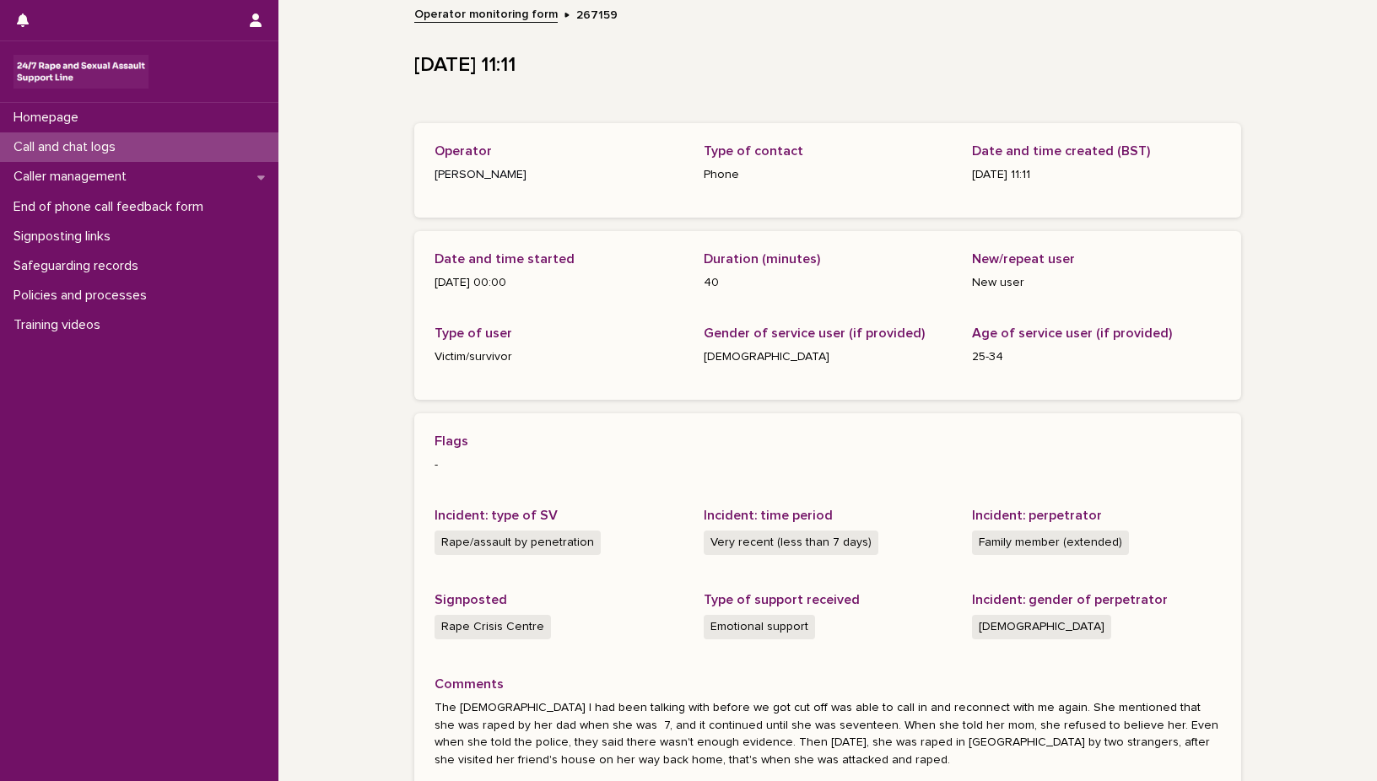
click at [161, 145] on div "Call and chat logs" at bounding box center [139, 147] width 278 height 30
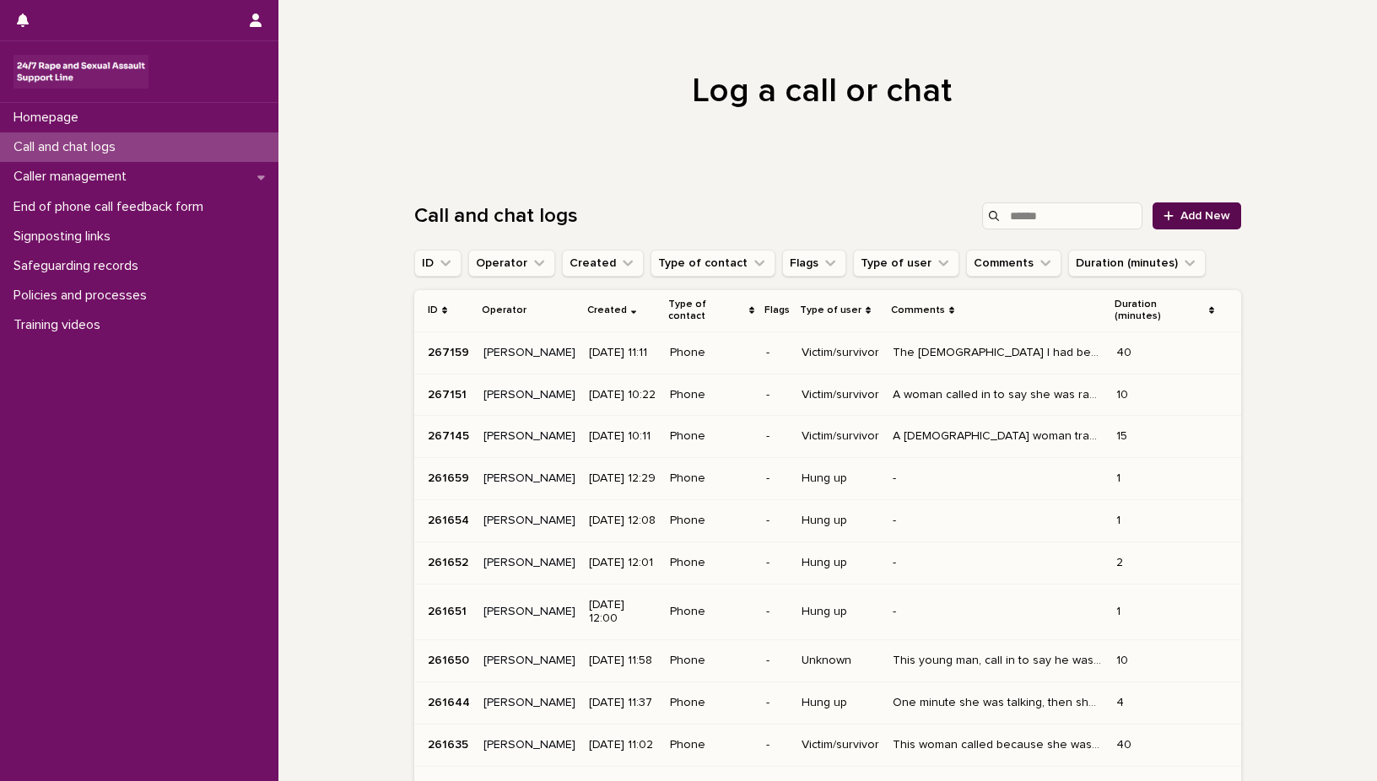
click at [1199, 217] on span "Add New" at bounding box center [1205, 216] width 50 height 12
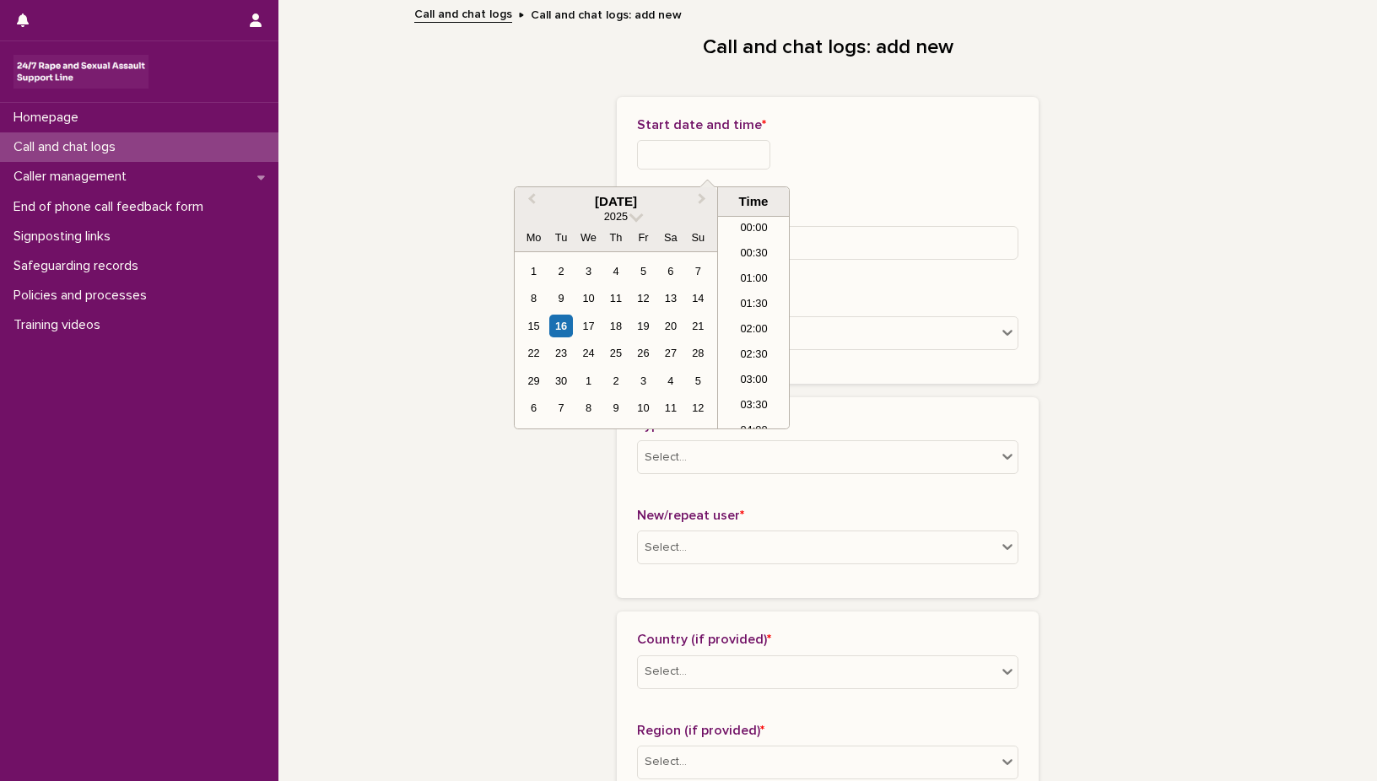
click at [706, 142] on input "text" at bounding box center [703, 155] width 133 height 30
click at [567, 323] on div "16" at bounding box center [560, 326] width 23 height 23
type input "**********"
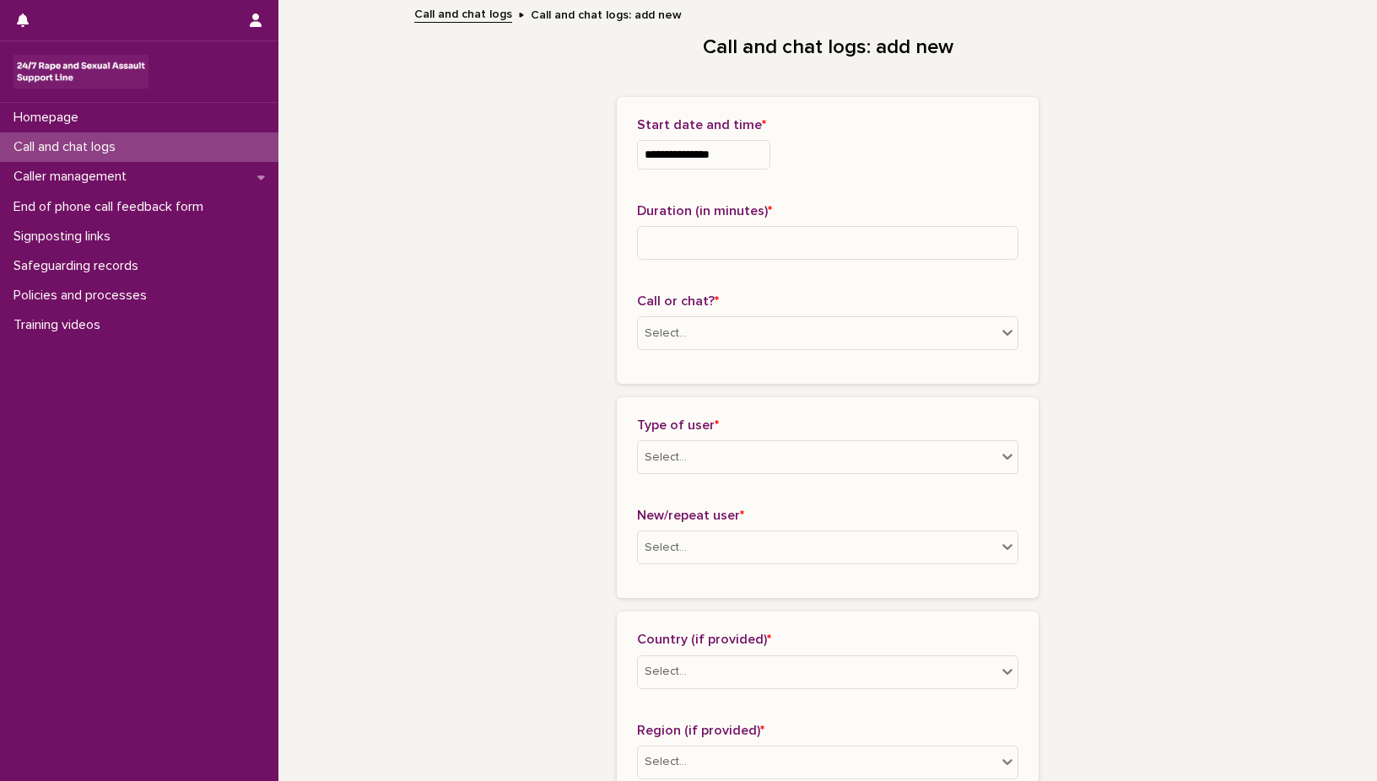
click at [737, 245] on input at bounding box center [827, 243] width 381 height 34
type input "**"
click at [1002, 334] on icon at bounding box center [1007, 333] width 10 height 6
click at [723, 364] on div "Phone" at bounding box center [822, 366] width 380 height 30
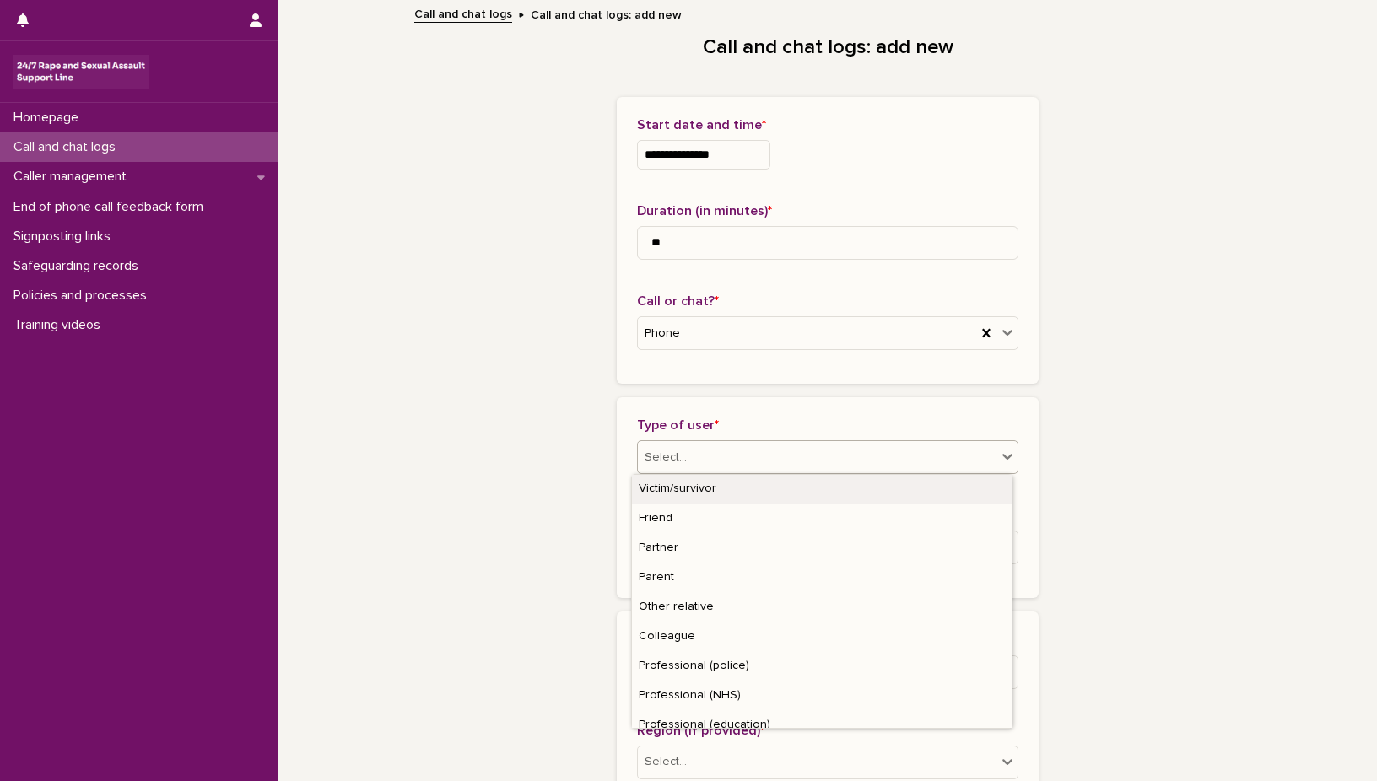
click at [999, 454] on icon at bounding box center [1007, 456] width 17 height 17
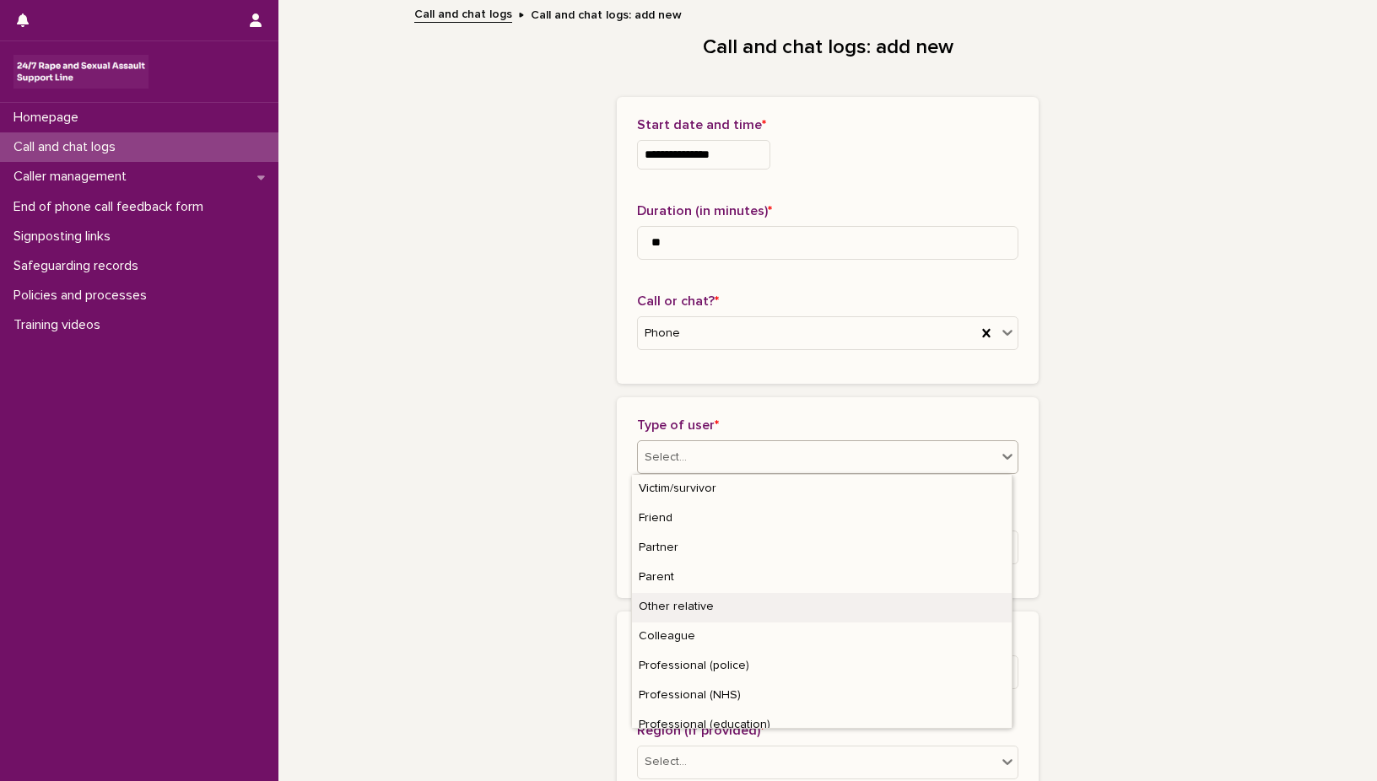
click at [838, 611] on div "Other relative" at bounding box center [822, 608] width 380 height 30
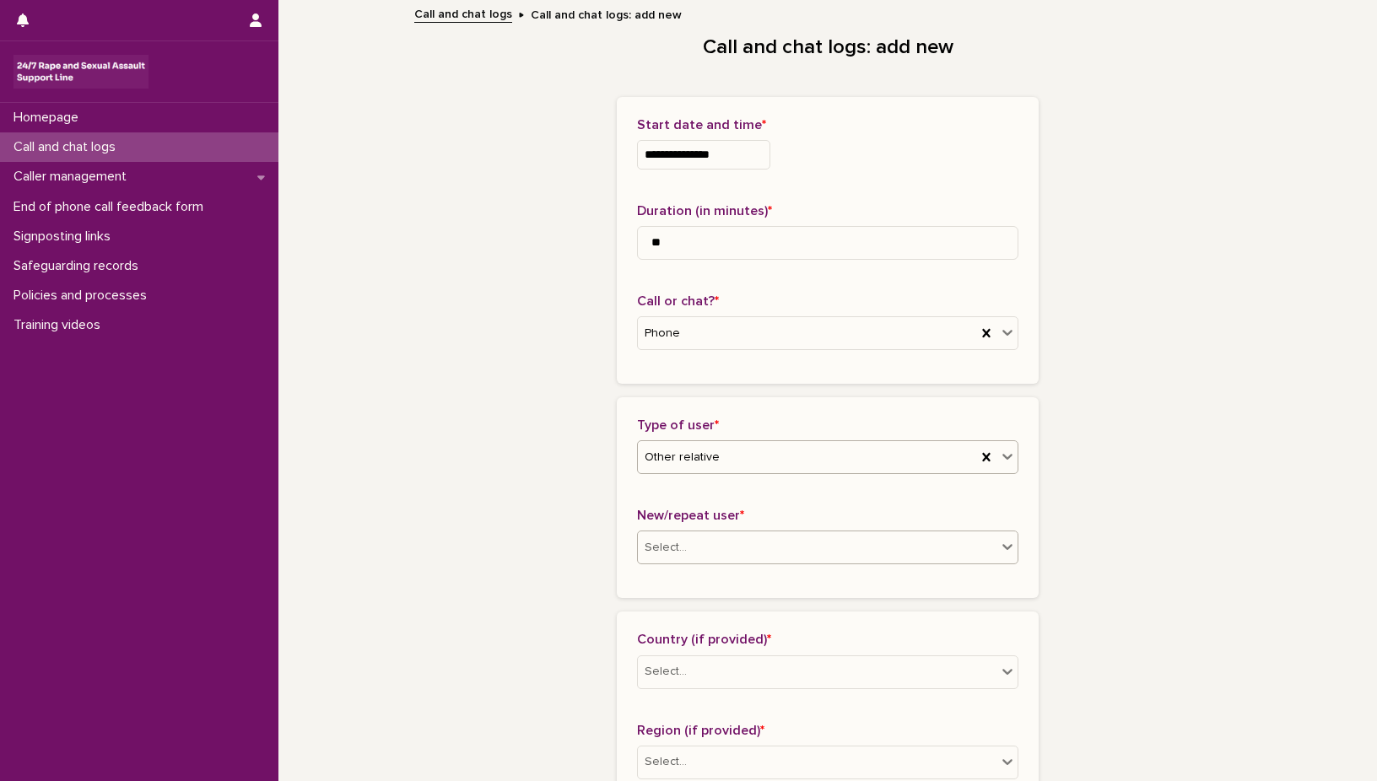
click at [1000, 545] on icon at bounding box center [1007, 546] width 17 height 17
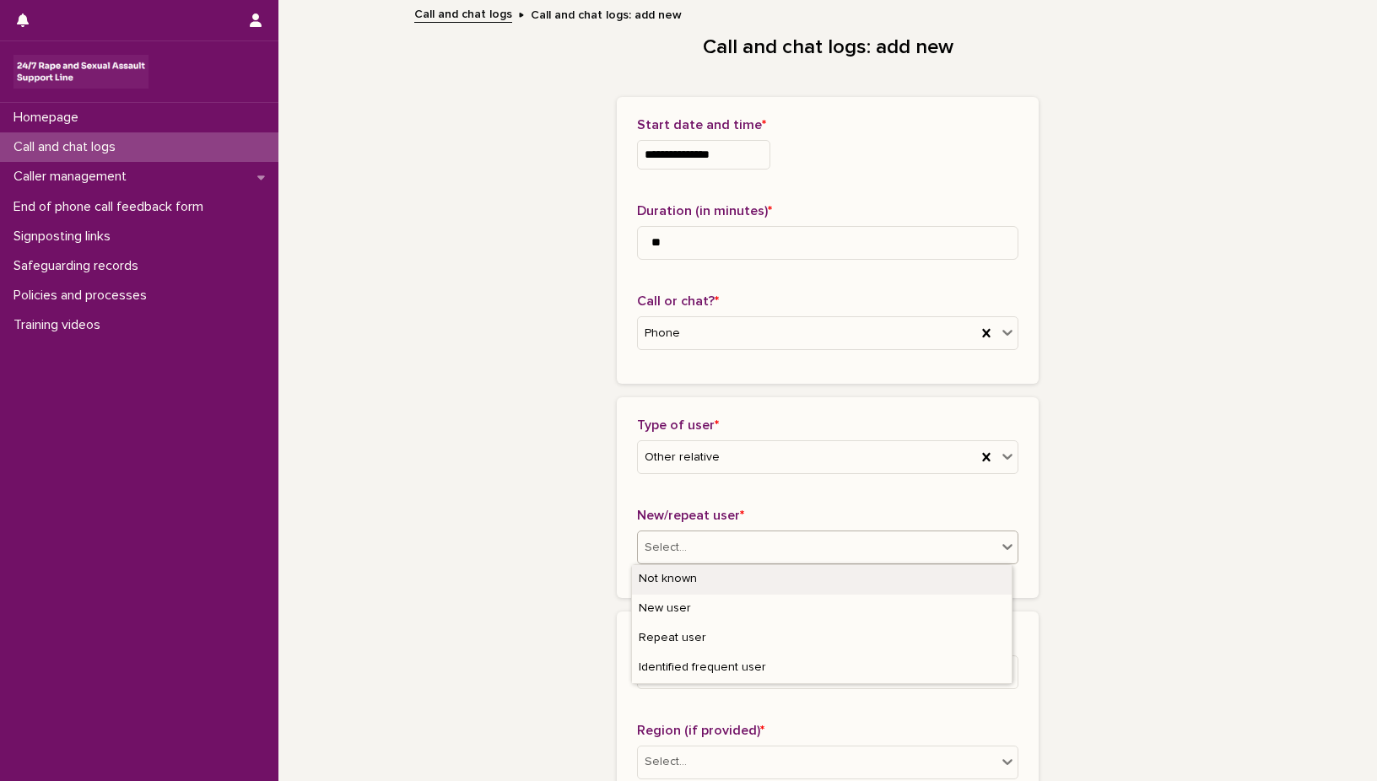
click at [676, 577] on div "Not known" at bounding box center [822, 580] width 380 height 30
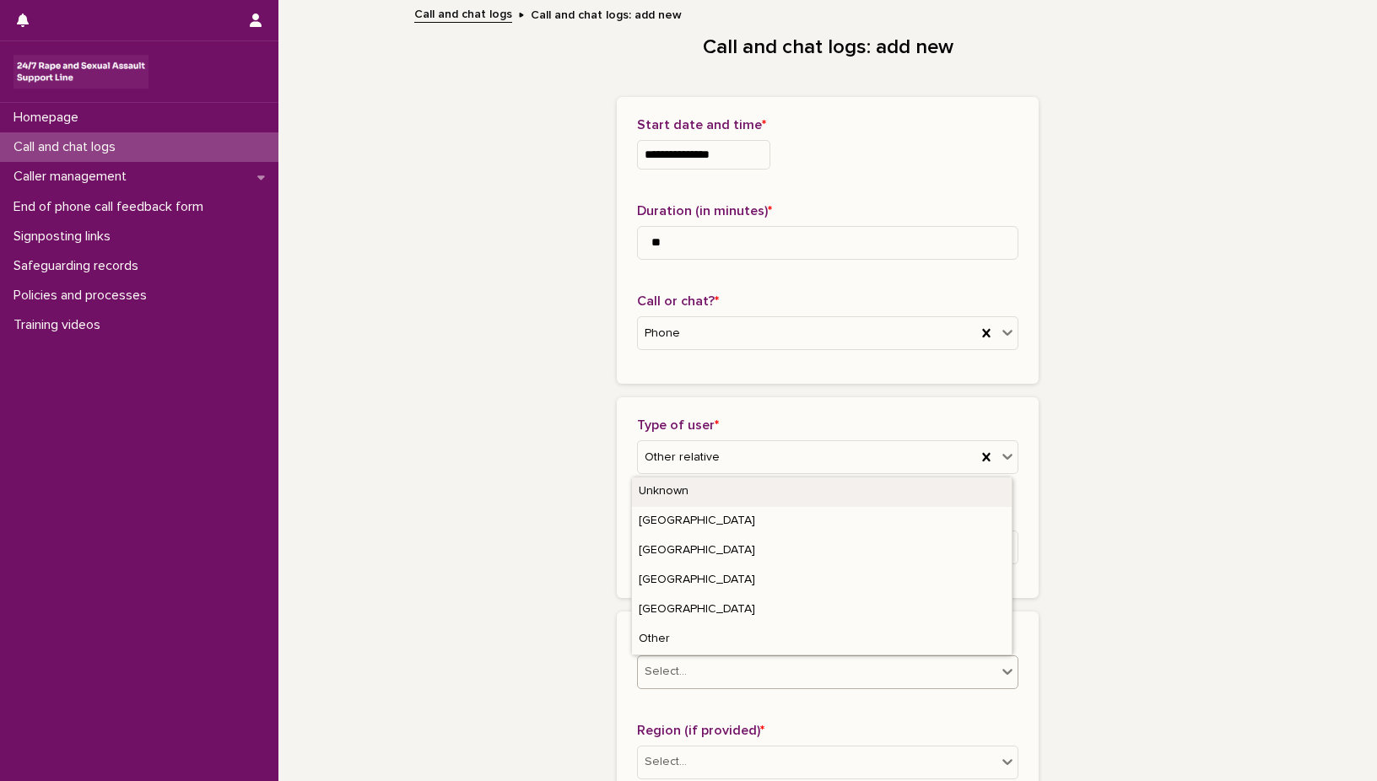
click at [1001, 669] on icon at bounding box center [1007, 671] width 17 height 17
click at [768, 490] on div "Unknown" at bounding box center [822, 493] width 380 height 30
click at [1002, 671] on icon at bounding box center [1007, 671] width 17 height 17
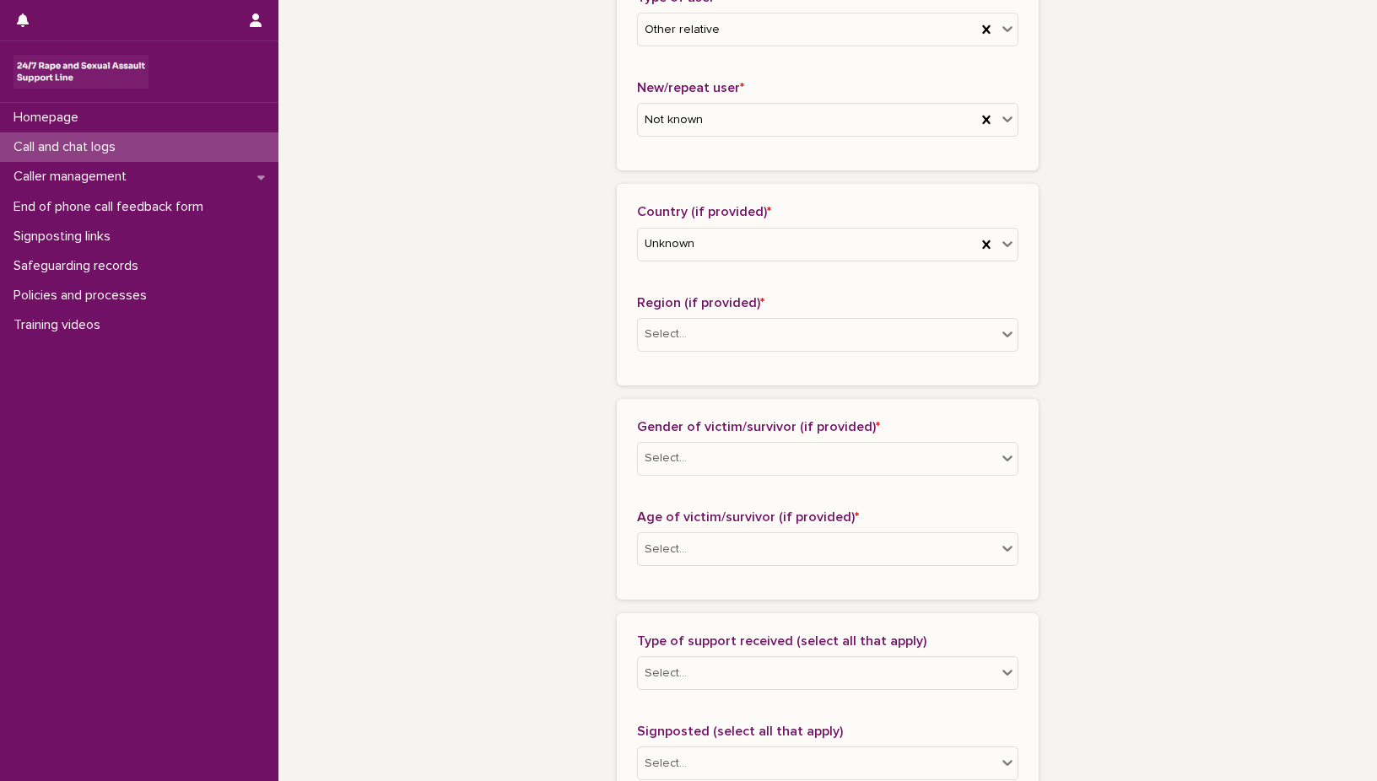
scroll to position [483, 0]
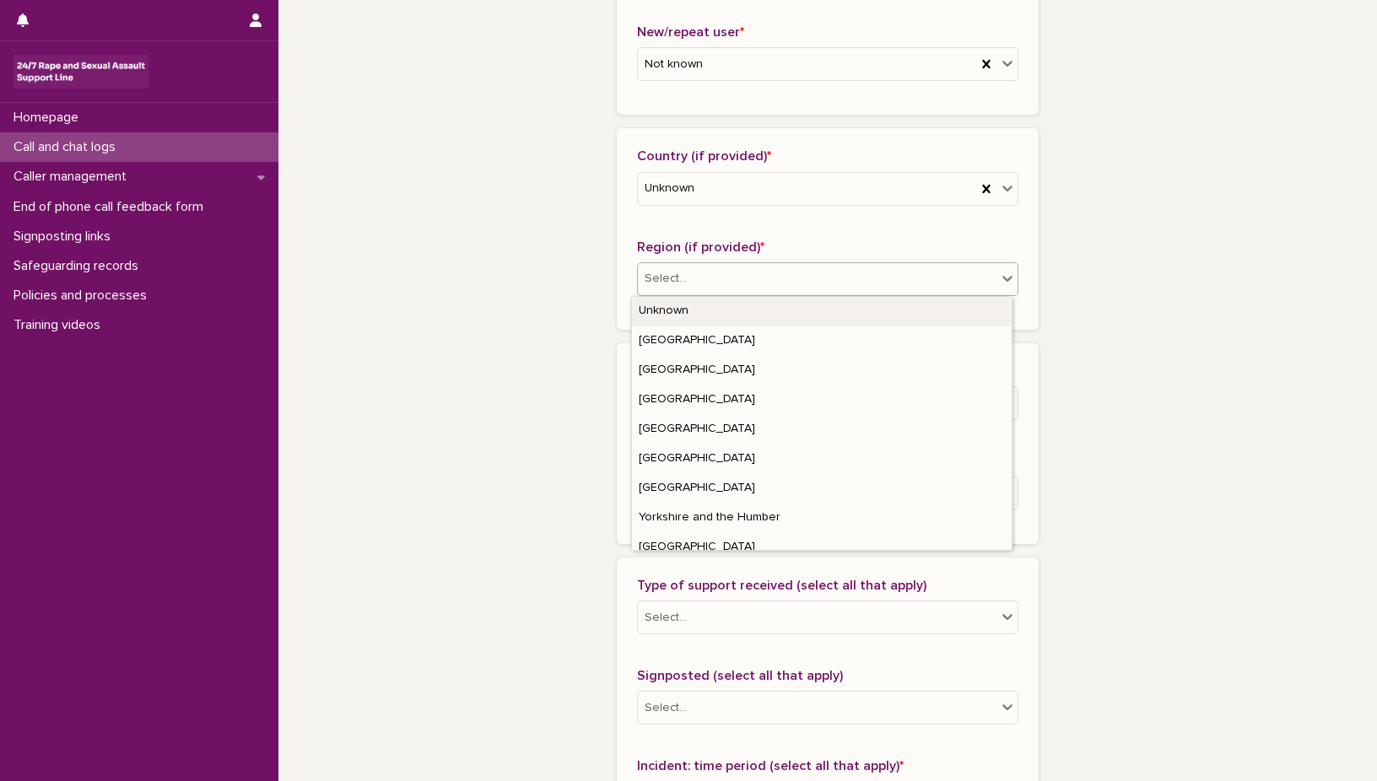
click at [999, 275] on icon at bounding box center [1007, 278] width 17 height 17
click at [929, 302] on div "Unknown" at bounding box center [822, 312] width 380 height 30
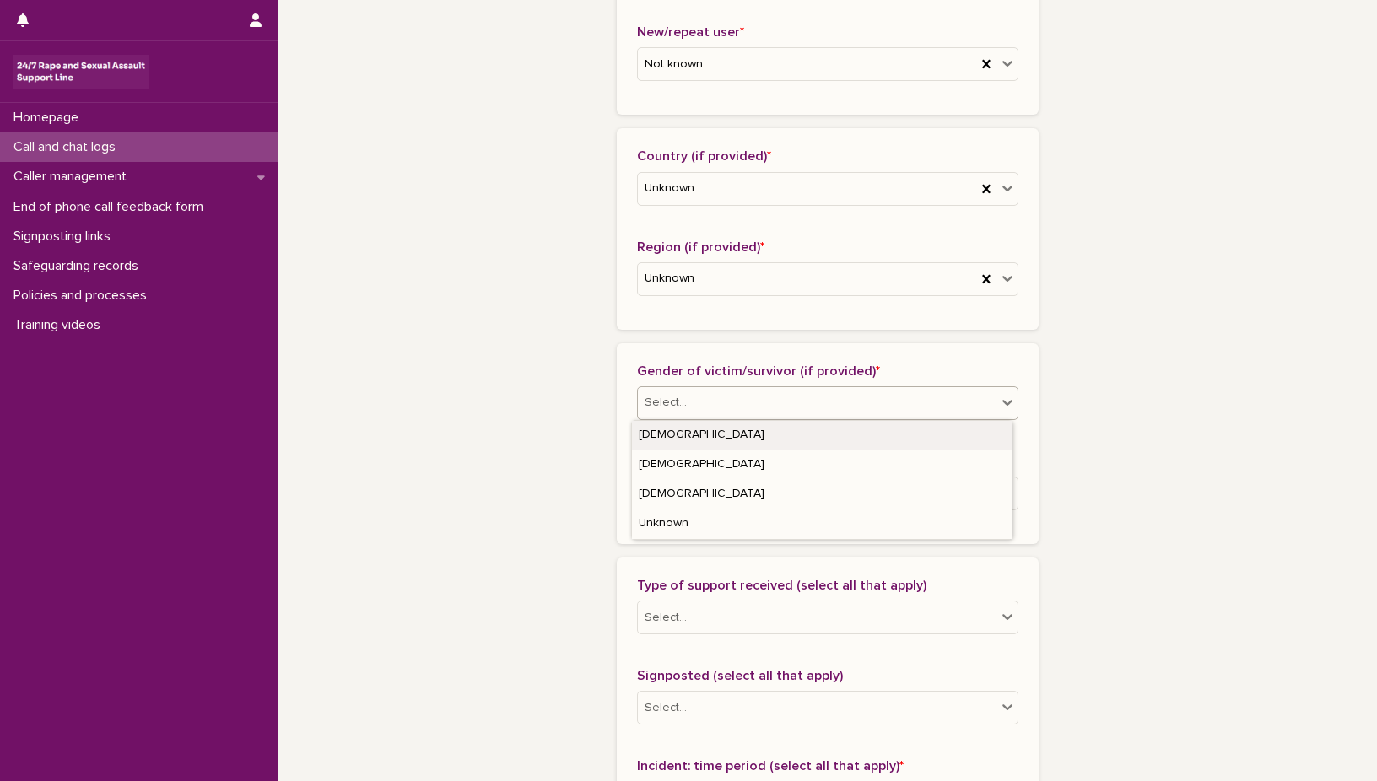
click at [1002, 402] on icon at bounding box center [1007, 403] width 10 height 6
drag, startPoint x: 954, startPoint y: 451, endPoint x: 946, endPoint y: 435, distance: 17.4
click at [946, 435] on div "[DEMOGRAPHIC_DATA]" at bounding box center [822, 436] width 380 height 30
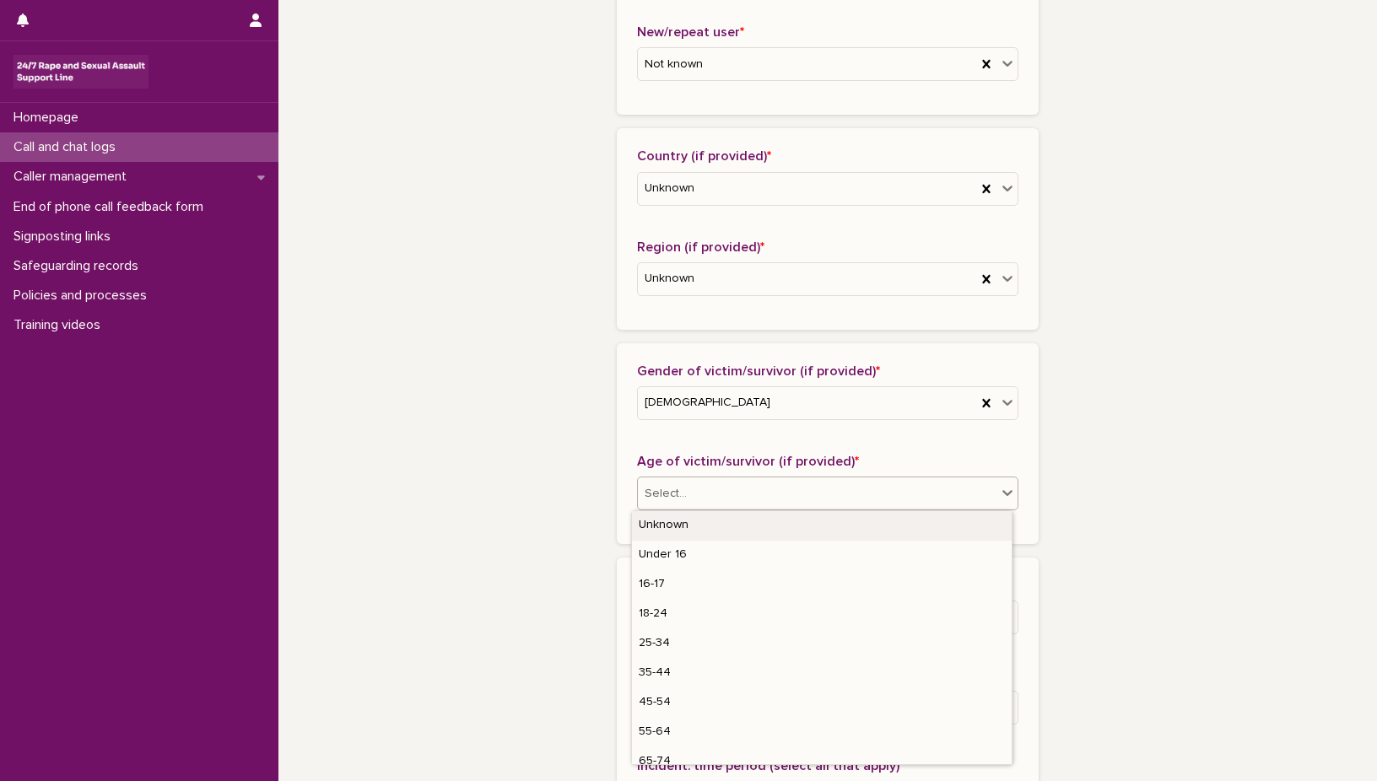
click at [1002, 493] on icon at bounding box center [1007, 493] width 10 height 6
click at [917, 529] on div "Unknown" at bounding box center [822, 526] width 380 height 30
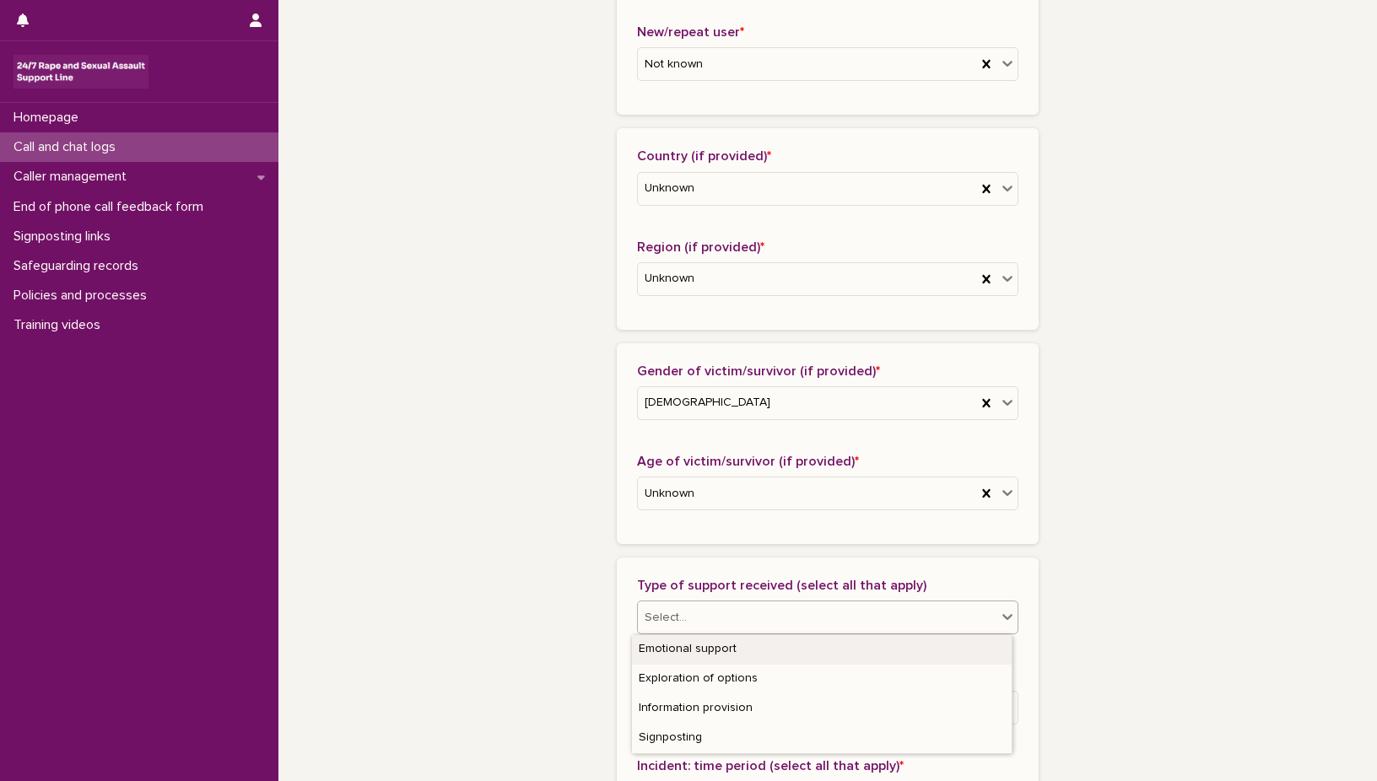
click at [1001, 613] on icon at bounding box center [1007, 616] width 17 height 17
click at [931, 648] on div "Emotional support" at bounding box center [822, 650] width 380 height 30
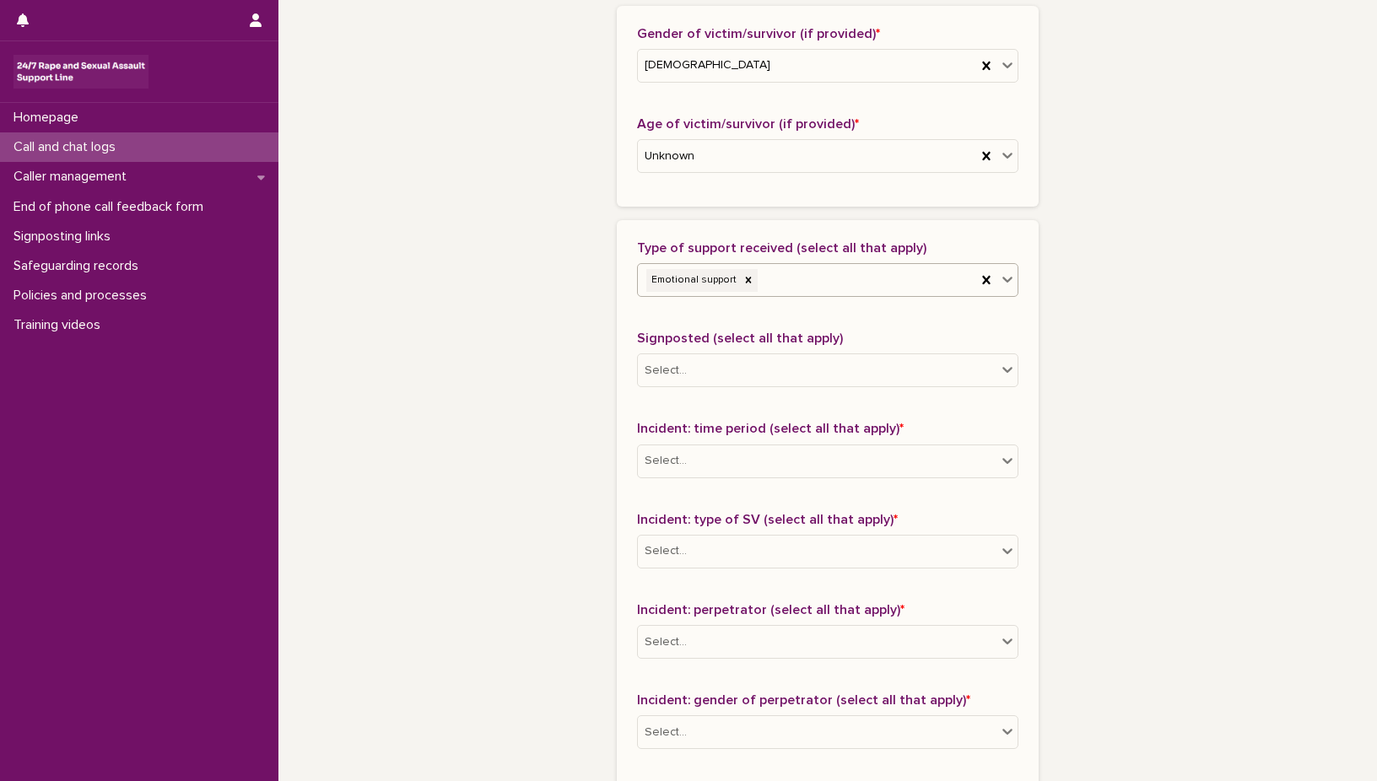
scroll to position [844, 0]
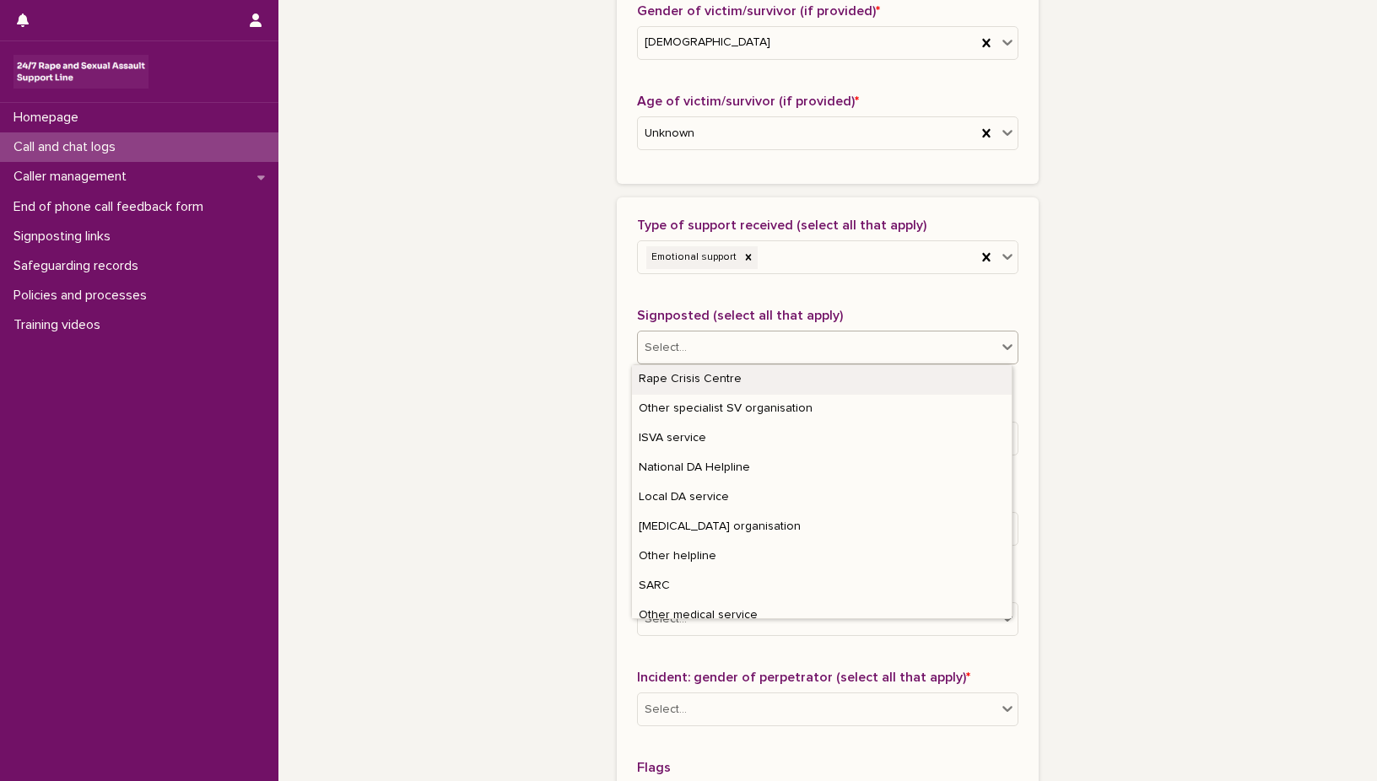
click at [1002, 348] on icon at bounding box center [1007, 348] width 10 height 6
click at [790, 559] on div "Other helpline" at bounding box center [822, 557] width 380 height 30
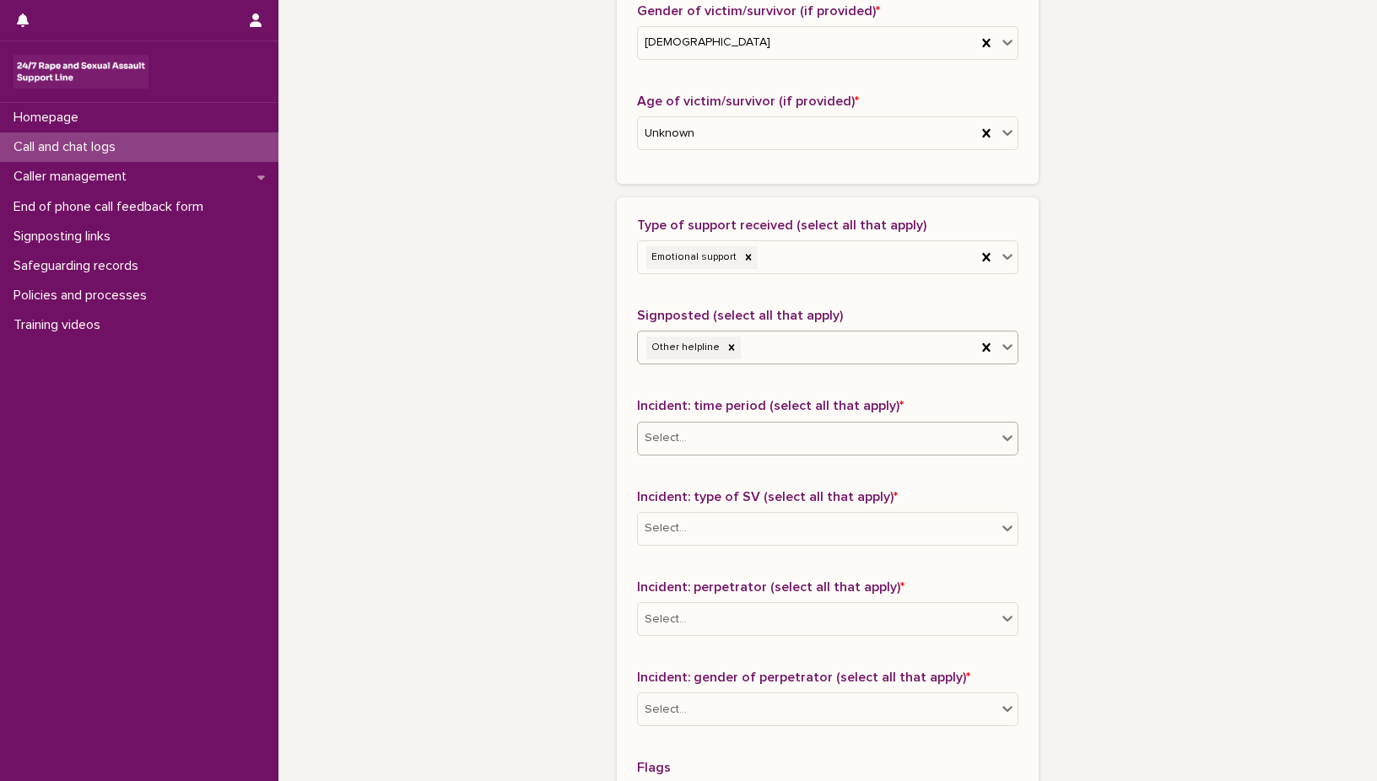
click at [1002, 438] on icon at bounding box center [1007, 438] width 10 height 6
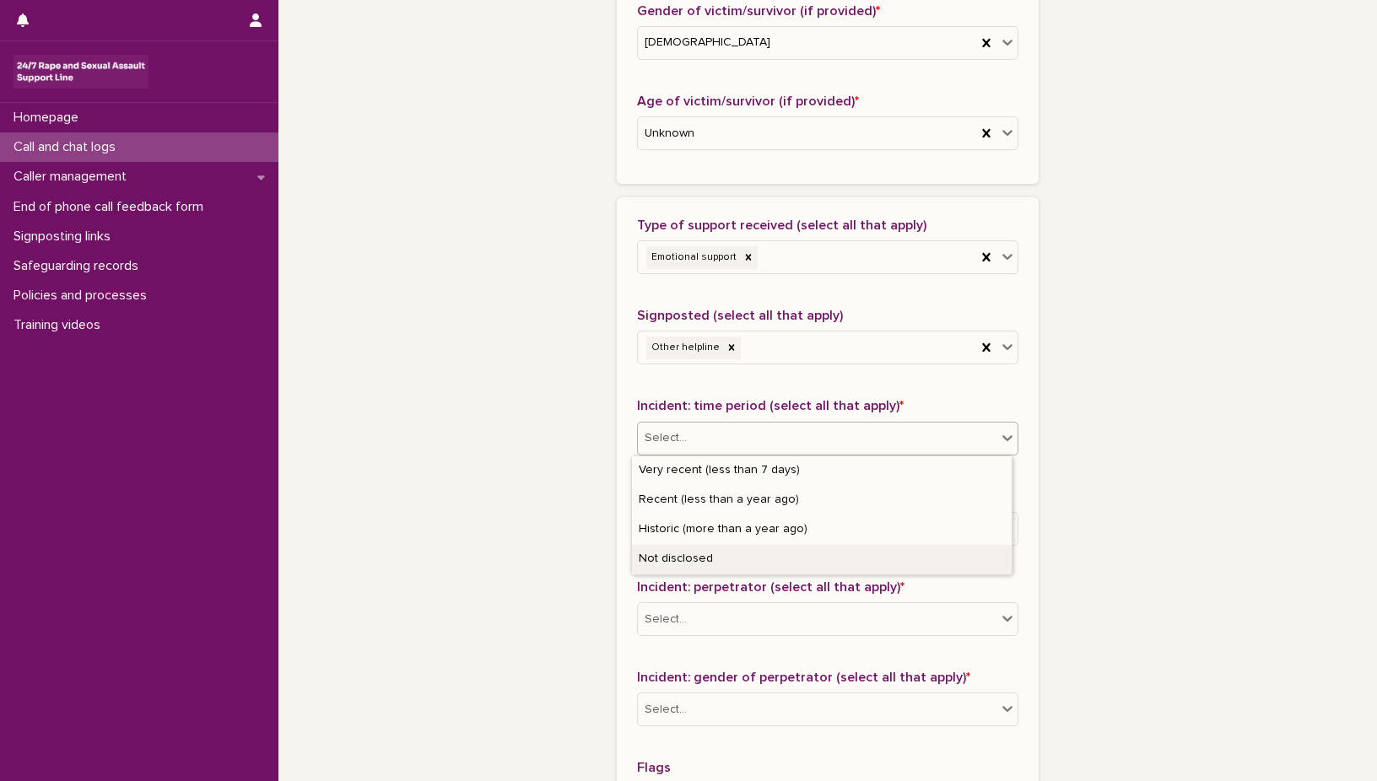
click at [902, 561] on div "Not disclosed" at bounding box center [822, 560] width 380 height 30
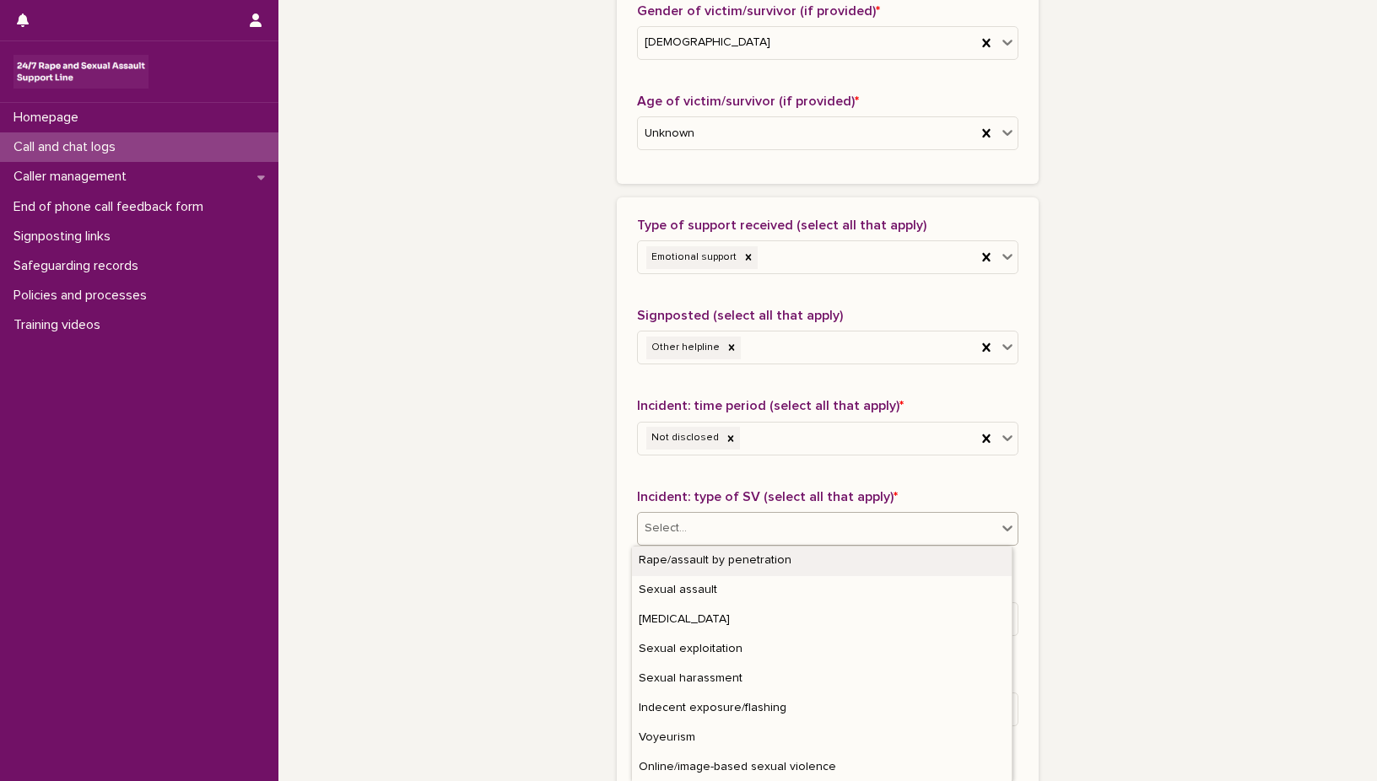
click at [1002, 531] on icon at bounding box center [1007, 529] width 10 height 6
click at [854, 563] on div "Rape/assault by penetration" at bounding box center [822, 562] width 380 height 30
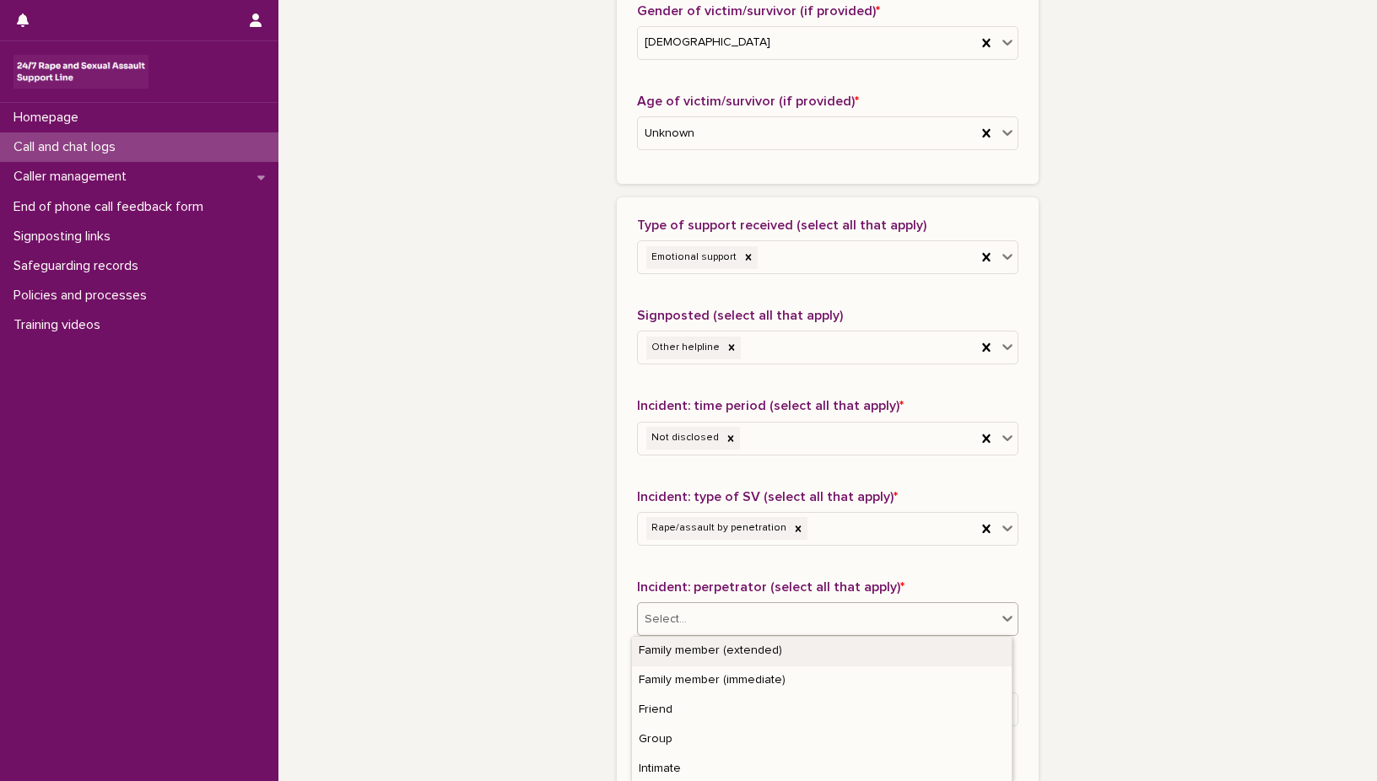
click at [999, 618] on icon at bounding box center [1007, 618] width 17 height 17
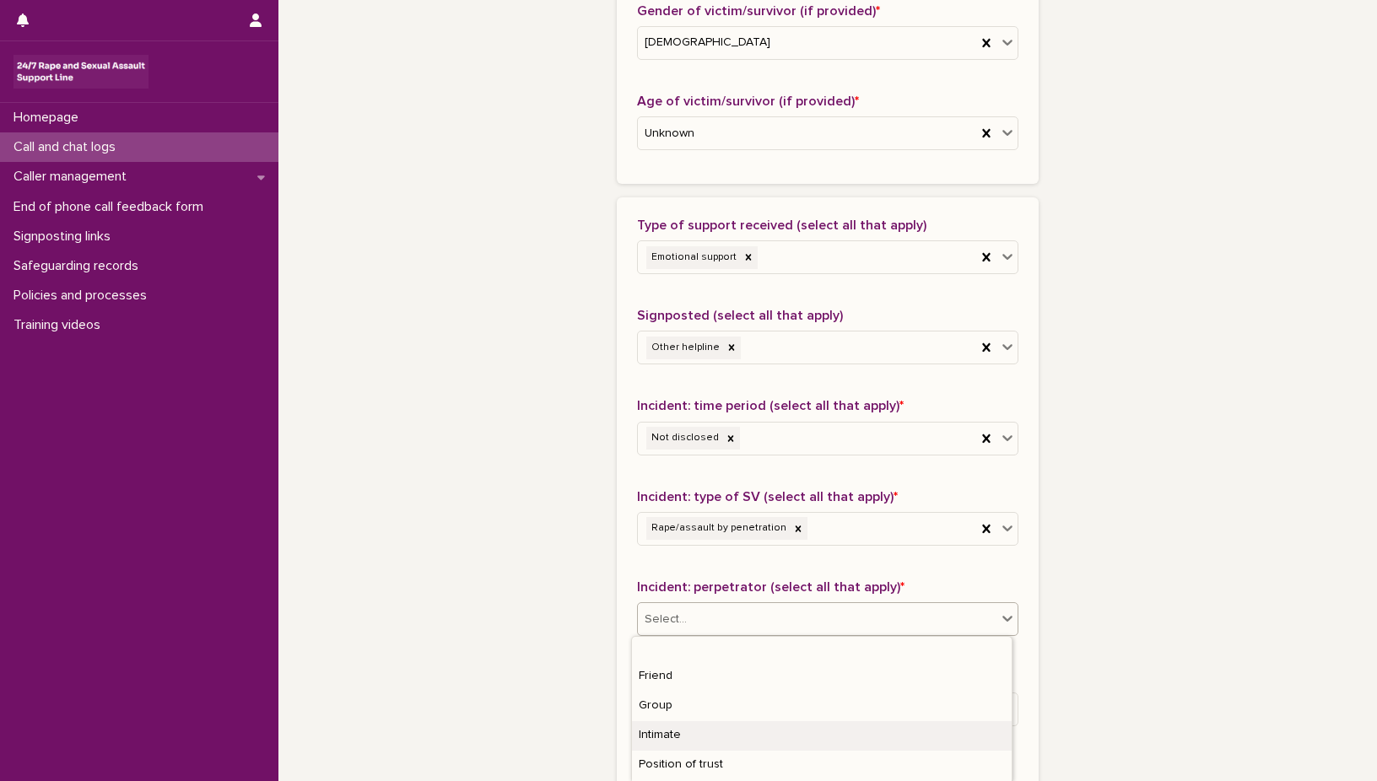
scroll to position [158, 0]
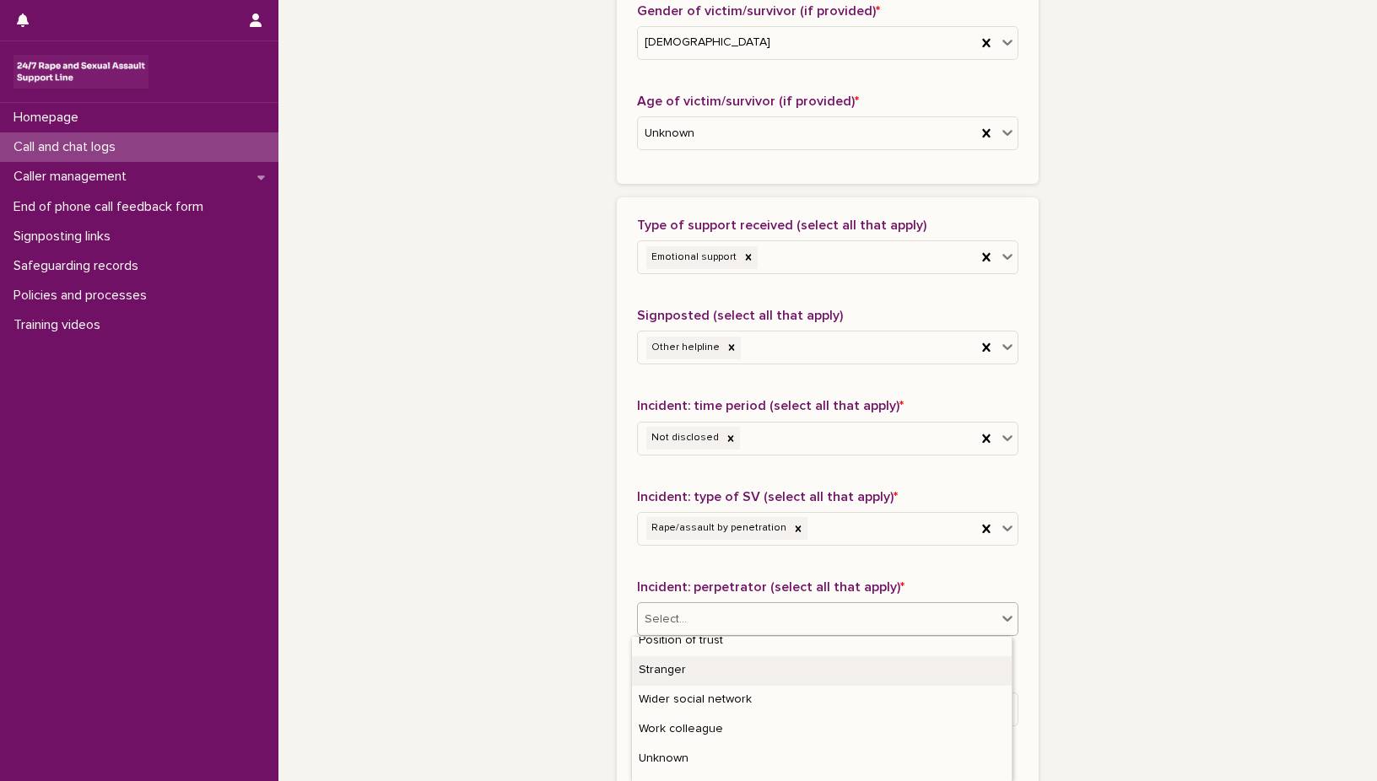
drag, startPoint x: 927, startPoint y: 688, endPoint x: 919, endPoint y: 670, distance: 20.4
click at [919, 670] on div "Stranger" at bounding box center [822, 671] width 380 height 30
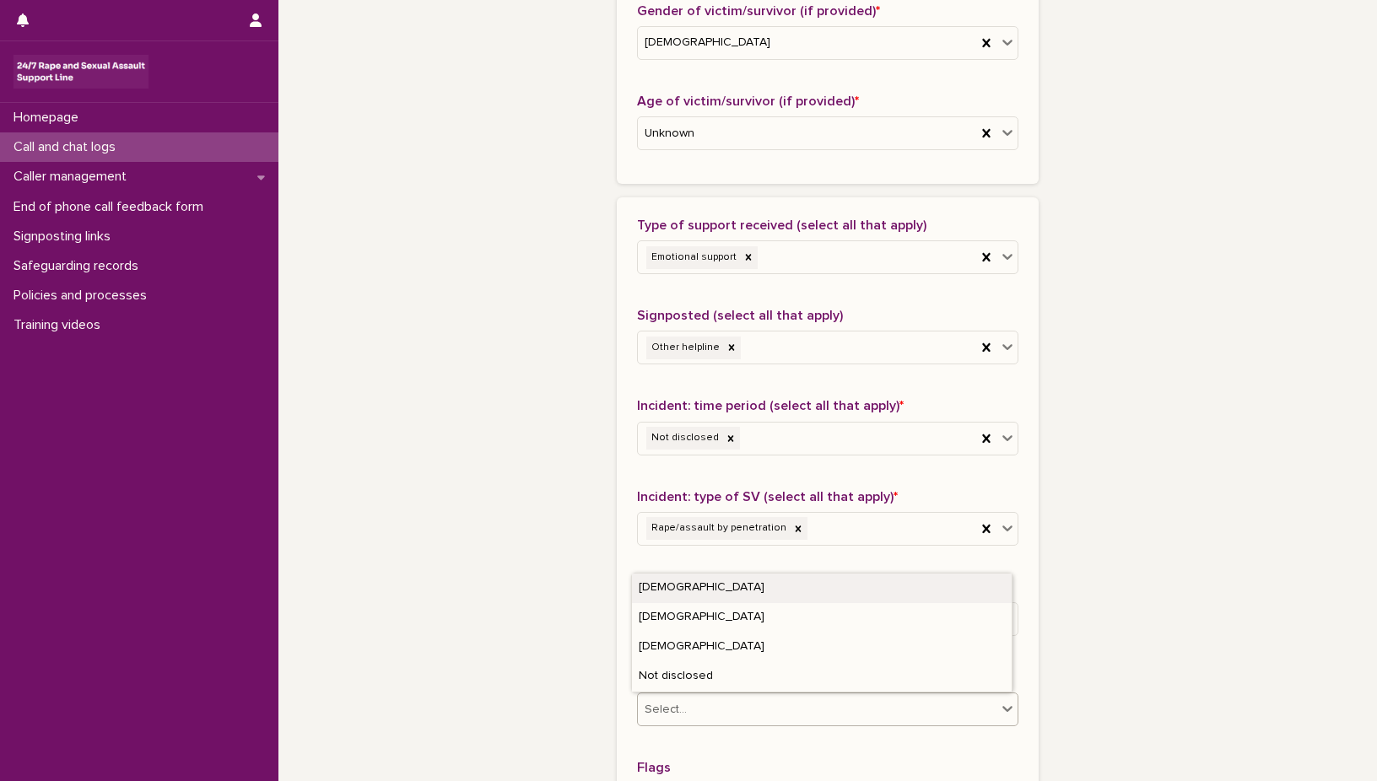
click at [1000, 703] on icon at bounding box center [1007, 708] width 17 height 17
click at [806, 591] on div "[DEMOGRAPHIC_DATA]" at bounding box center [822, 589] width 380 height 30
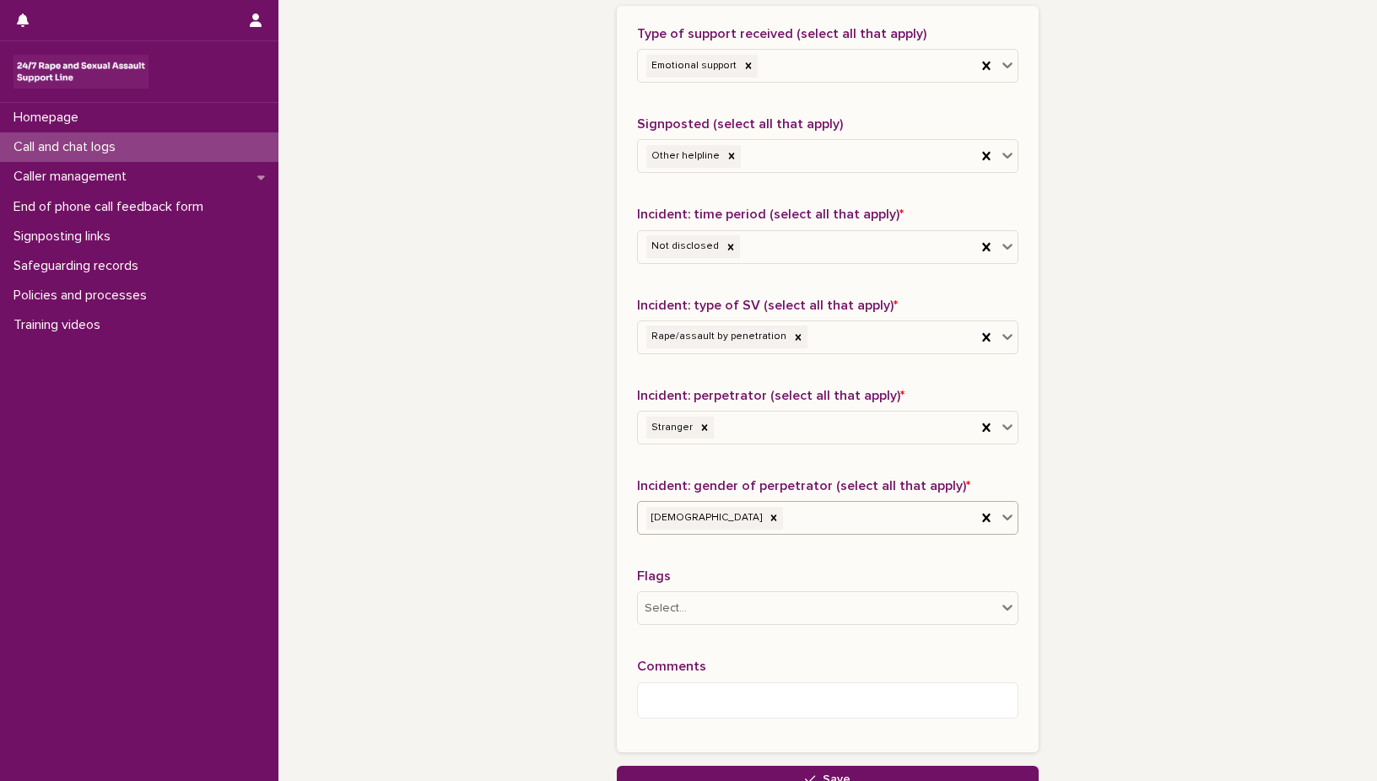
scroll to position [1147, 0]
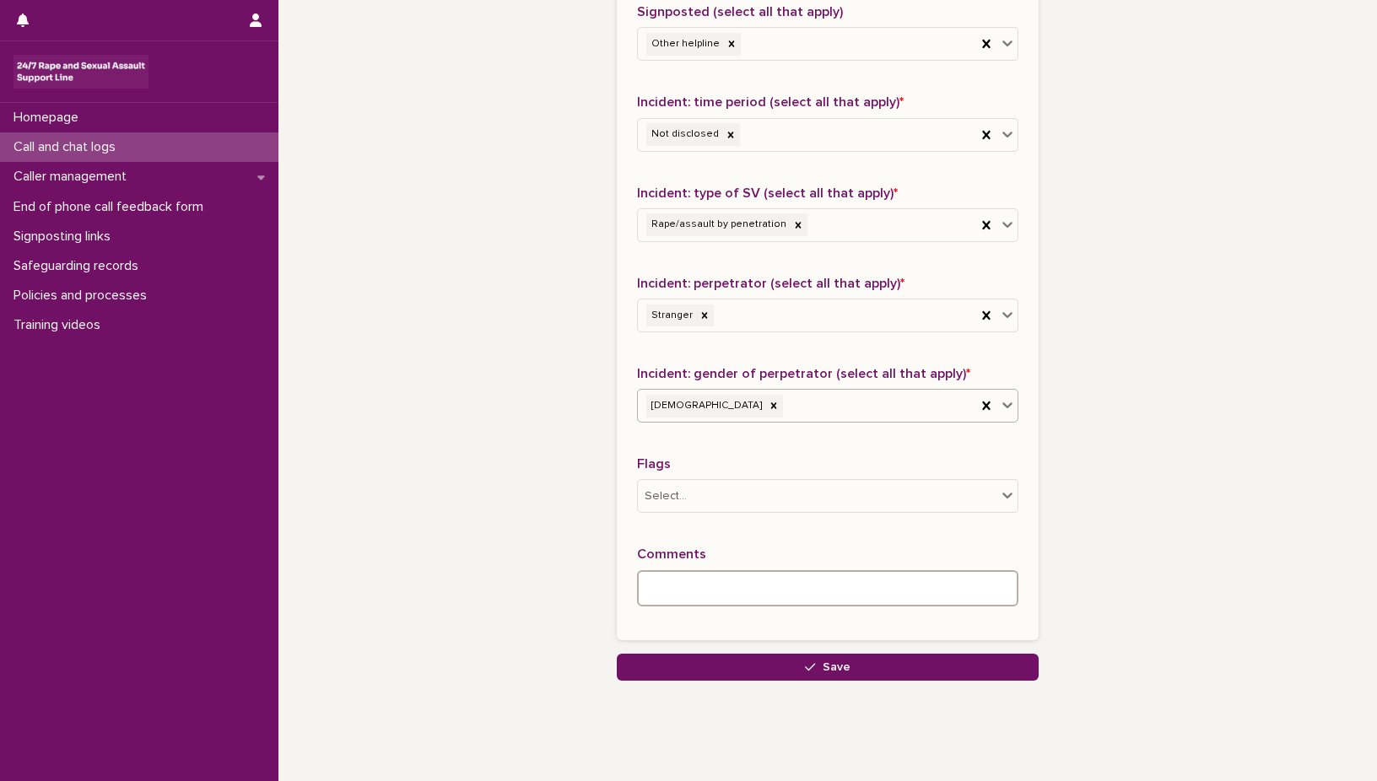
click at [662, 585] on textarea at bounding box center [827, 588] width 381 height 36
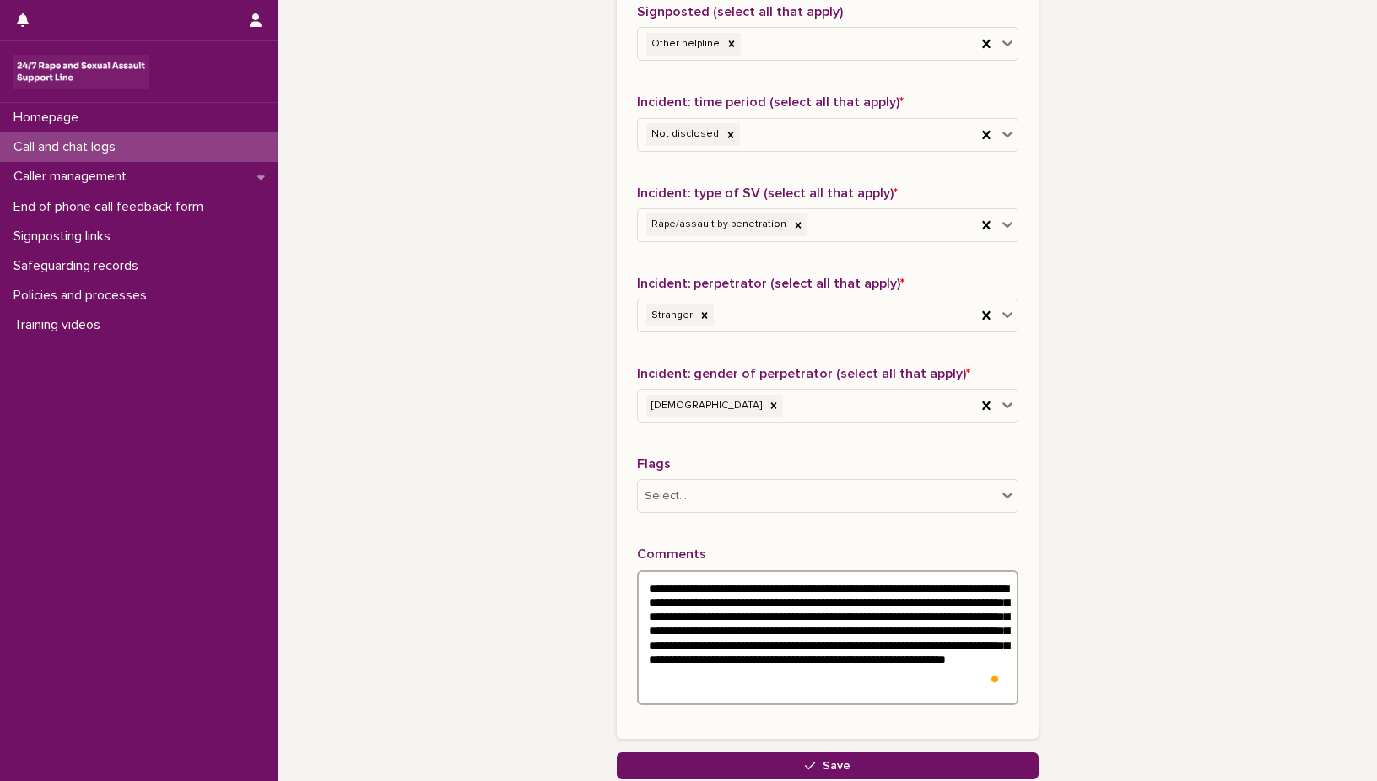
click at [958, 618] on textarea "**********" at bounding box center [827, 637] width 381 height 135
click at [920, 645] on textarea "**********" at bounding box center [827, 637] width 381 height 135
click at [959, 673] on div "Rewrite with Grammarly" at bounding box center [964, 677] width 19 height 19
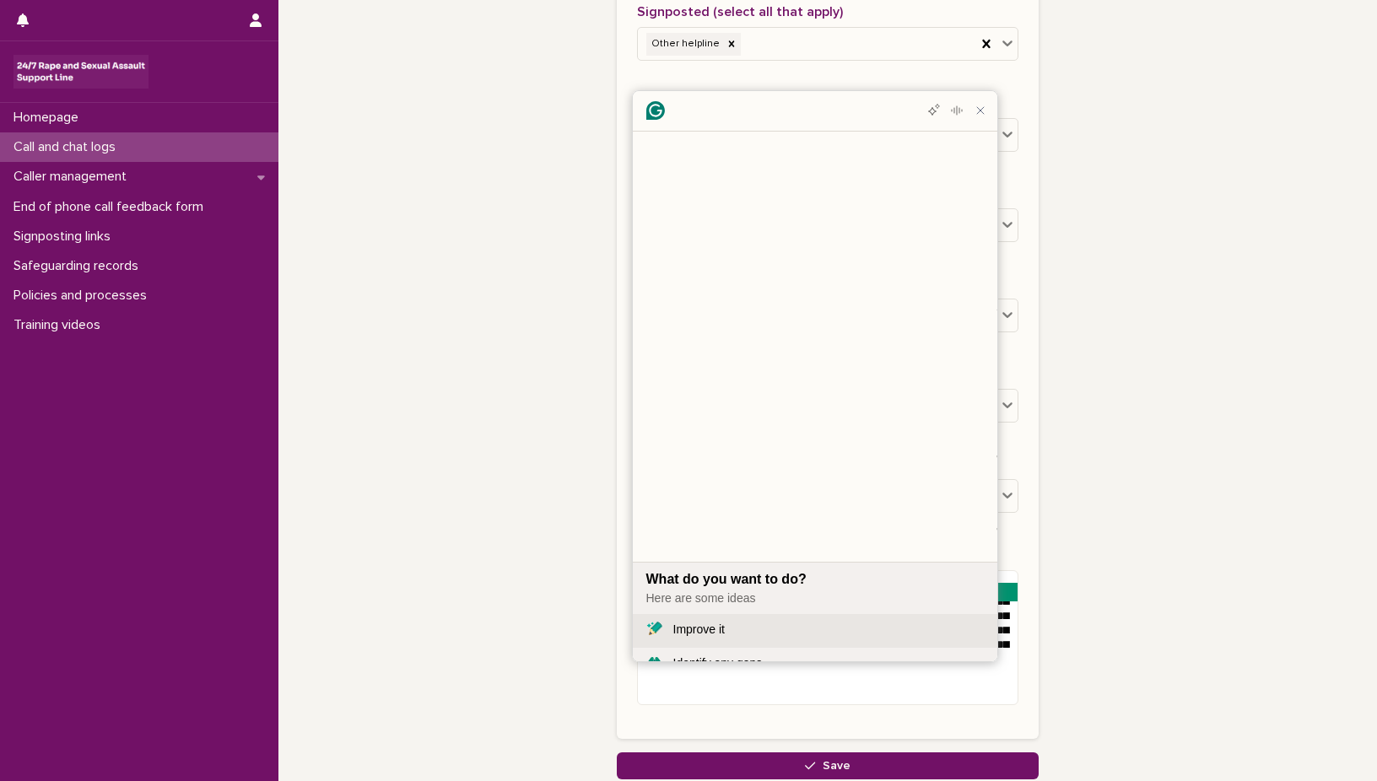
click at [709, 621] on div "Improve it" at bounding box center [698, 630] width 51 height 18
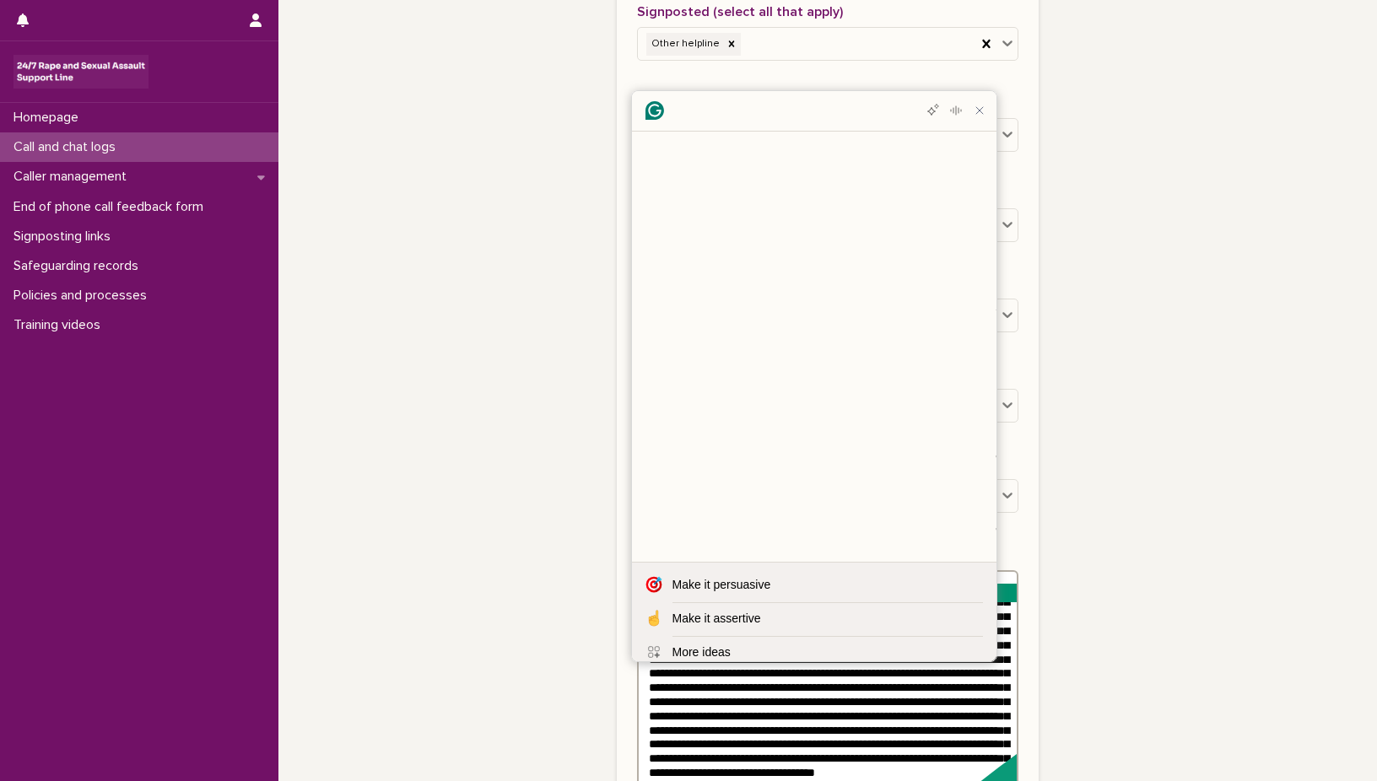
type textarea "**********"
drag, startPoint x: 645, startPoint y: 234, endPoint x: 969, endPoint y: 424, distance: 375.2
click at [969, 643] on div "A young man called on behalf of his sister, explaining that she had been raped …" at bounding box center [814, 740] width 337 height 195
click at [981, 114] on icon "Close Grammarly Assistant" at bounding box center [980, 110] width 7 height 7
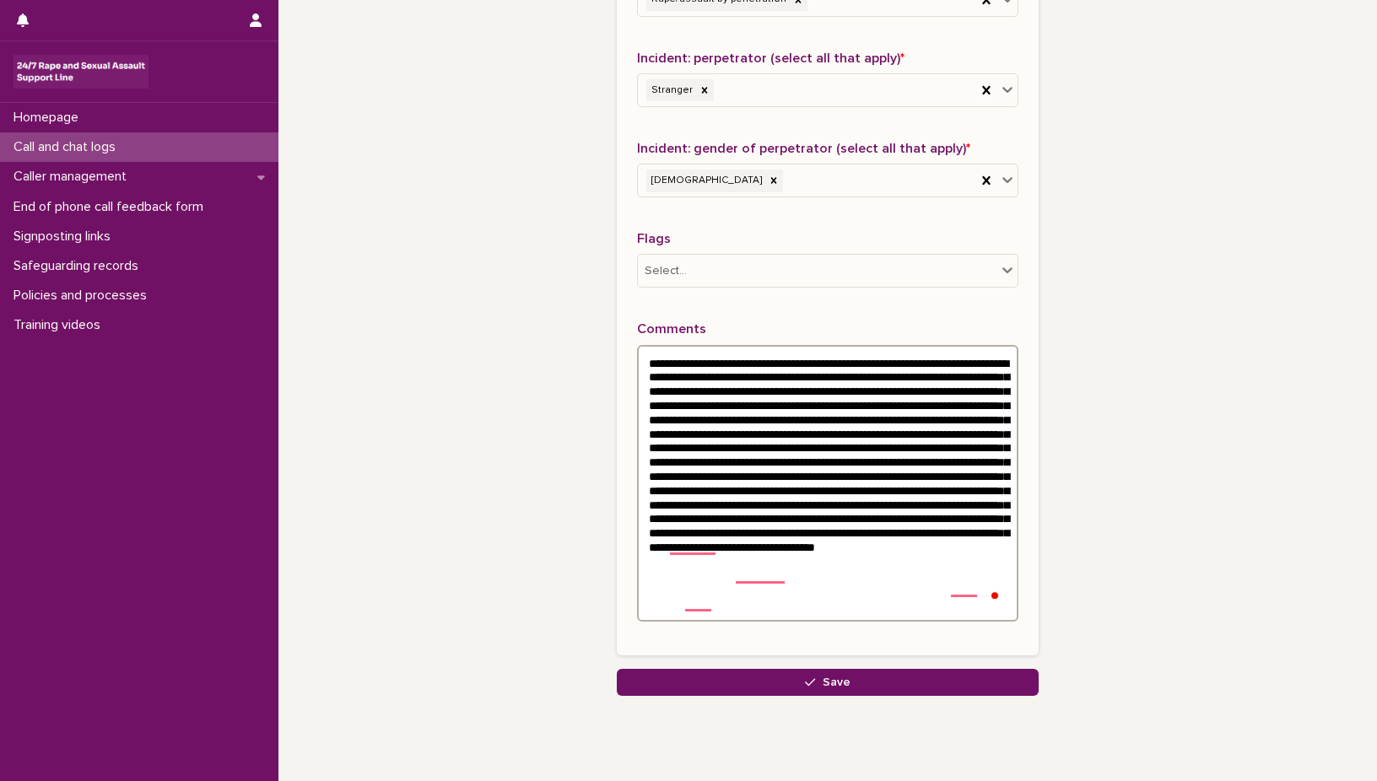
scroll to position [1406, 0]
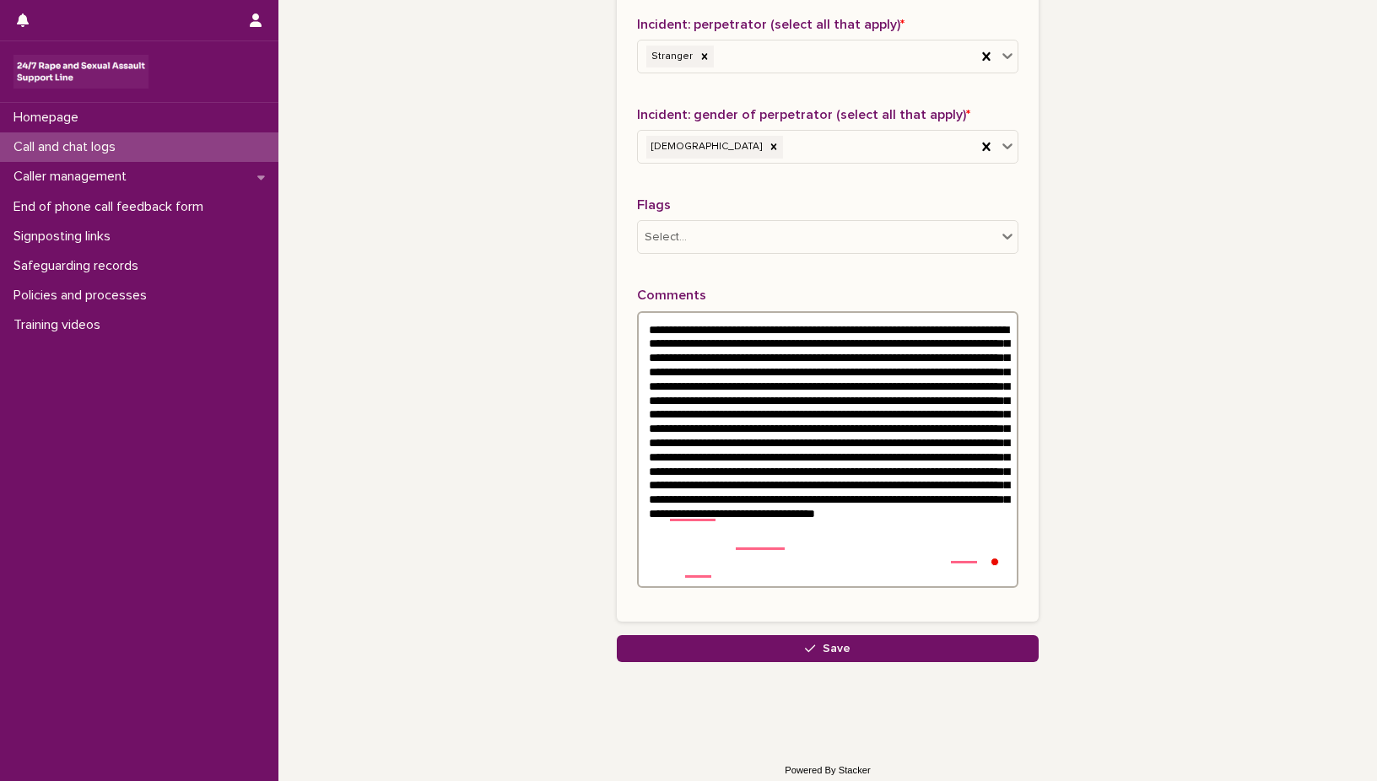
drag, startPoint x: 638, startPoint y: 328, endPoint x: 995, endPoint y: 576, distance: 434.6
click at [995, 577] on textarea "To enrich screen reader interactions, please activate Accessibility in Grammarl…" at bounding box center [827, 449] width 381 height 277
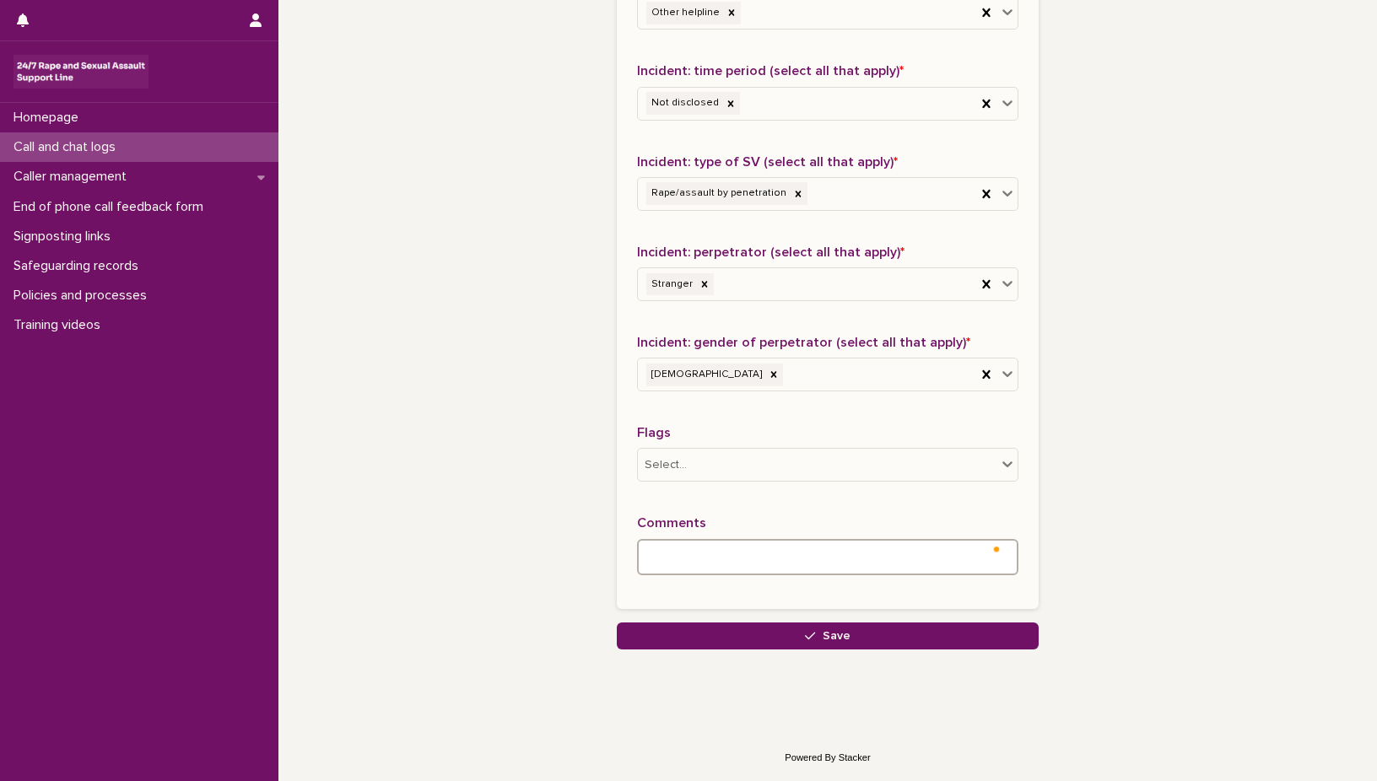
scroll to position [1179, 0]
click at [645, 557] on textarea "To enrich screen reader interactions, please activate Accessibility in Grammarl…" at bounding box center [827, 557] width 381 height 36
paste textarea "**********"
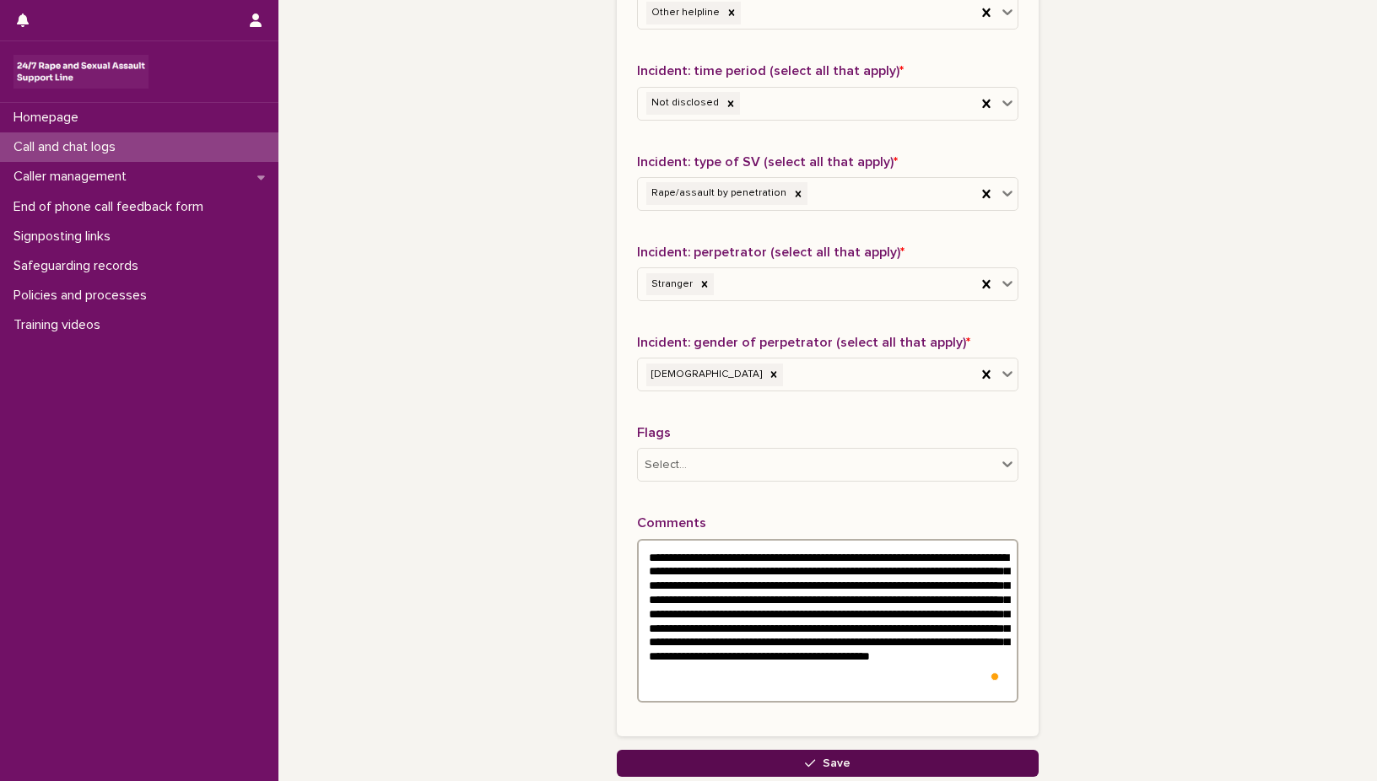
type textarea "**********"
click at [827, 769] on button "Save" at bounding box center [828, 763] width 422 height 27
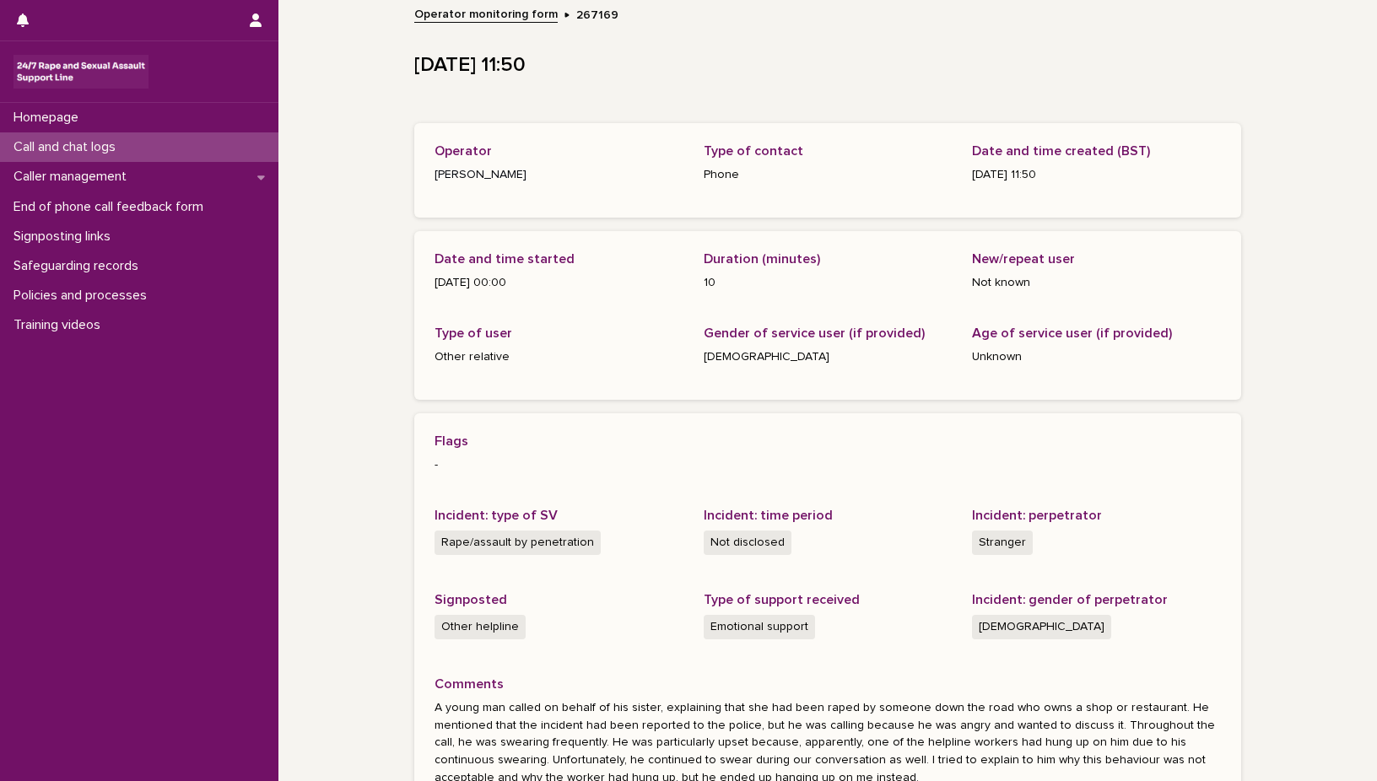
click at [93, 148] on p "Call and chat logs" at bounding box center [68, 147] width 122 height 16
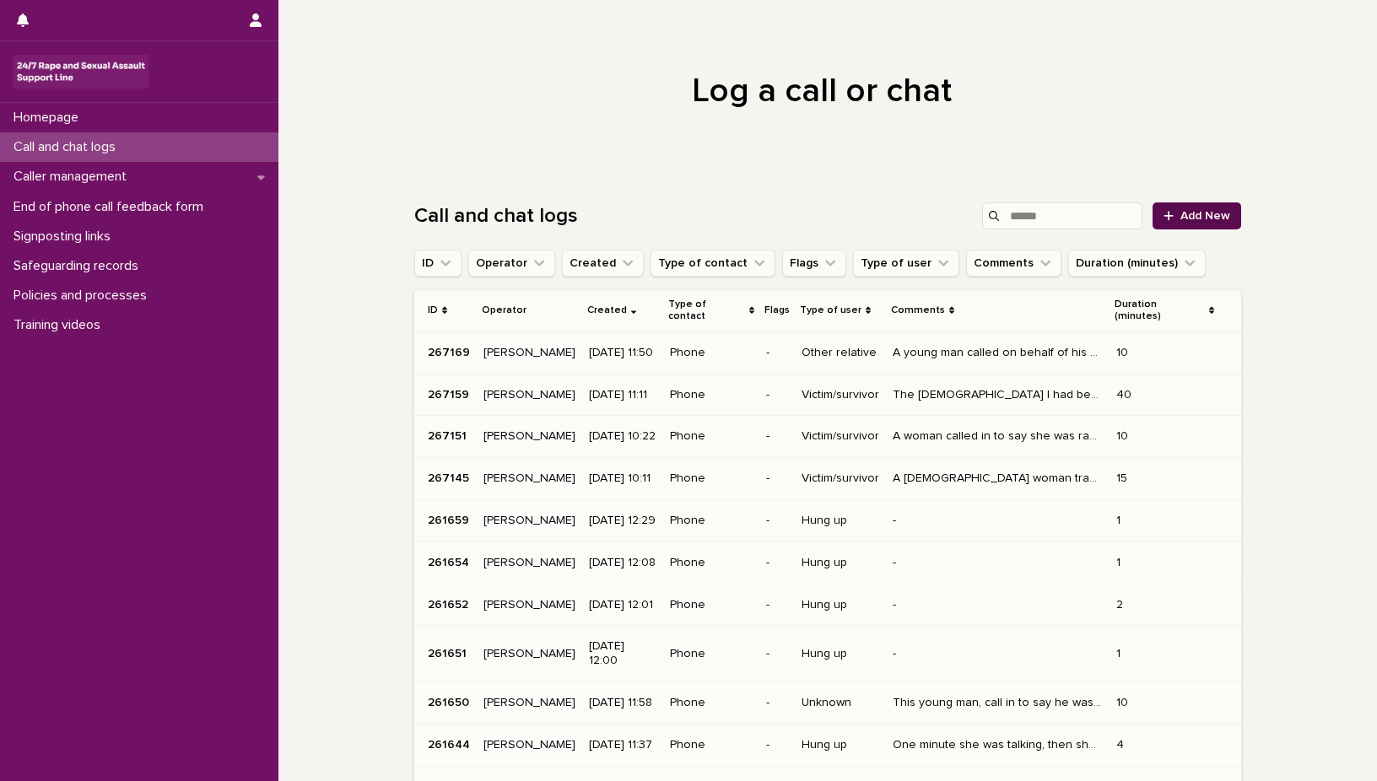
click at [1202, 218] on span "Add New" at bounding box center [1205, 216] width 50 height 12
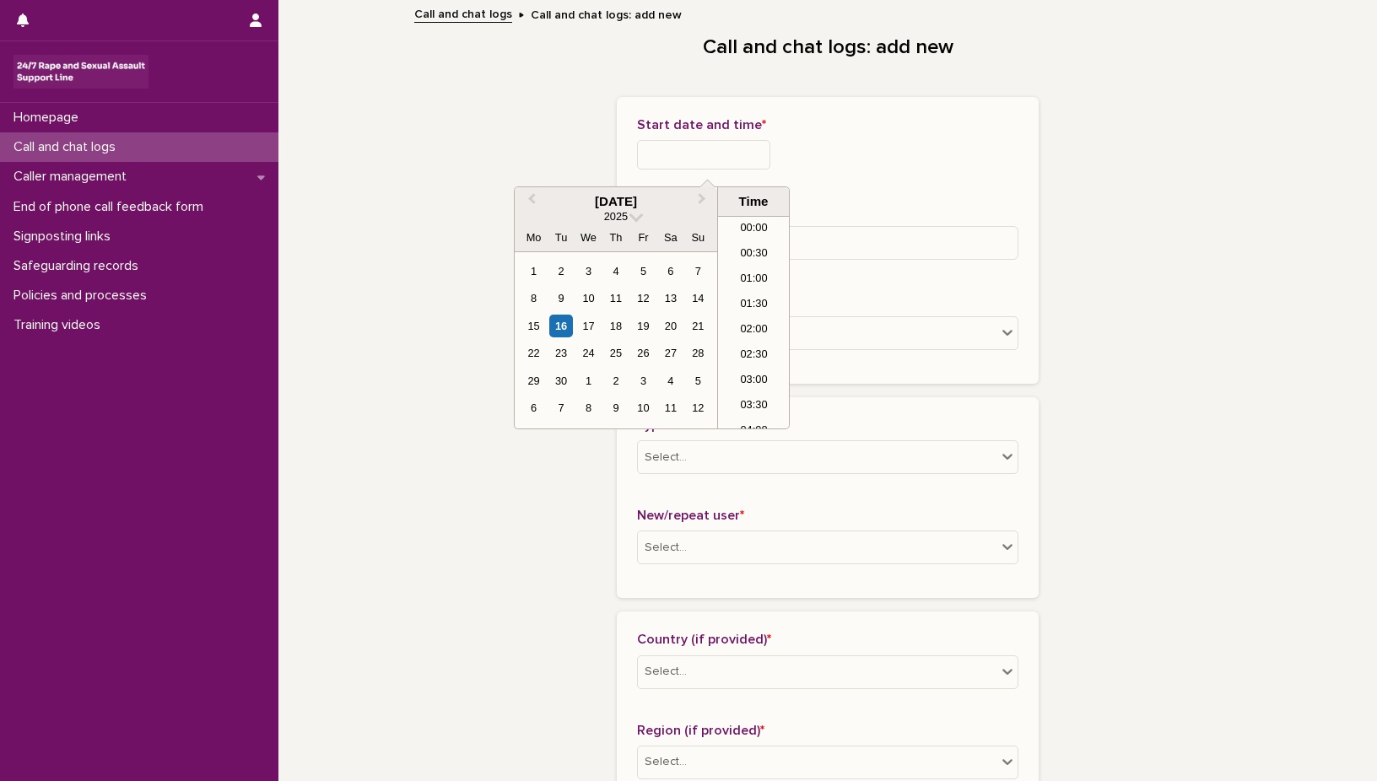
click at [712, 148] on input "text" at bounding box center [703, 155] width 133 height 30
click at [560, 330] on div "16" at bounding box center [560, 326] width 23 height 23
type input "**********"
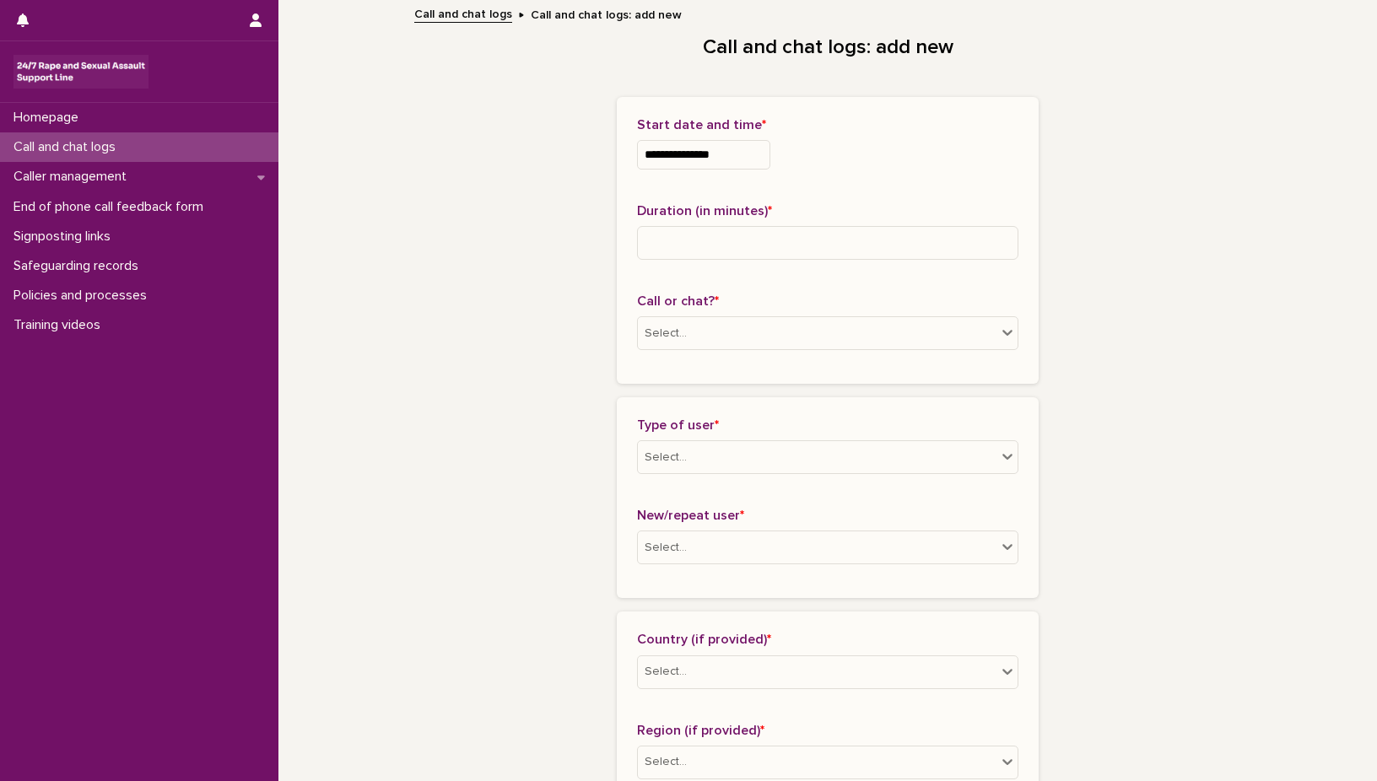
click at [683, 236] on input at bounding box center [827, 243] width 381 height 34
type input "**"
click at [999, 329] on icon at bounding box center [1007, 332] width 17 height 17
click at [851, 364] on div "Phone" at bounding box center [822, 366] width 380 height 30
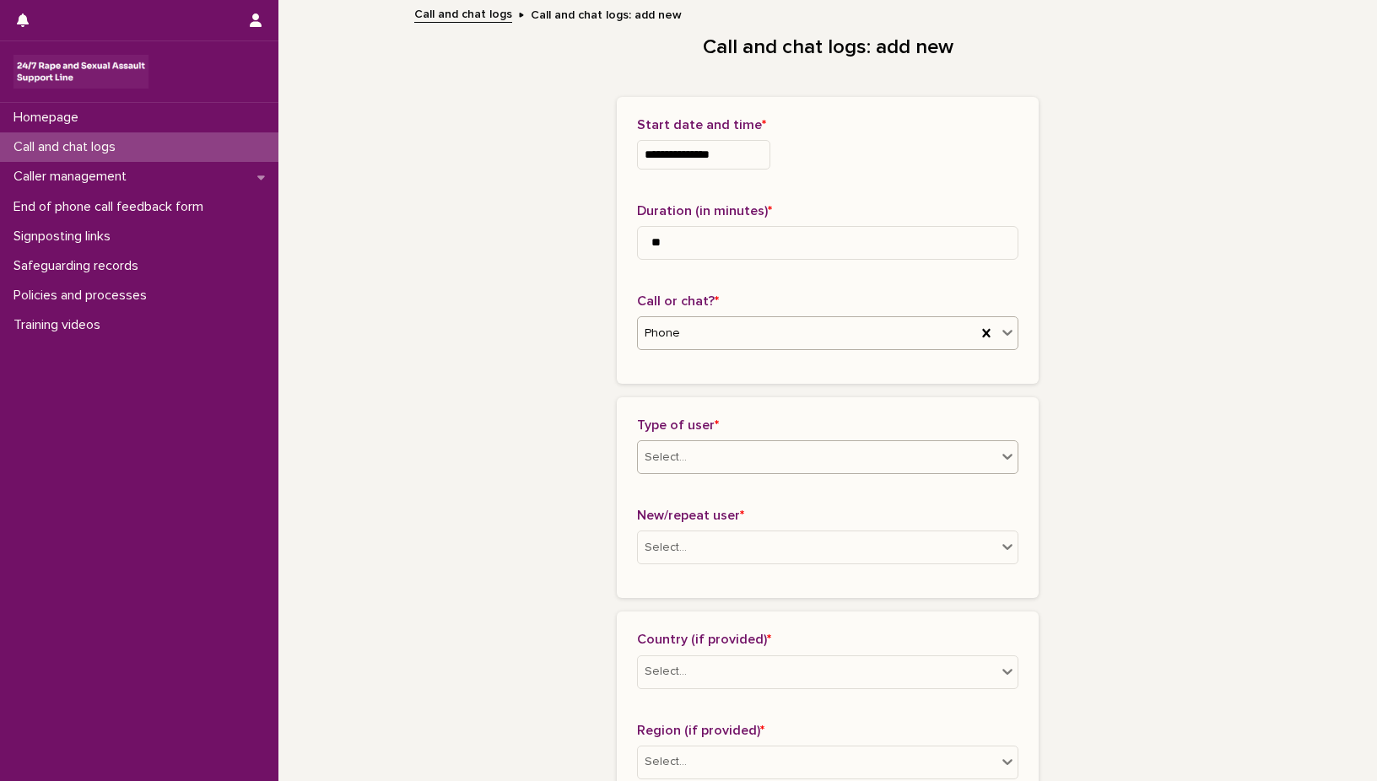
click at [999, 453] on icon at bounding box center [1007, 456] width 17 height 17
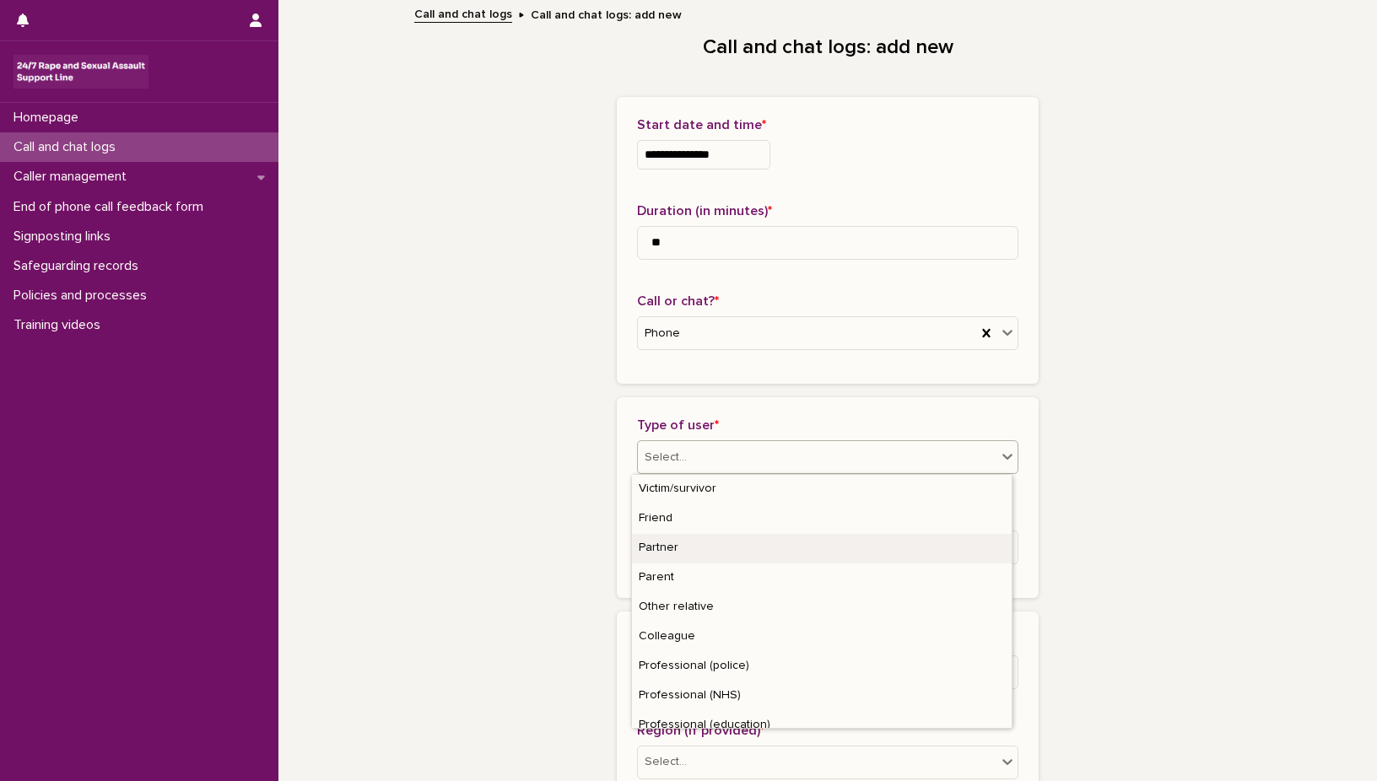
drag, startPoint x: 782, startPoint y: 532, endPoint x: 751, endPoint y: 548, distance: 34.7
click at [751, 548] on div "Partner" at bounding box center [822, 549] width 380 height 30
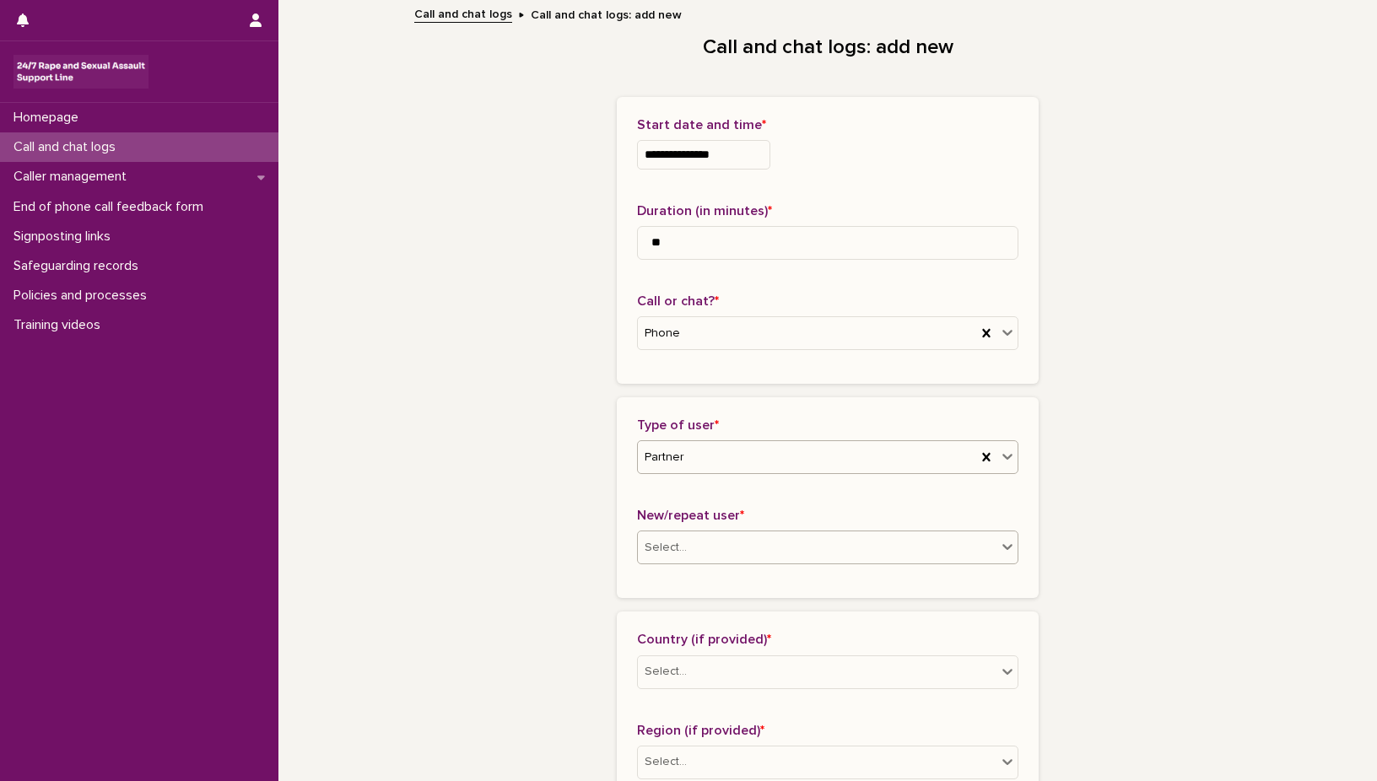
click at [1000, 544] on icon at bounding box center [1007, 546] width 17 height 17
click at [778, 637] on div "Repeat user" at bounding box center [822, 639] width 380 height 30
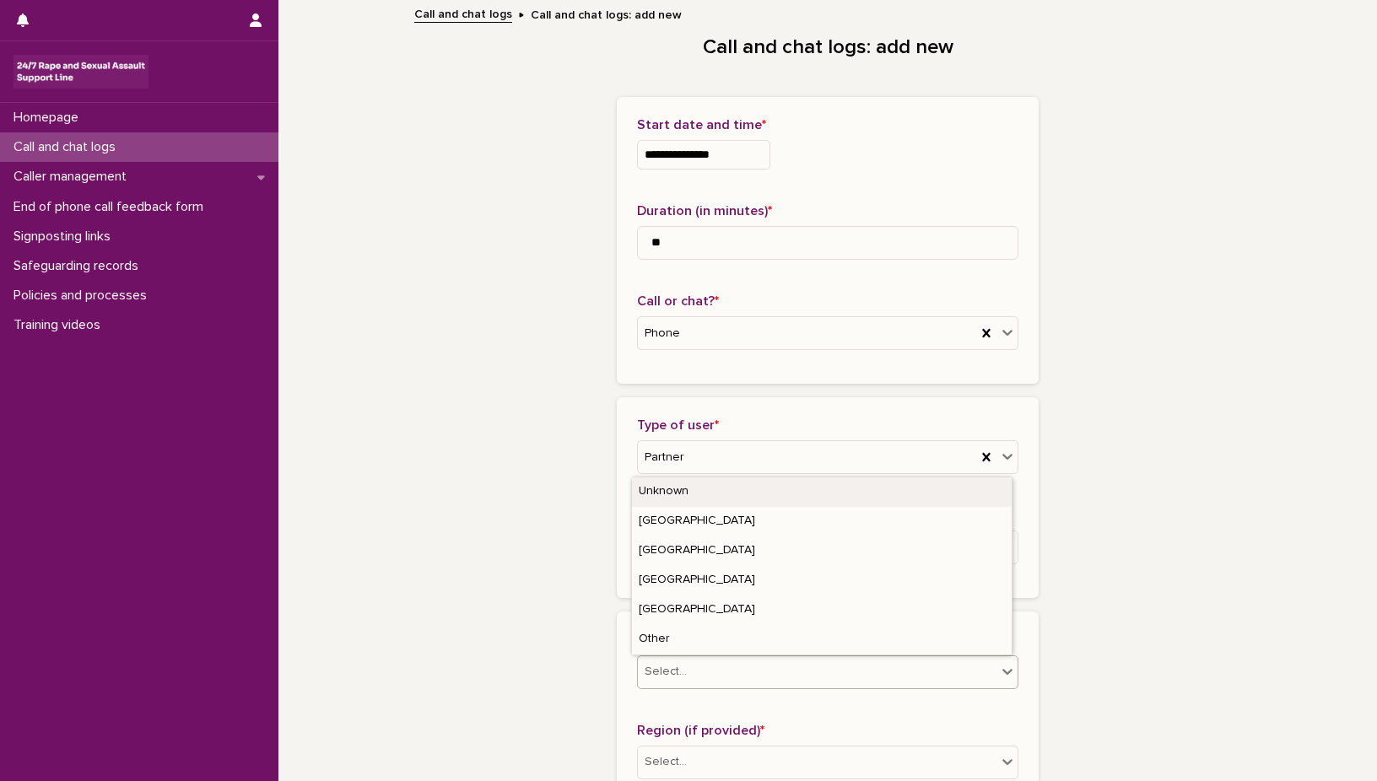
click at [999, 667] on icon at bounding box center [1007, 671] width 17 height 17
click at [784, 487] on div "Unknown" at bounding box center [822, 493] width 380 height 30
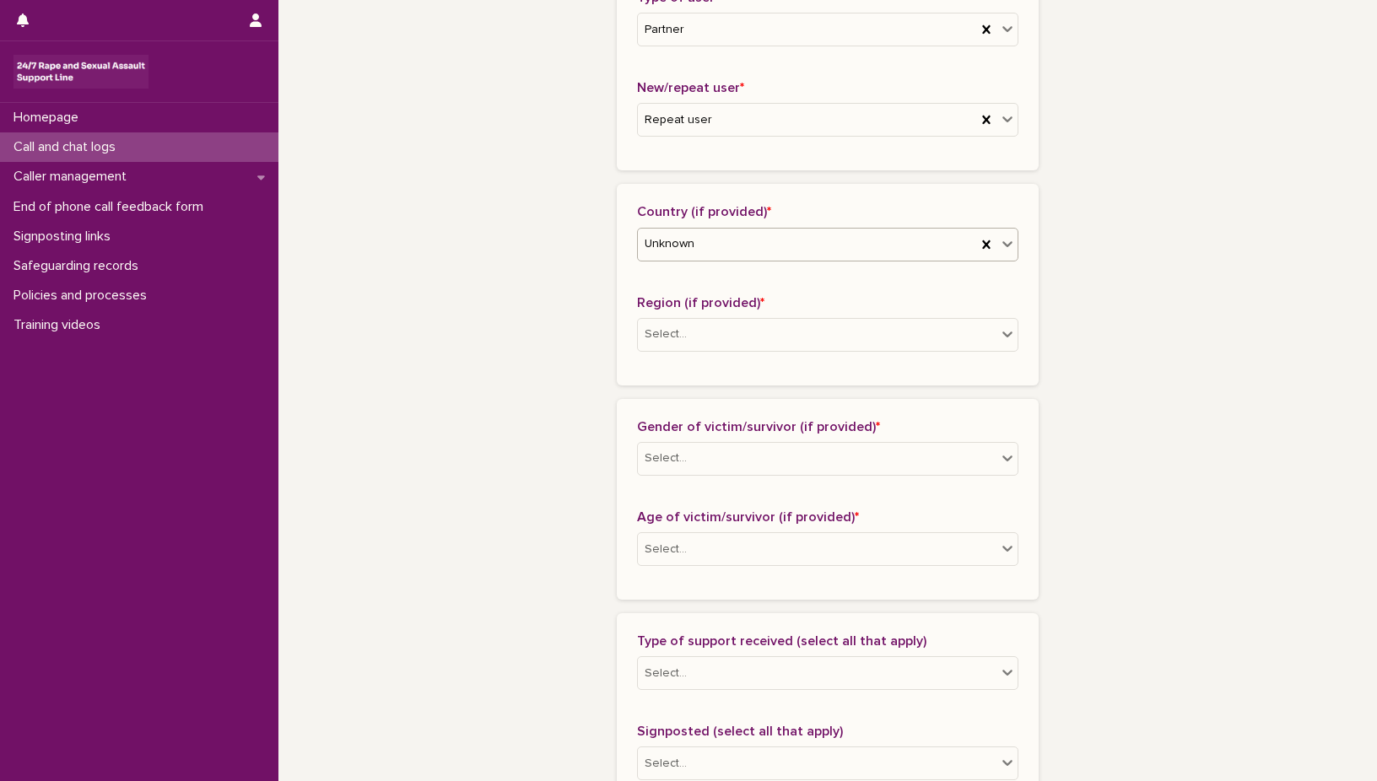
scroll to position [461, 0]
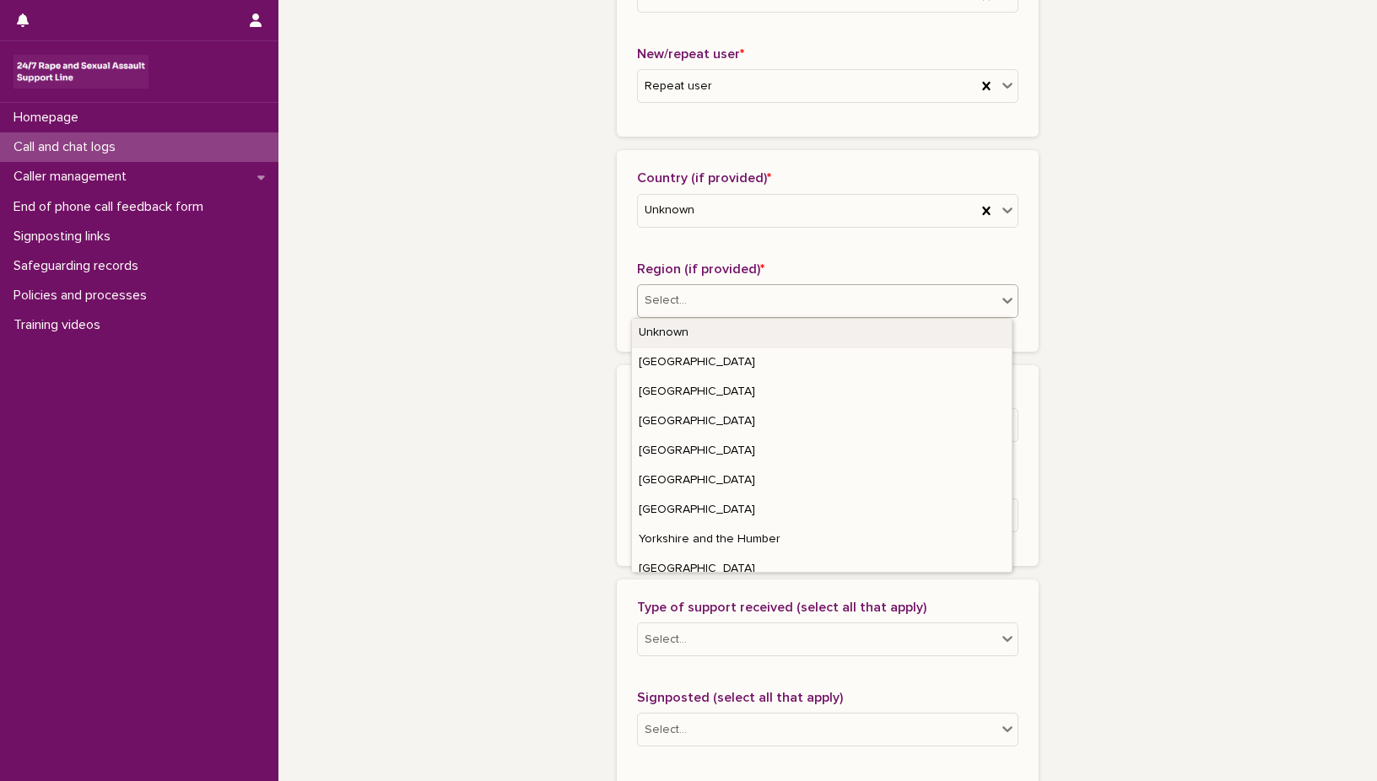
click at [1002, 300] on icon at bounding box center [1007, 301] width 10 height 6
click at [849, 335] on div "Unknown" at bounding box center [822, 334] width 380 height 30
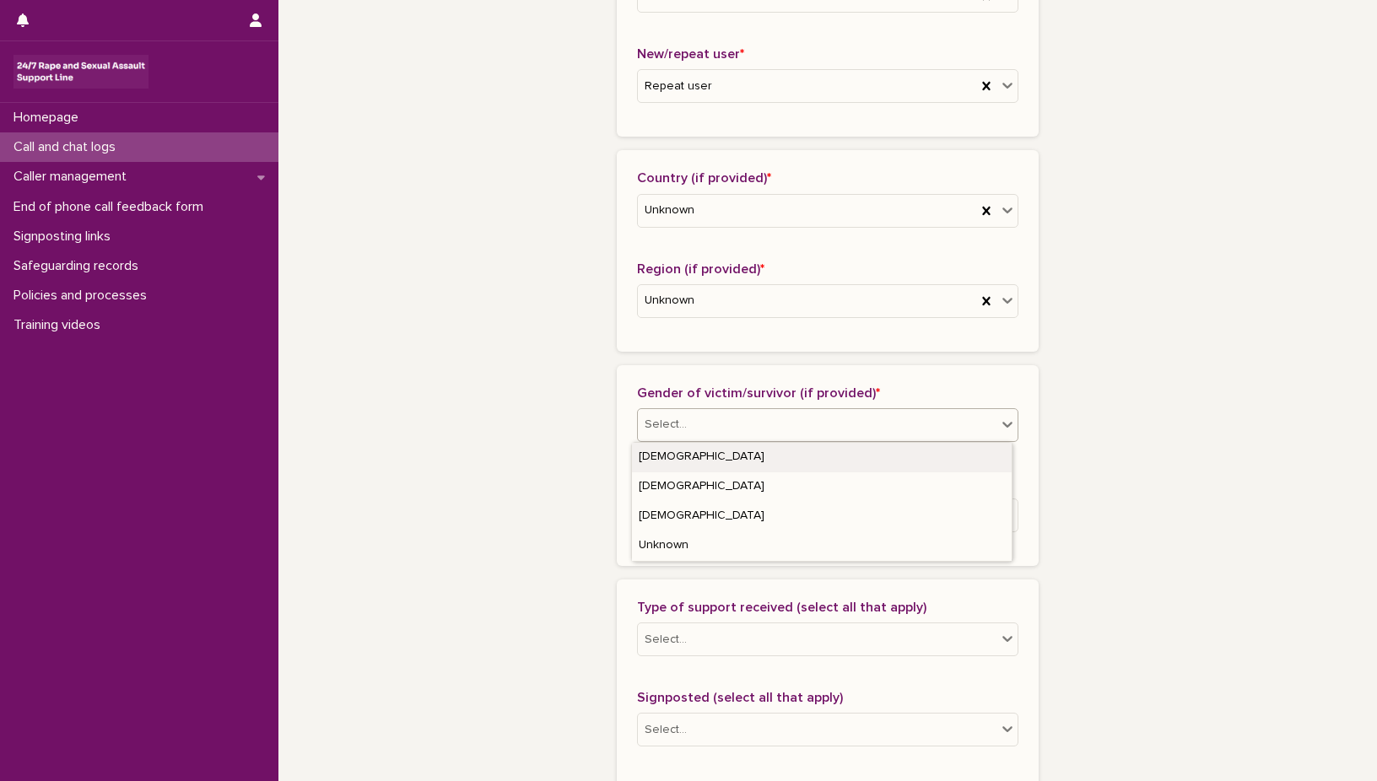
click at [1001, 420] on icon at bounding box center [1007, 424] width 17 height 17
click at [929, 492] on div "[DEMOGRAPHIC_DATA]" at bounding box center [822, 487] width 380 height 30
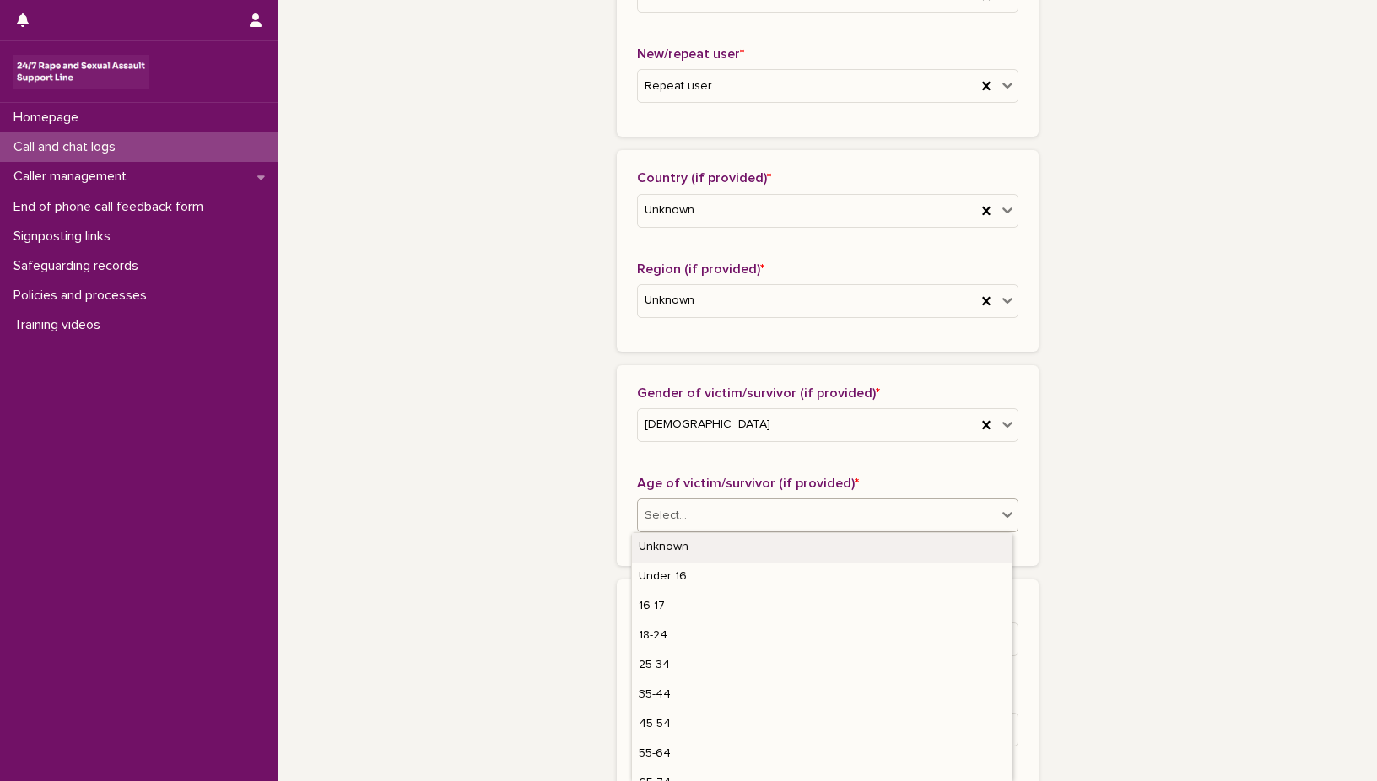
click at [999, 512] on icon at bounding box center [1007, 514] width 17 height 17
click at [969, 549] on div "Unknown" at bounding box center [822, 548] width 380 height 30
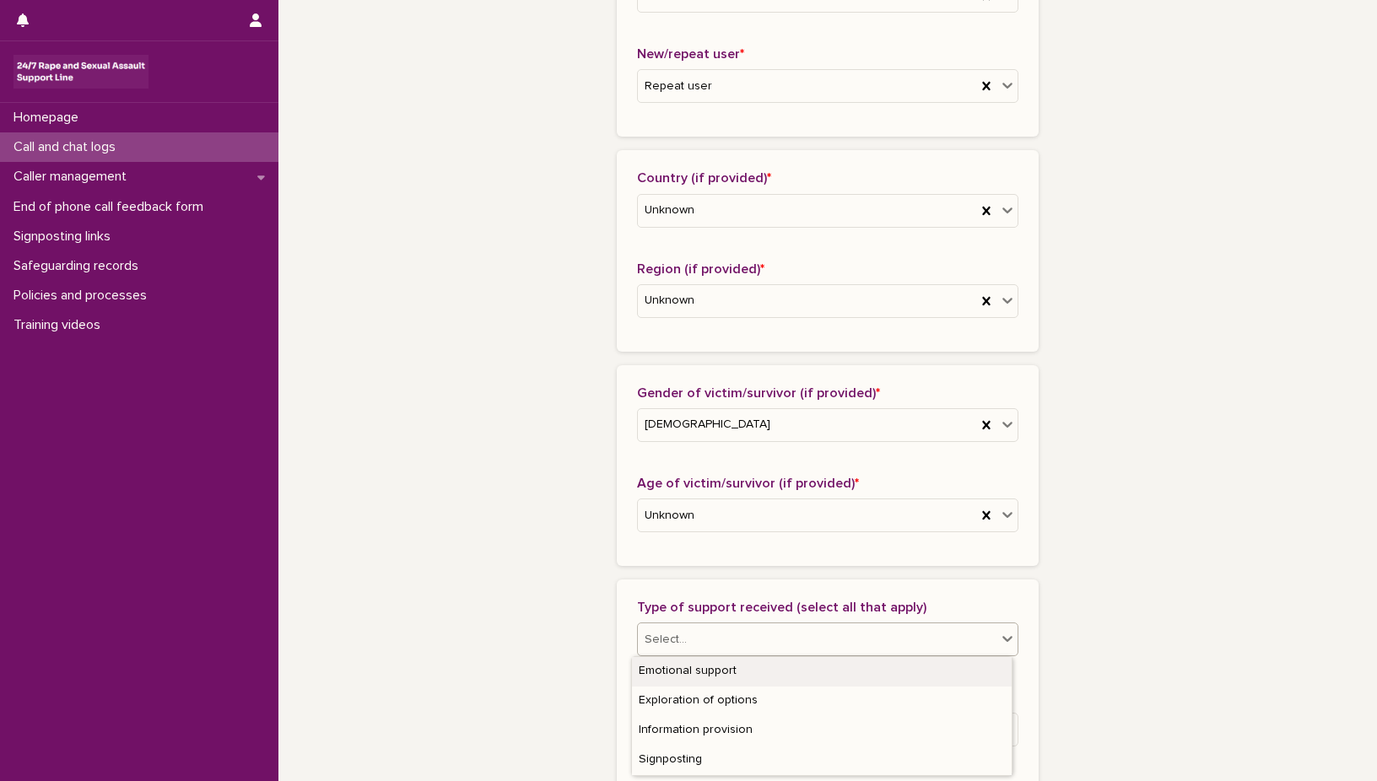
click at [1001, 637] on icon at bounding box center [1007, 638] width 17 height 17
click at [976, 663] on div "Emotional support" at bounding box center [822, 672] width 380 height 30
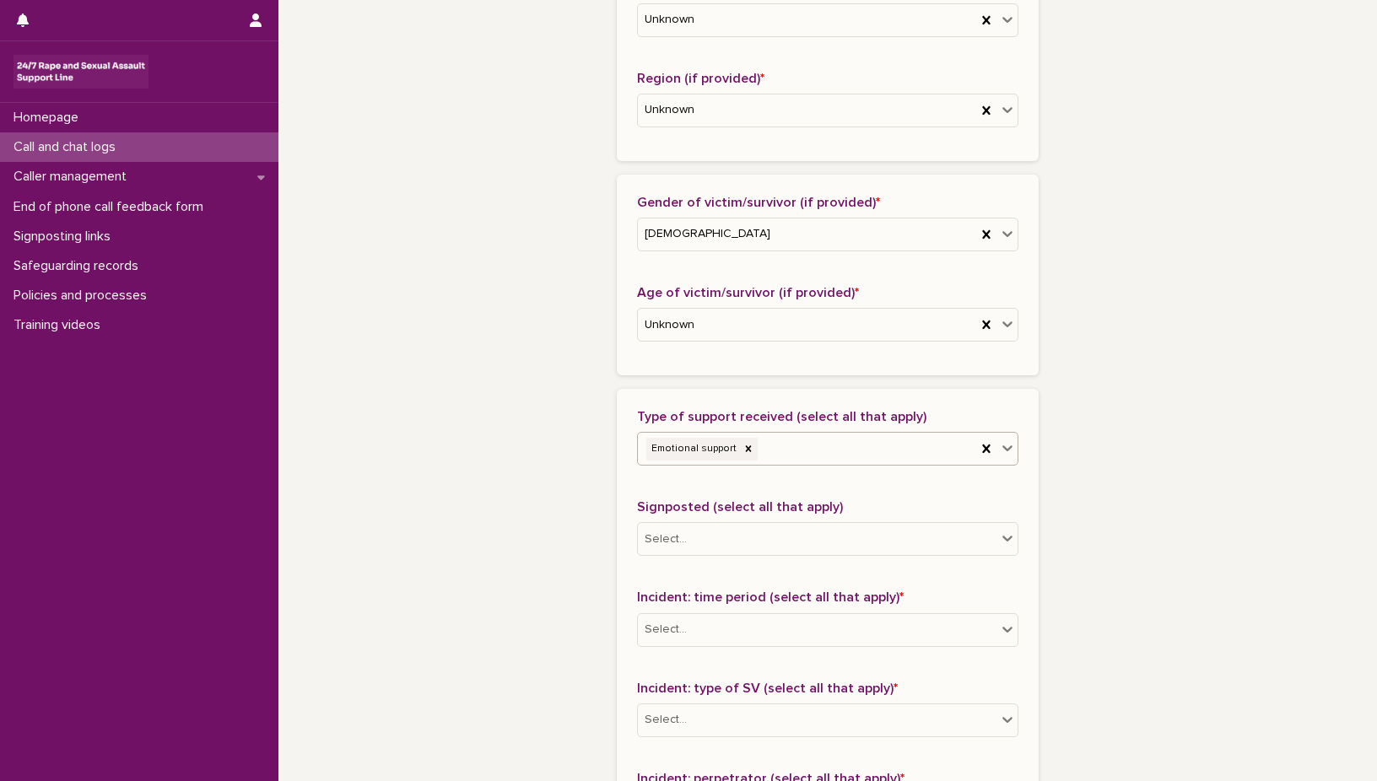
scroll to position [686, 0]
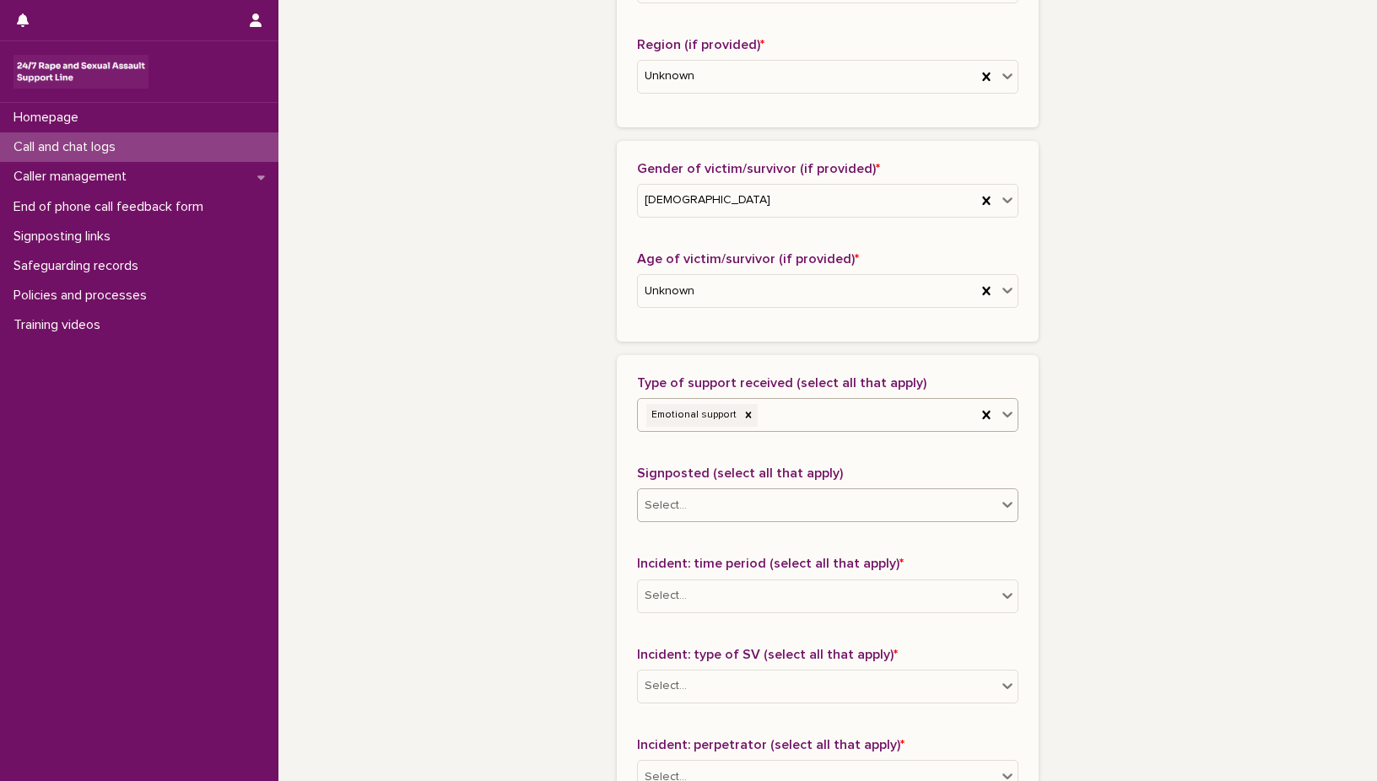
click at [999, 501] on icon at bounding box center [1007, 504] width 17 height 17
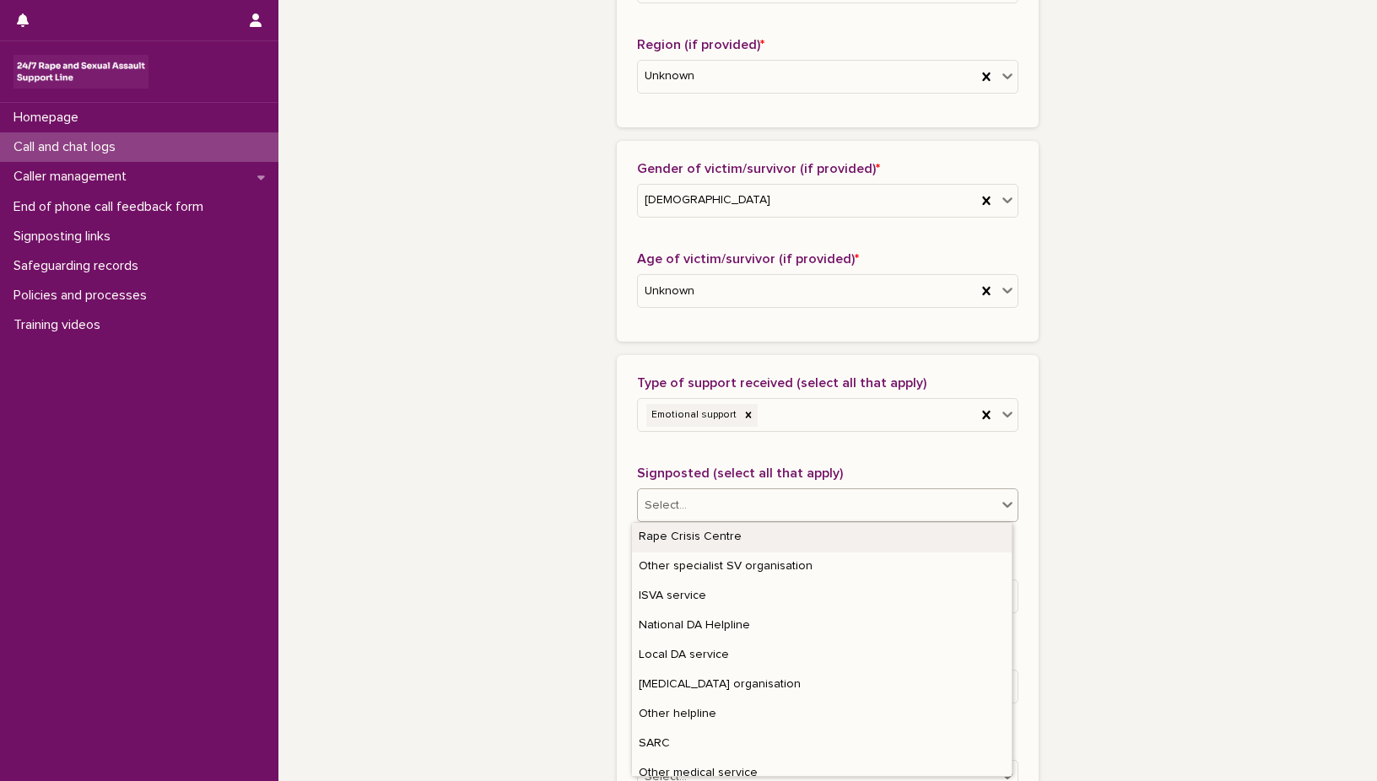
click at [954, 537] on div "Rape Crisis Centre" at bounding box center [822, 538] width 380 height 30
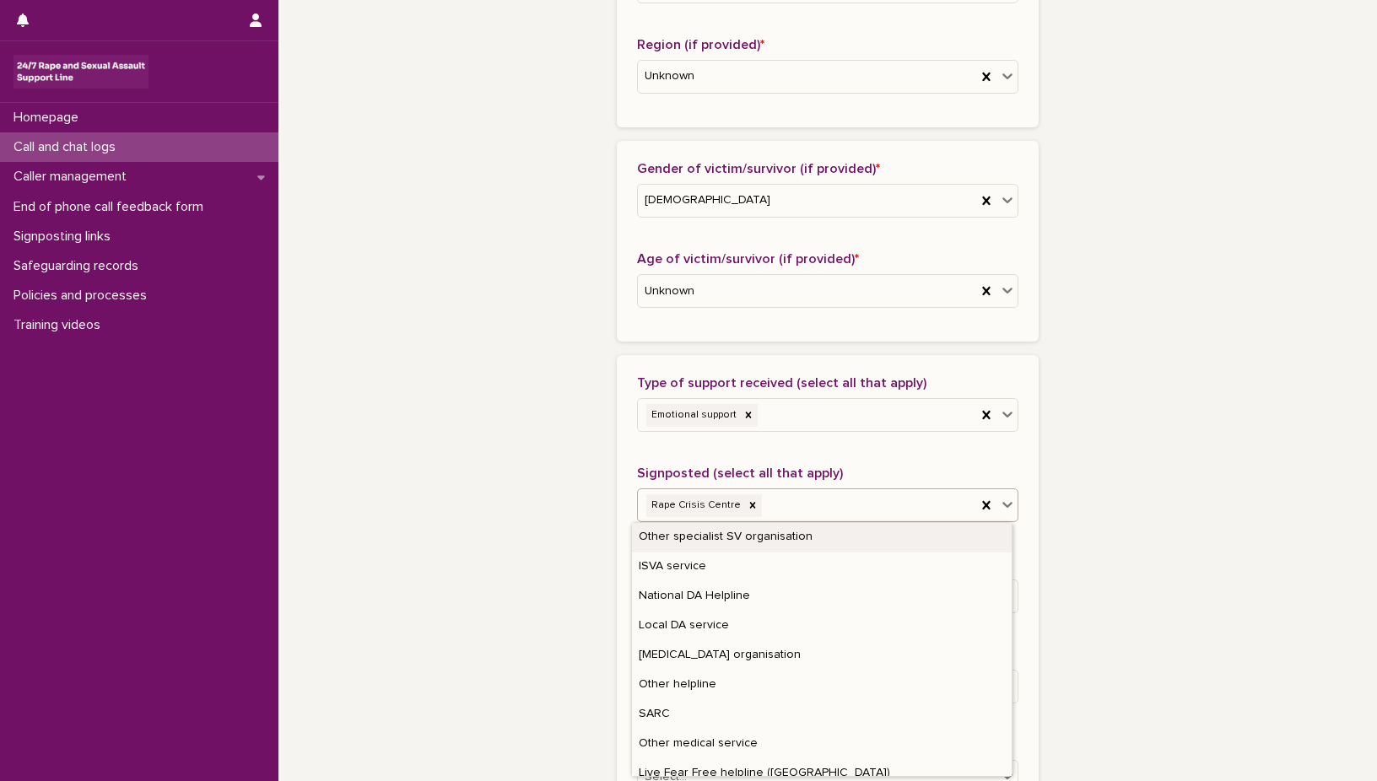
click at [1003, 502] on icon at bounding box center [1007, 504] width 17 height 17
click at [748, 711] on div "SARC" at bounding box center [822, 715] width 380 height 30
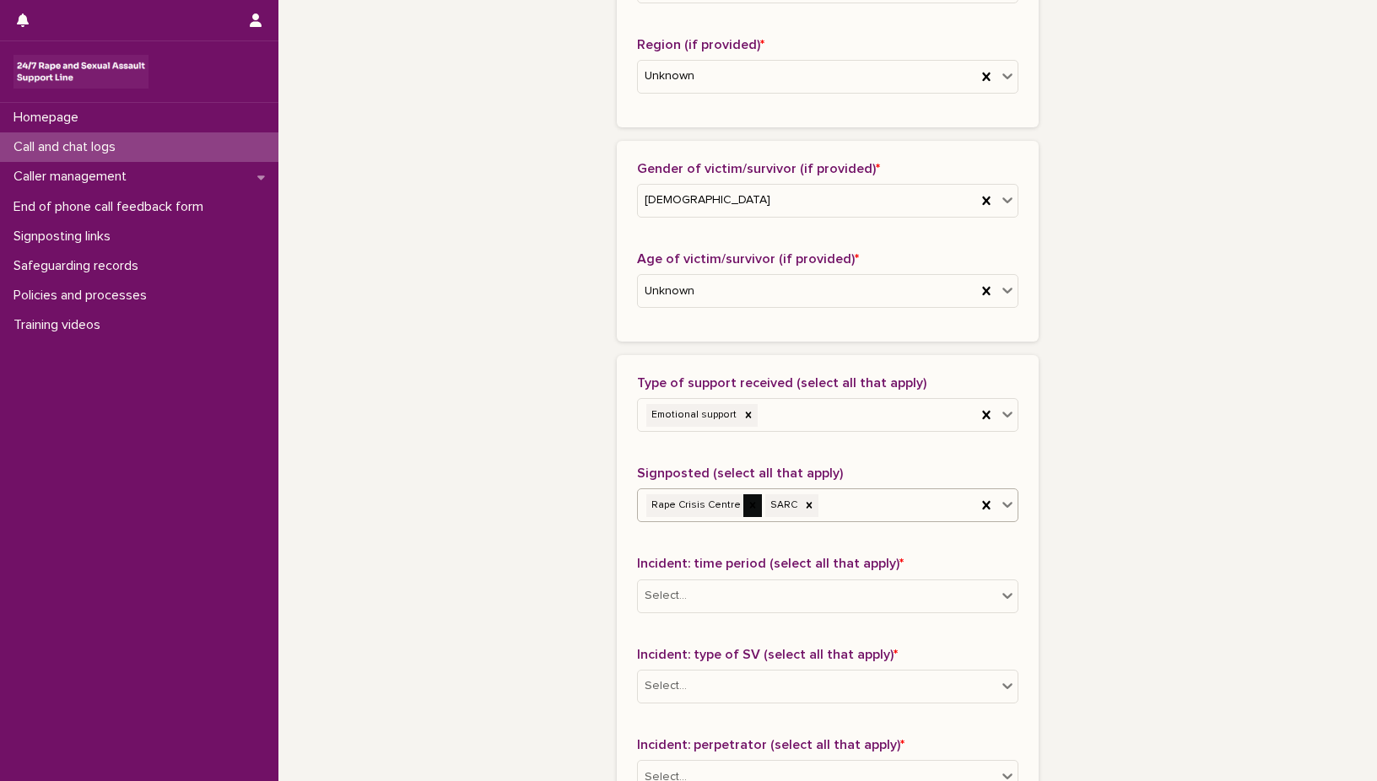
click at [747, 505] on icon at bounding box center [753, 505] width 12 height 12
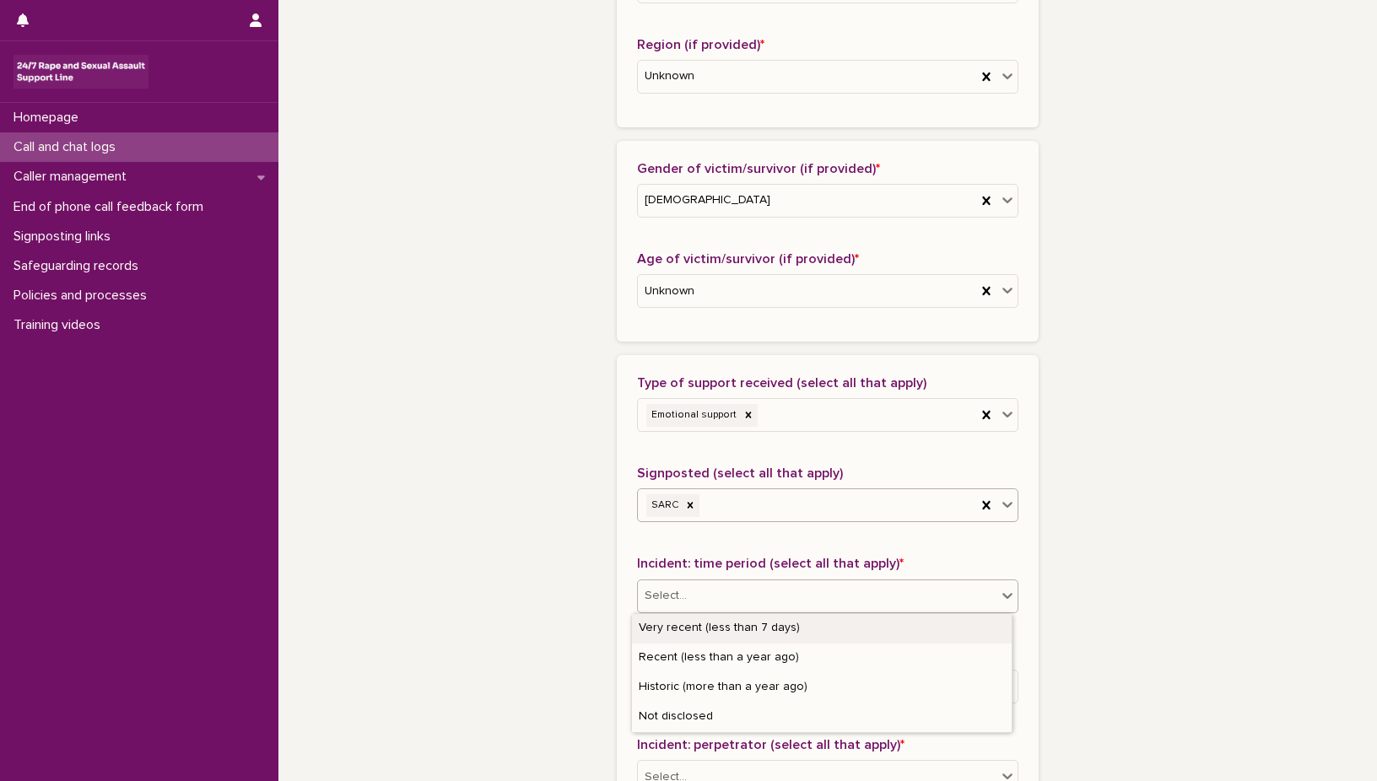
click at [999, 593] on icon at bounding box center [1007, 595] width 17 height 17
click at [958, 688] on div "Historic (more than a year ago)" at bounding box center [822, 688] width 380 height 30
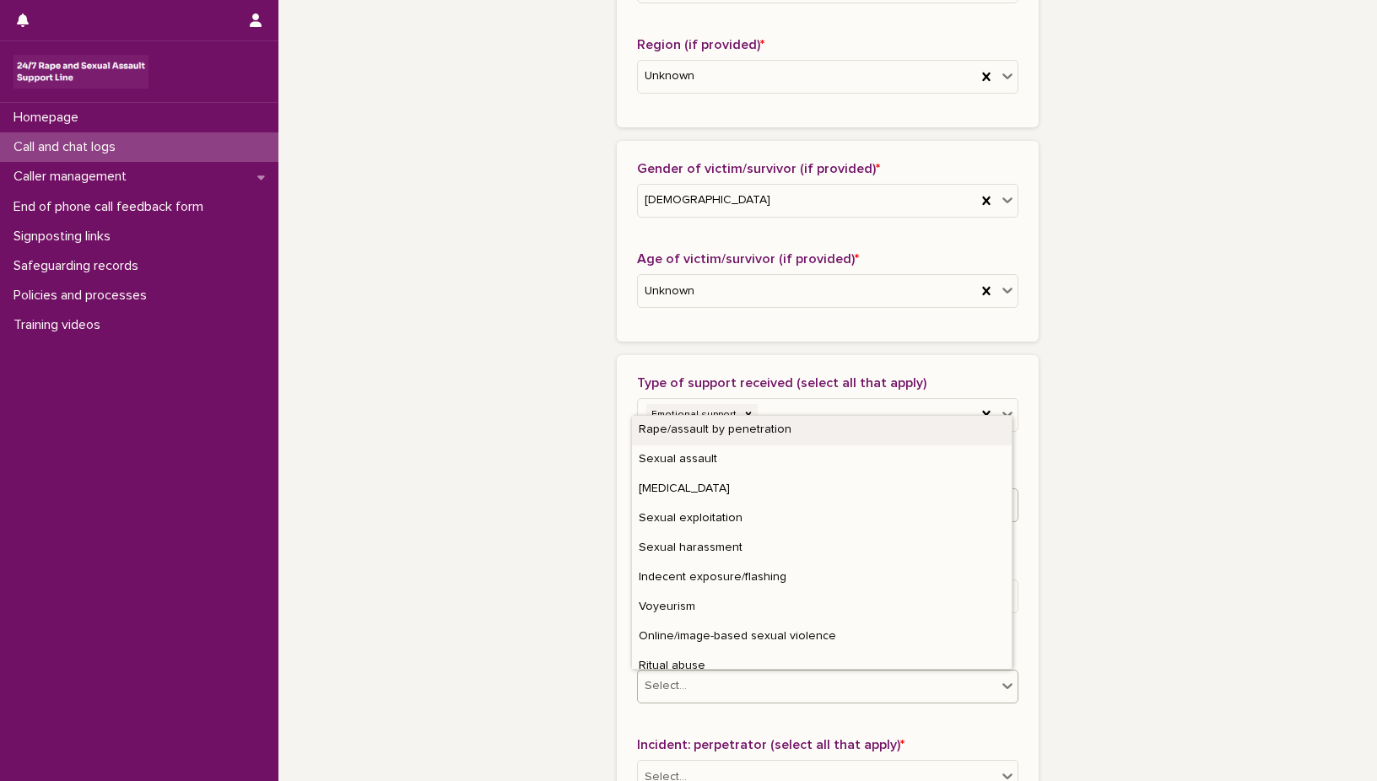
click at [1002, 685] on icon at bounding box center [1007, 686] width 10 height 6
click at [933, 427] on div "Rape/assault by penetration" at bounding box center [822, 431] width 380 height 30
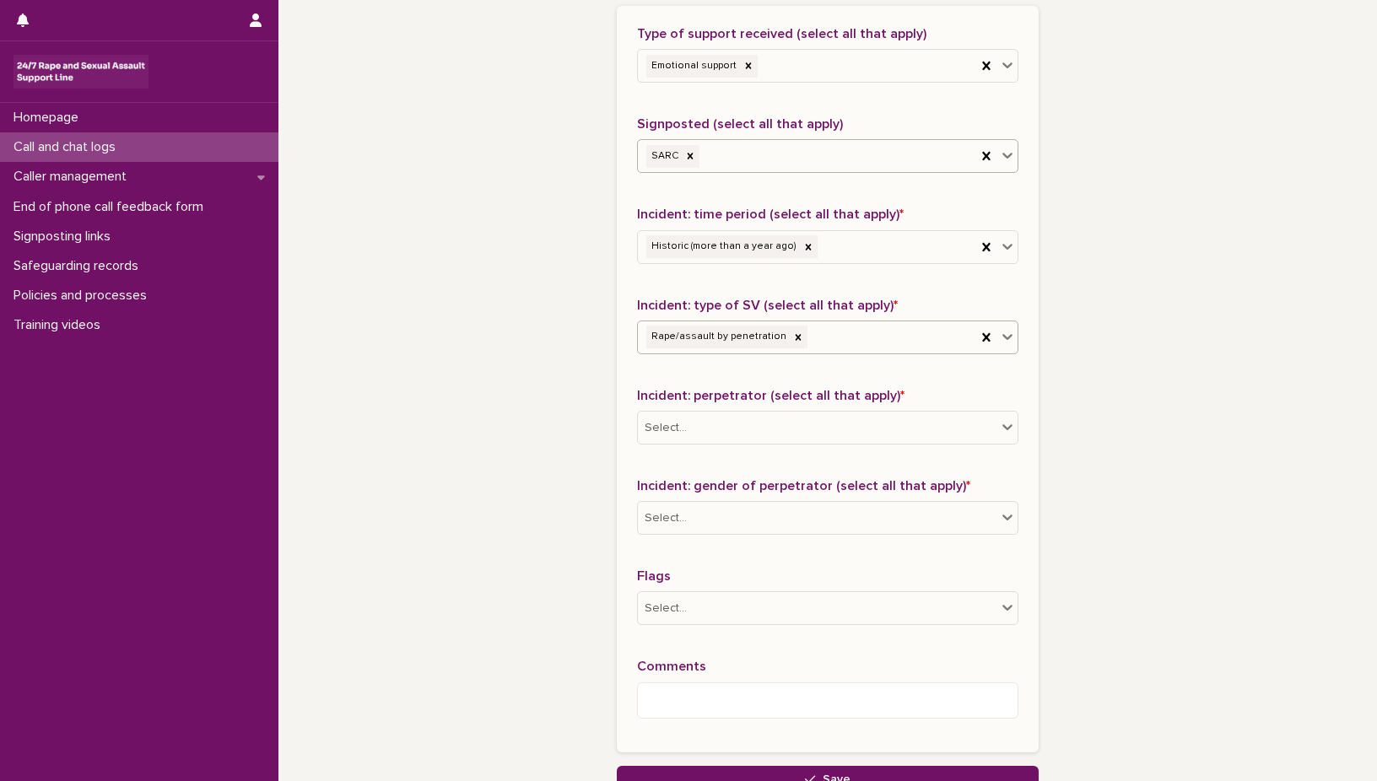
scroll to position [1080, 0]
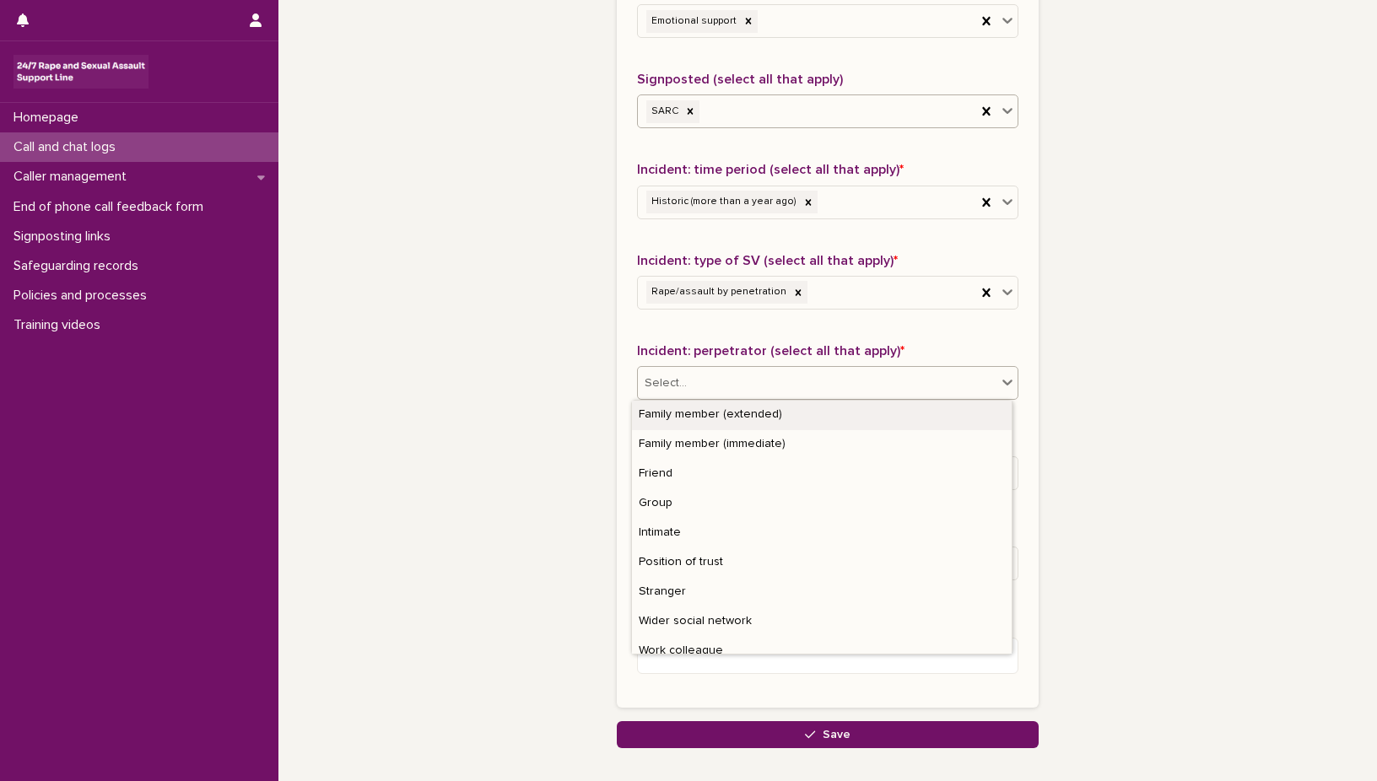
click at [1003, 380] on icon at bounding box center [1007, 382] width 17 height 17
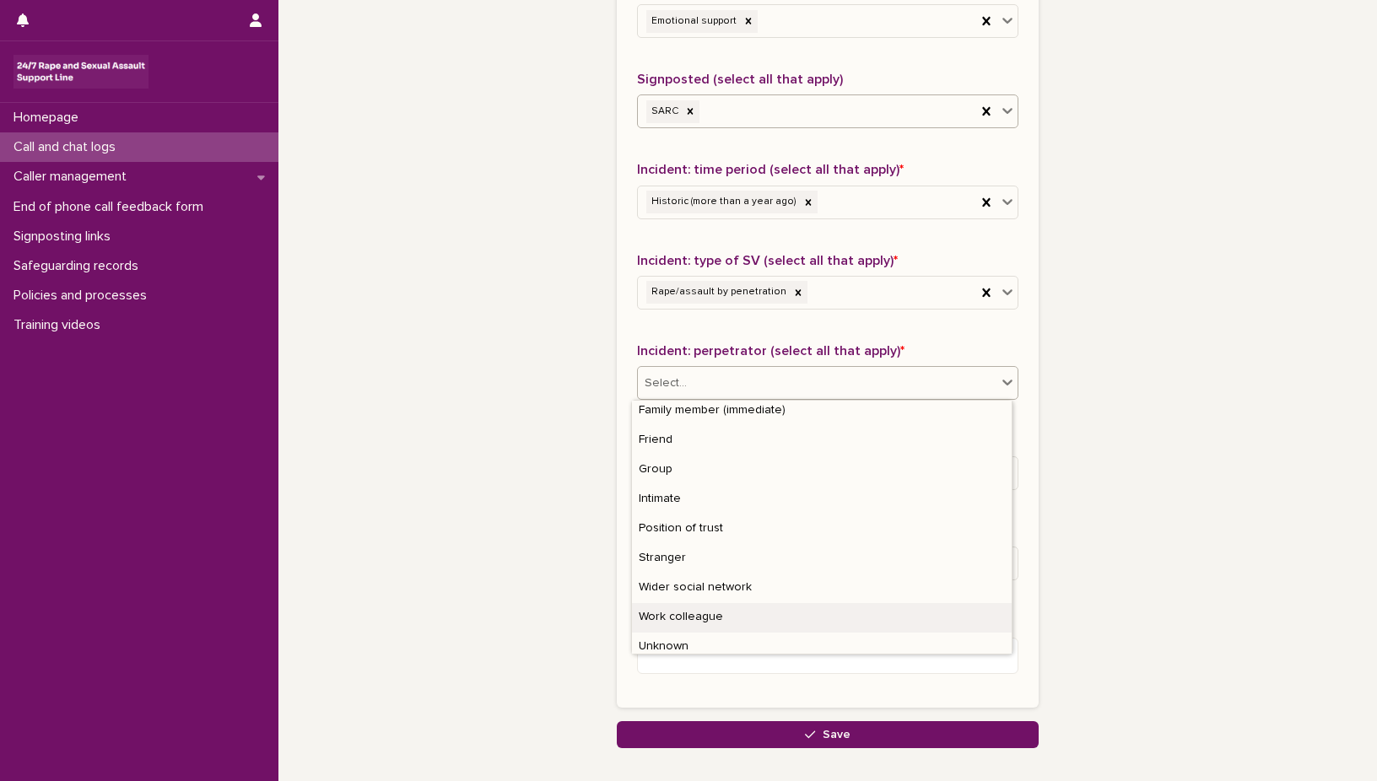
scroll to position [72, 0]
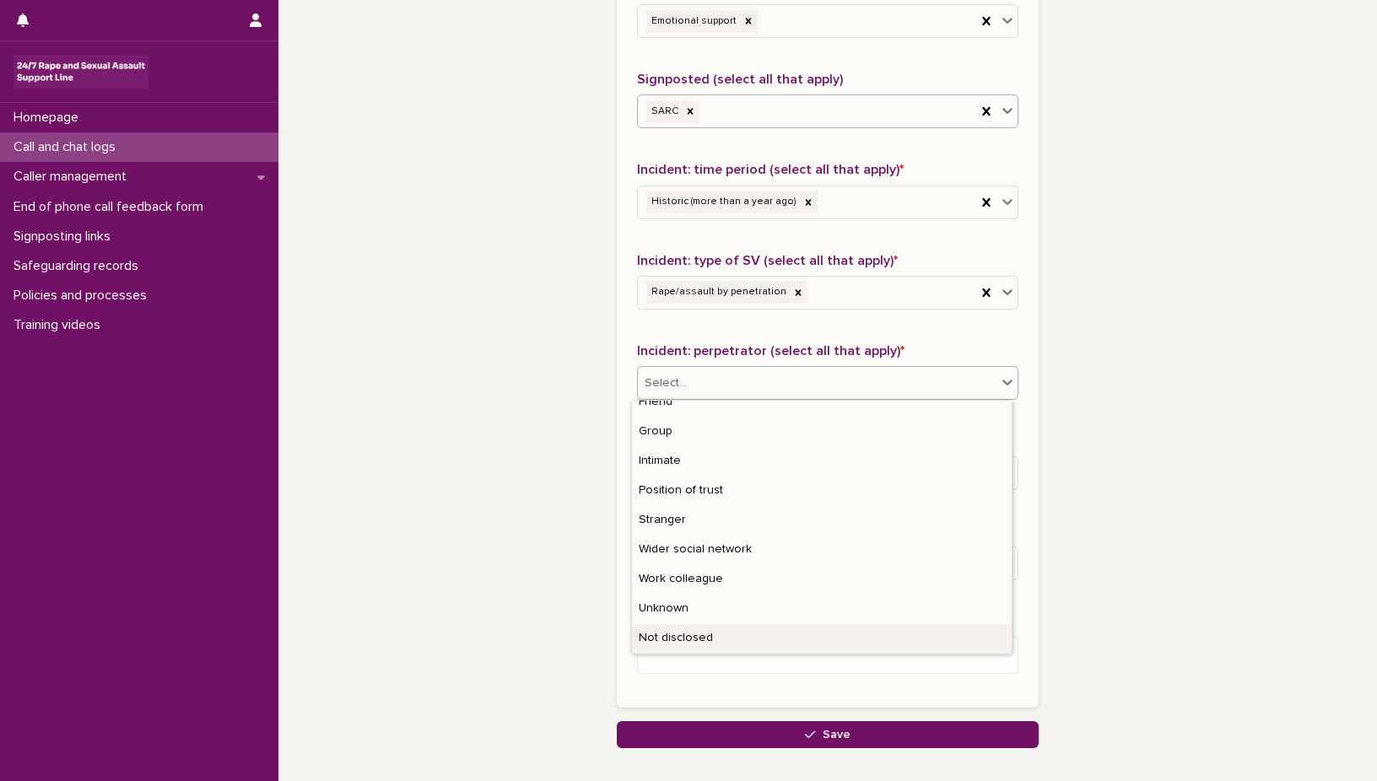
click at [963, 642] on div "Not disclosed" at bounding box center [822, 639] width 380 height 30
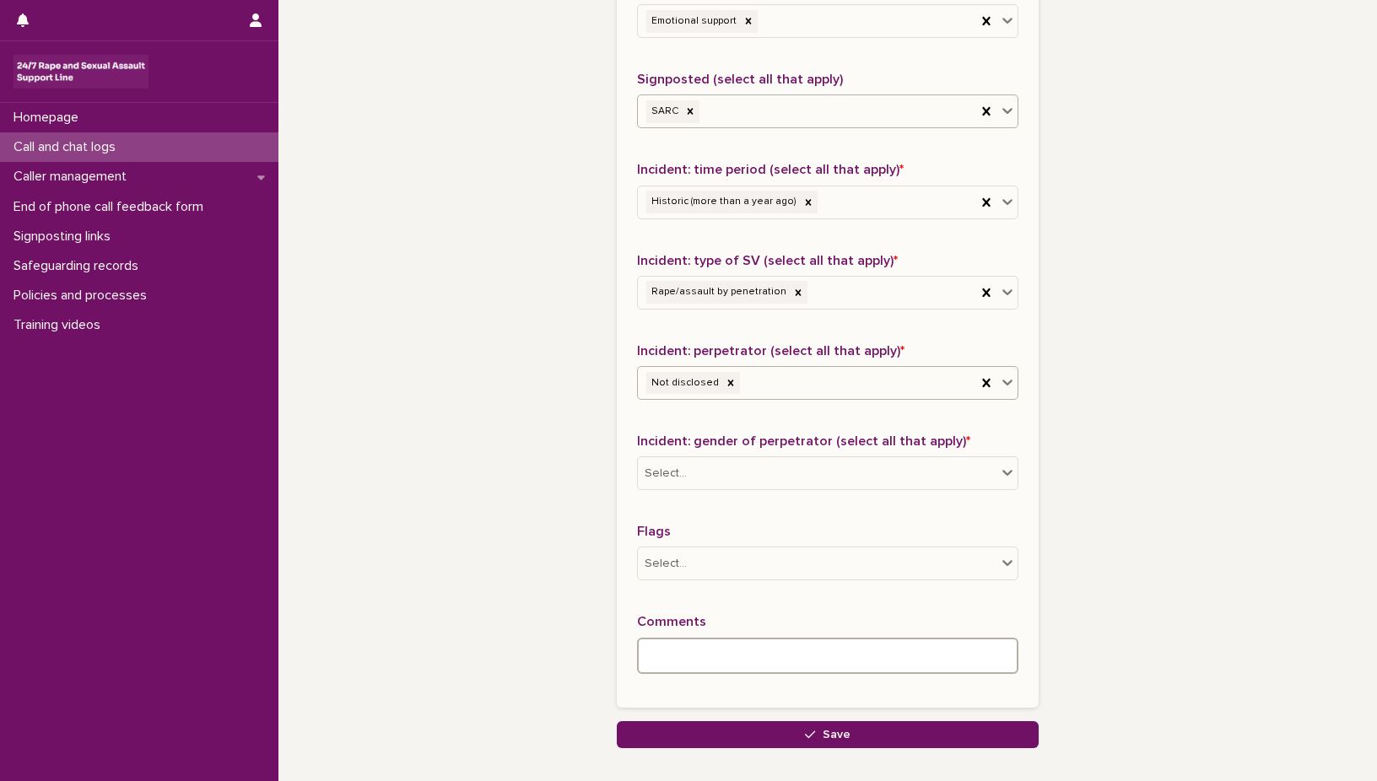
click at [661, 660] on textarea at bounding box center [827, 656] width 381 height 36
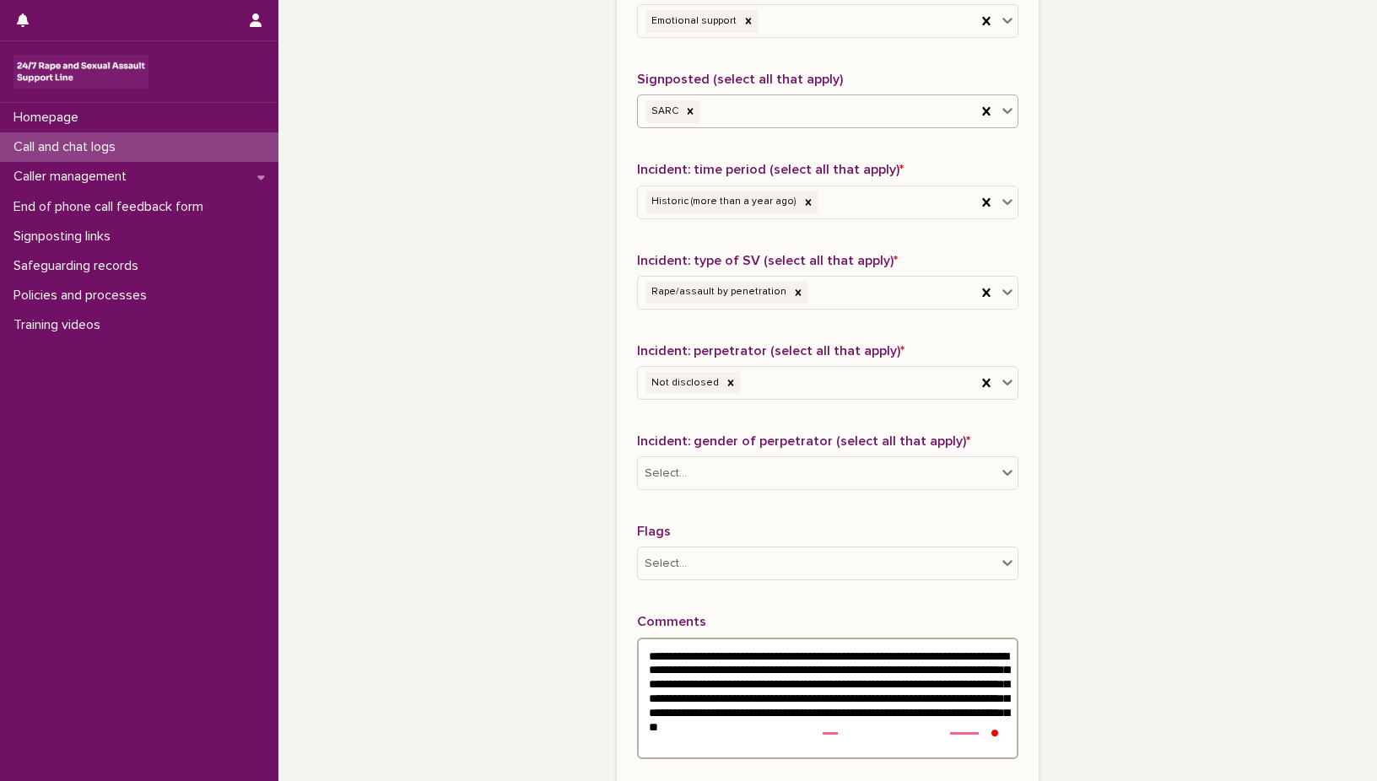
click at [753, 724] on textarea "**********" at bounding box center [827, 698] width 381 height 121
click at [753, 726] on textarea "**********" at bounding box center [827, 698] width 381 height 121
click at [758, 726] on textarea "**********" at bounding box center [827, 698] width 381 height 121
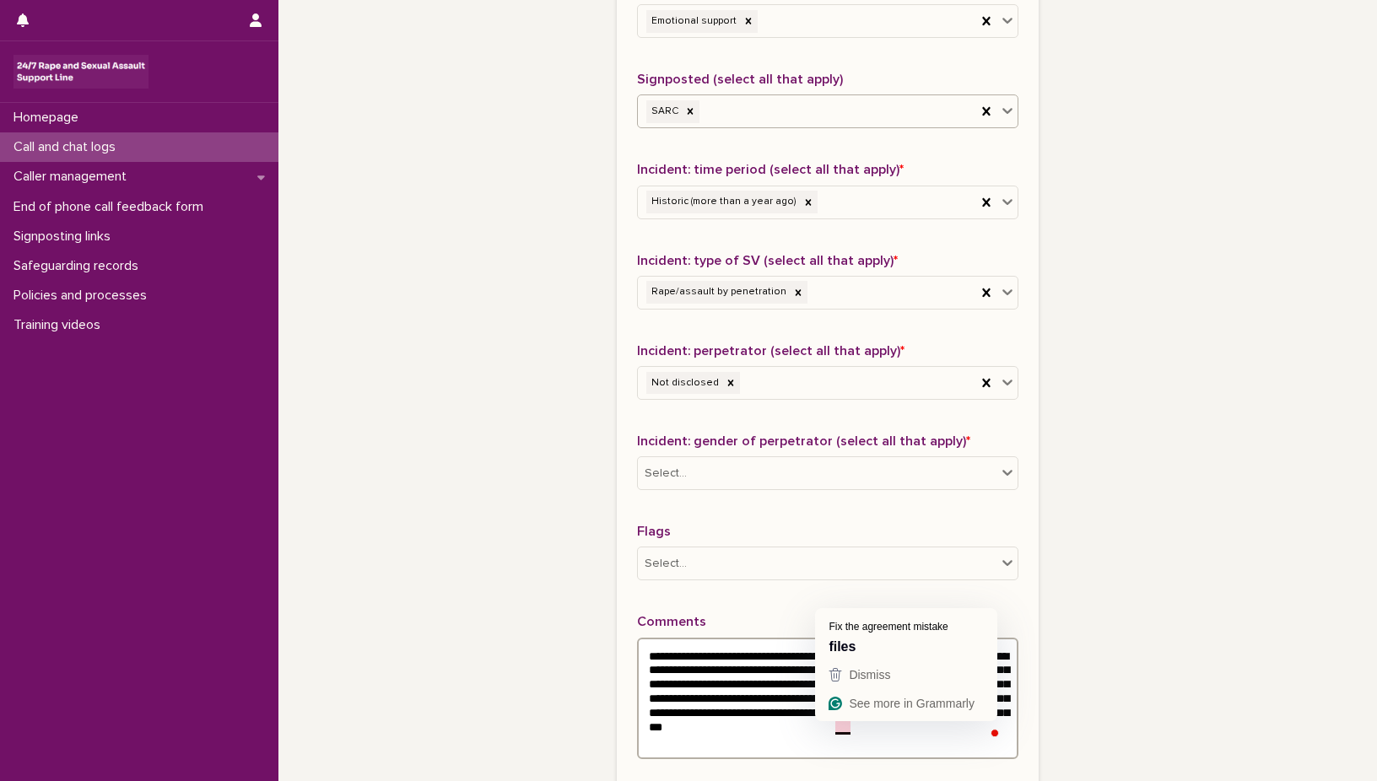
click at [834, 729] on textarea "**********" at bounding box center [827, 698] width 381 height 121
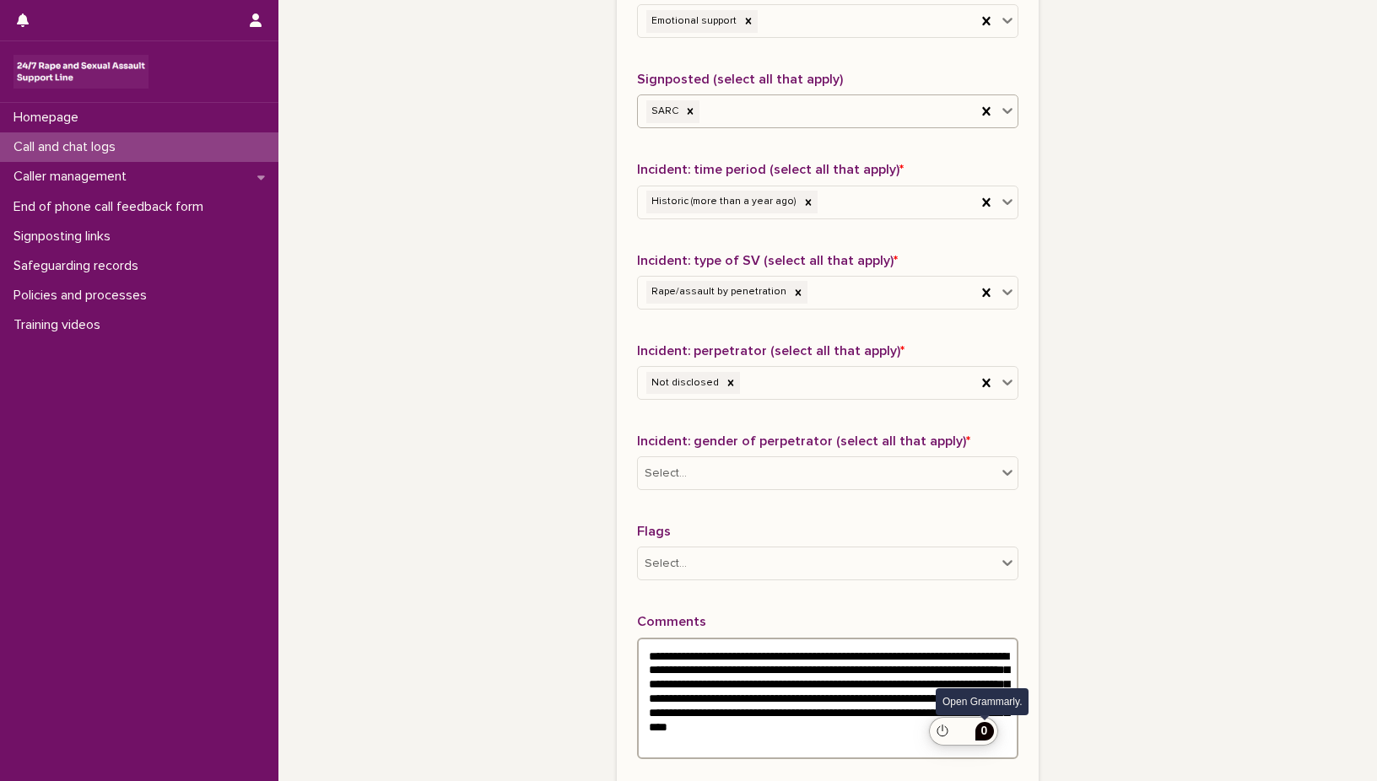
type textarea "**********"
click at [990, 733] on div "0" at bounding box center [985, 732] width 19 height 19
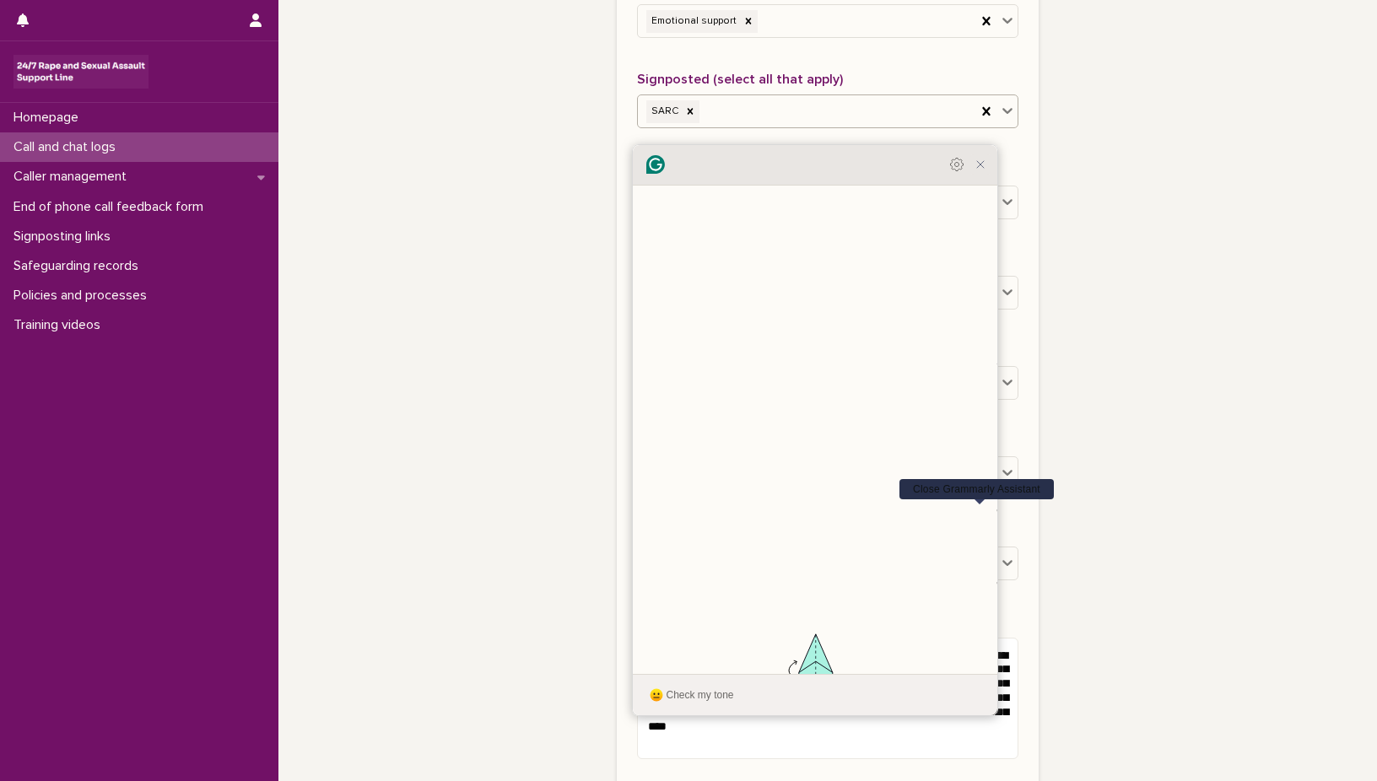
click at [977, 168] on icon "Close Grammarly Assistant" at bounding box center [980, 164] width 7 height 7
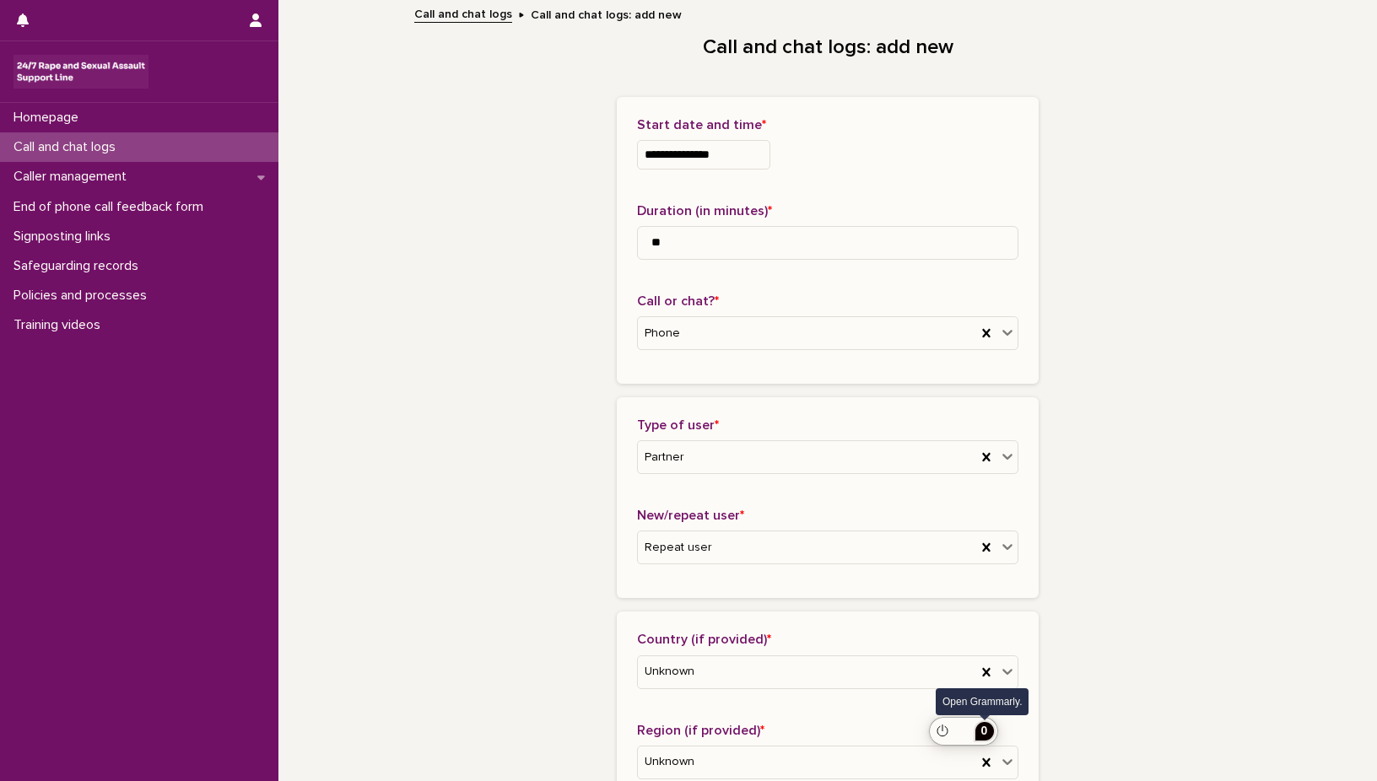
scroll to position [1080, 0]
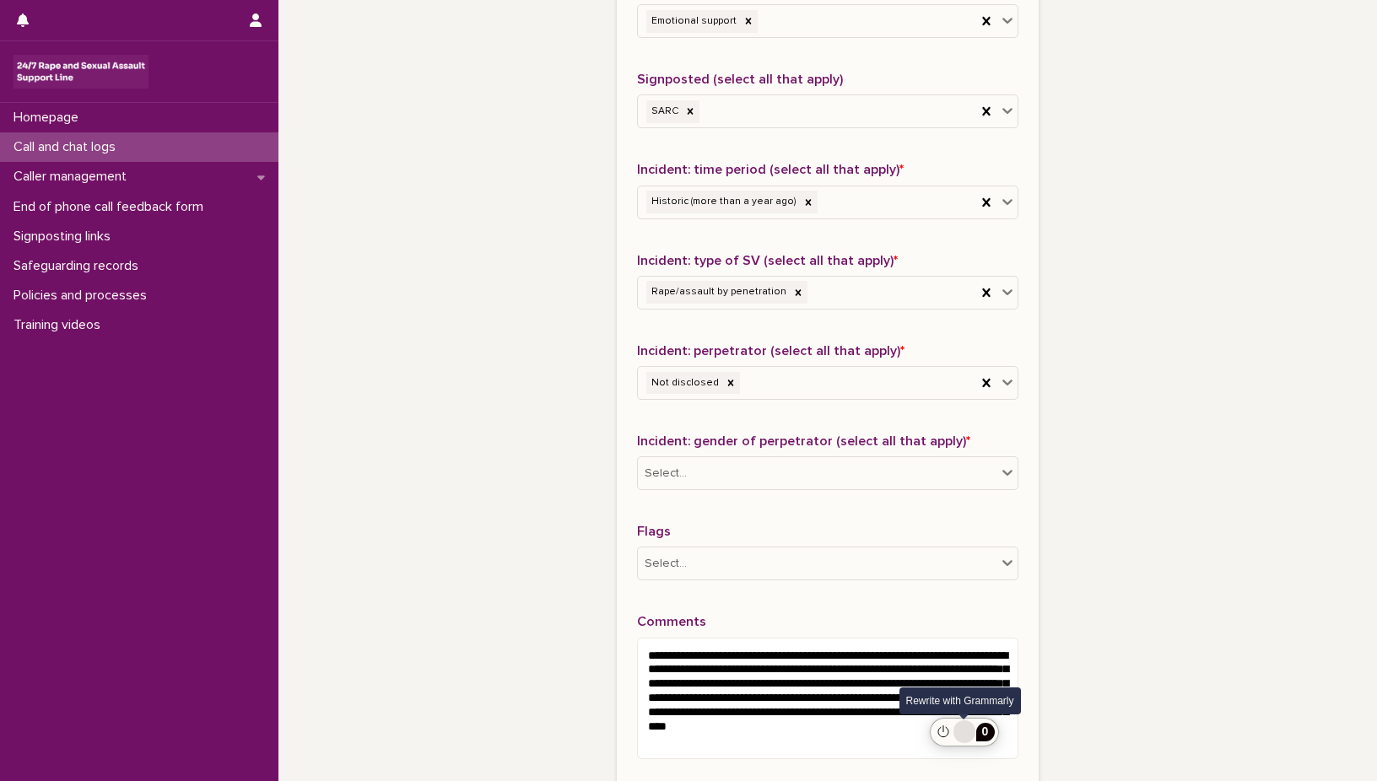
click at [970, 729] on div "Rewrite with Grammarly" at bounding box center [964, 731] width 19 height 19
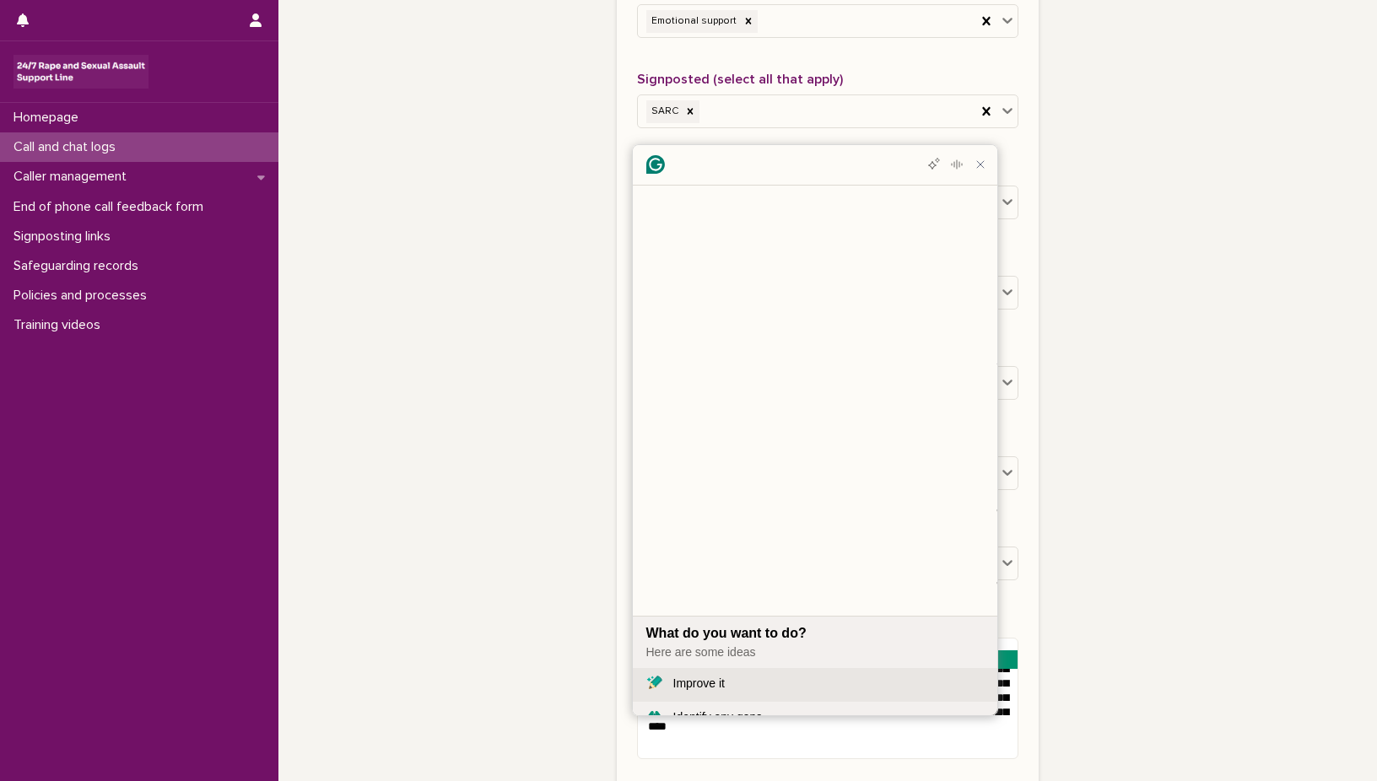
click at [730, 675] on div "Improve it" at bounding box center [828, 684] width 310 height 18
drag, startPoint x: 647, startPoint y: 354, endPoint x: 958, endPoint y: 482, distance: 335.6
click at [958, 697] on div "A woman called on behalf of her husband. He told her that he spoke with one of …" at bounding box center [814, 768] width 337 height 142
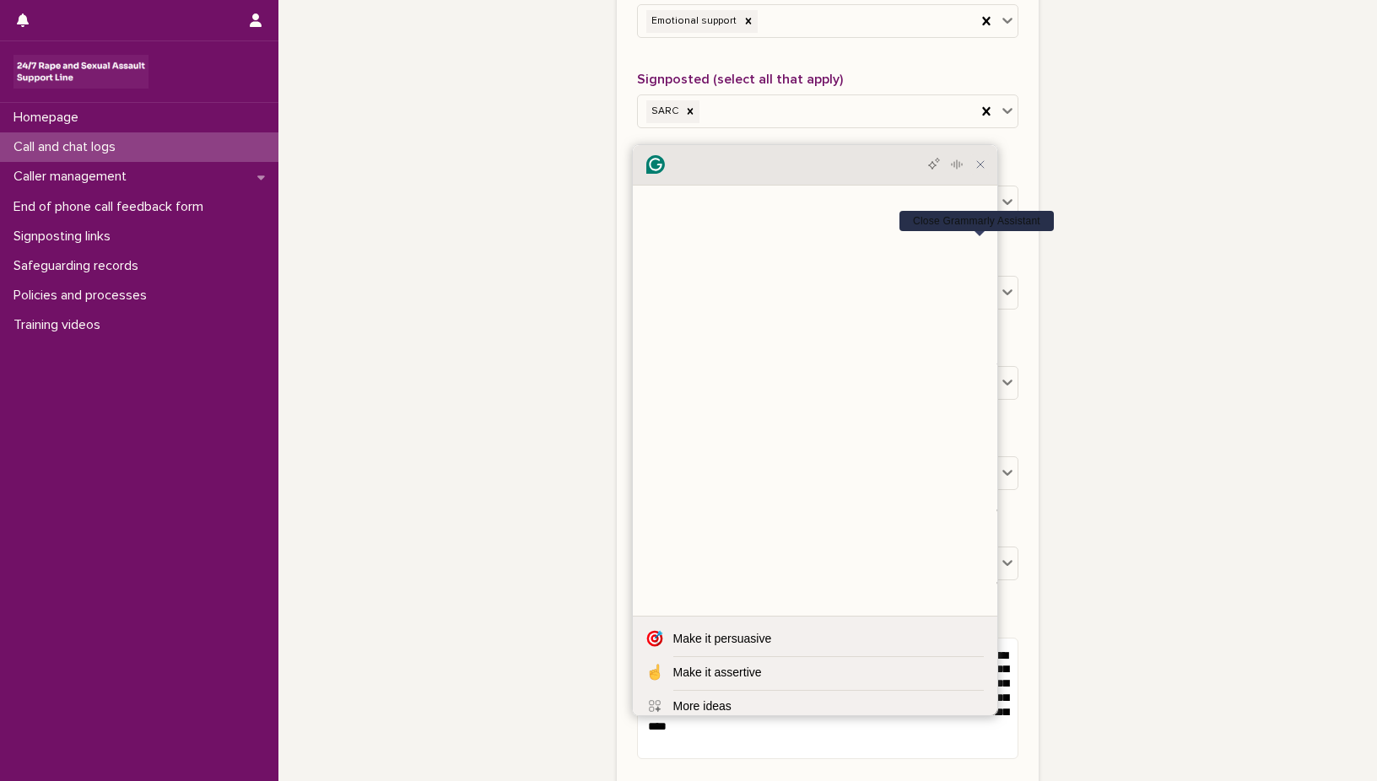
click at [982, 171] on icon "Close Grammarly Assistant" at bounding box center [980, 164] width 13 height 13
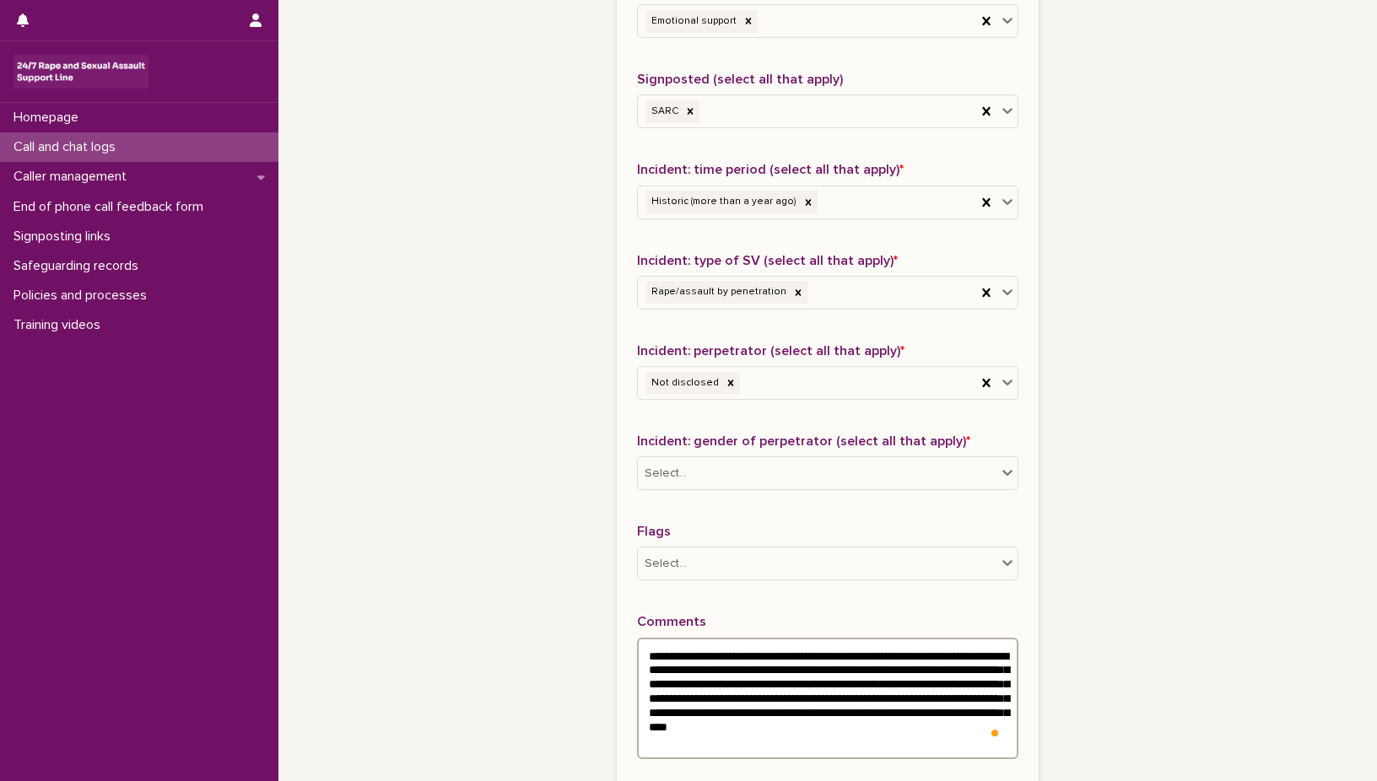
drag, startPoint x: 639, startPoint y: 656, endPoint x: 886, endPoint y: 746, distance: 262.9
click at [886, 746] on textarea "**********" at bounding box center [827, 698] width 381 height 121
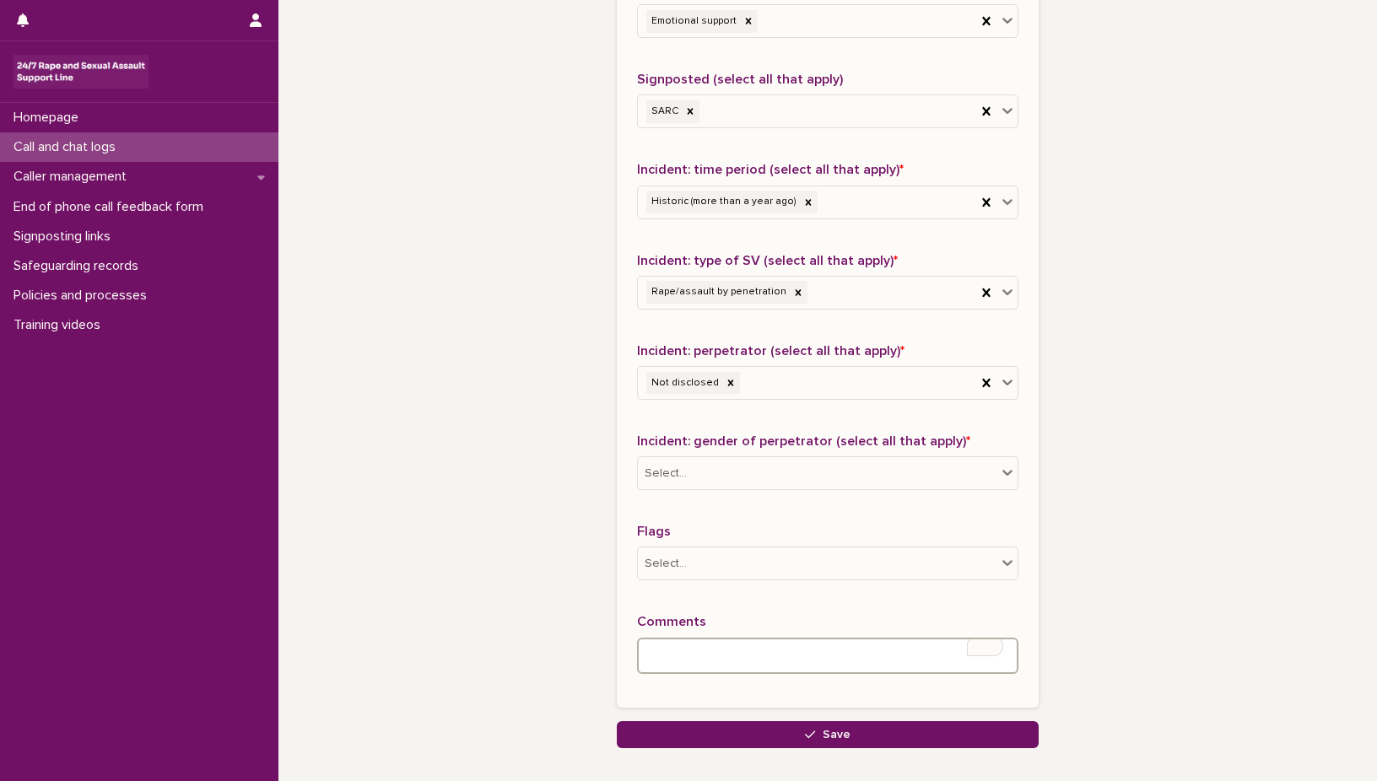
paste textarea "**********"
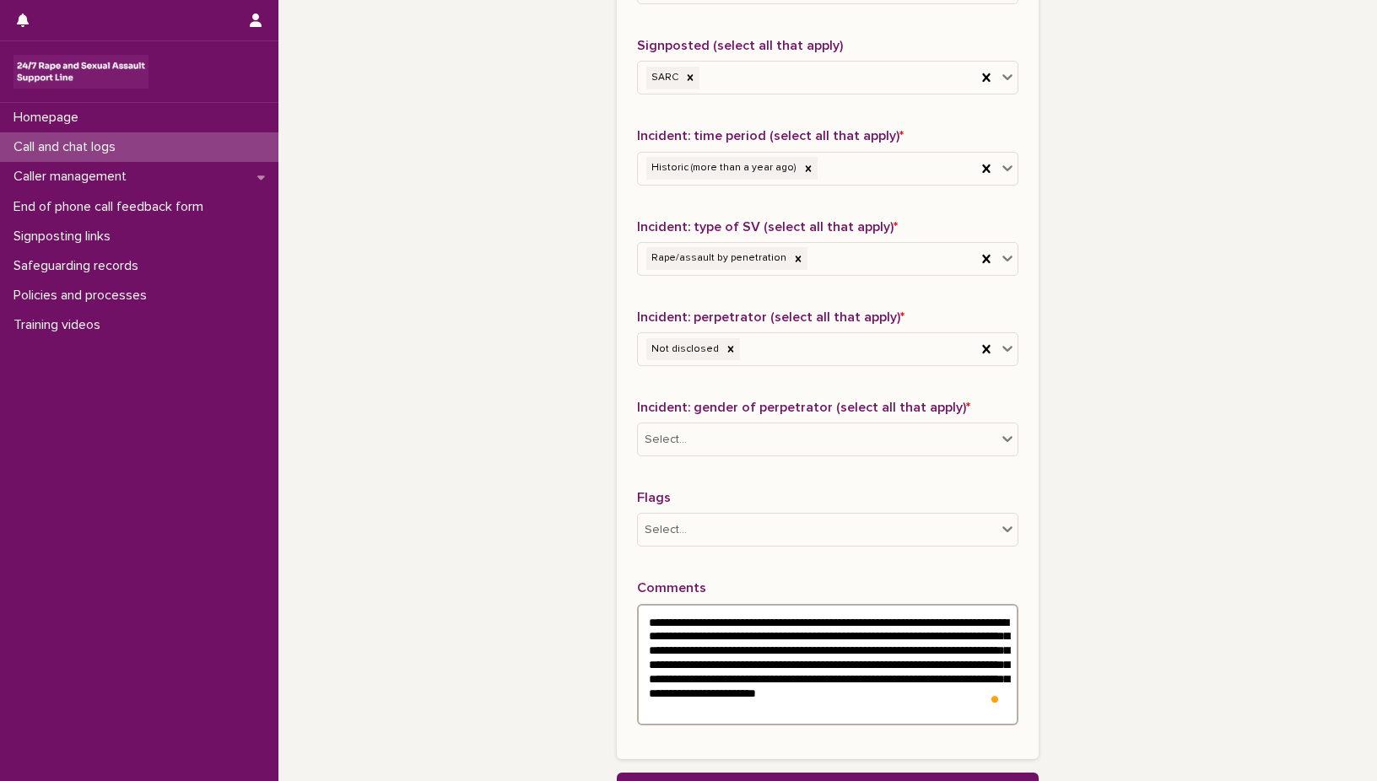
scroll to position [1264, 0]
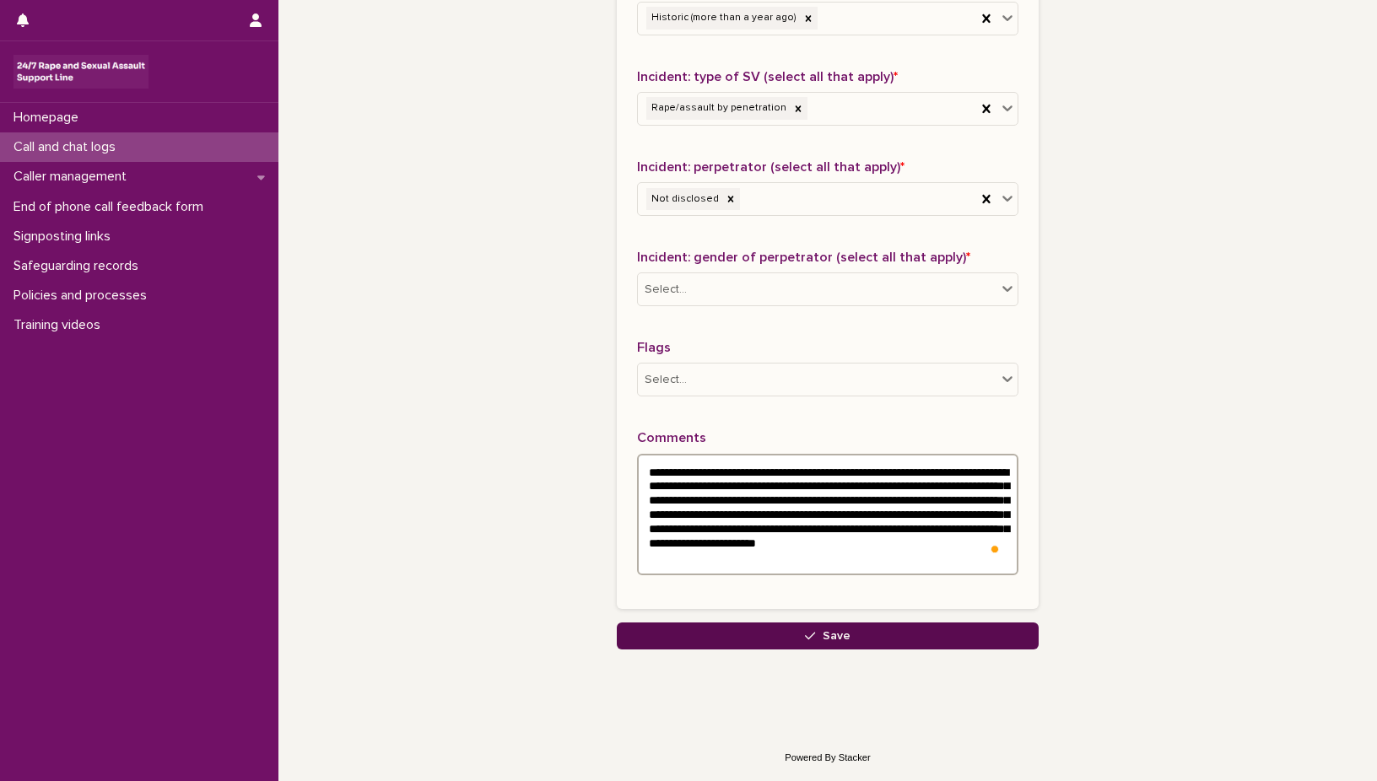
type textarea "**********"
click at [826, 636] on span "Save" at bounding box center [837, 636] width 28 height 12
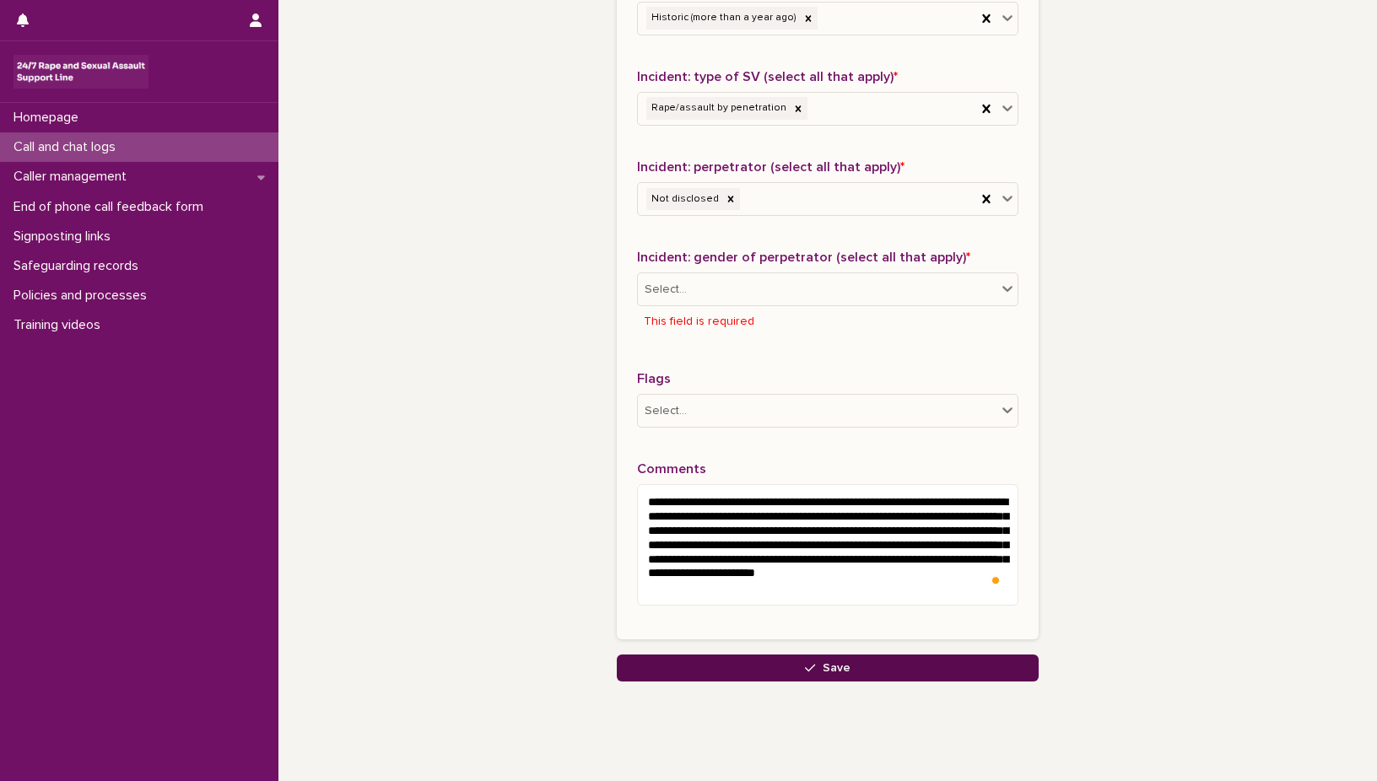
scroll to position [1295, 0]
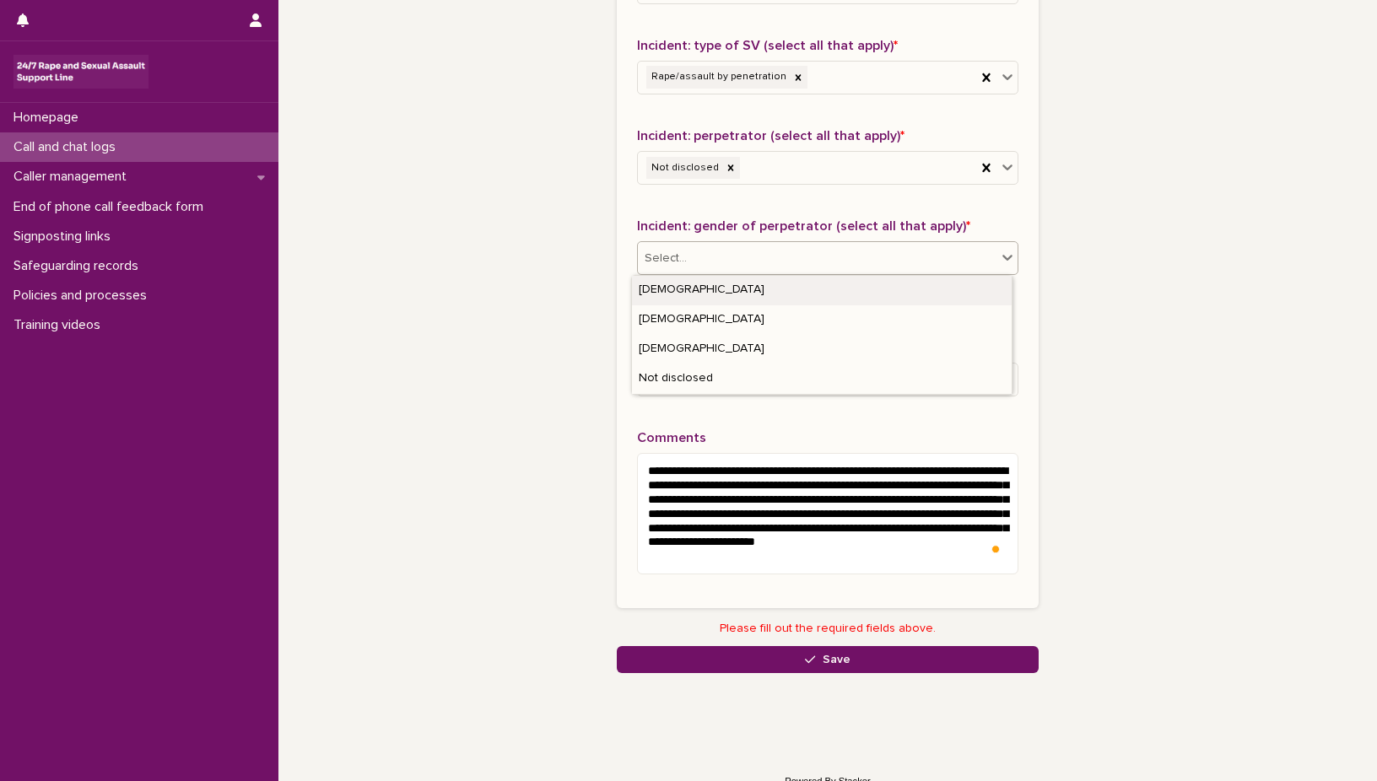
click at [1001, 258] on icon at bounding box center [1007, 257] width 17 height 17
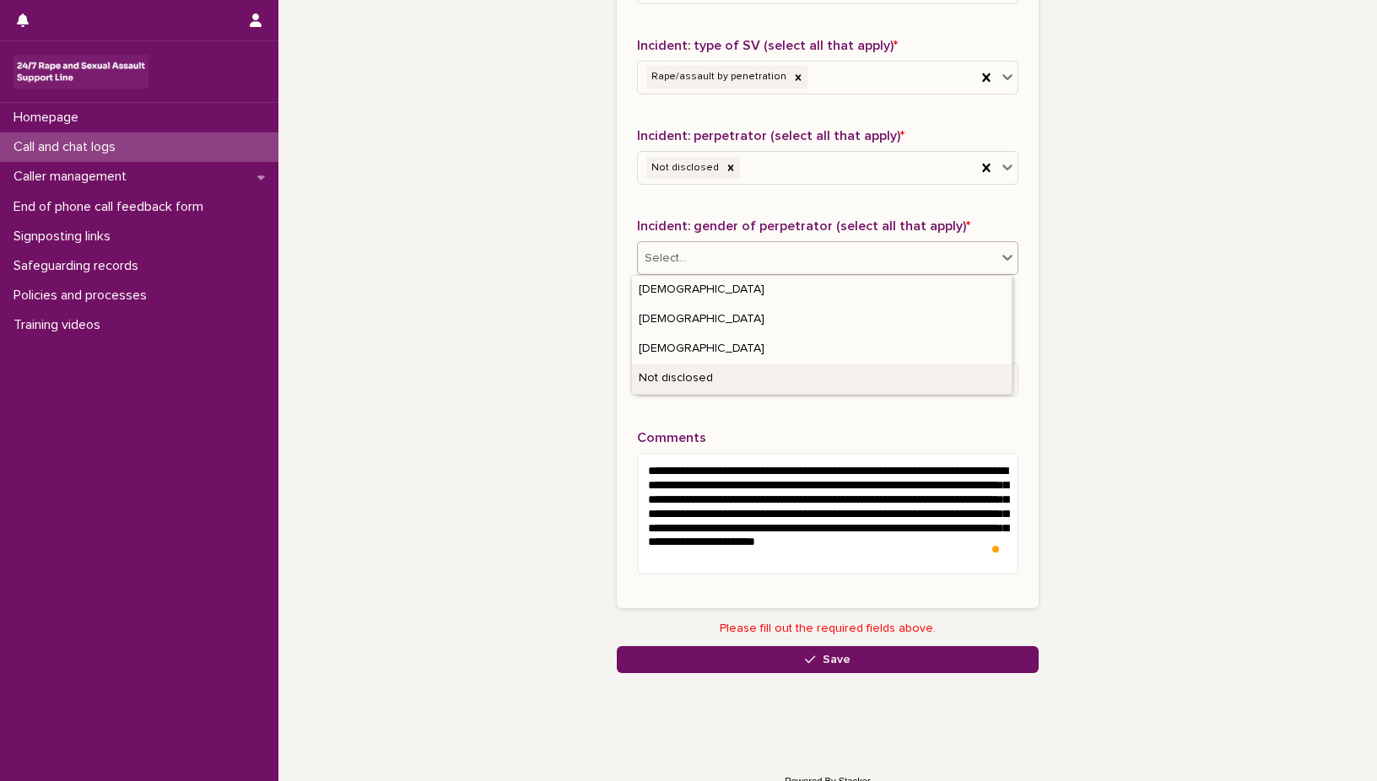
click at [688, 379] on div "Not disclosed" at bounding box center [822, 379] width 380 height 30
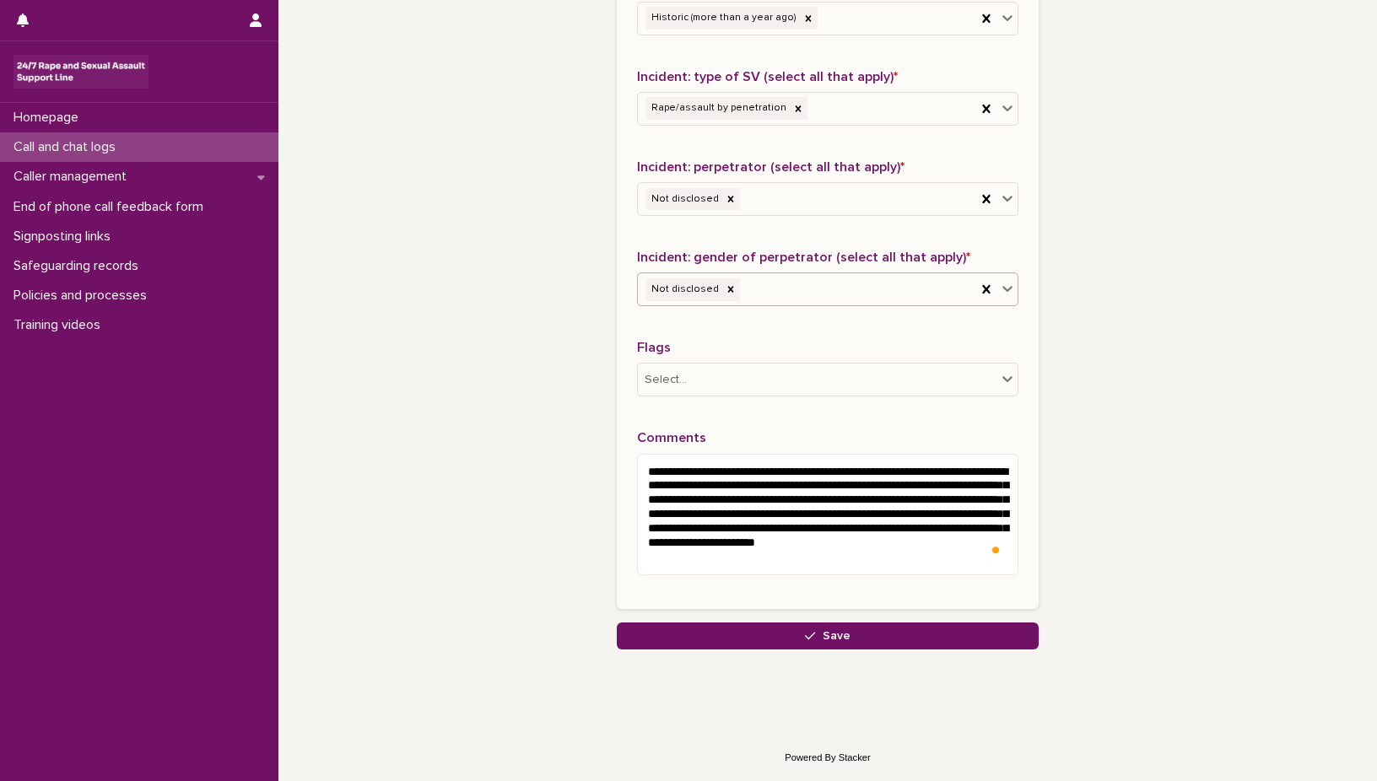
scroll to position [1264, 0]
click at [828, 633] on span "Save" at bounding box center [837, 636] width 28 height 12
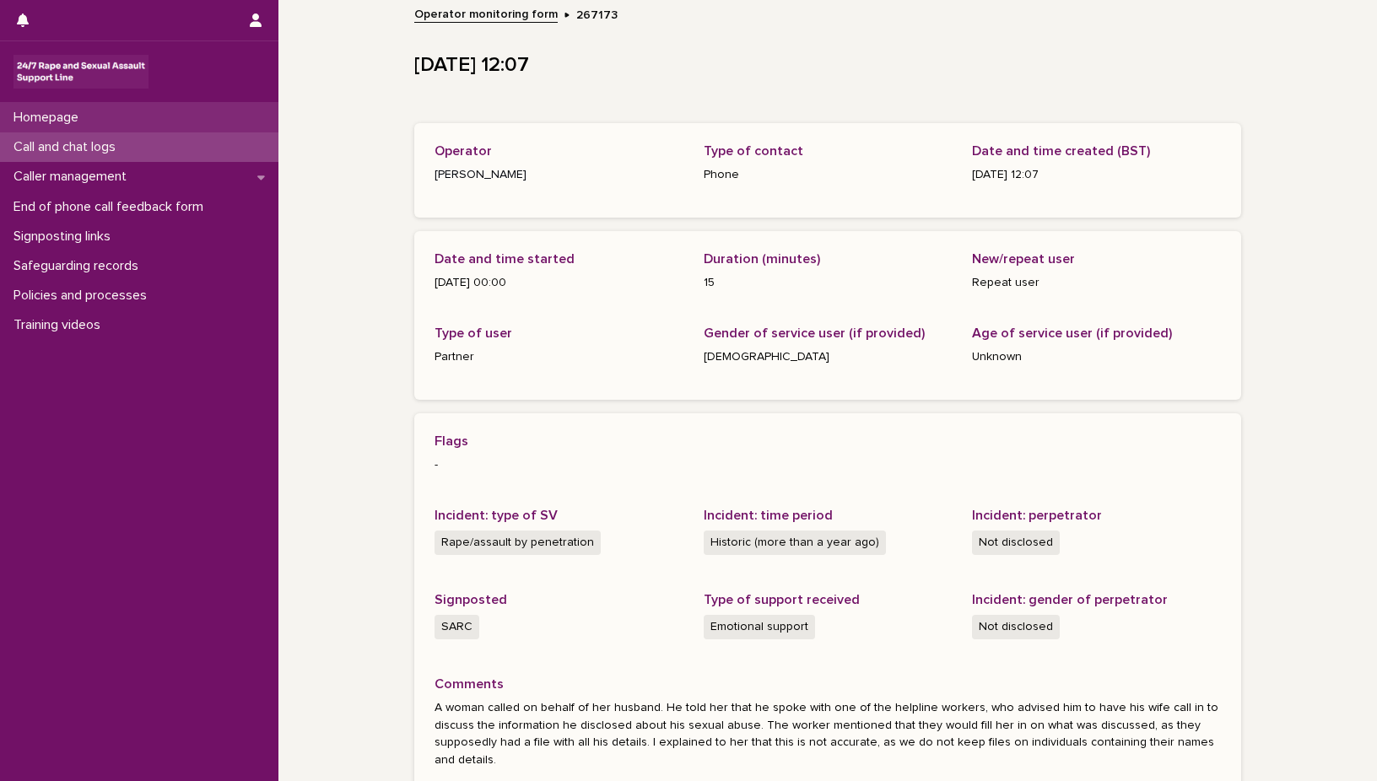
click at [91, 131] on div "Homepage" at bounding box center [139, 118] width 278 height 30
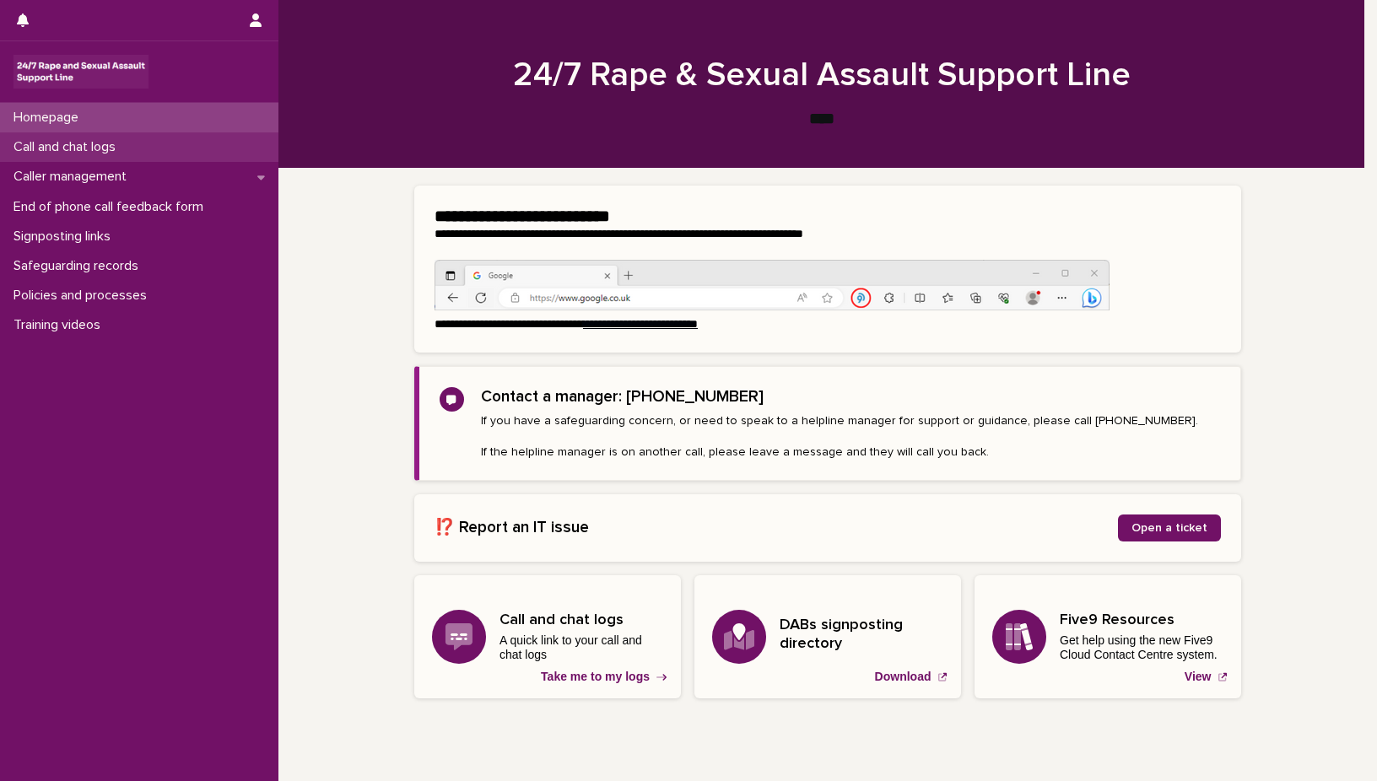
click at [92, 139] on p "Call and chat logs" at bounding box center [68, 147] width 122 height 16
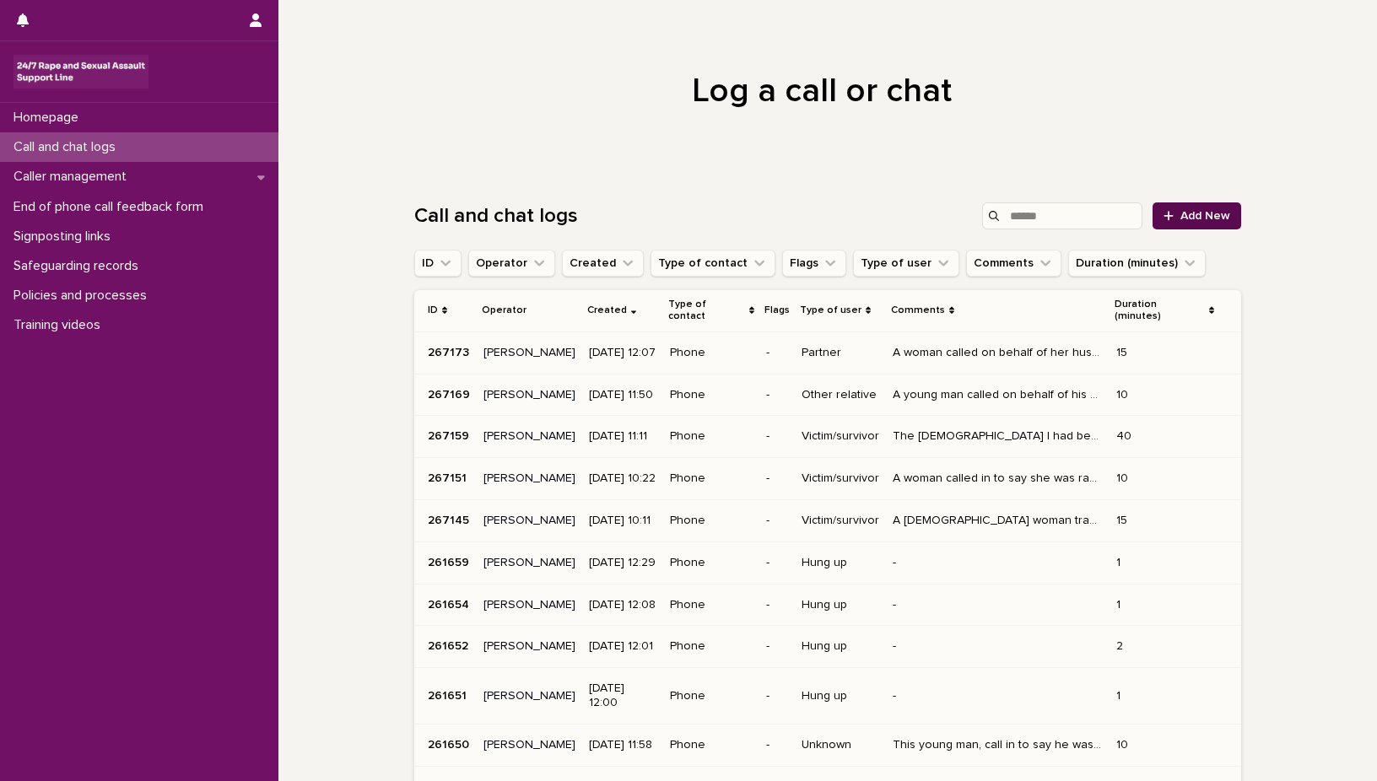
click at [1197, 214] on span "Add New" at bounding box center [1205, 216] width 50 height 12
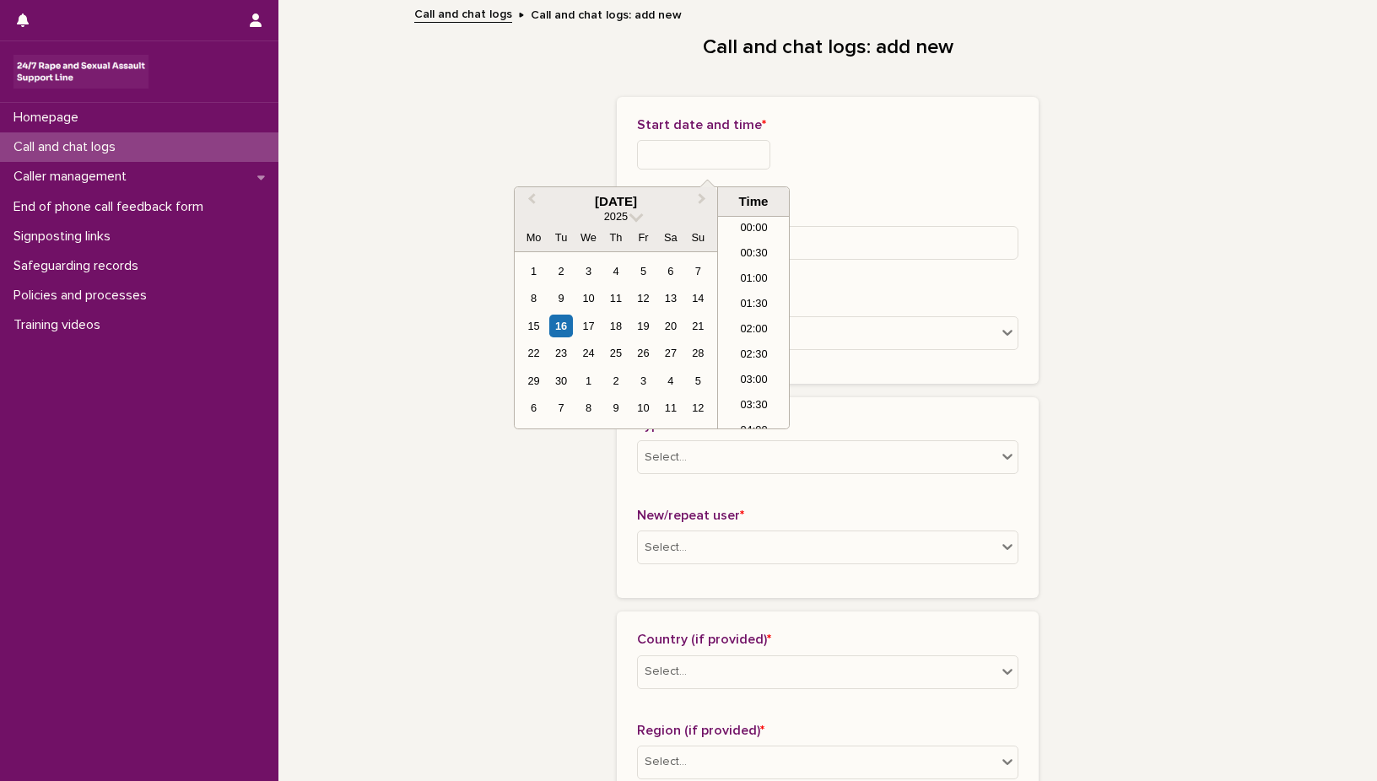
click at [645, 155] on input "text" at bounding box center [703, 155] width 133 height 30
click at [556, 322] on div "16" at bounding box center [560, 326] width 23 height 23
type input "**********"
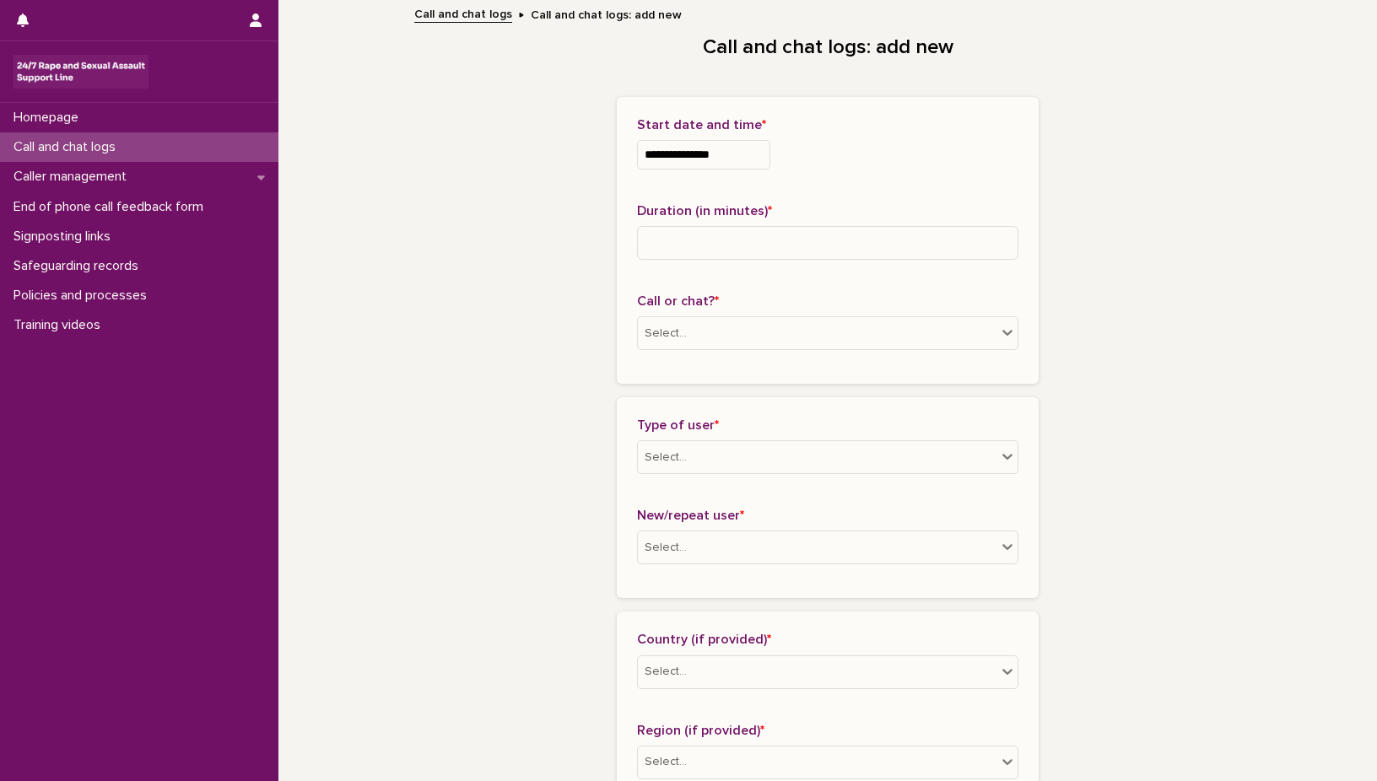
click at [688, 233] on input at bounding box center [827, 243] width 381 height 34
type input "*"
click at [1005, 331] on icon at bounding box center [1007, 333] width 10 height 6
click at [899, 368] on div "Phone" at bounding box center [822, 366] width 380 height 30
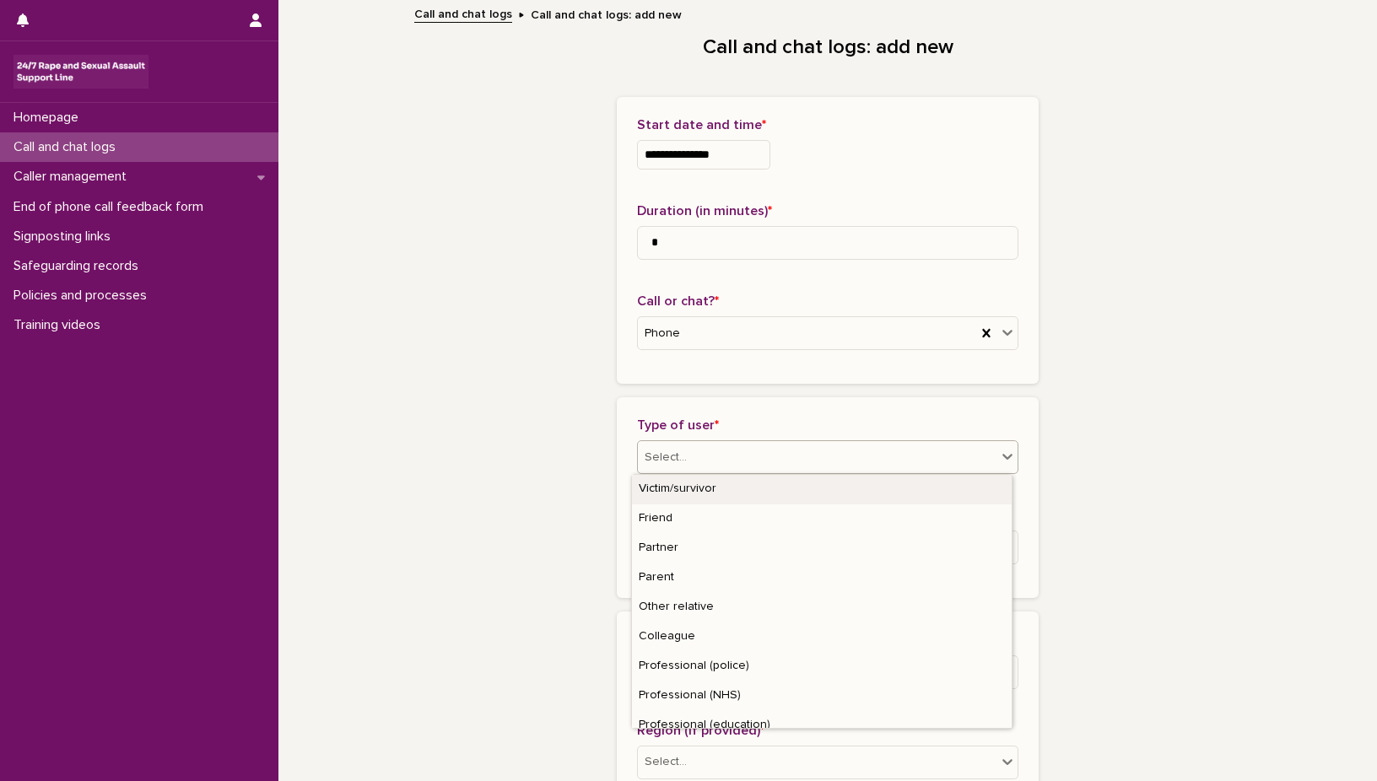
click at [999, 452] on icon at bounding box center [1007, 456] width 17 height 17
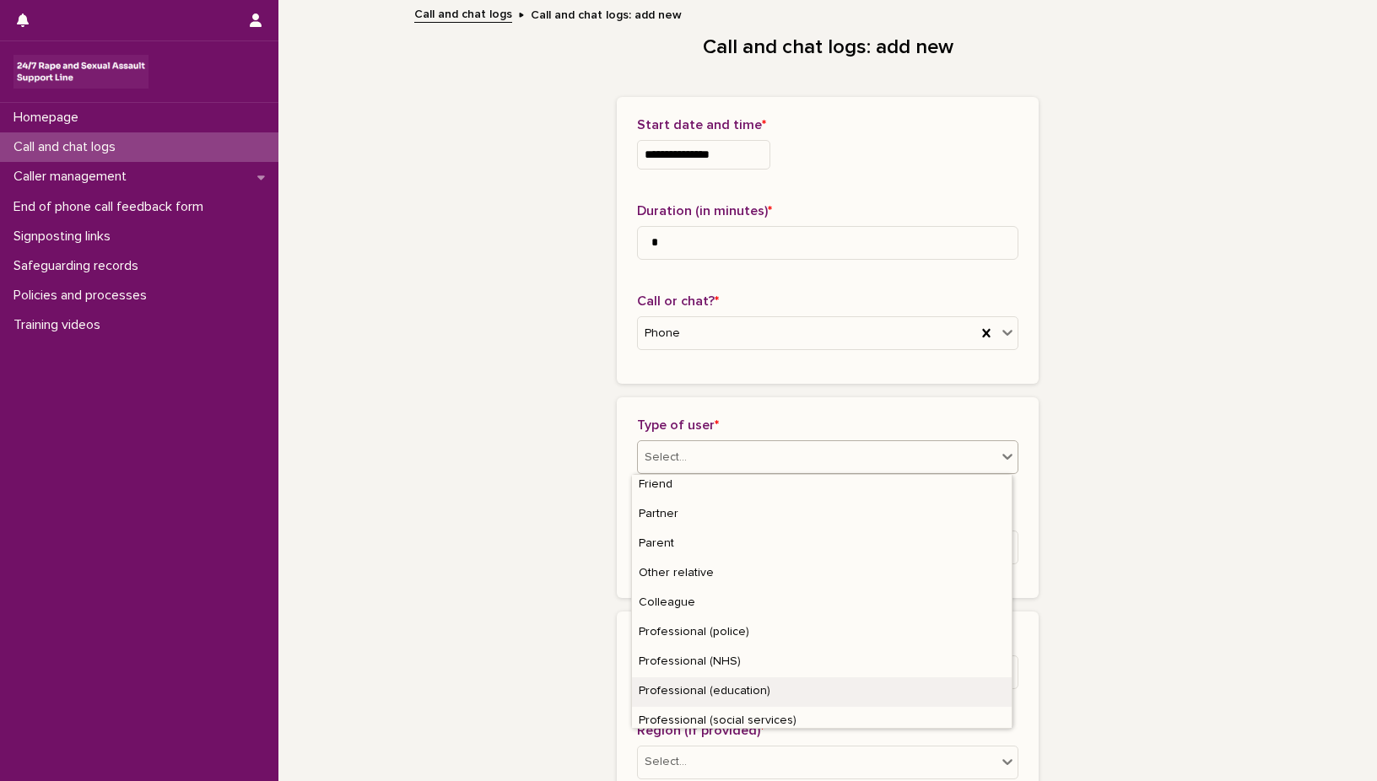
scroll to position [190, 0]
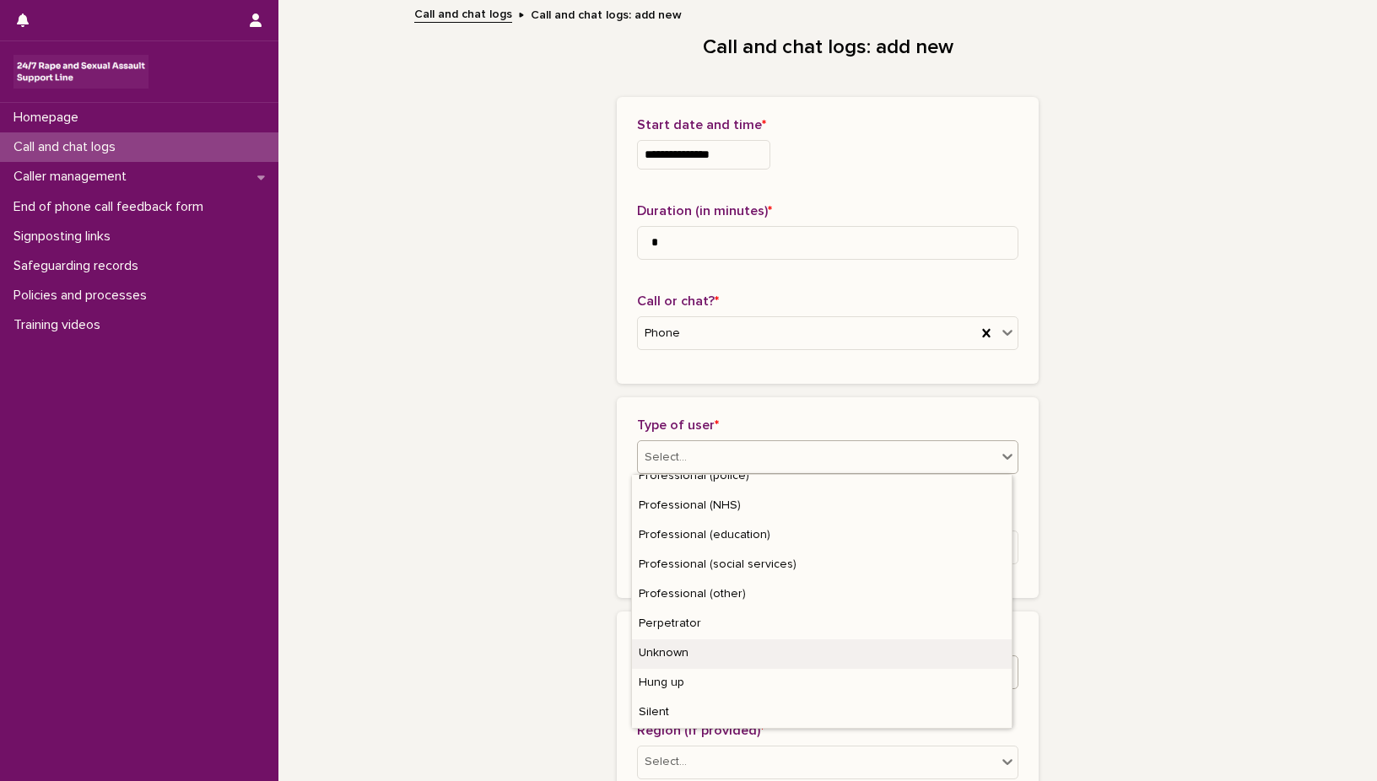
drag, startPoint x: 739, startPoint y: 673, endPoint x: 693, endPoint y: 657, distance: 49.1
click at [693, 657] on div "Unknown" at bounding box center [822, 655] width 380 height 30
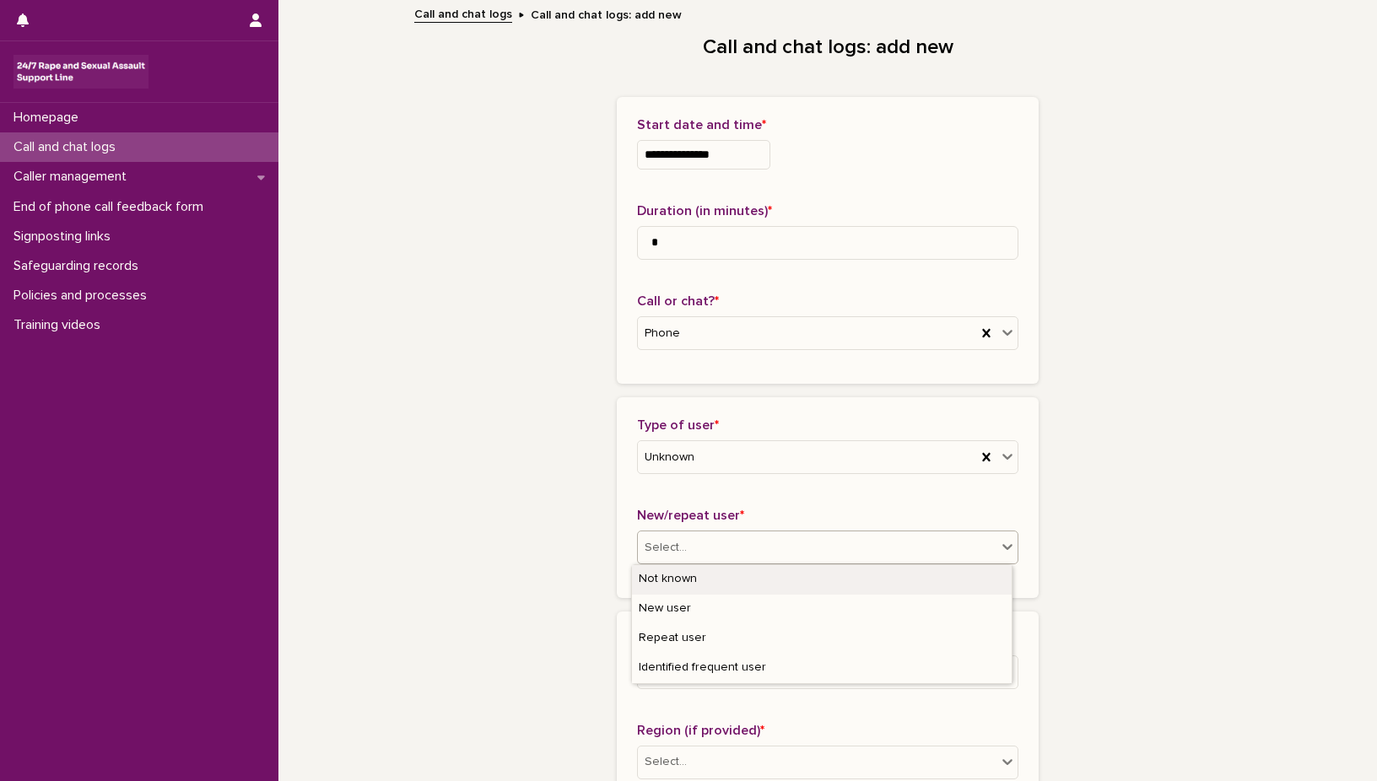
click at [1003, 547] on icon at bounding box center [1007, 548] width 10 height 6
click at [947, 578] on div "Not known" at bounding box center [822, 580] width 380 height 30
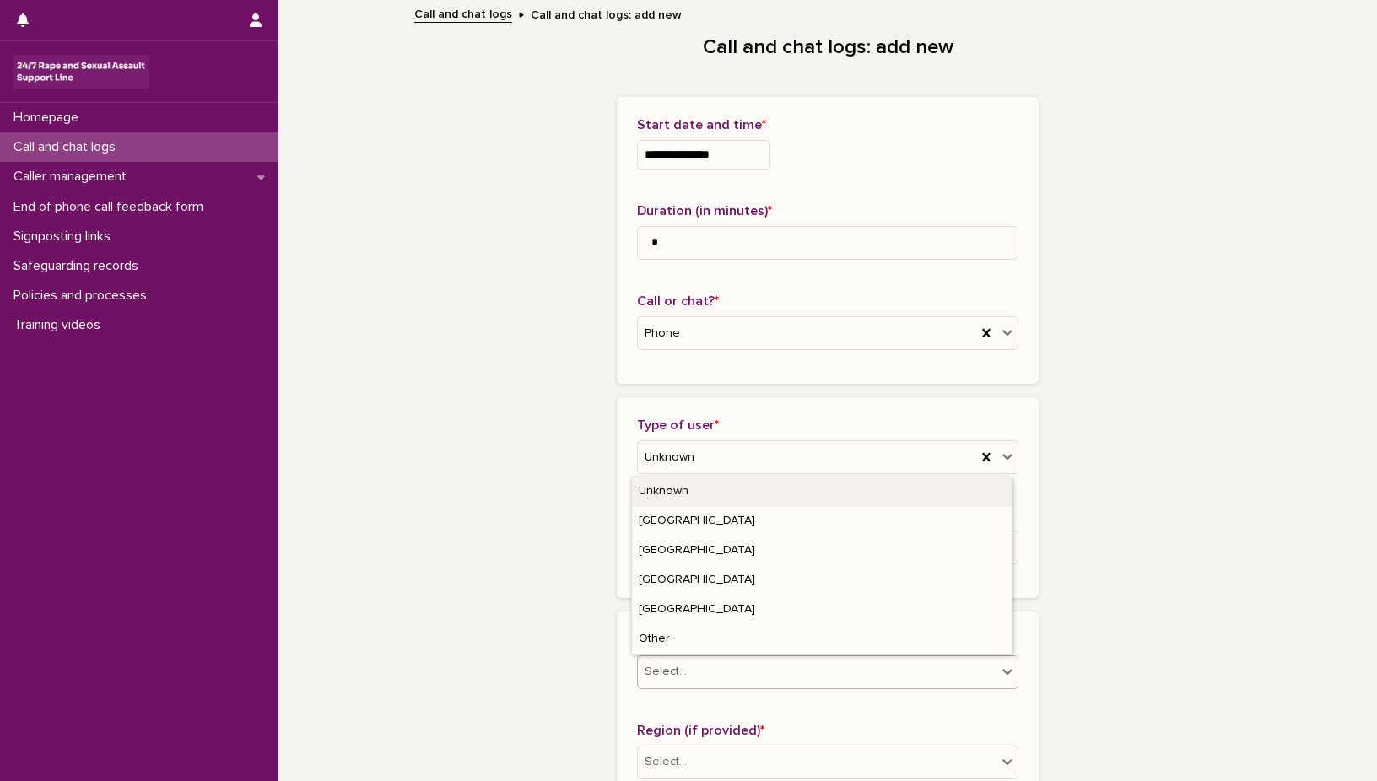
click at [999, 672] on icon at bounding box center [1007, 671] width 17 height 17
click at [819, 488] on div "Unknown" at bounding box center [822, 493] width 380 height 30
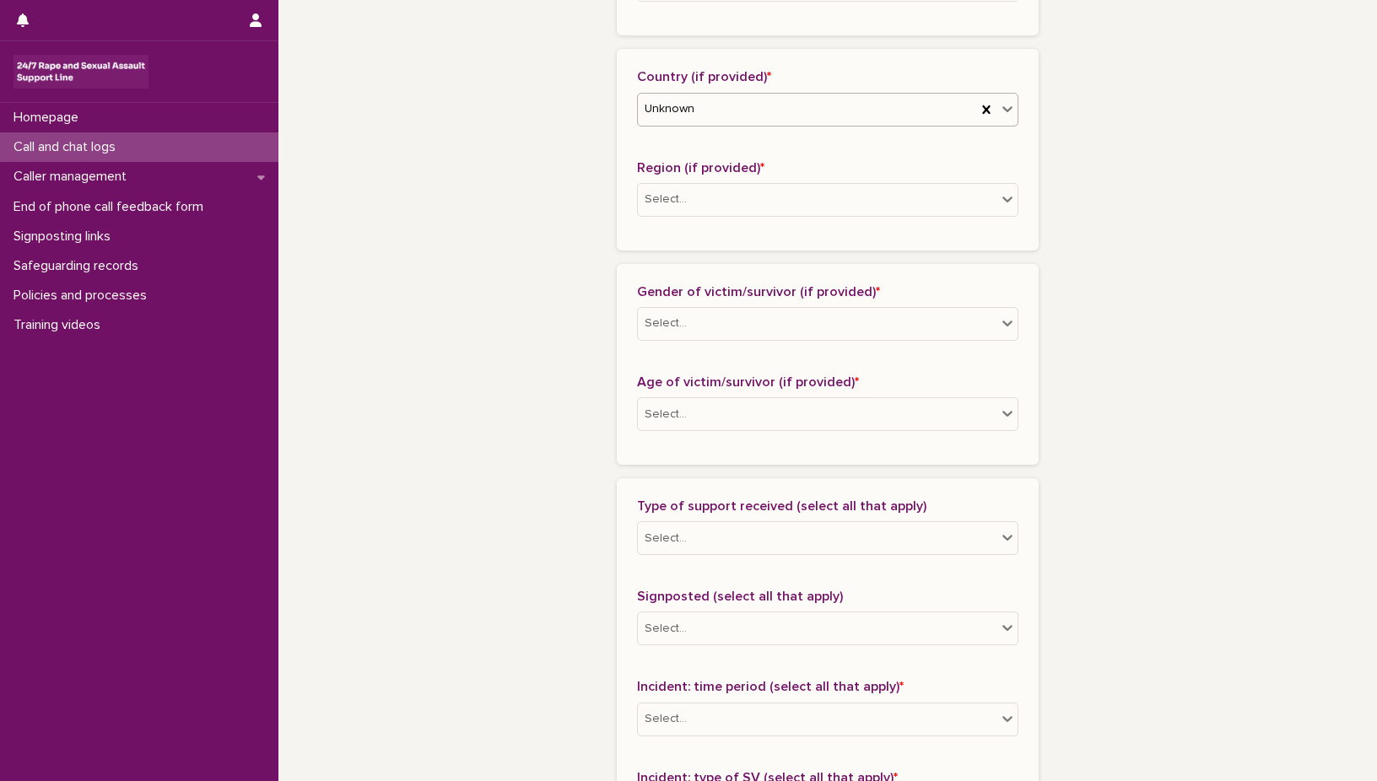
scroll to position [596, 0]
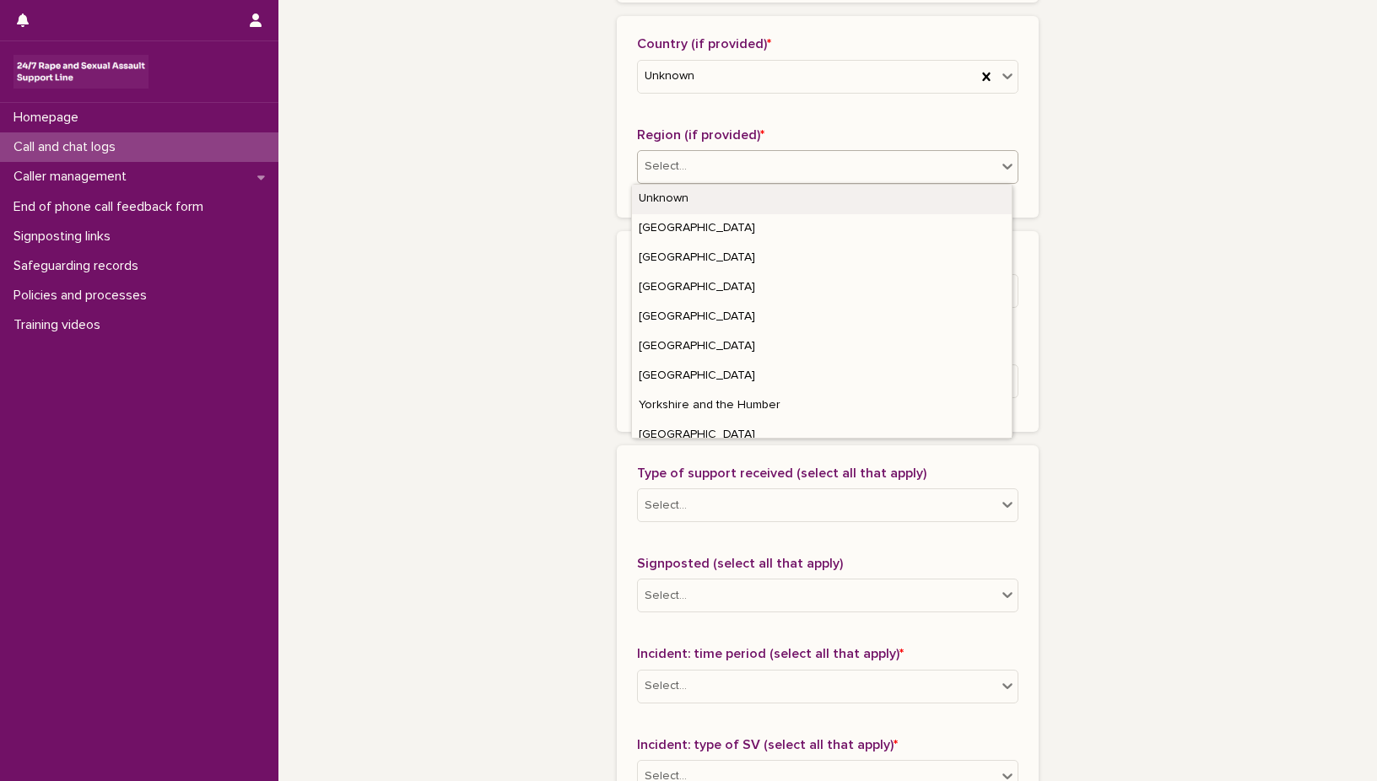
click at [1000, 163] on icon at bounding box center [1007, 166] width 17 height 17
click at [951, 202] on div "Unknown" at bounding box center [822, 200] width 380 height 30
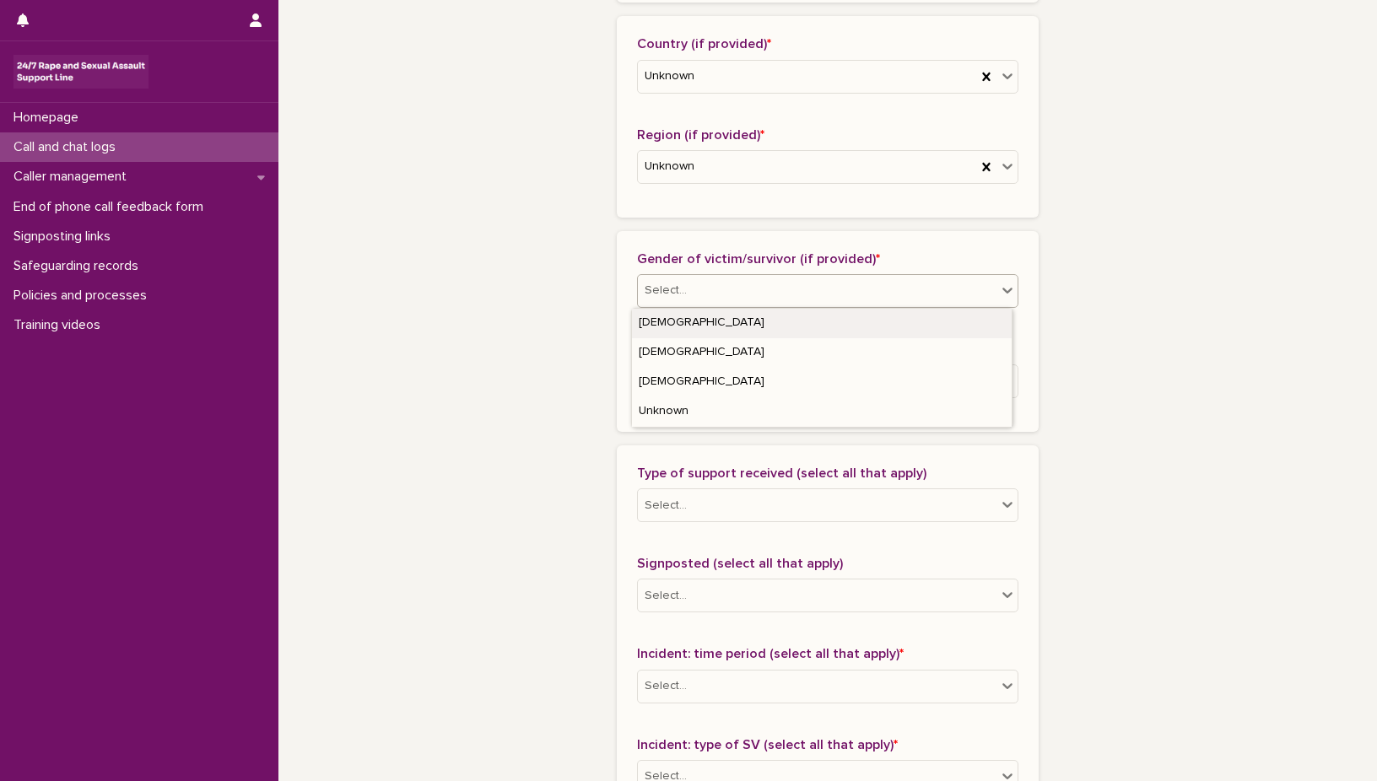
click at [1004, 294] on icon at bounding box center [1007, 290] width 17 height 17
click at [963, 323] on div "[DEMOGRAPHIC_DATA]" at bounding box center [822, 324] width 380 height 30
click at [1001, 287] on icon at bounding box center [1007, 290] width 17 height 17
click at [973, 412] on div "Unknown" at bounding box center [822, 412] width 380 height 30
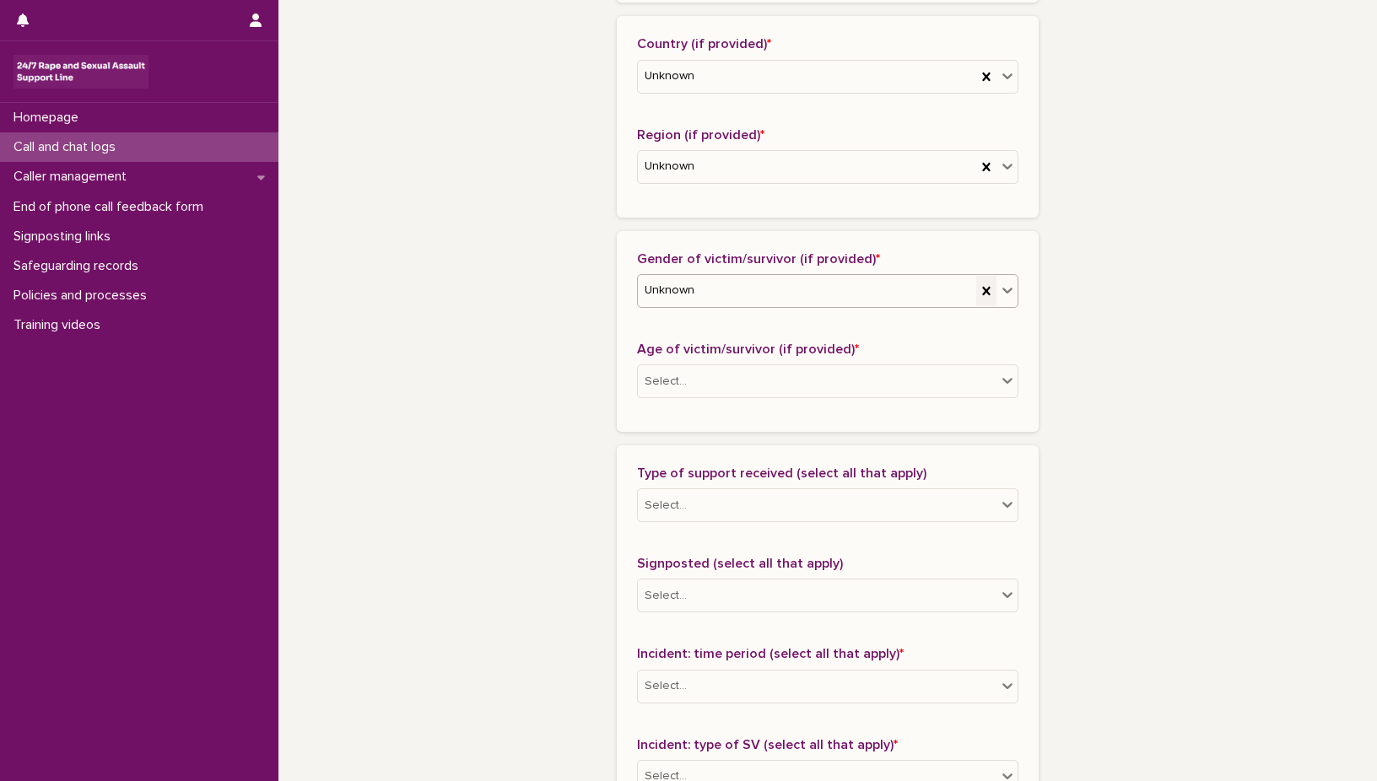
click at [979, 284] on icon at bounding box center [986, 291] width 17 height 17
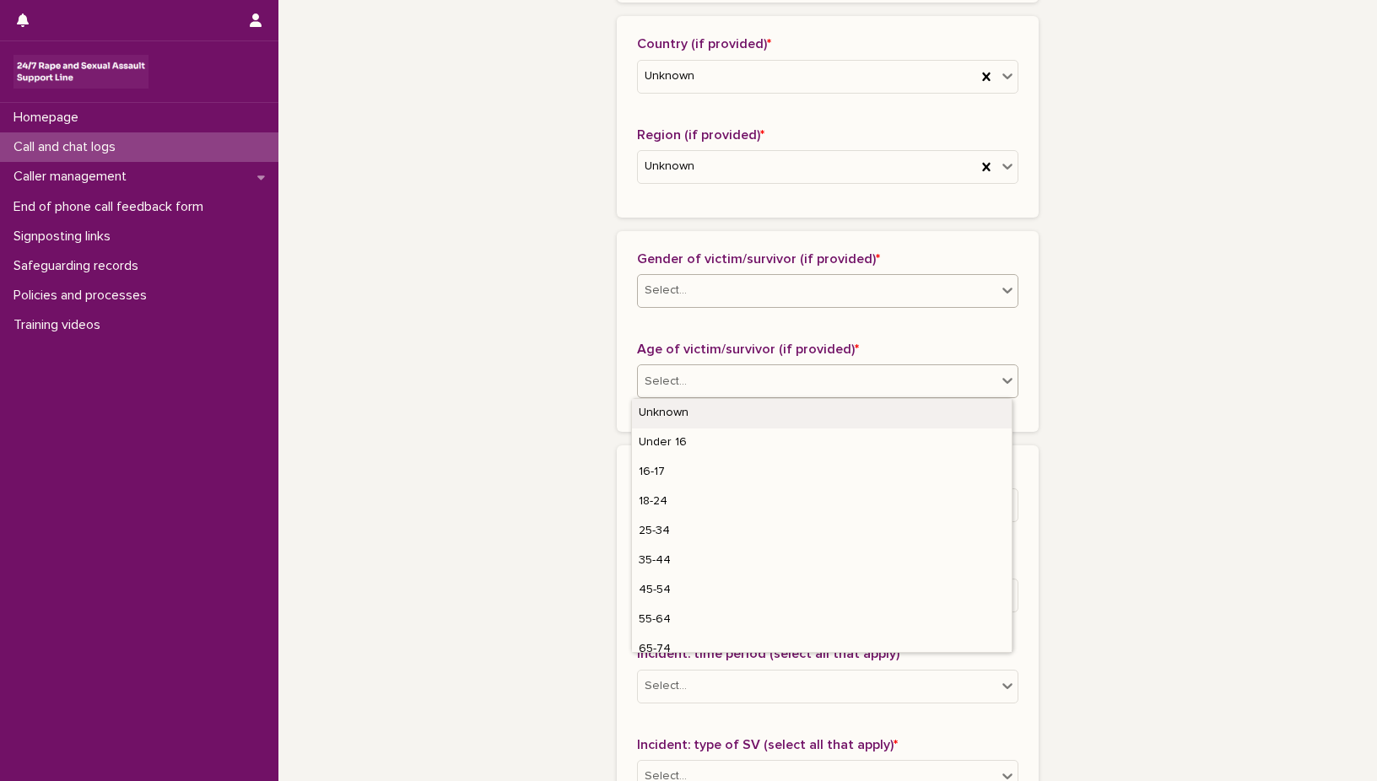
click at [1003, 379] on icon at bounding box center [1007, 380] width 17 height 17
drag, startPoint x: 942, startPoint y: 465, endPoint x: 901, endPoint y: 411, distance: 68.0
click at [901, 411] on div "Unknown" at bounding box center [822, 414] width 380 height 30
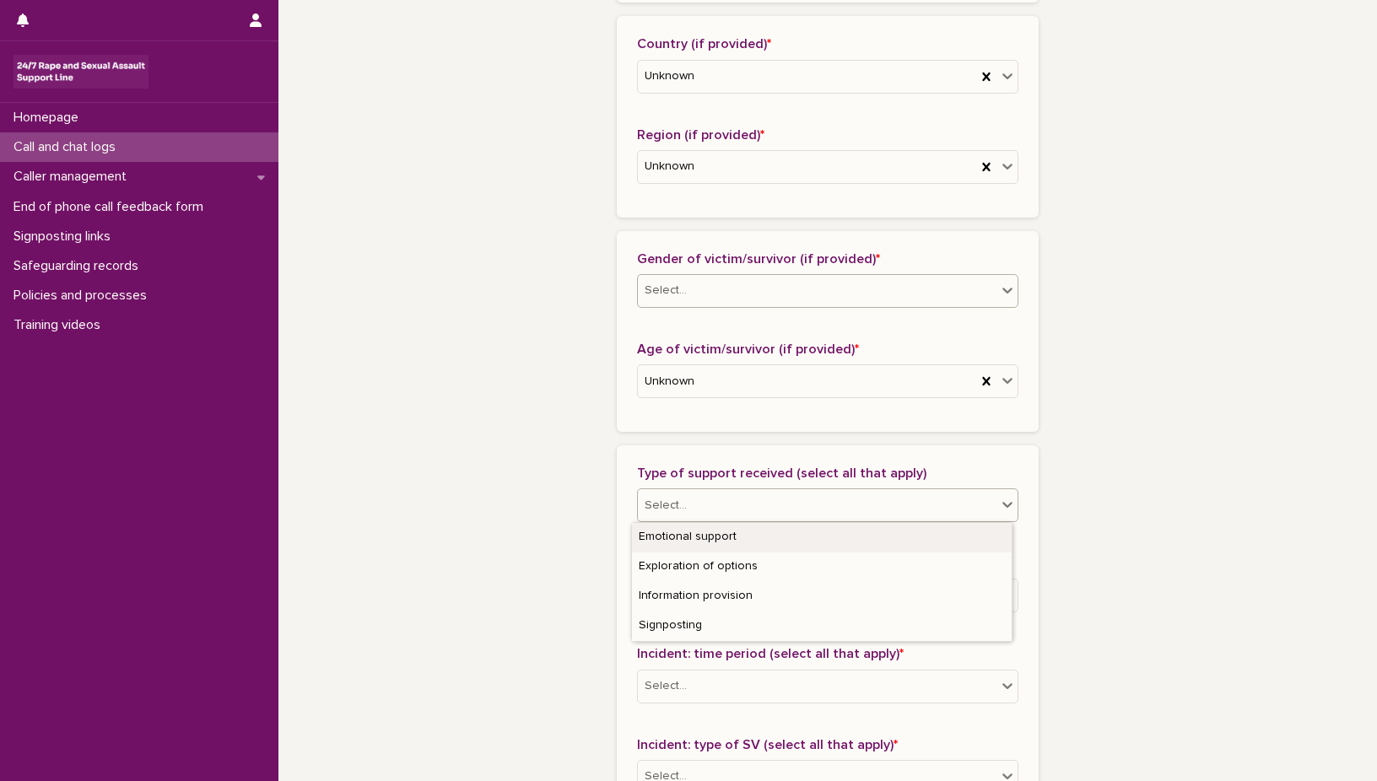
click at [1001, 503] on icon at bounding box center [1007, 504] width 17 height 17
click at [971, 536] on div "Emotional support" at bounding box center [822, 538] width 380 height 30
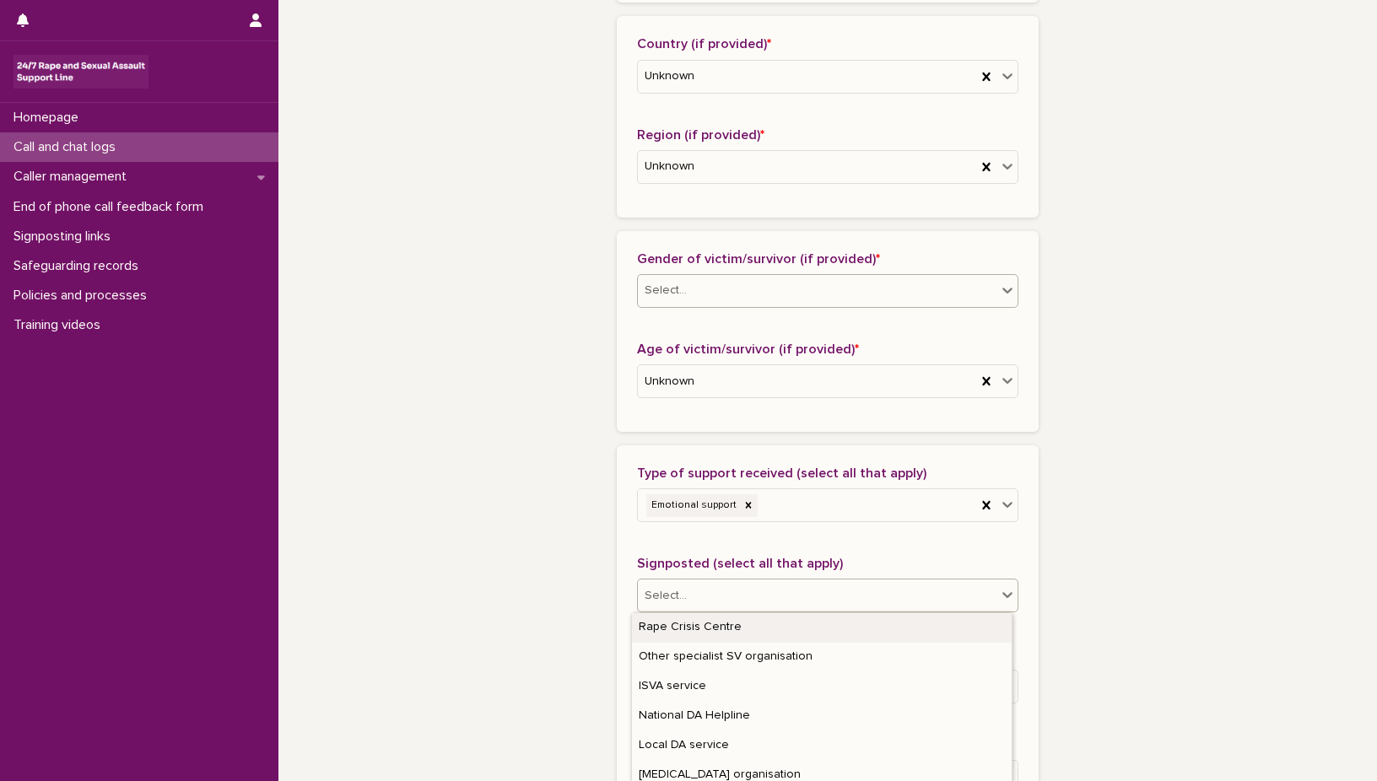
click at [1005, 590] on icon at bounding box center [1007, 594] width 17 height 17
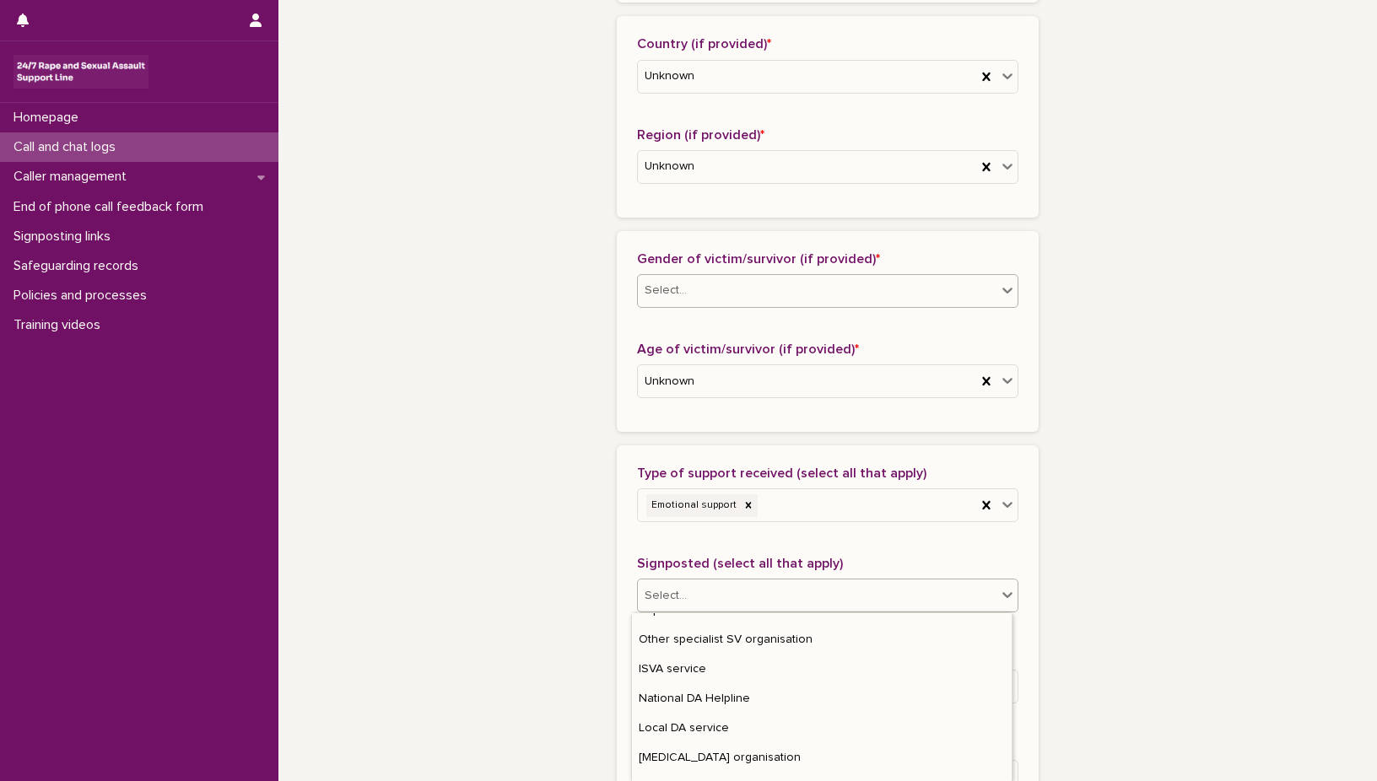
scroll to position [0, 0]
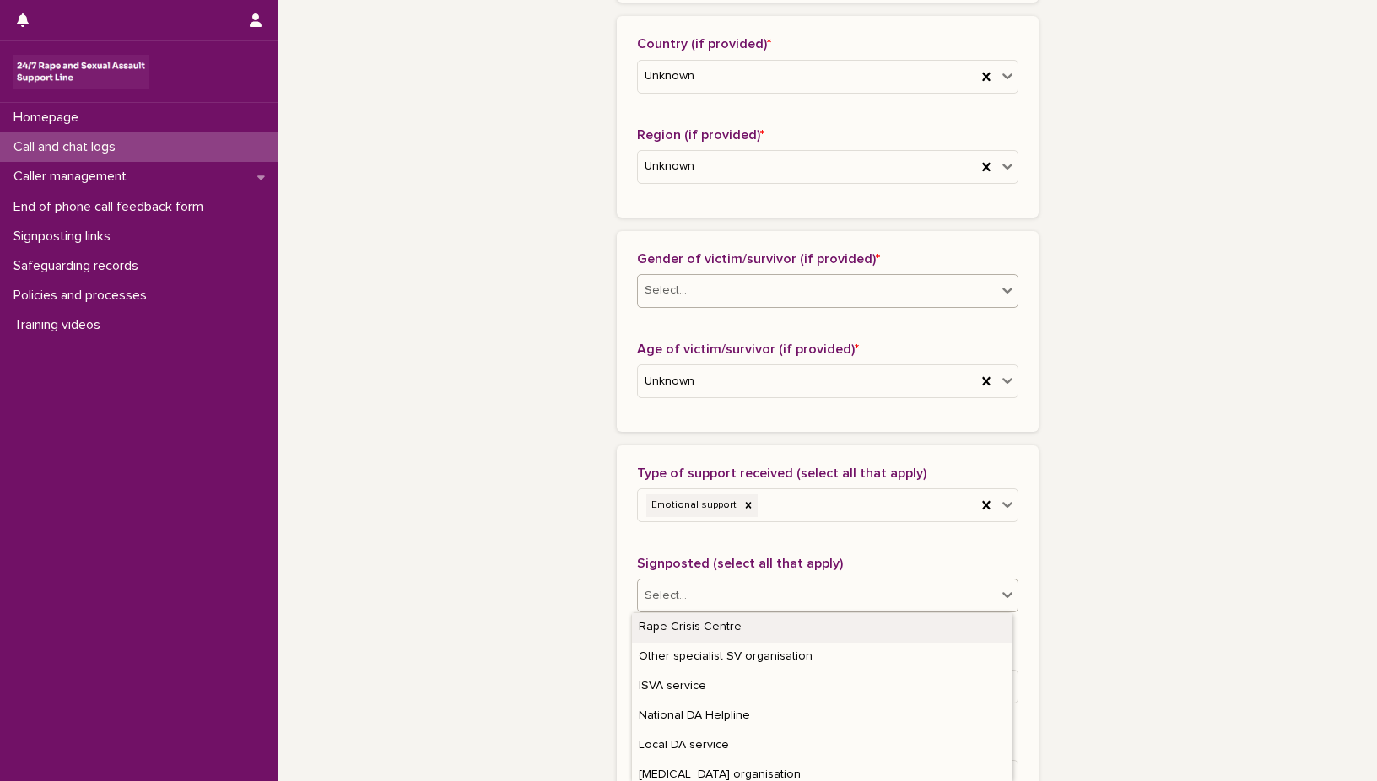
click at [973, 629] on div "Rape Crisis Centre" at bounding box center [822, 628] width 380 height 30
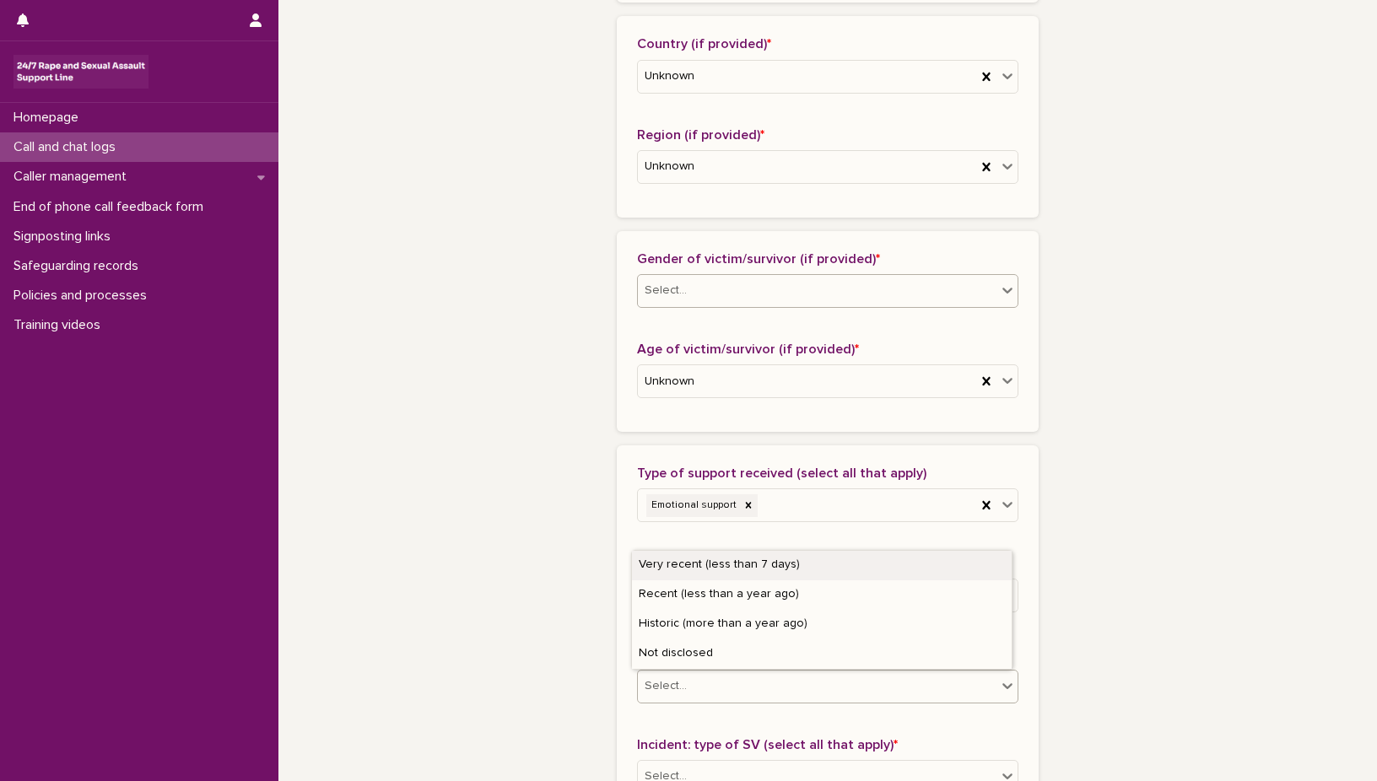
click at [999, 684] on icon at bounding box center [1007, 685] width 17 height 17
click at [997, 660] on div "Not disclosed" at bounding box center [822, 655] width 380 height 30
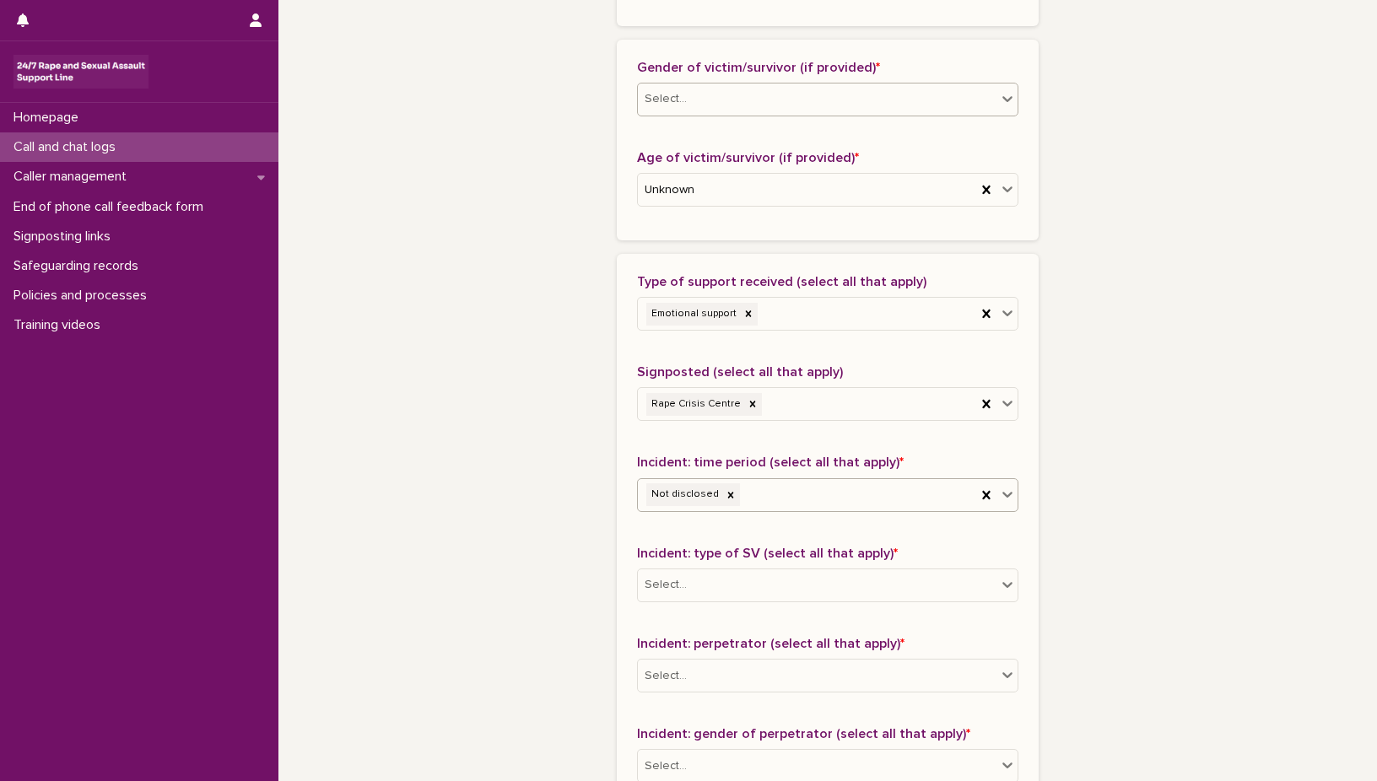
scroll to position [866, 0]
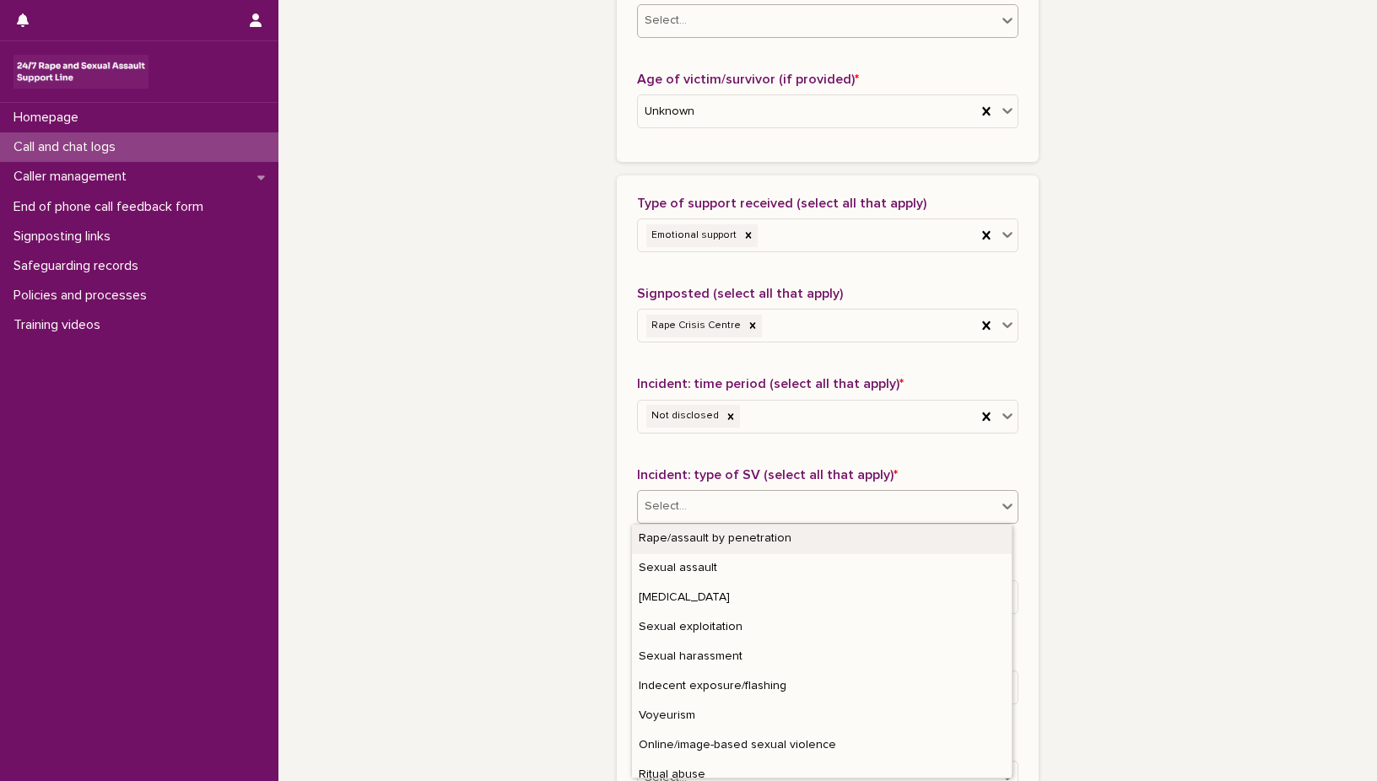
click at [1006, 504] on icon at bounding box center [1007, 506] width 17 height 17
click at [998, 771] on div "Ritual abuse" at bounding box center [822, 776] width 380 height 30
click at [1001, 504] on icon at bounding box center [1007, 506] width 17 height 17
click at [840, 763] on div "Not disclosed" at bounding box center [822, 776] width 380 height 30
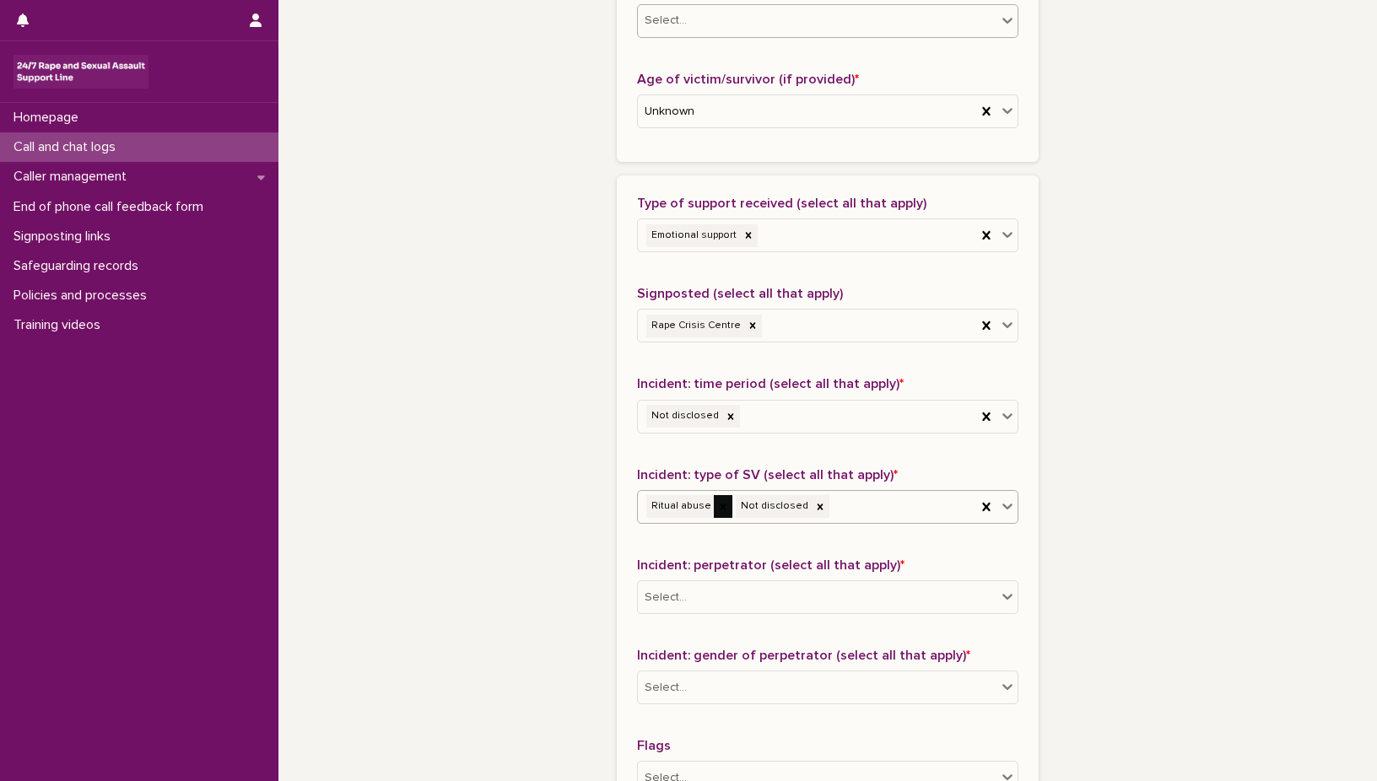
click at [717, 501] on icon at bounding box center [723, 507] width 12 height 12
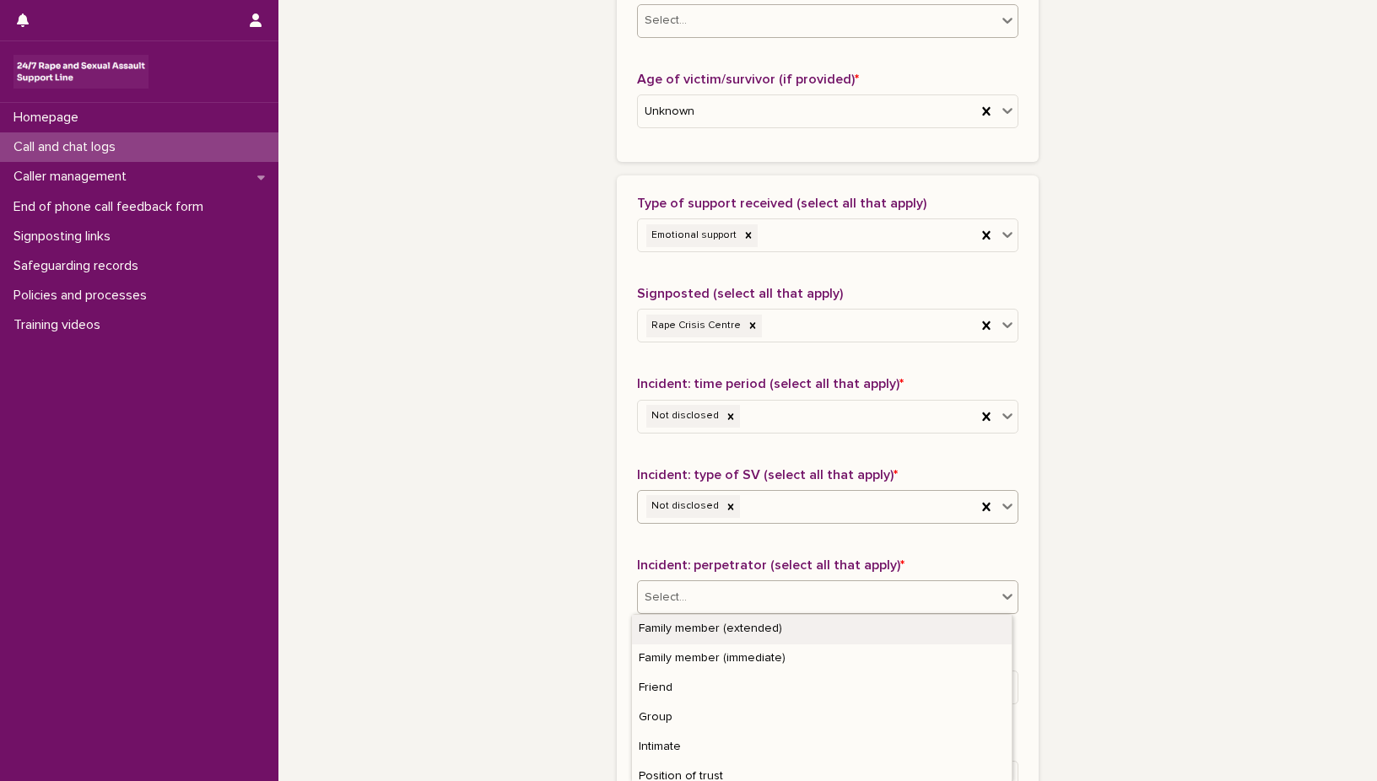
click at [1001, 591] on icon at bounding box center [1007, 596] width 17 height 17
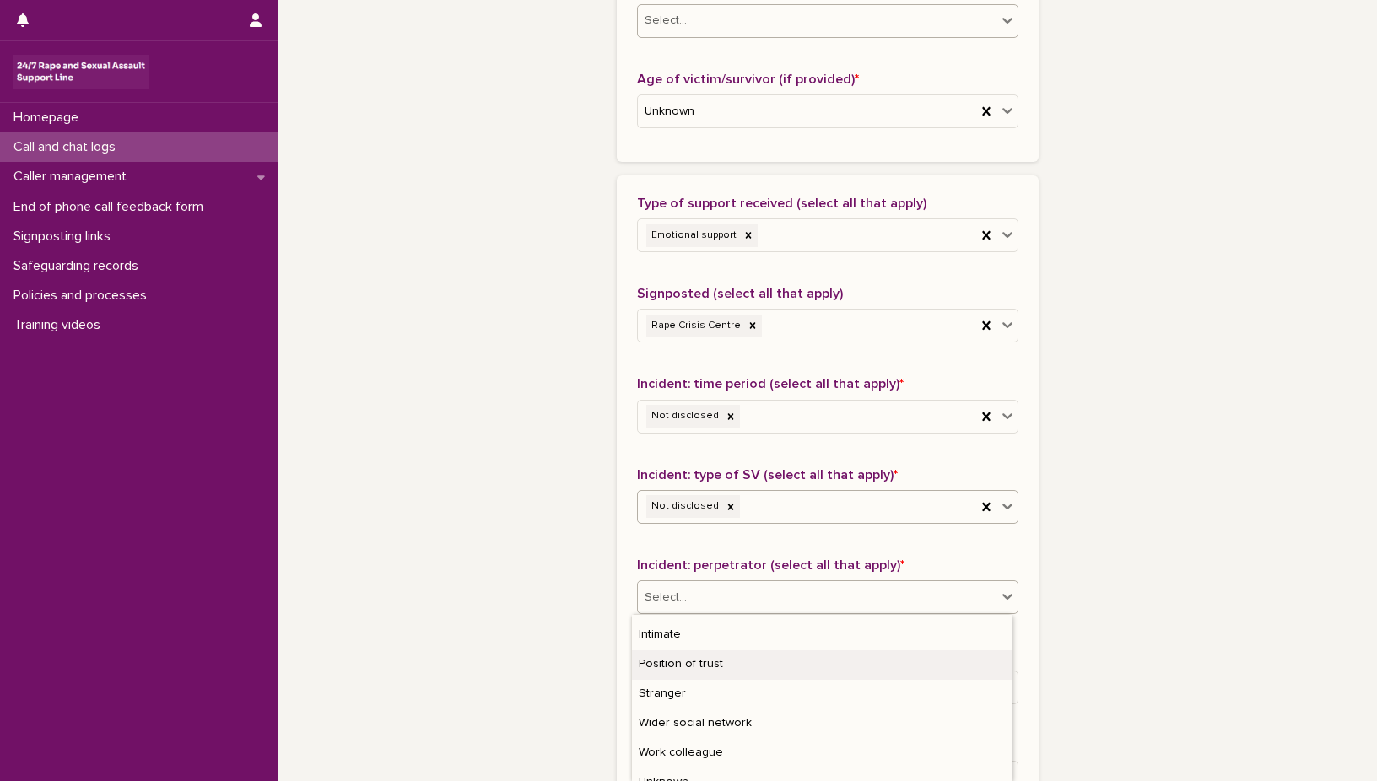
scroll to position [158, 0]
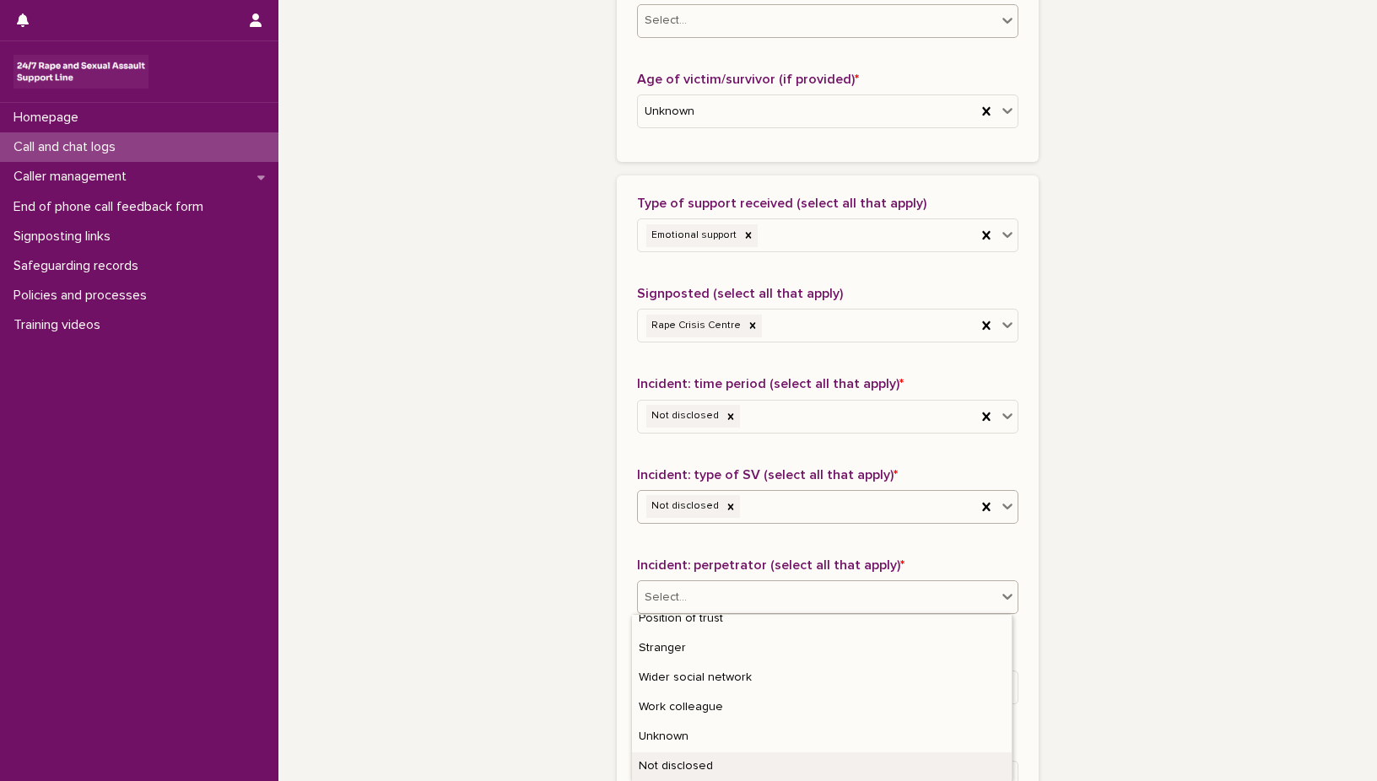
click at [974, 769] on div "Not disclosed" at bounding box center [822, 768] width 380 height 30
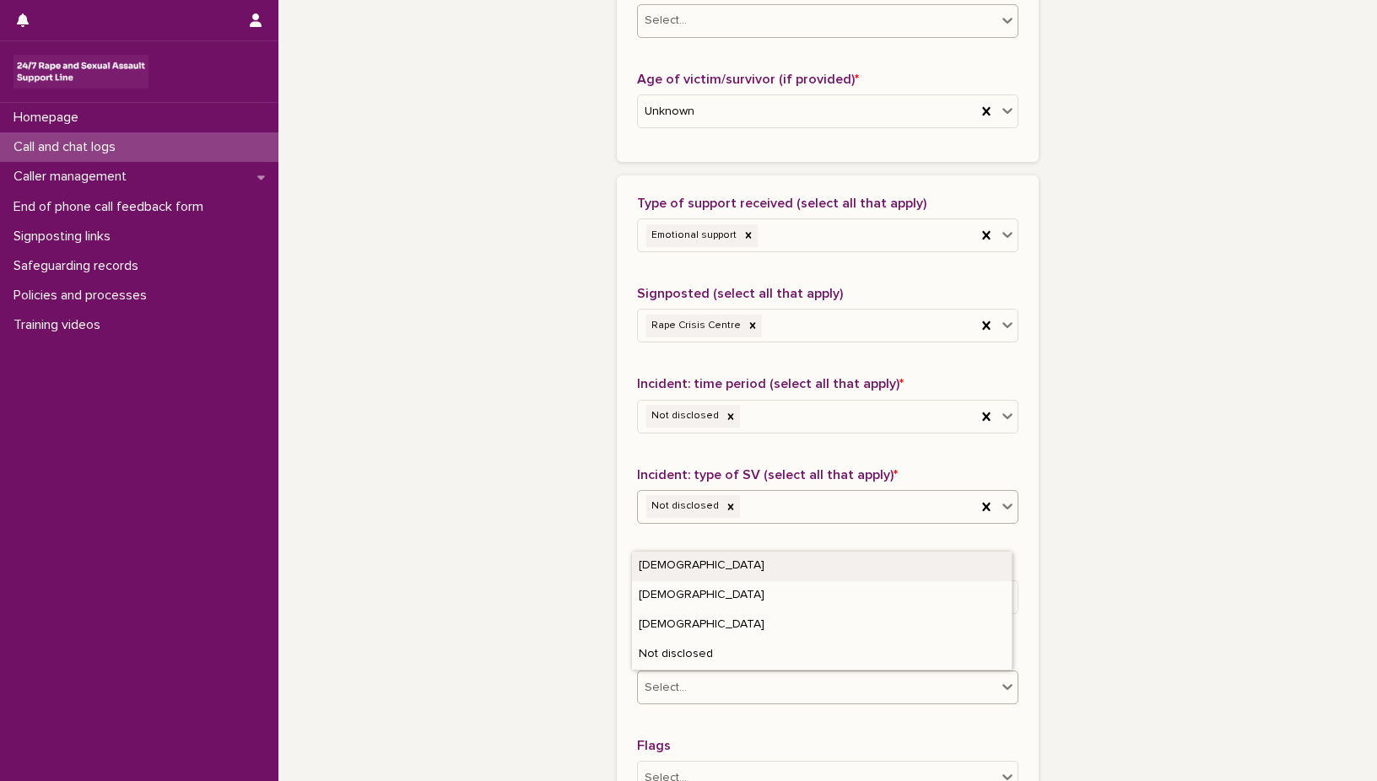
click at [1000, 683] on icon at bounding box center [1007, 686] width 17 height 17
click at [975, 656] on div "Not disclosed" at bounding box center [822, 655] width 380 height 30
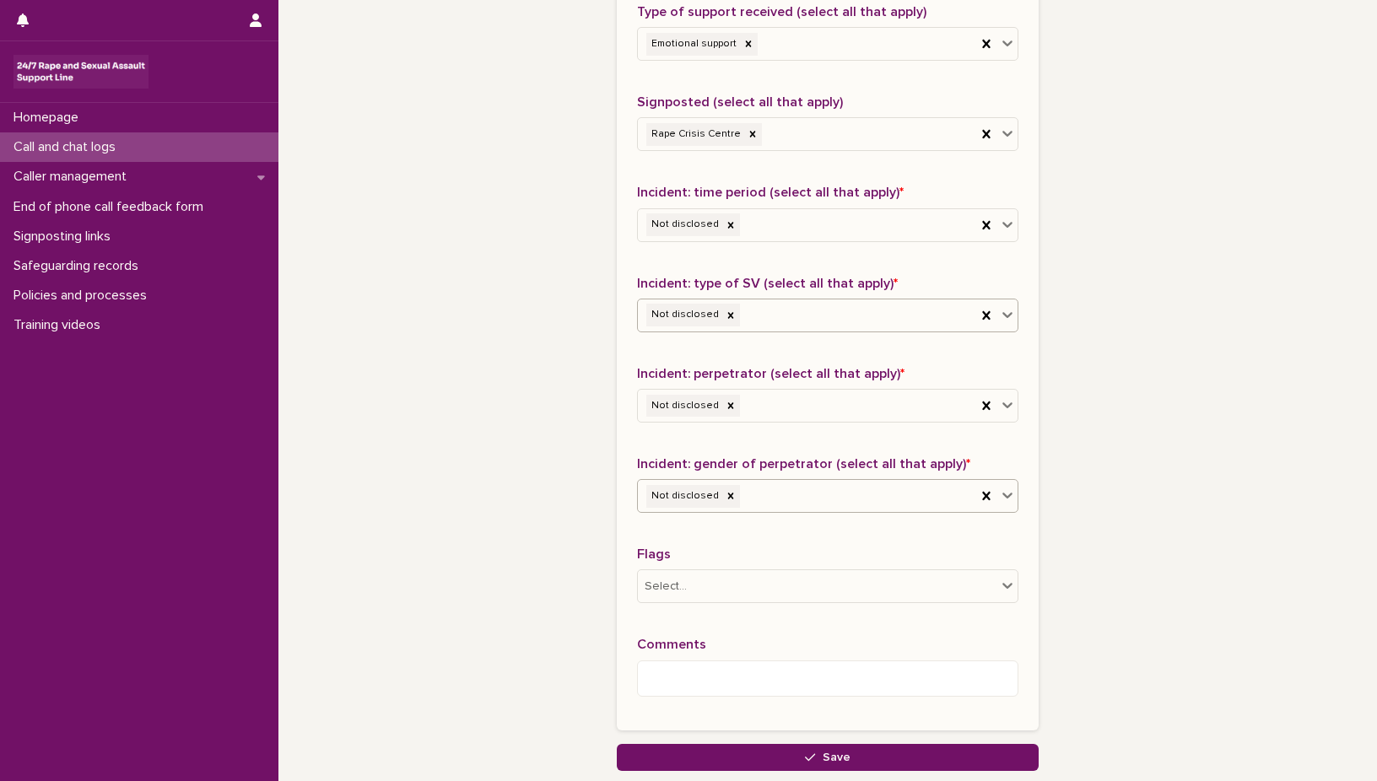
scroll to position [1125, 0]
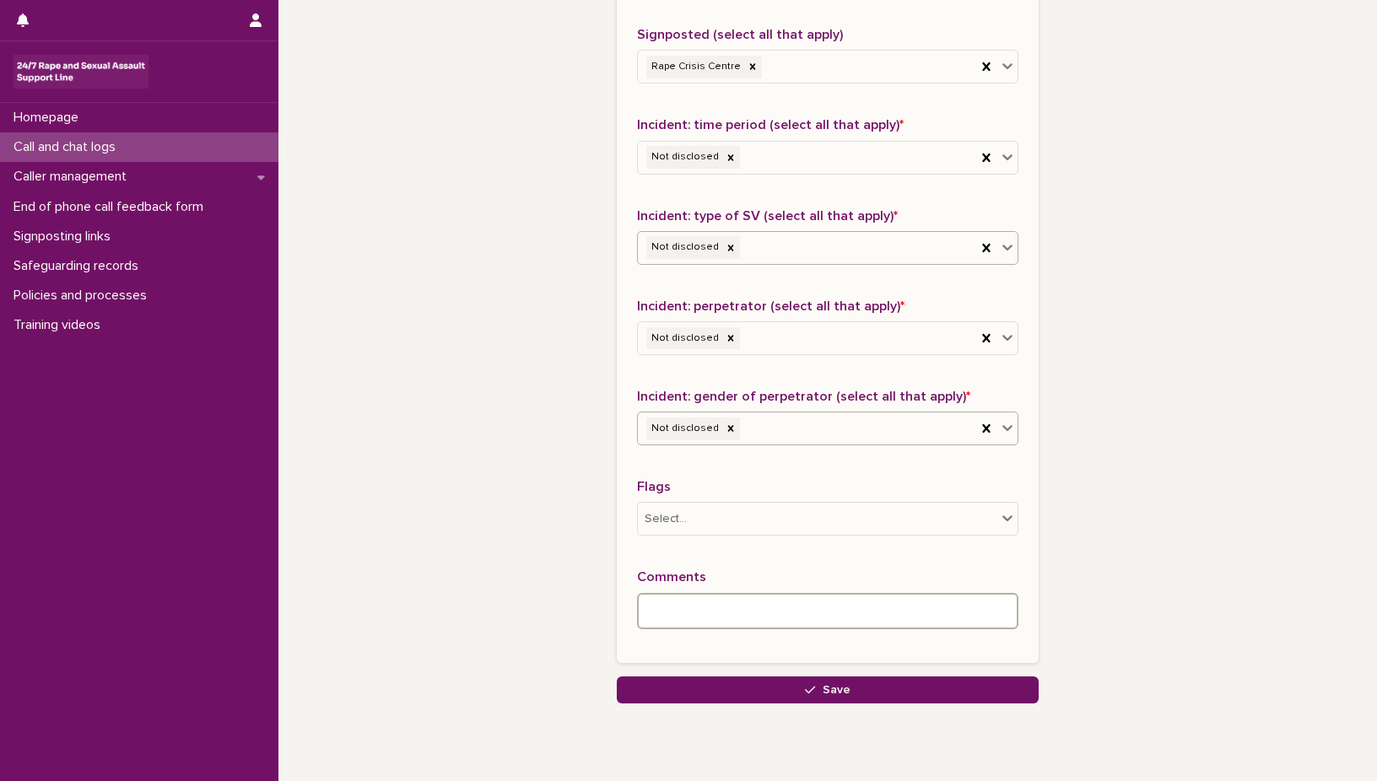
click at [662, 617] on textarea at bounding box center [827, 611] width 381 height 36
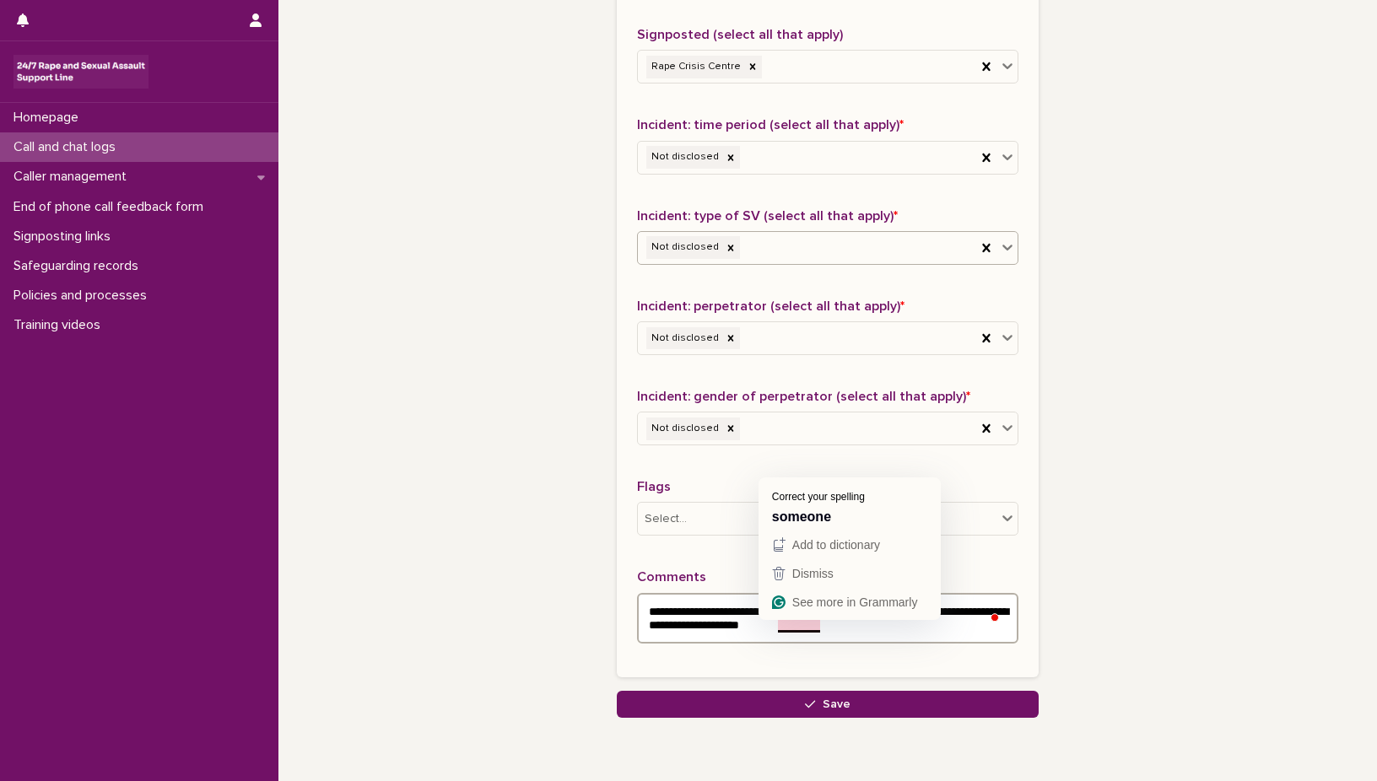
click at [787, 628] on textarea "**********" at bounding box center [827, 618] width 381 height 51
click at [647, 613] on textarea "**********" at bounding box center [827, 618] width 381 height 51
click at [811, 618] on textarea "**********" at bounding box center [827, 618] width 381 height 51
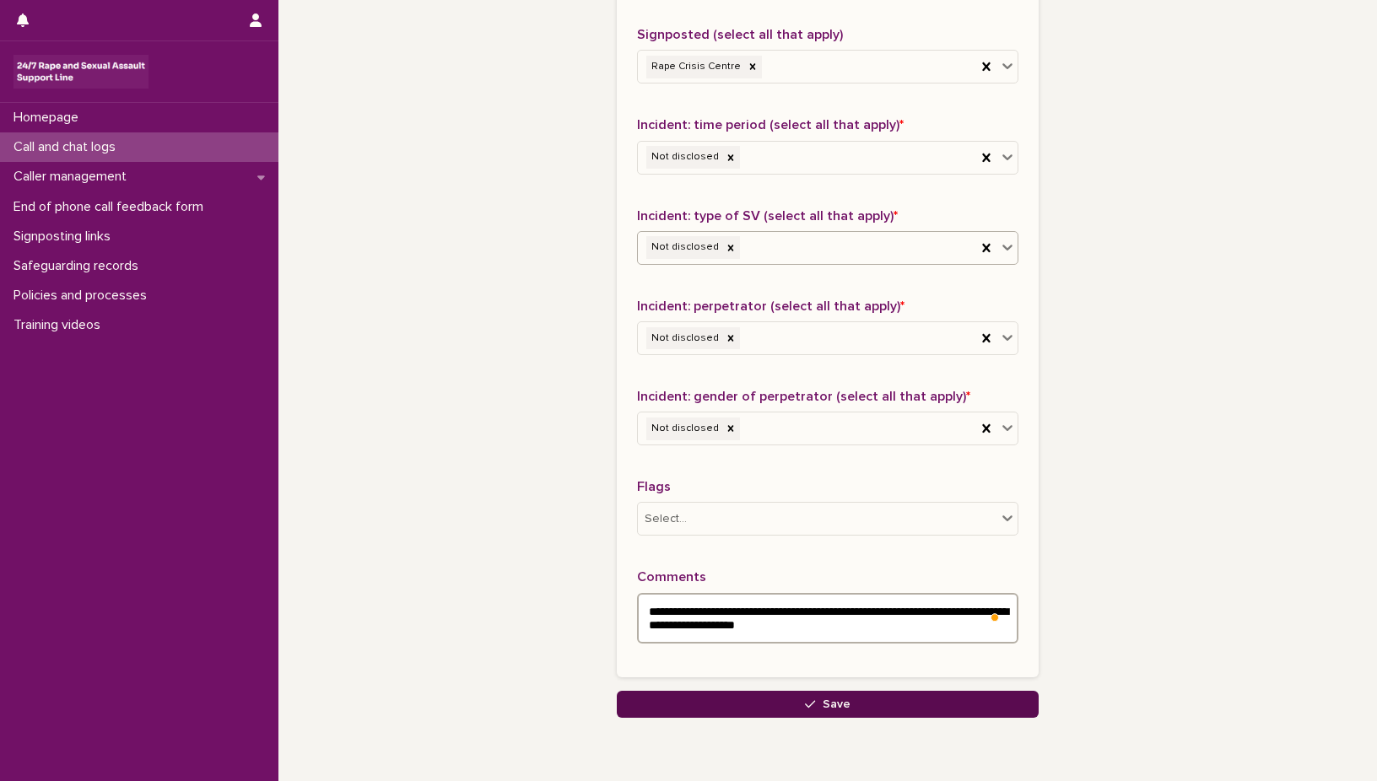
type textarea "**********"
click at [829, 702] on span "Save" at bounding box center [837, 705] width 28 height 12
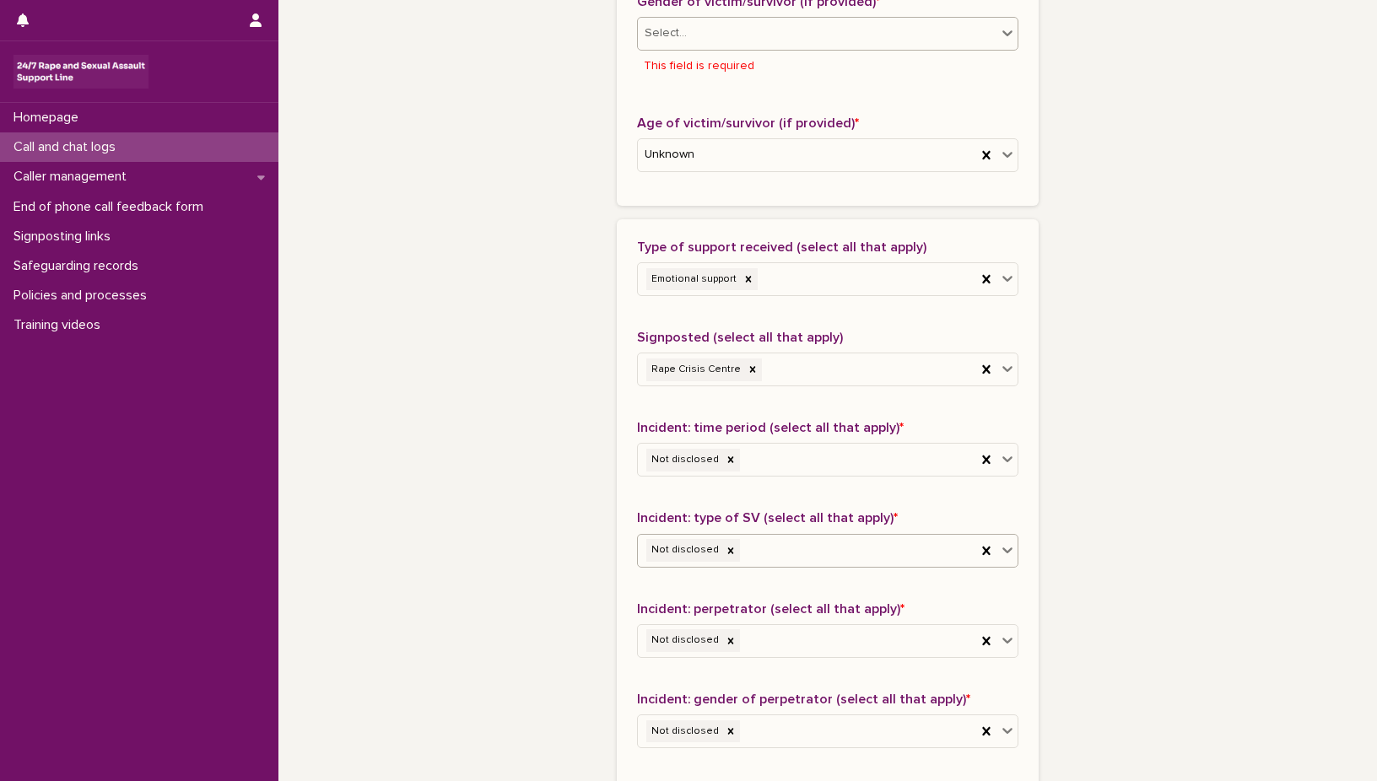
scroll to position [859, 0]
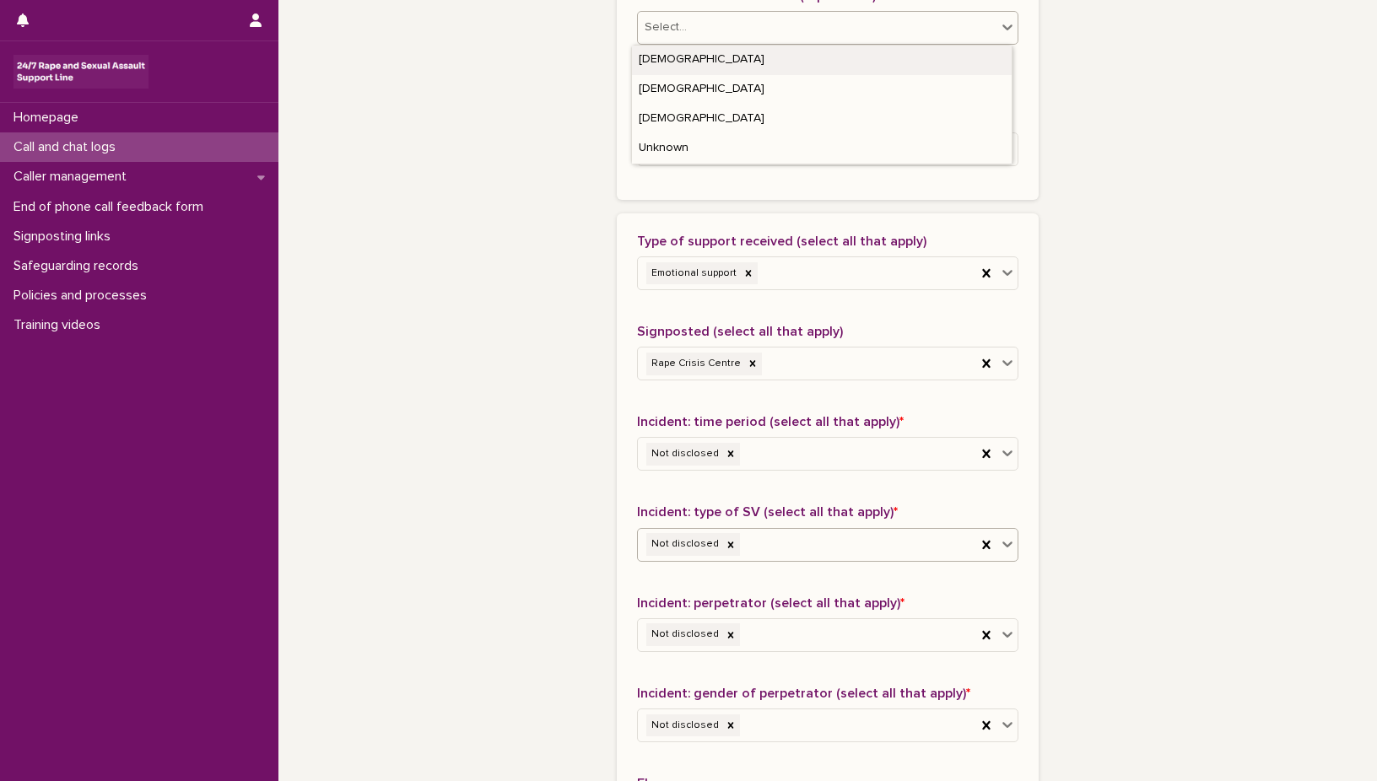
click at [1002, 24] on icon at bounding box center [1007, 27] width 17 height 17
click at [724, 152] on div "Unknown" at bounding box center [822, 149] width 380 height 30
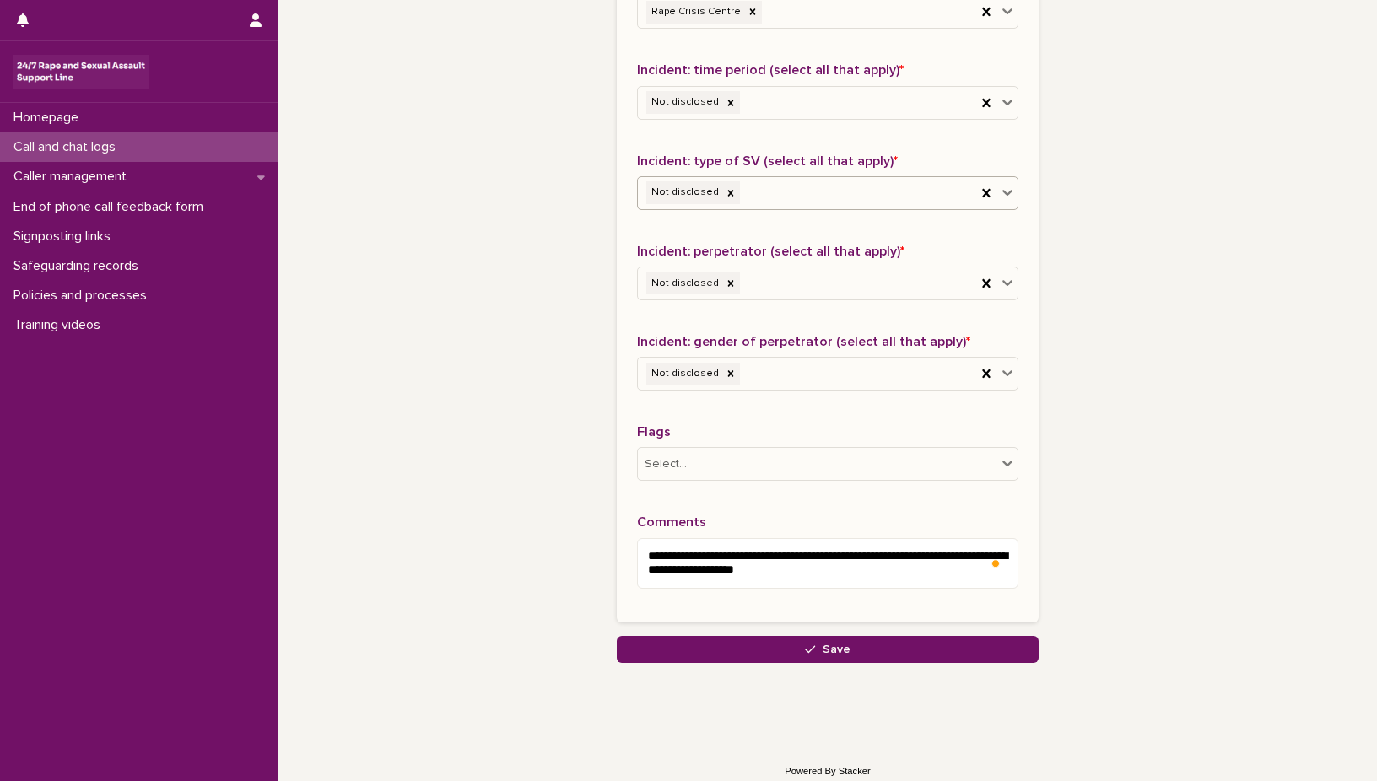
scroll to position [1193, 0]
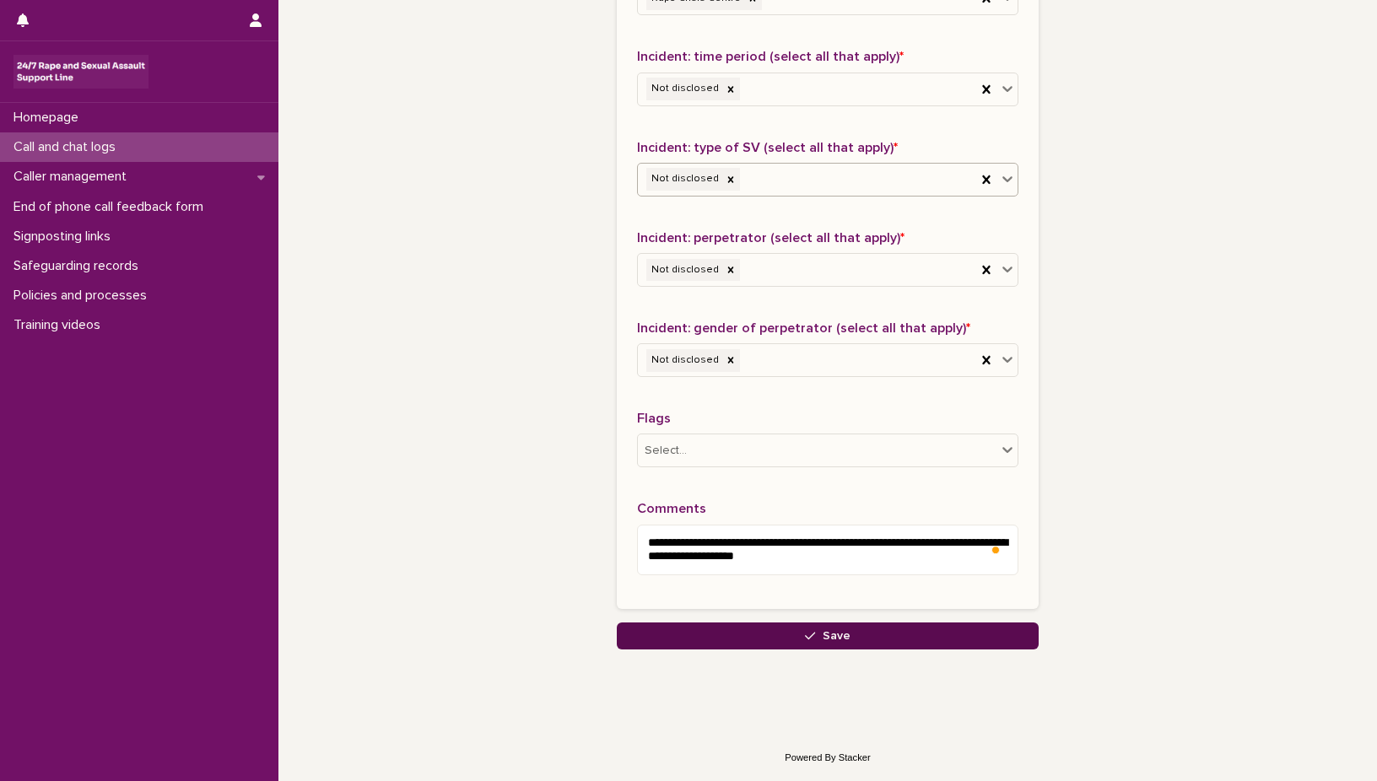
click at [829, 634] on span "Save" at bounding box center [837, 636] width 28 height 12
